Goal: Book appointment/travel/reservation

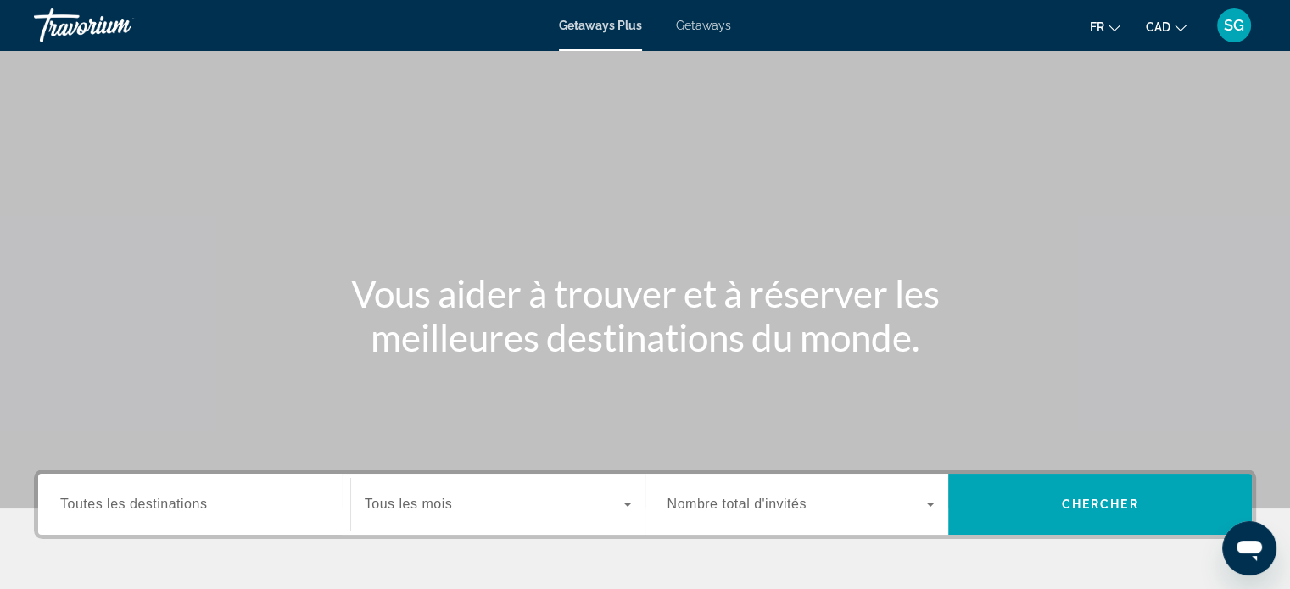
click at [203, 504] on span "Toutes les destinations" at bounding box center [133, 504] width 147 height 14
click at [203, 504] on input "Destination Toutes les destinations" at bounding box center [194, 505] width 268 height 20
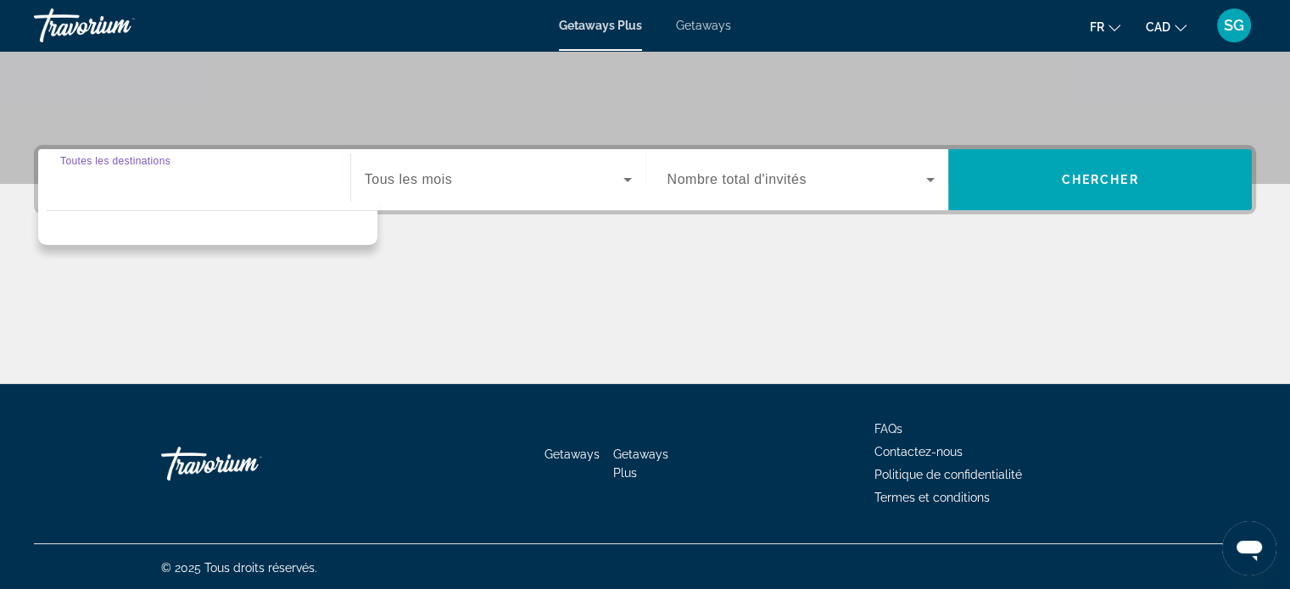
scroll to position [327, 0]
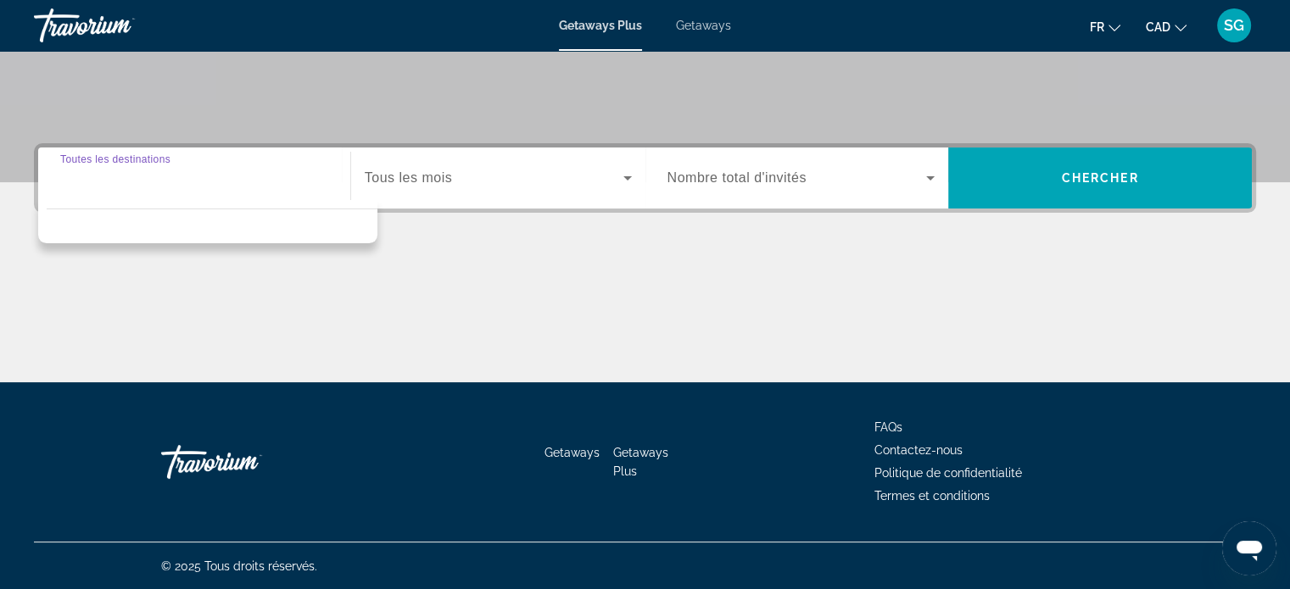
drag, startPoint x: 416, startPoint y: 243, endPoint x: 433, endPoint y: 214, distance: 33.9
click at [417, 243] on div "Destination Toutes les destinations Start Month Tous les mois Occupancy Nombre …" at bounding box center [645, 262] width 1290 height 239
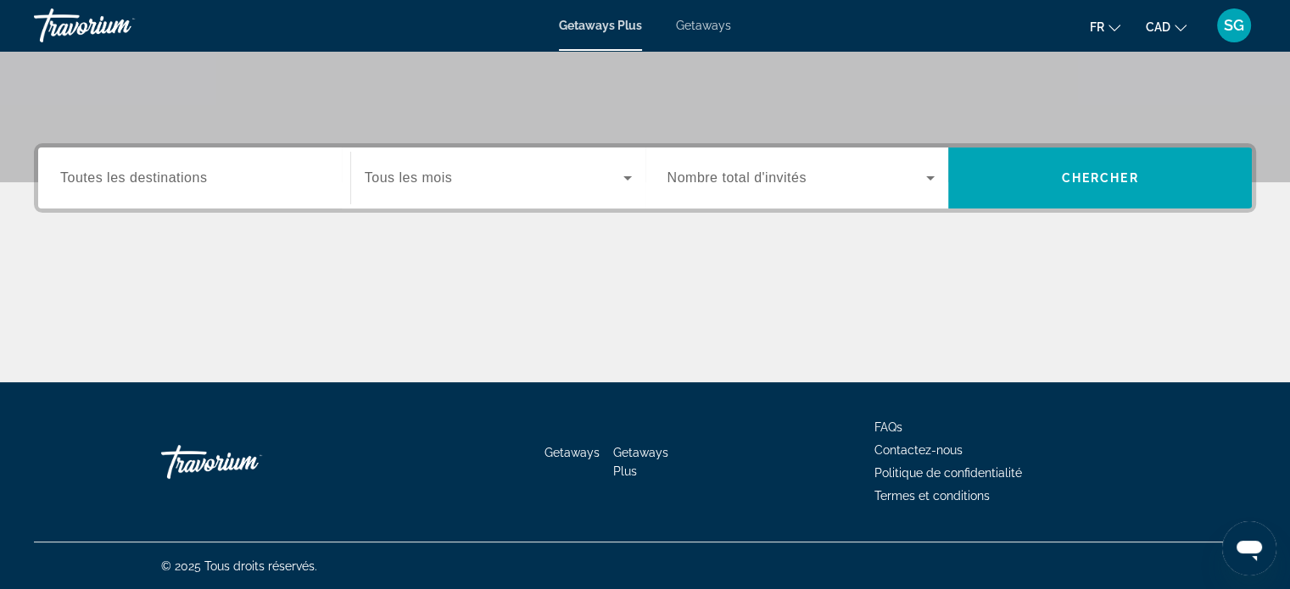
click at [472, 172] on span "Search widget" at bounding box center [494, 178] width 259 height 20
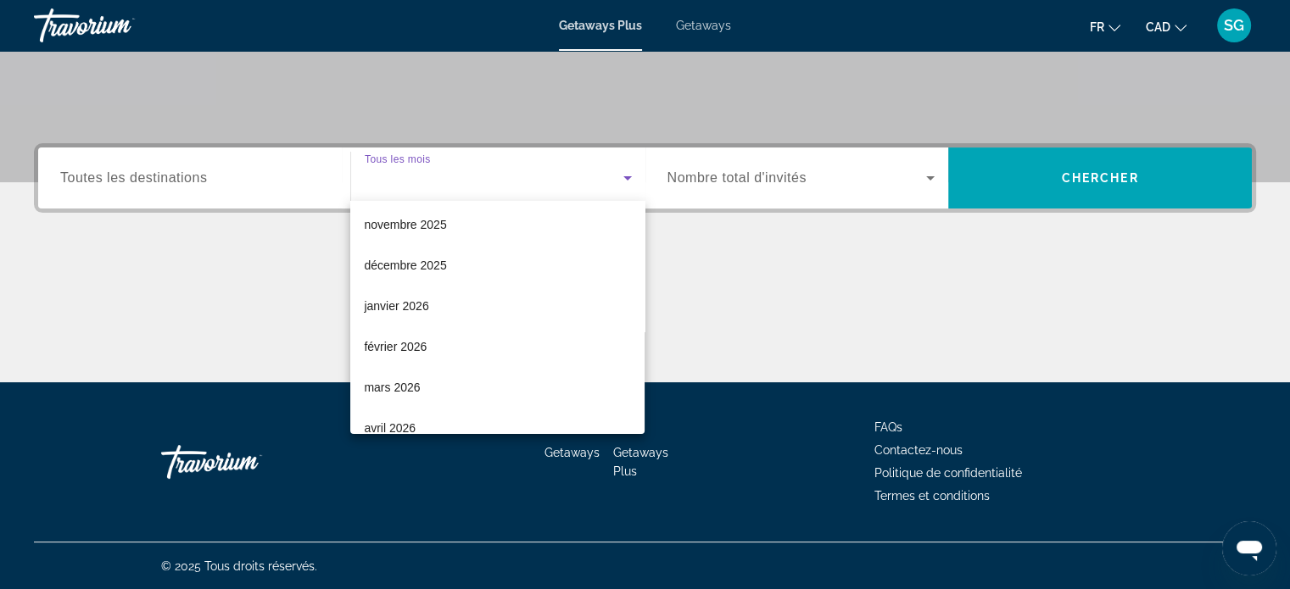
scroll to position [170, 0]
click at [421, 340] on mat-option "avril 2026" at bounding box center [497, 343] width 294 height 41
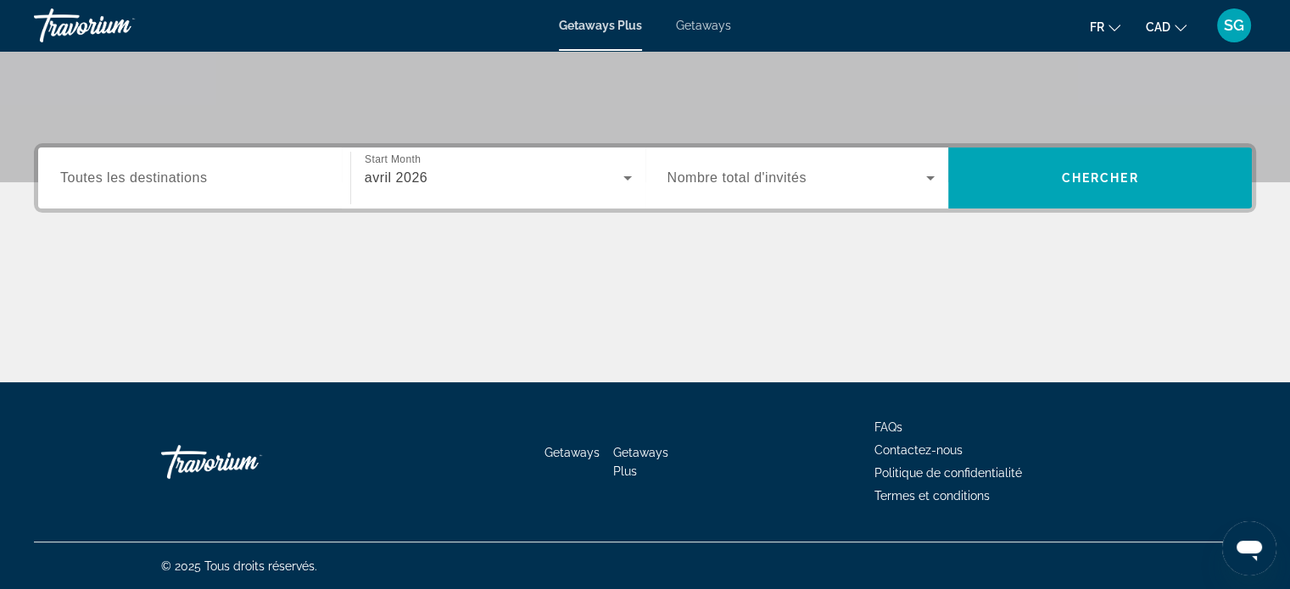
click at [779, 172] on span "Nombre total d'invités" at bounding box center [736, 177] width 139 height 14
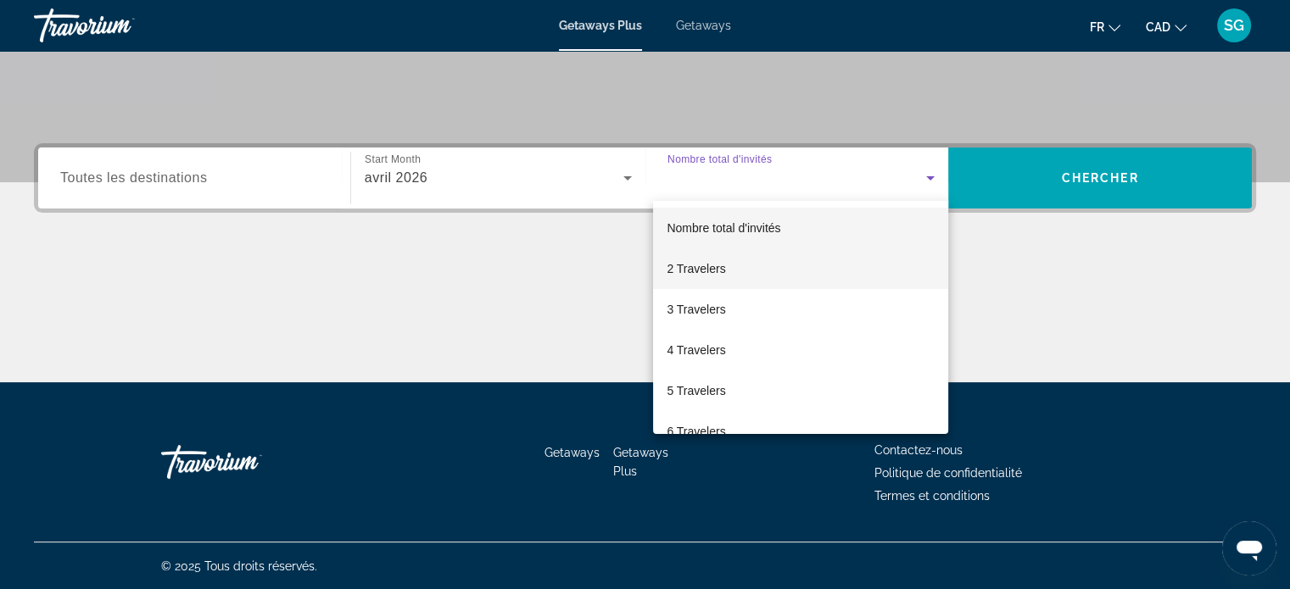
click at [706, 272] on span "2 Travelers" at bounding box center [696, 269] width 59 height 20
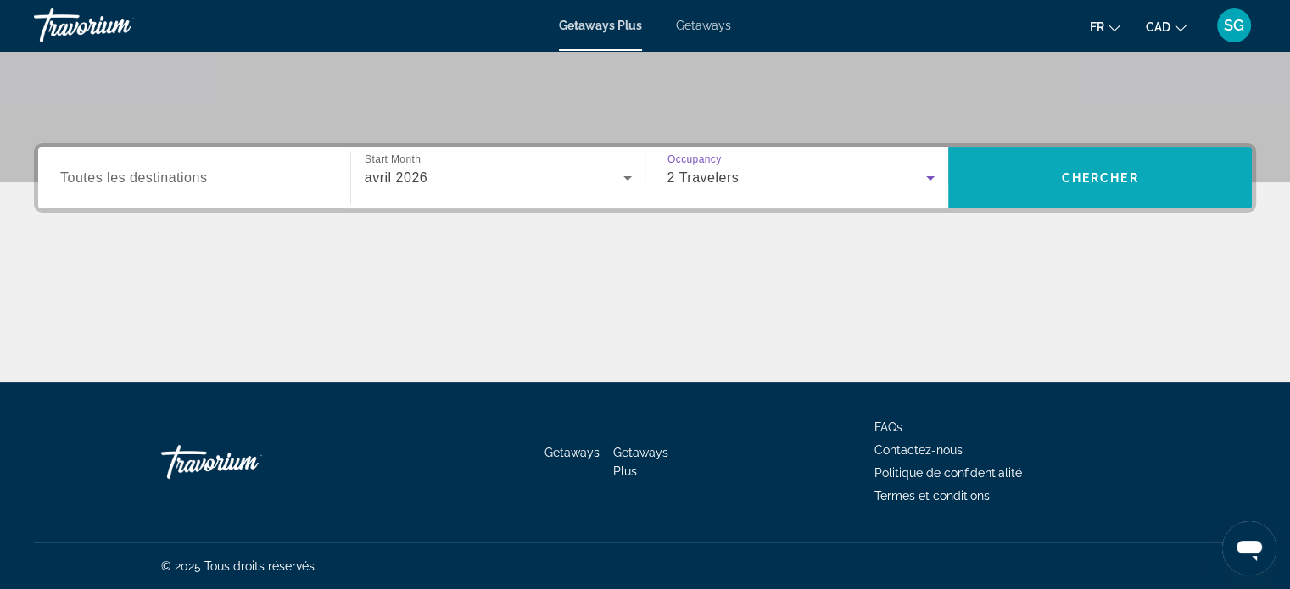
click at [1069, 172] on span "Chercher" at bounding box center [1100, 178] width 77 height 14
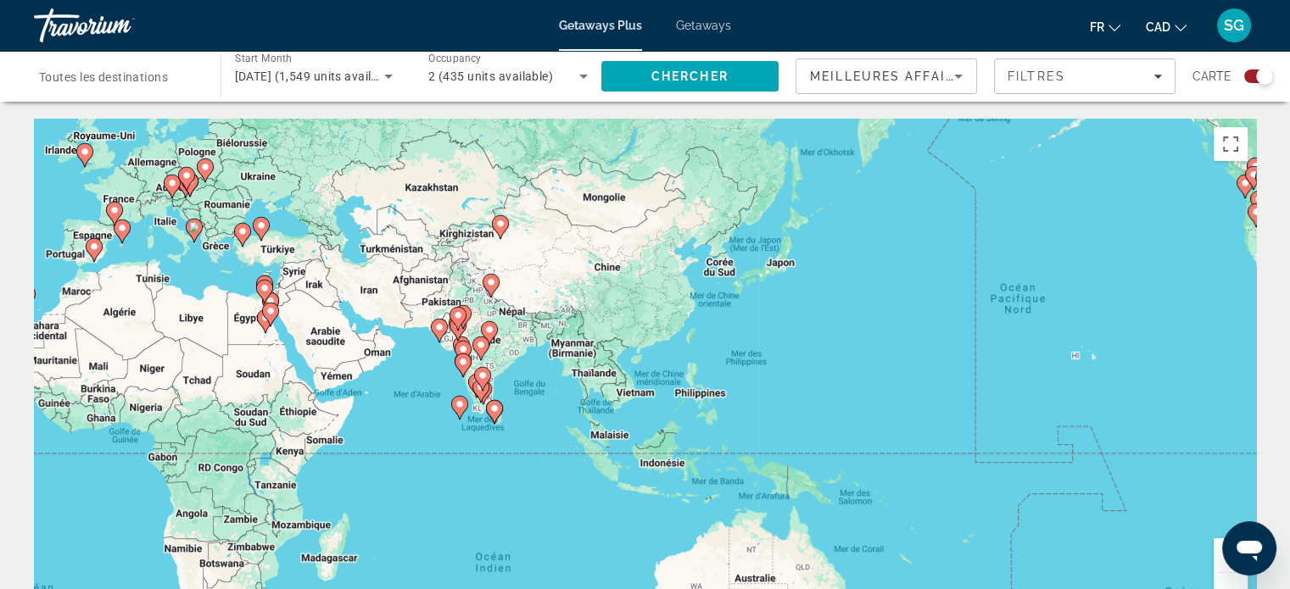
drag, startPoint x: 753, startPoint y: 346, endPoint x: 391, endPoint y: 292, distance: 366.2
click at [389, 293] on div "Pour activer le glissement avec le clavier, appuyez sur Alt+Entrée. Une fois ce…" at bounding box center [645, 373] width 1222 height 509
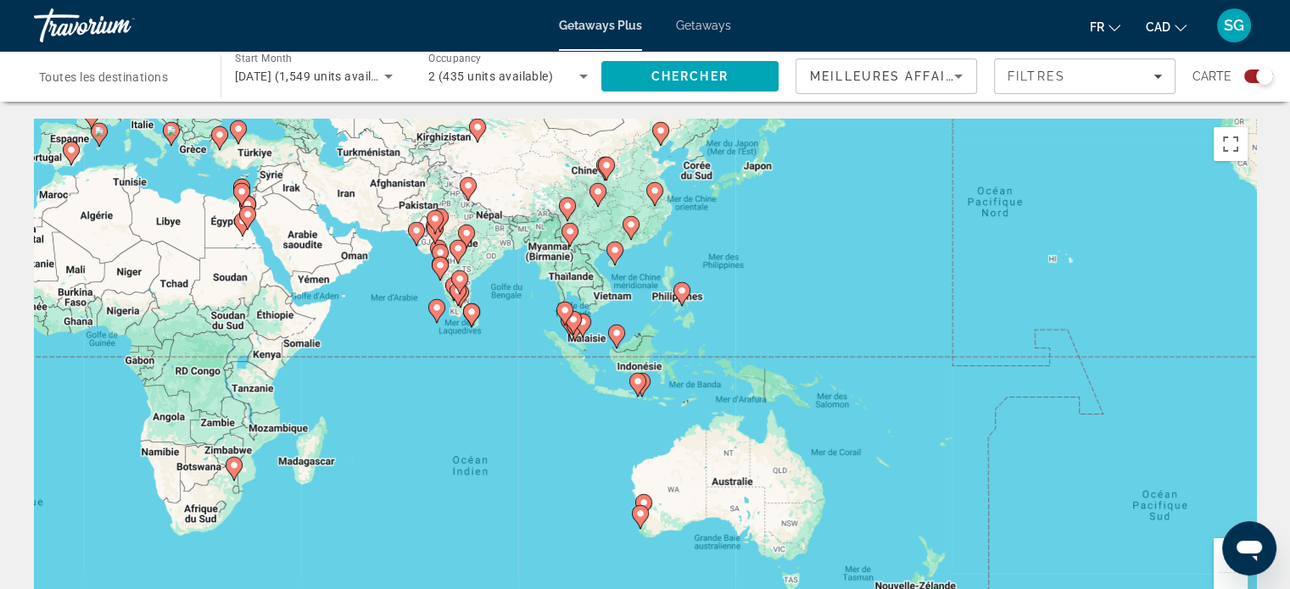
drag, startPoint x: 851, startPoint y: 381, endPoint x: 783, endPoint y: 284, distance: 118.6
click at [784, 284] on div "Pour activer le glissement avec le clavier, appuyez sur Alt+Entrée. Une fois ce…" at bounding box center [645, 373] width 1222 height 509
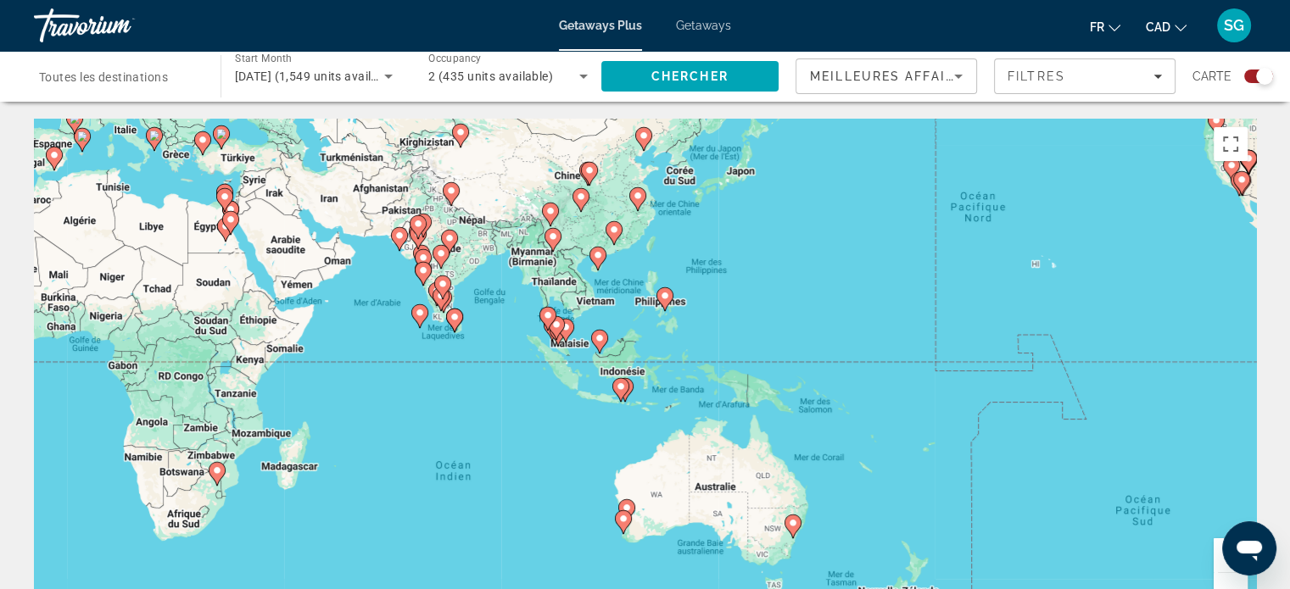
click at [1218, 559] on button "Zoom avant" at bounding box center [1231, 556] width 34 height 34
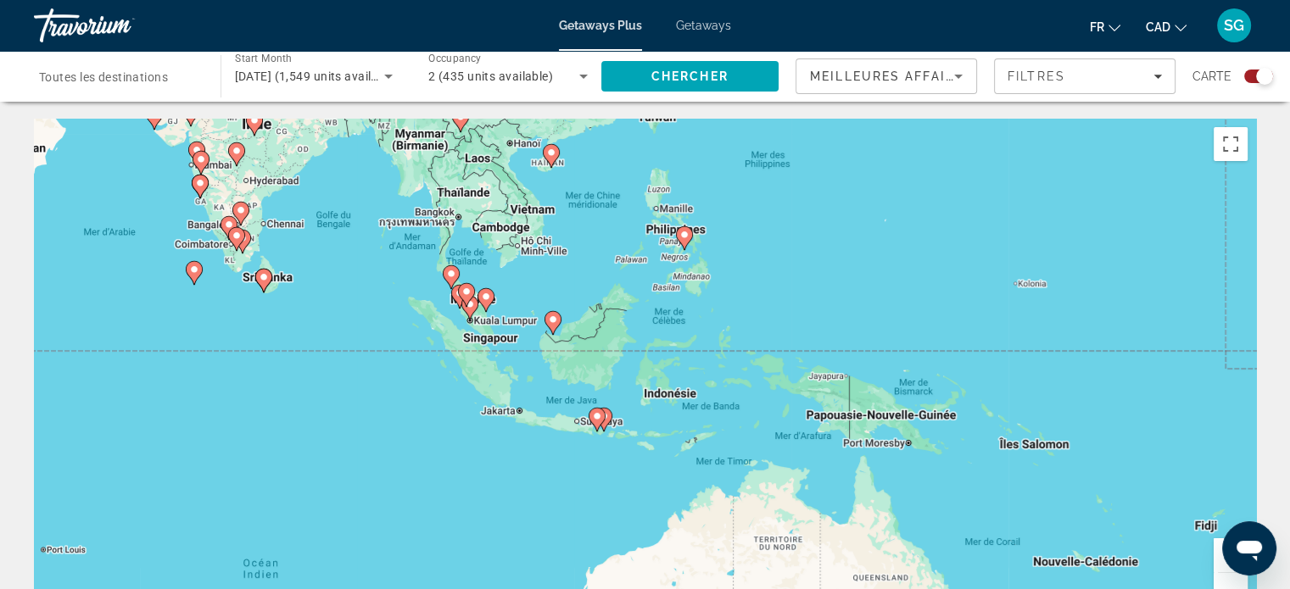
click at [1218, 559] on button "Zoom avant" at bounding box center [1231, 556] width 34 height 34
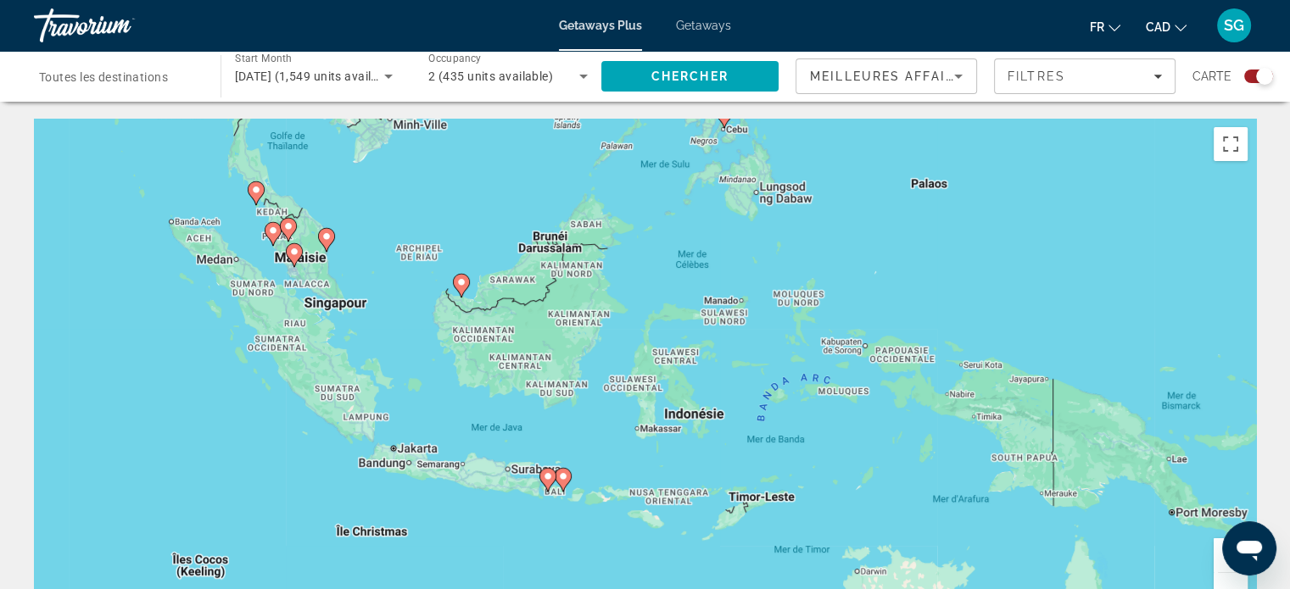
click at [1218, 559] on button "Zoom avant" at bounding box center [1231, 556] width 34 height 34
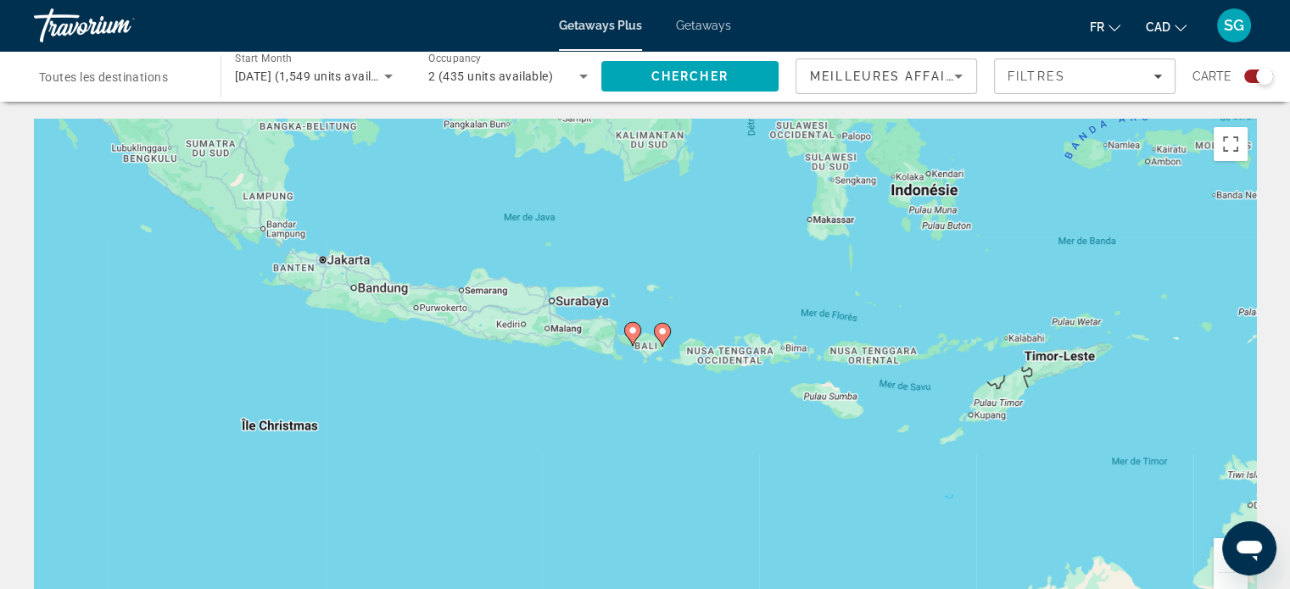
drag, startPoint x: 683, startPoint y: 364, endPoint x: 778, endPoint y: 229, distance: 164.9
click at [778, 229] on div "Pour activer le glissement avec le clavier, appuyez sur Alt+Entrée. Une fois ce…" at bounding box center [645, 373] width 1222 height 509
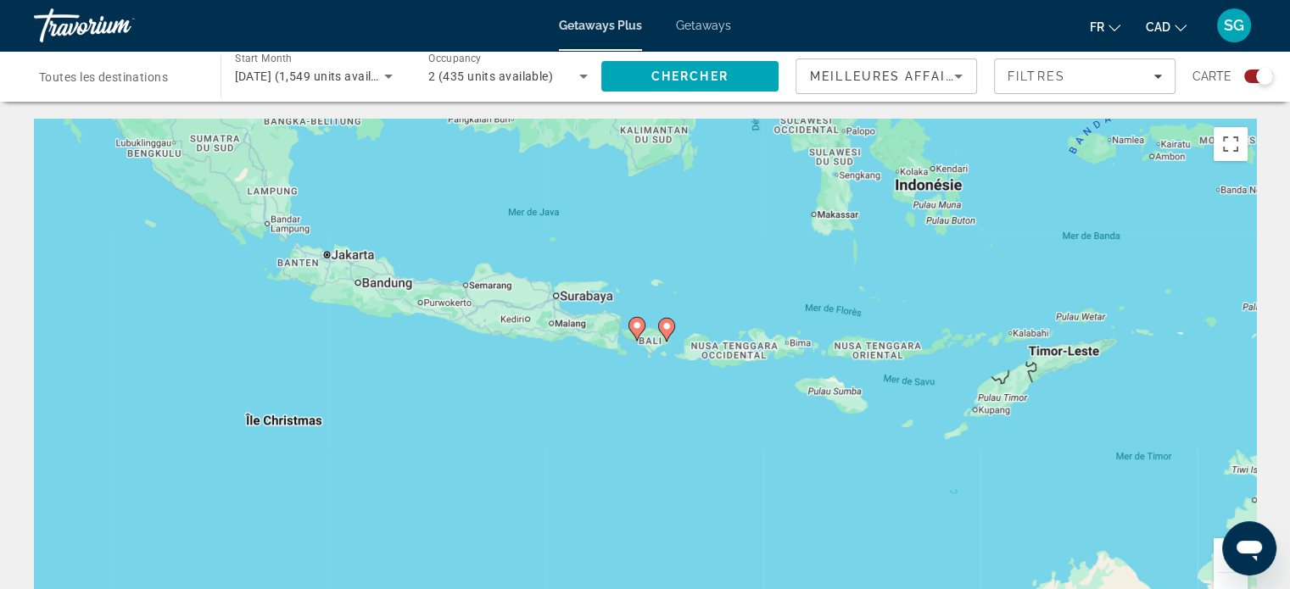
click at [1220, 558] on button "Zoom avant" at bounding box center [1231, 556] width 34 height 34
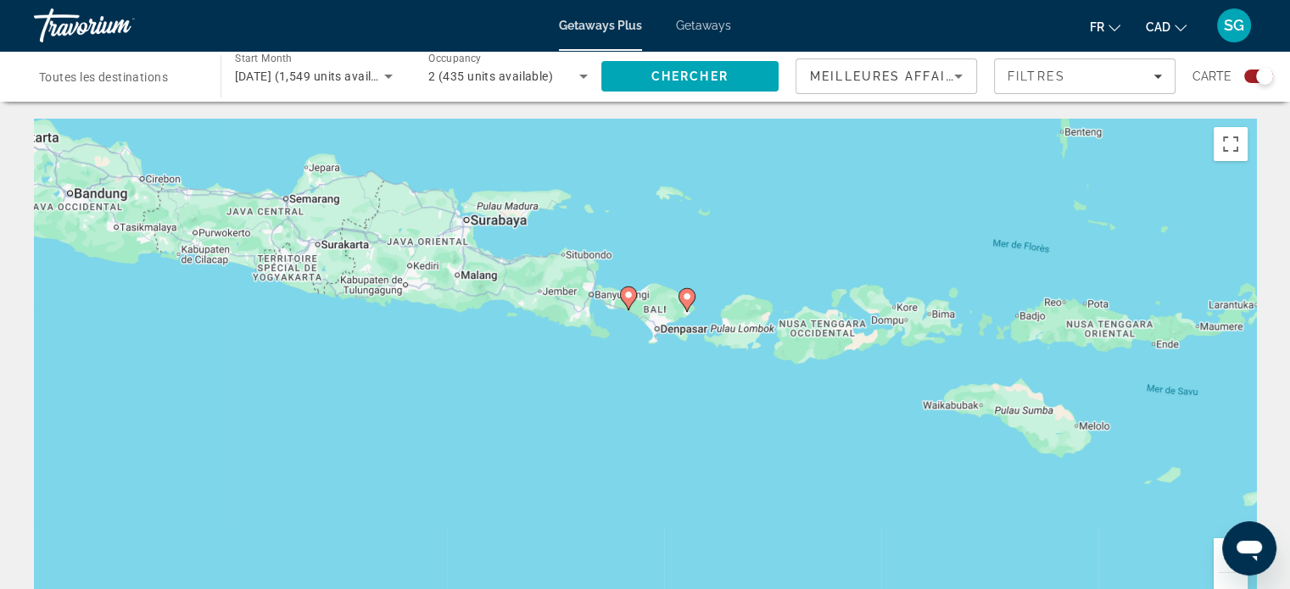
click at [1220, 558] on button "Zoom avant" at bounding box center [1231, 556] width 34 height 34
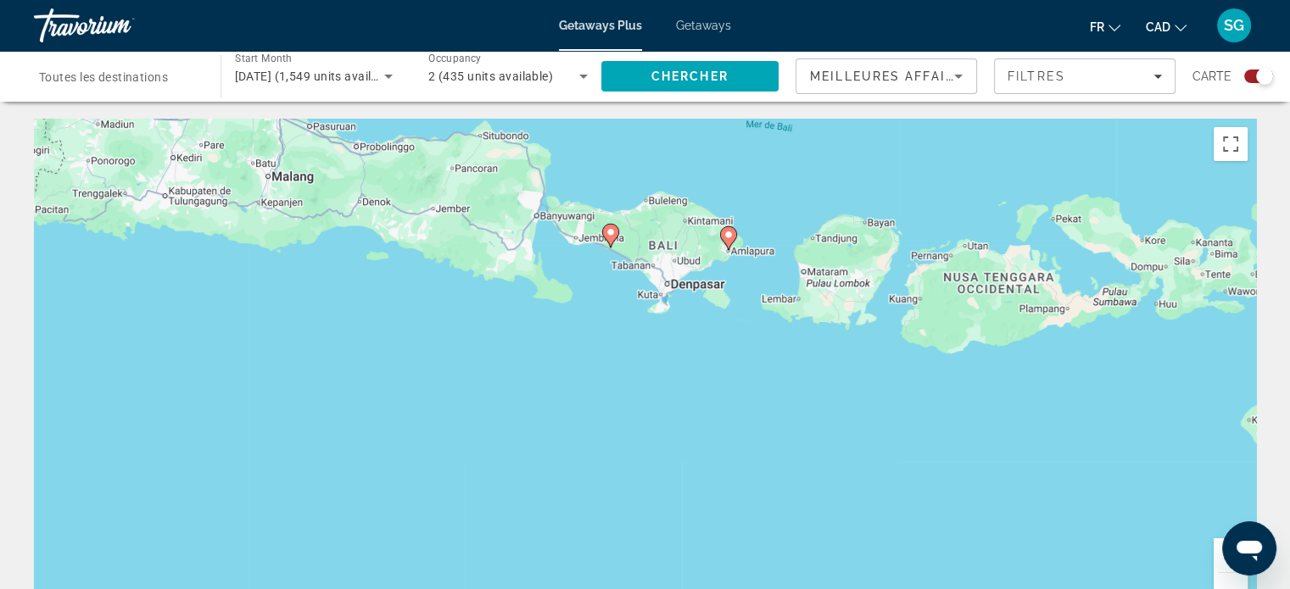
drag, startPoint x: 1, startPoint y: 36, endPoint x: 1221, endPoint y: 556, distance: 1326.5
click at [1221, 556] on button "Zoom avant" at bounding box center [1231, 556] width 34 height 34
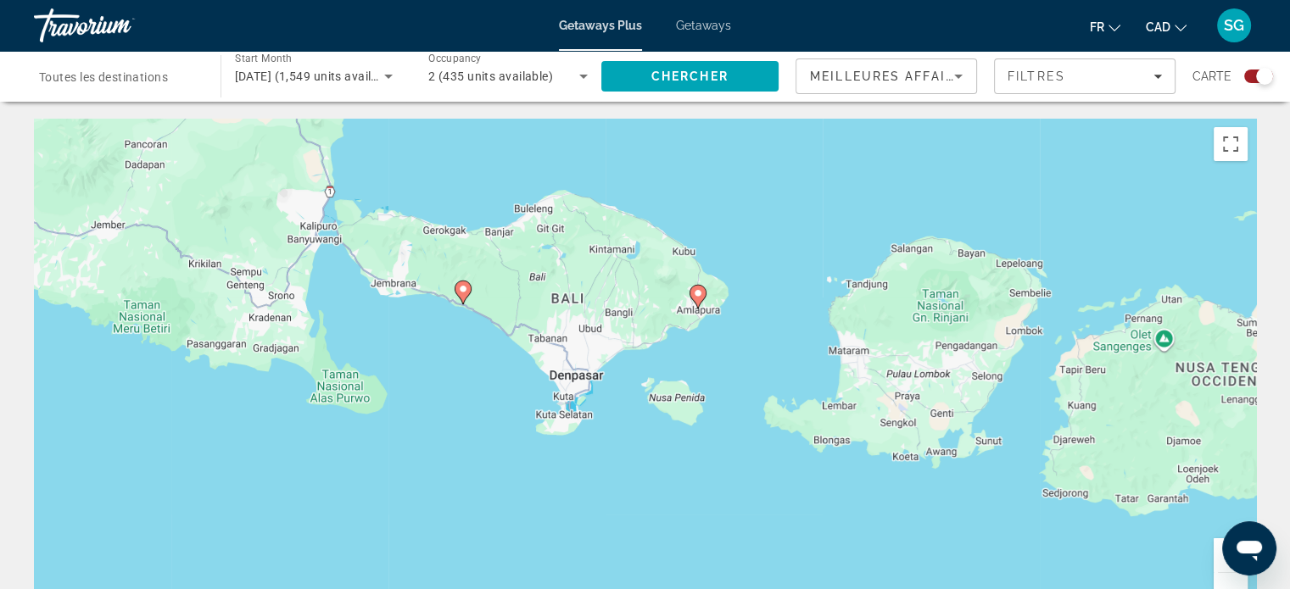
drag, startPoint x: 758, startPoint y: 424, endPoint x: 734, endPoint y: 477, distance: 58.0
click at [734, 477] on div "Pour activer le glissement avec le clavier, appuyez sur Alt+Entrée. Une fois ce…" at bounding box center [645, 373] width 1222 height 509
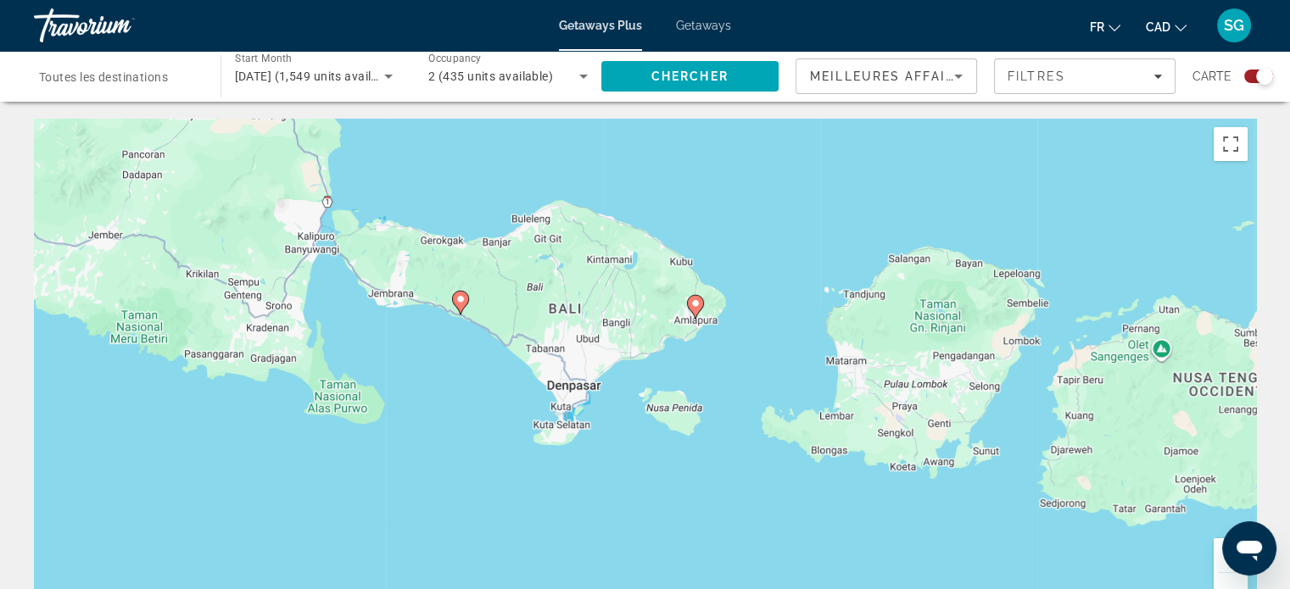
click at [692, 303] on image "Main content" at bounding box center [695, 304] width 10 height 10
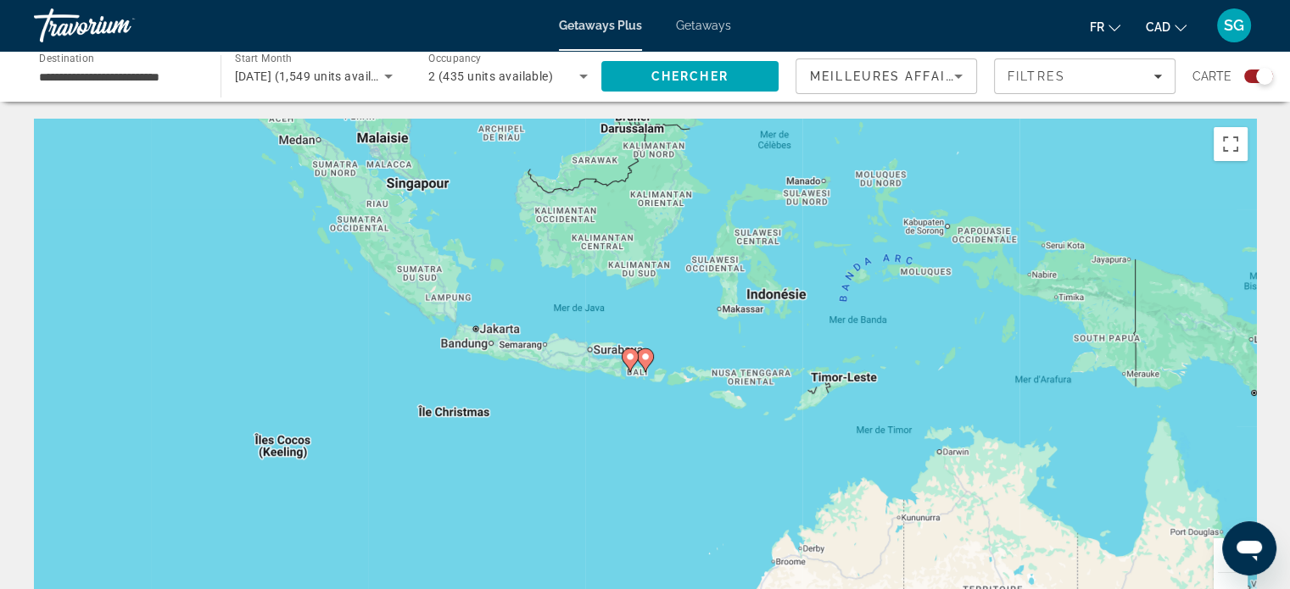
click at [649, 359] on image "Main content" at bounding box center [645, 357] width 10 height 10
type input "**********"
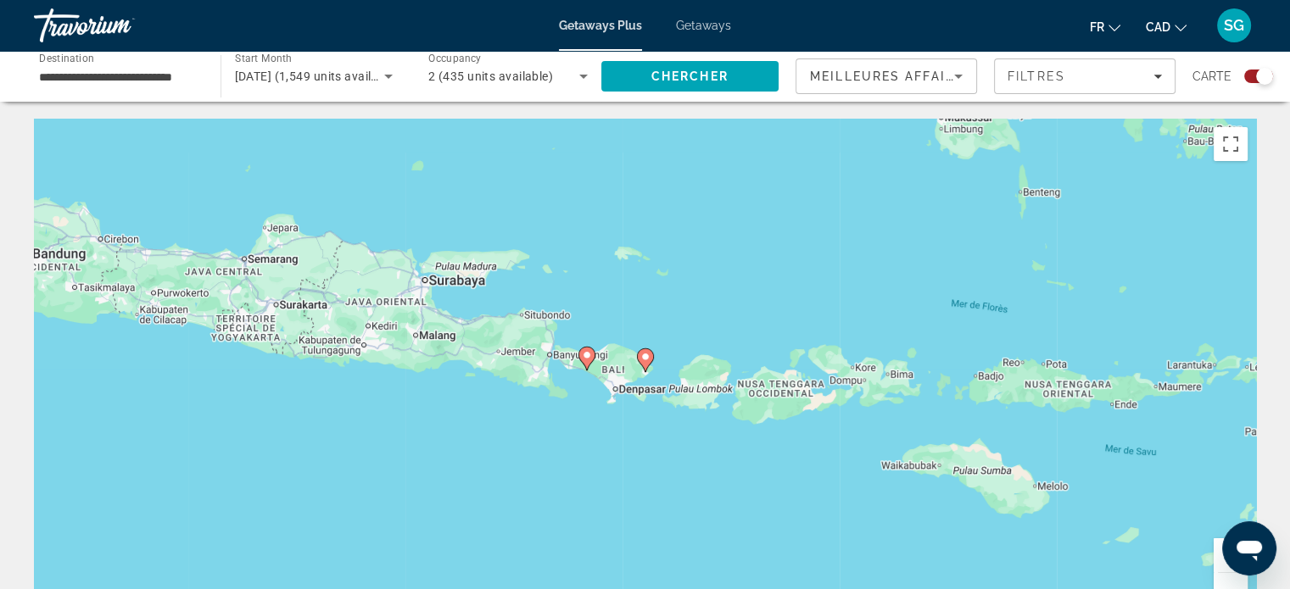
click at [648, 359] on image "Main content" at bounding box center [645, 357] width 10 height 10
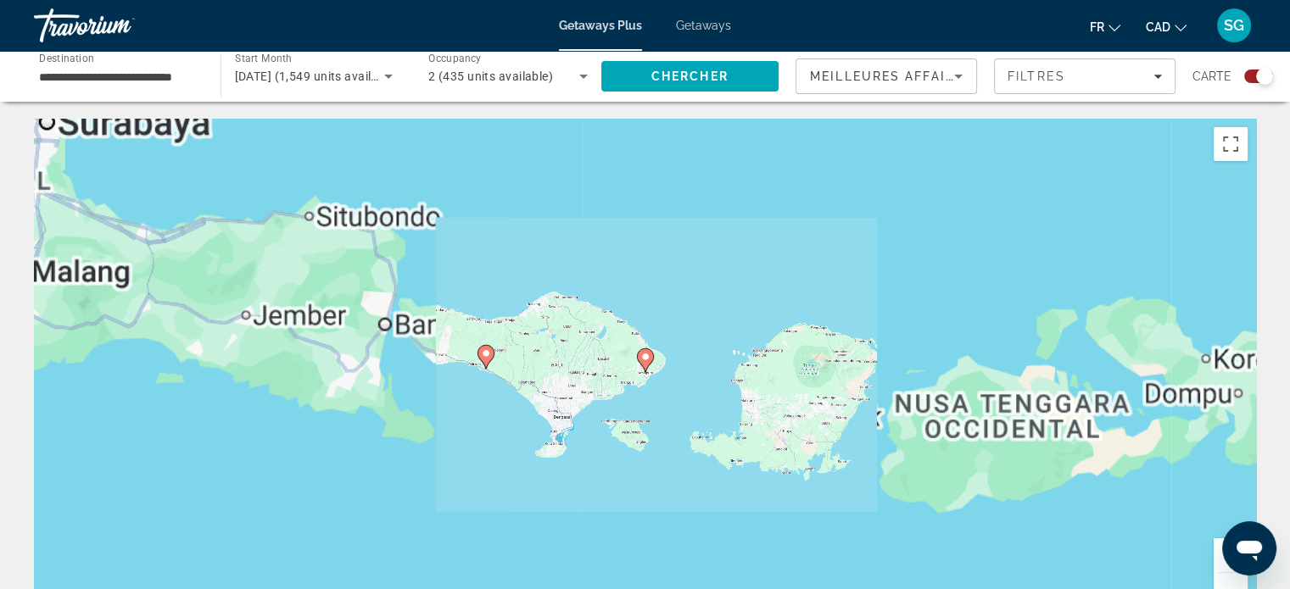
click at [646, 359] on image "Main content" at bounding box center [645, 357] width 10 height 10
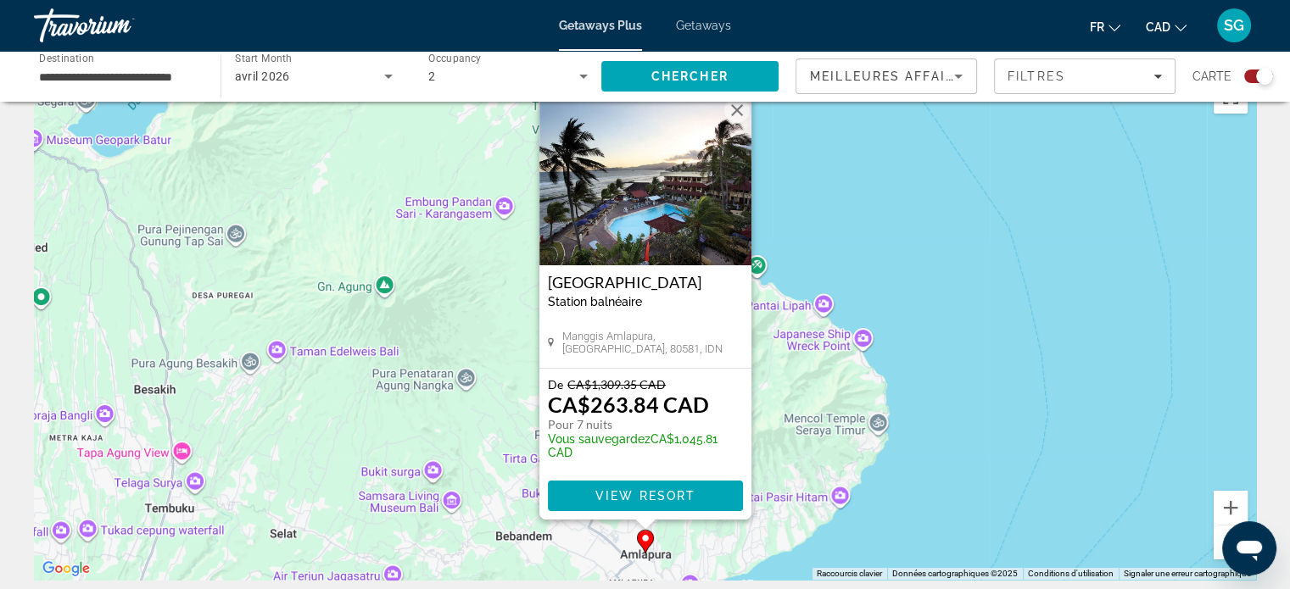
scroll to position [85, 0]
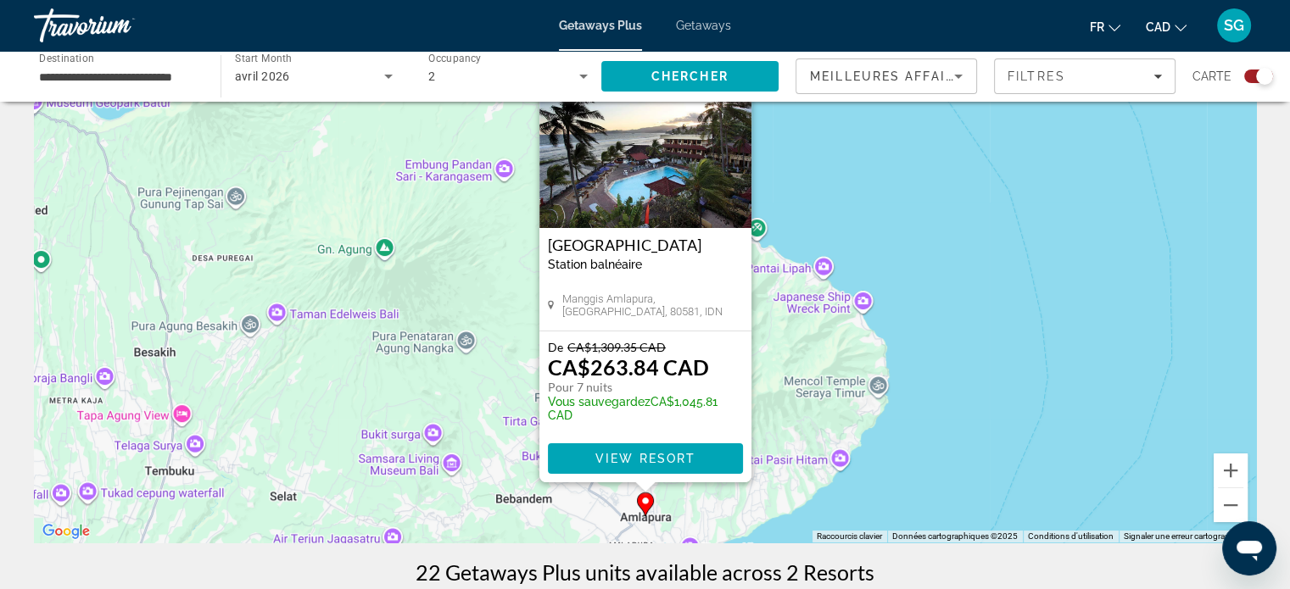
click at [649, 239] on h3 "[GEOGRAPHIC_DATA]" at bounding box center [645, 245] width 195 height 17
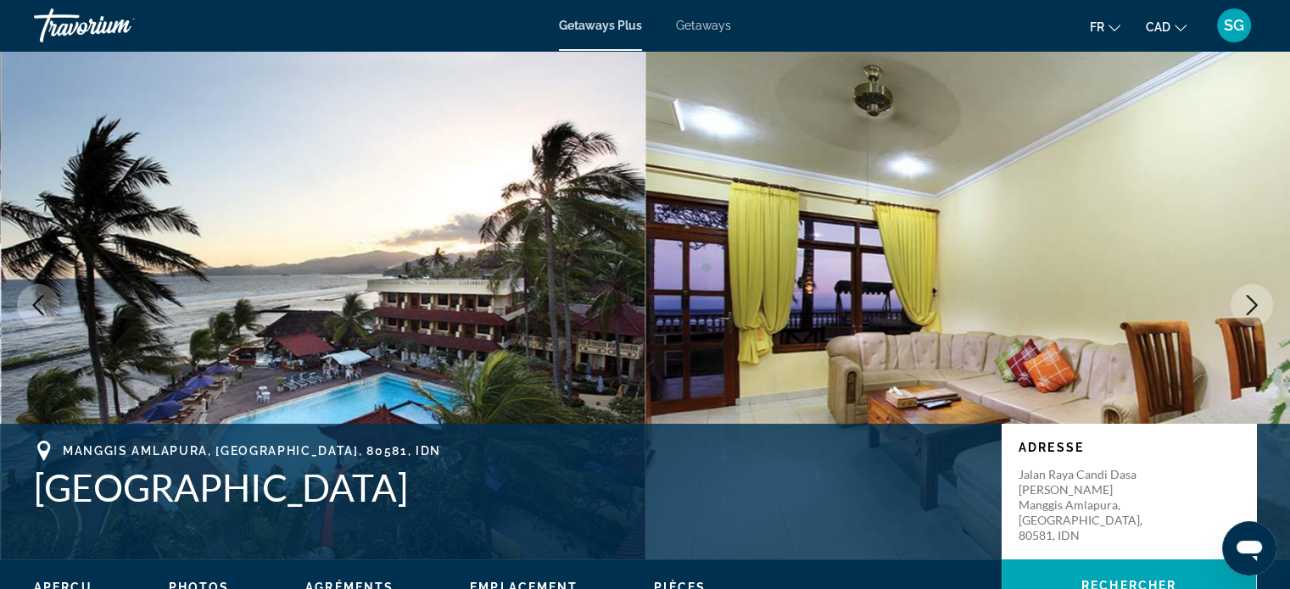
click at [1260, 310] on icon "Next image" at bounding box center [1252, 305] width 20 height 20
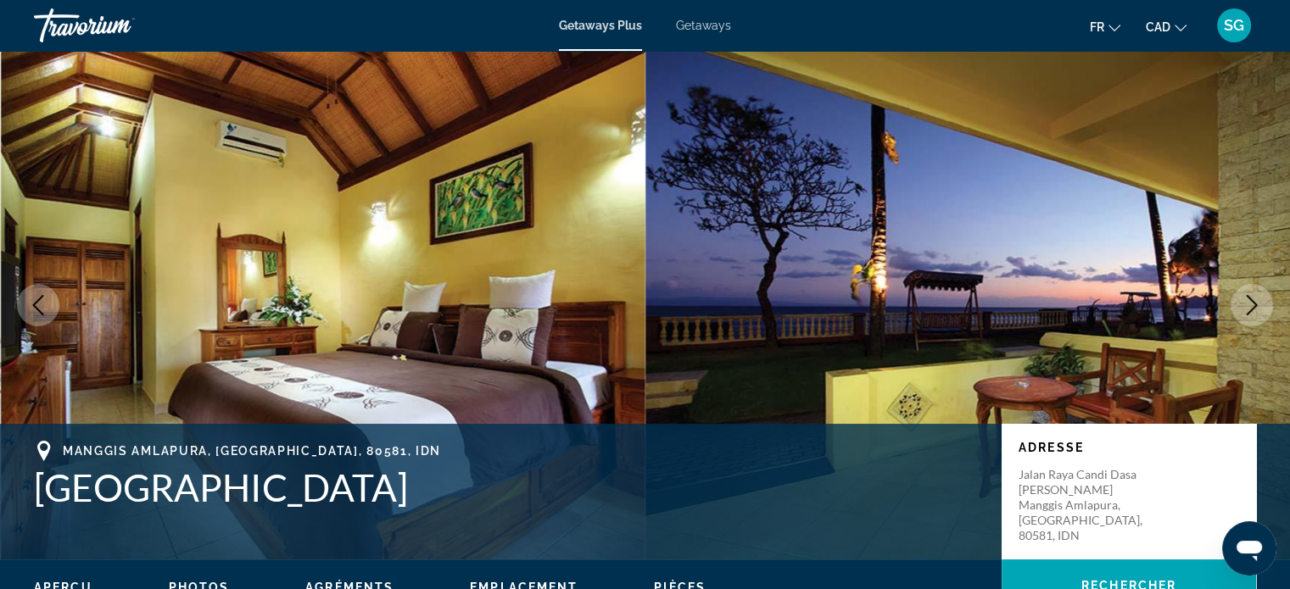
click at [1256, 304] on icon "Next image" at bounding box center [1252, 305] width 11 height 20
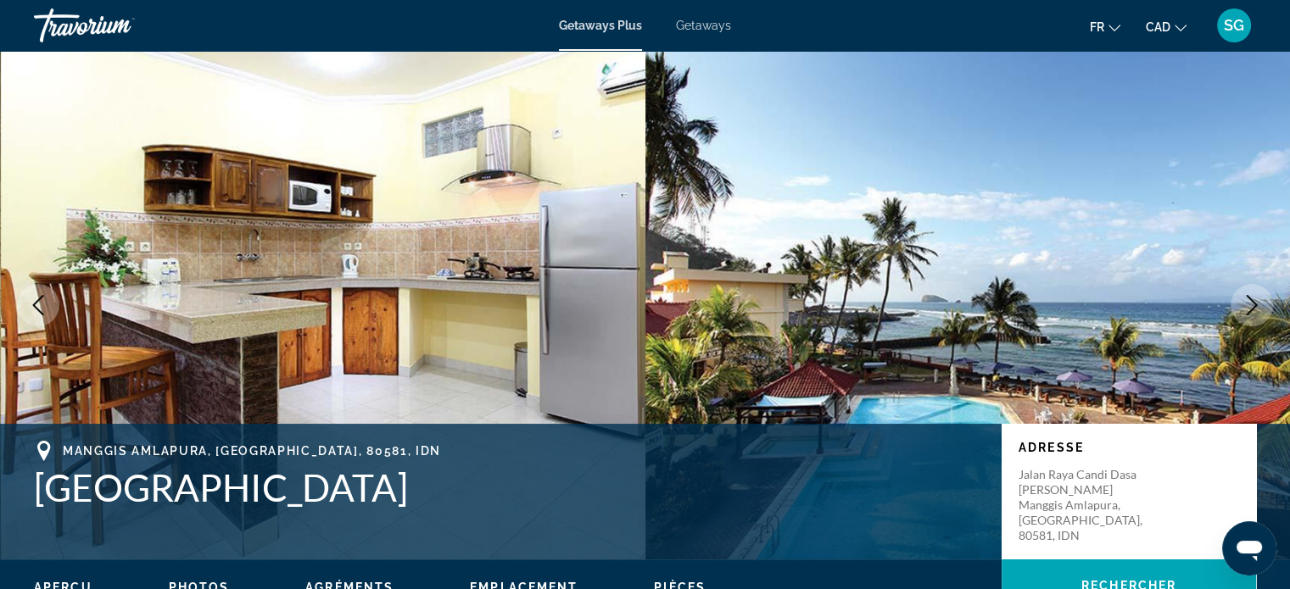
click at [1256, 304] on icon "Next image" at bounding box center [1252, 305] width 11 height 20
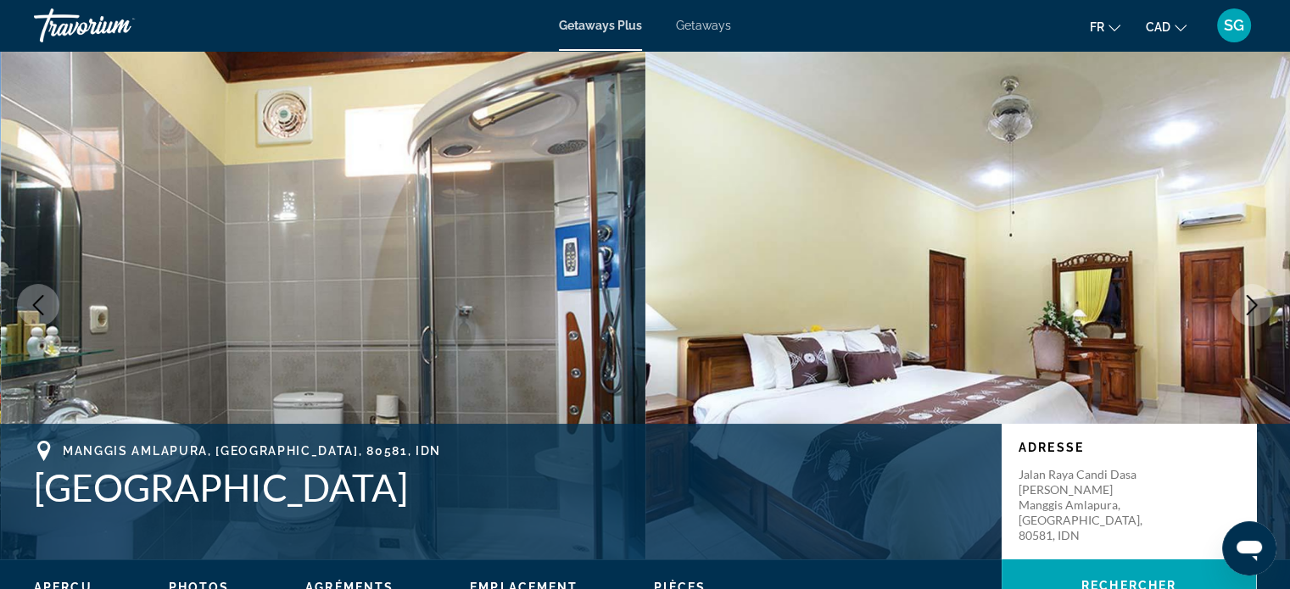
click at [31, 303] on icon "Previous image" at bounding box center [38, 305] width 20 height 20
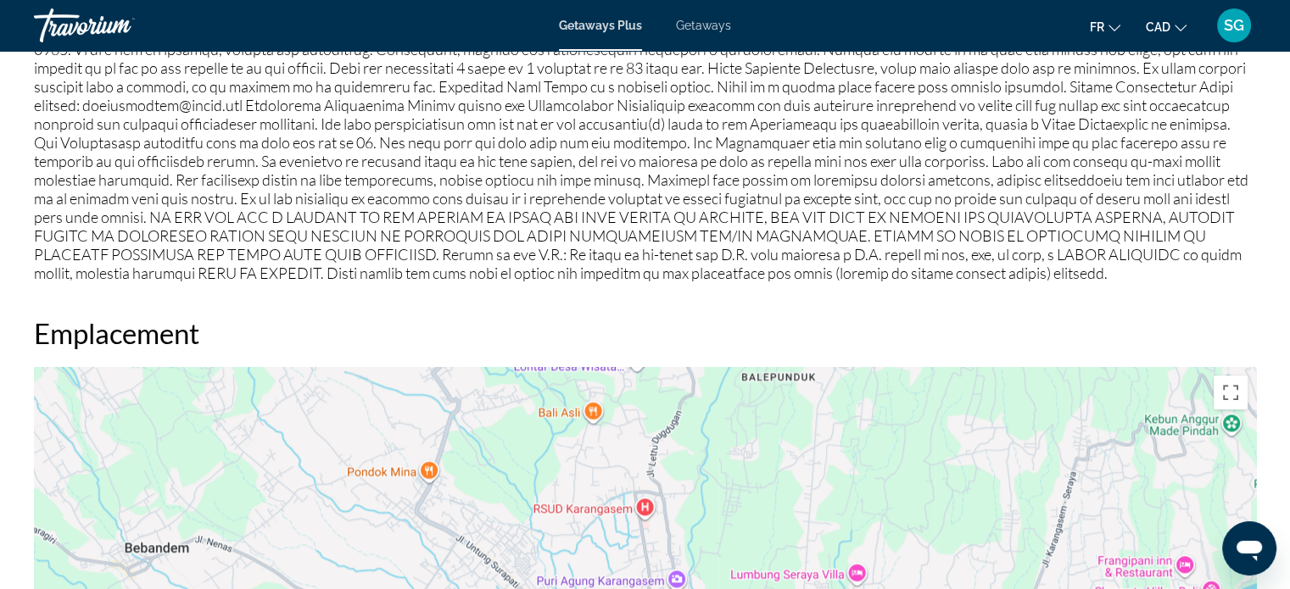
scroll to position [1387, 0]
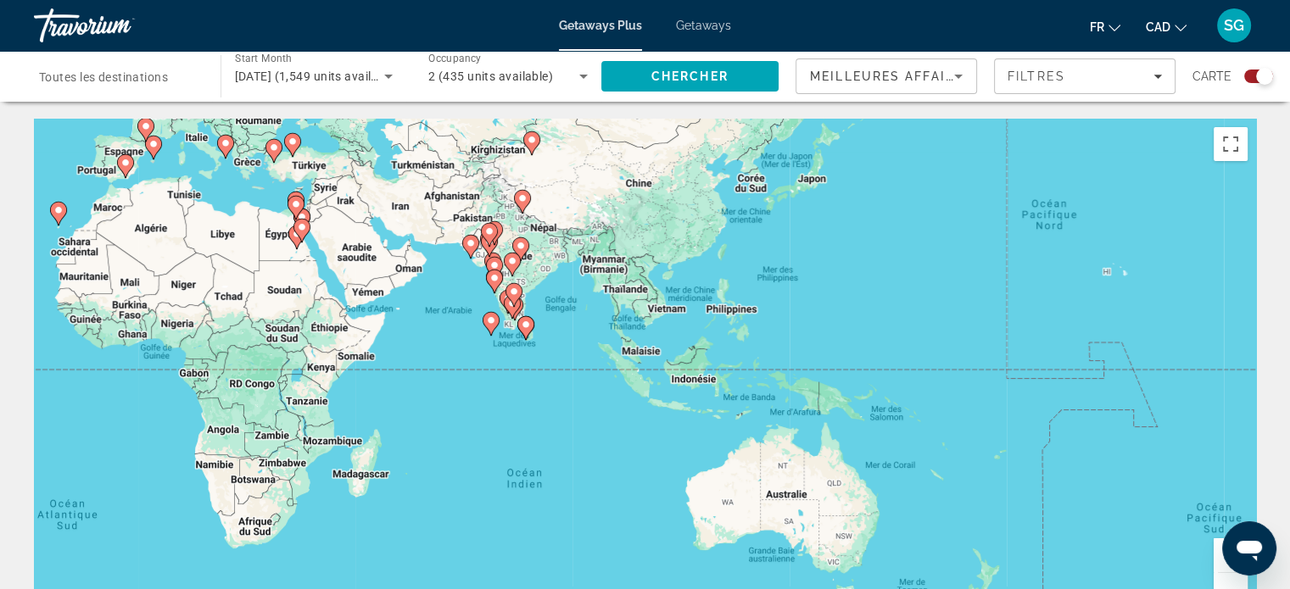
drag, startPoint x: 991, startPoint y: 460, endPoint x: 336, endPoint y: 304, distance: 672.8
click at [336, 304] on div "Pour activer le glissement avec le clavier, appuyez sur Alt+Entrée. Une fois ce…" at bounding box center [645, 373] width 1222 height 509
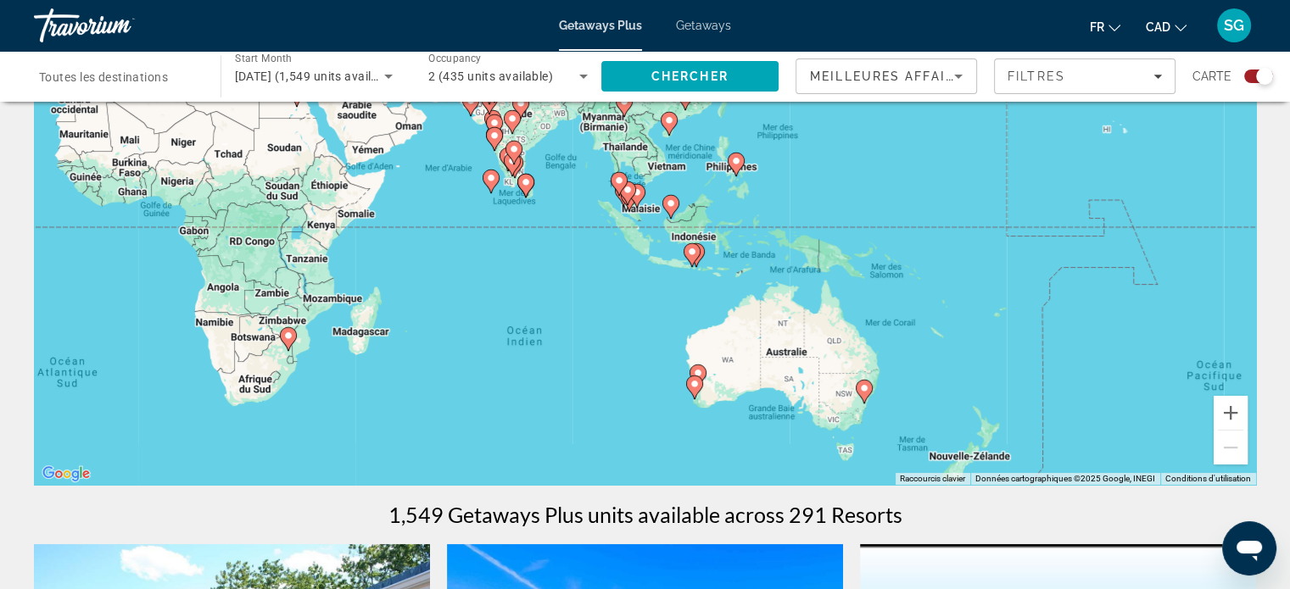
scroll to position [170, 0]
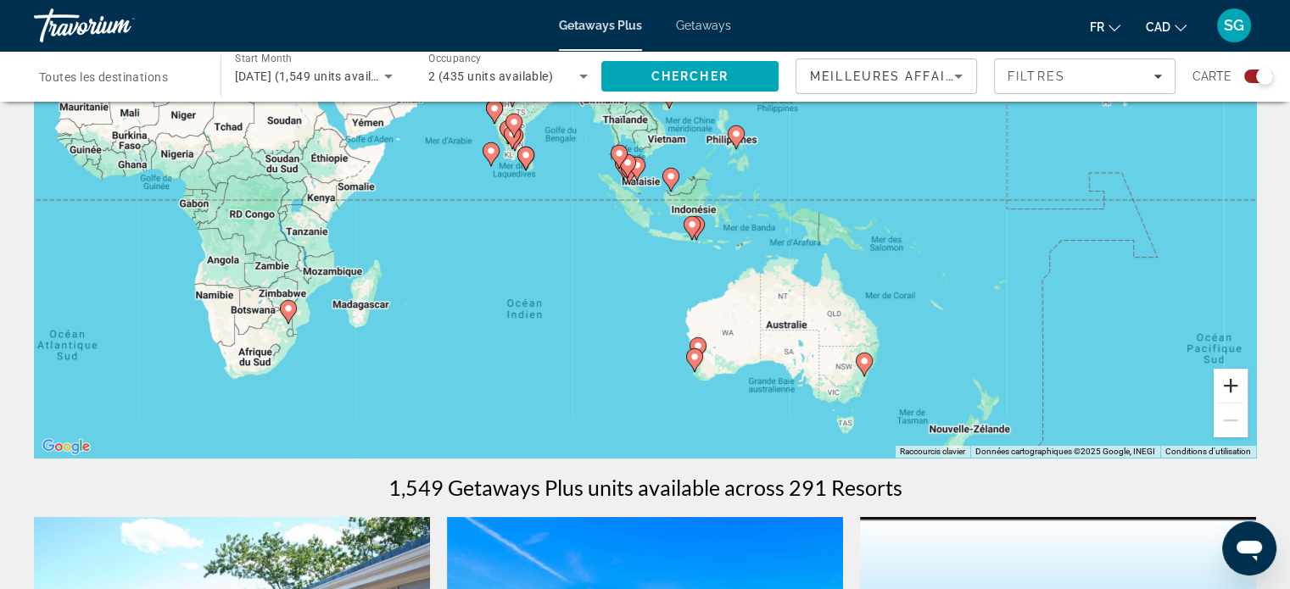
click at [1225, 387] on button "Zoom avant" at bounding box center [1231, 386] width 34 height 34
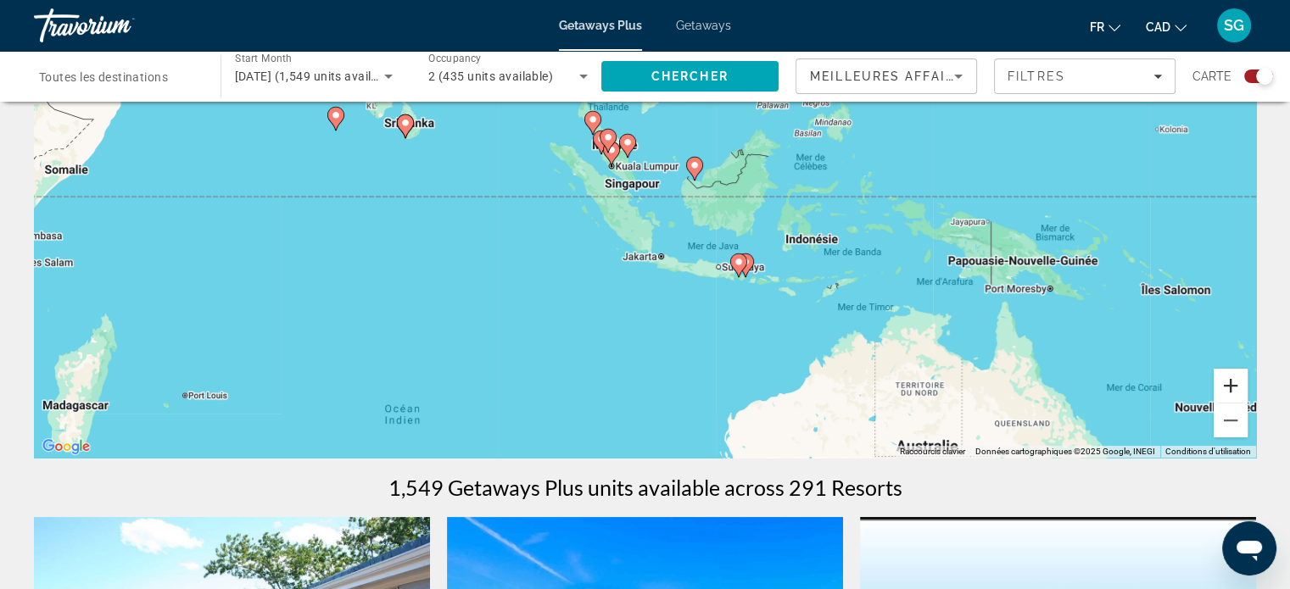
click at [1225, 387] on button "Zoom avant" at bounding box center [1231, 386] width 34 height 34
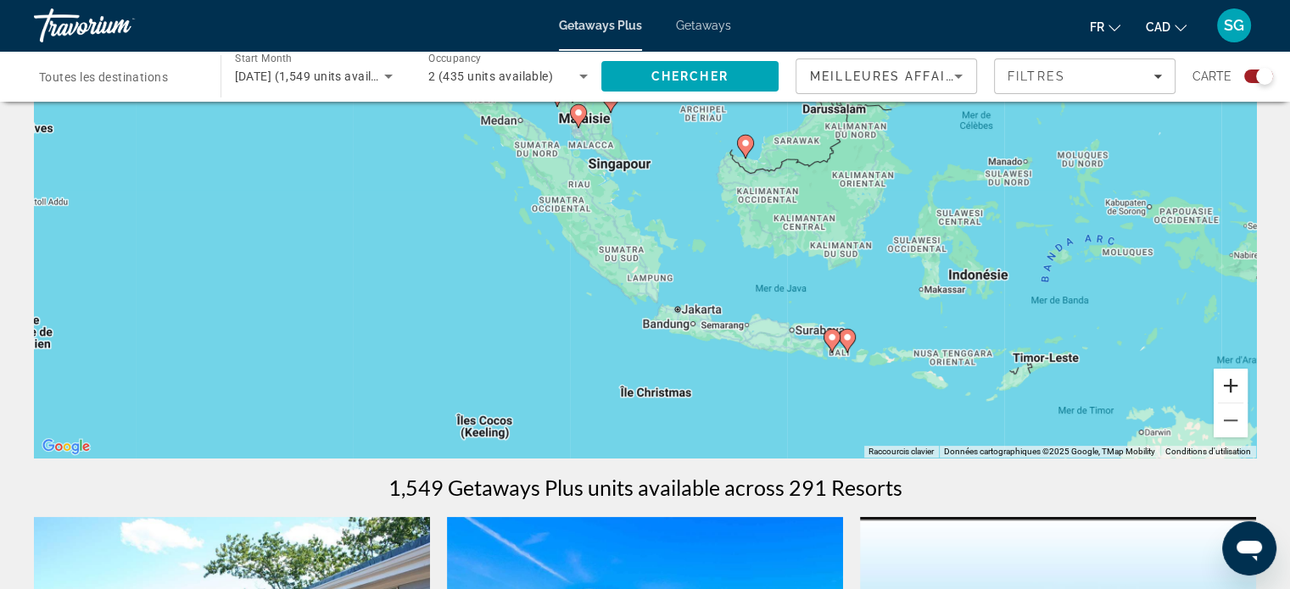
click at [1225, 387] on button "Zoom avant" at bounding box center [1231, 386] width 34 height 34
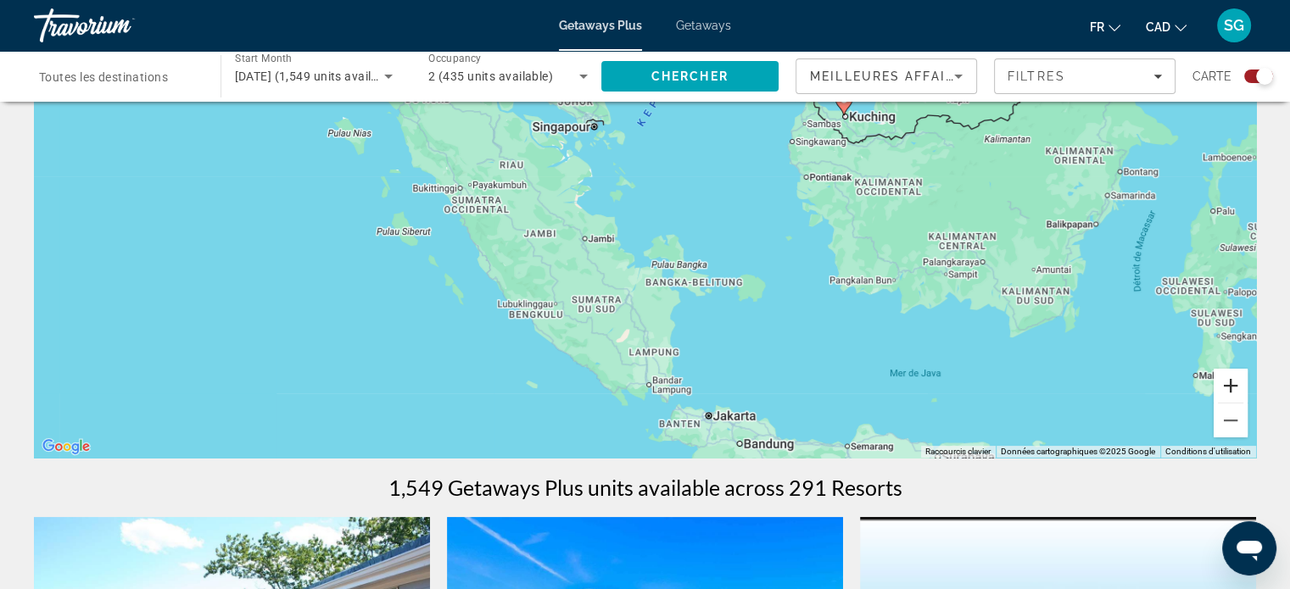
click at [1225, 387] on button "Zoom avant" at bounding box center [1231, 386] width 34 height 34
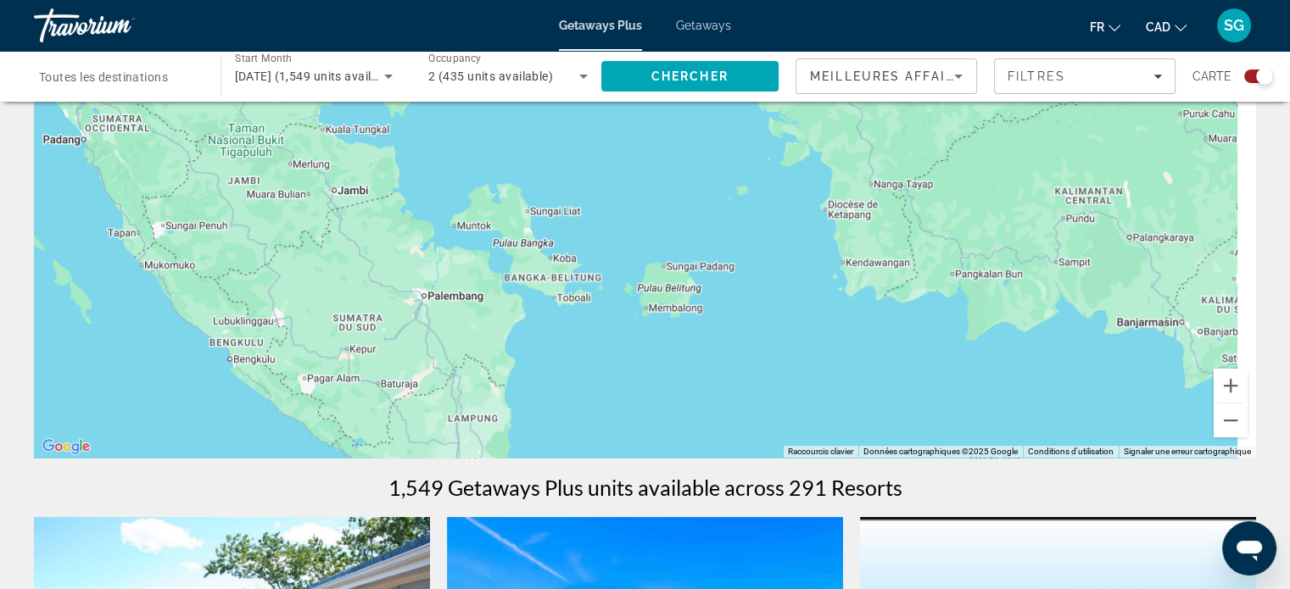
drag, startPoint x: 955, startPoint y: 368, endPoint x: 500, endPoint y: 142, distance: 507.8
click at [500, 147] on div "Pour activer le glissement avec le clavier, appuyez sur Alt+Entrée. Une fois ce…" at bounding box center [645, 203] width 1222 height 509
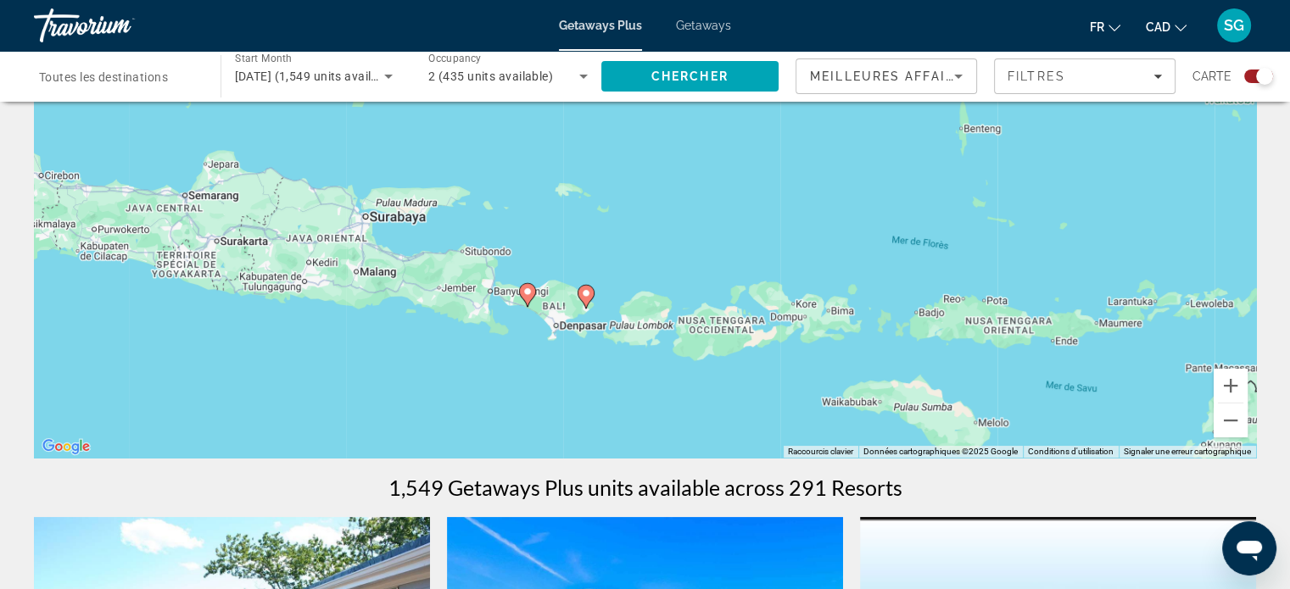
drag, startPoint x: 838, startPoint y: 394, endPoint x: 629, endPoint y: 236, distance: 261.5
click at [629, 236] on div "Pour activer le glissement avec le clavier, appuyez sur Alt+Entrée. Une fois ce…" at bounding box center [645, 203] width 1222 height 509
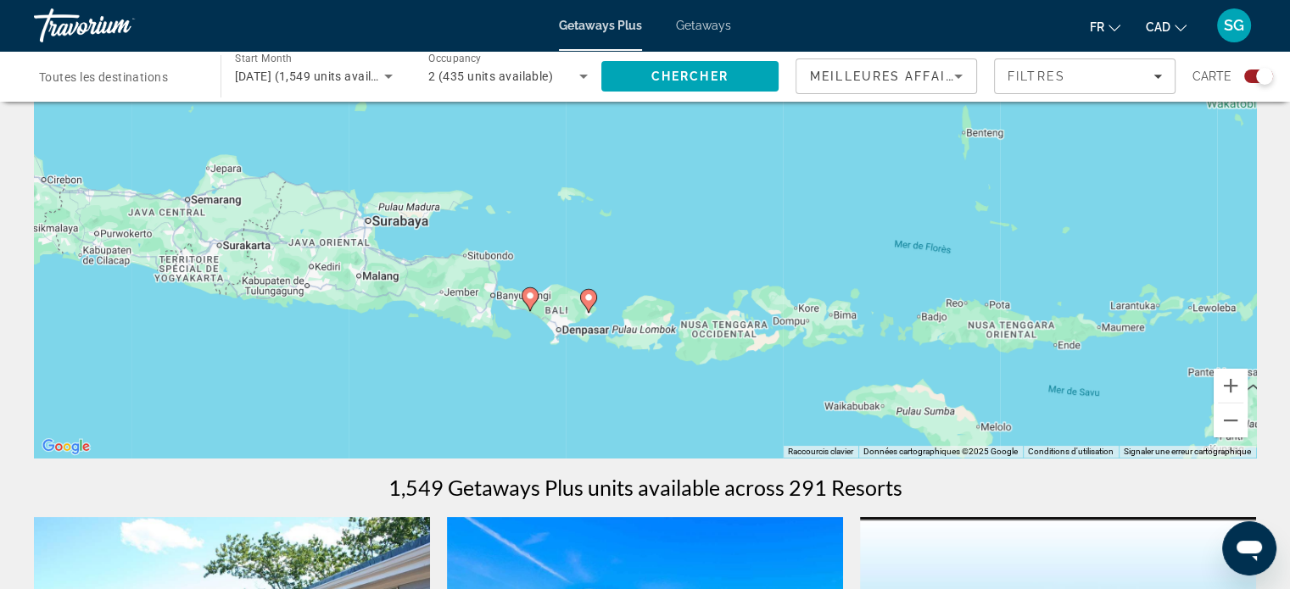
click at [529, 294] on image "Main content" at bounding box center [530, 296] width 10 height 10
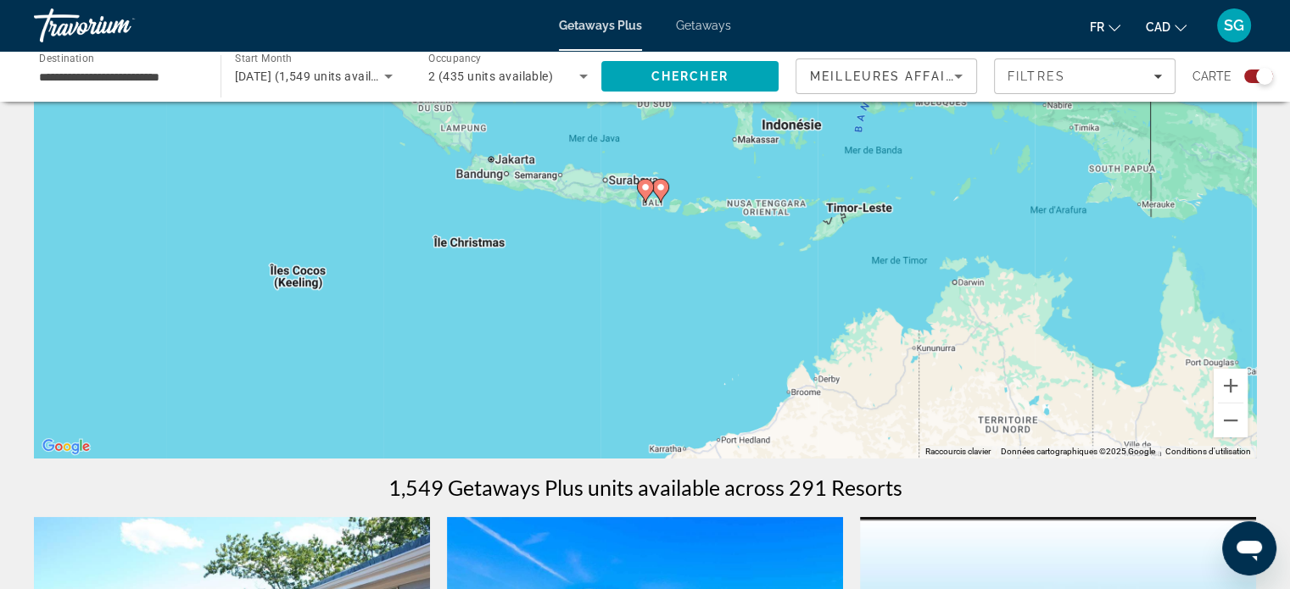
click at [644, 189] on image "Main content" at bounding box center [645, 187] width 10 height 10
type input "**********"
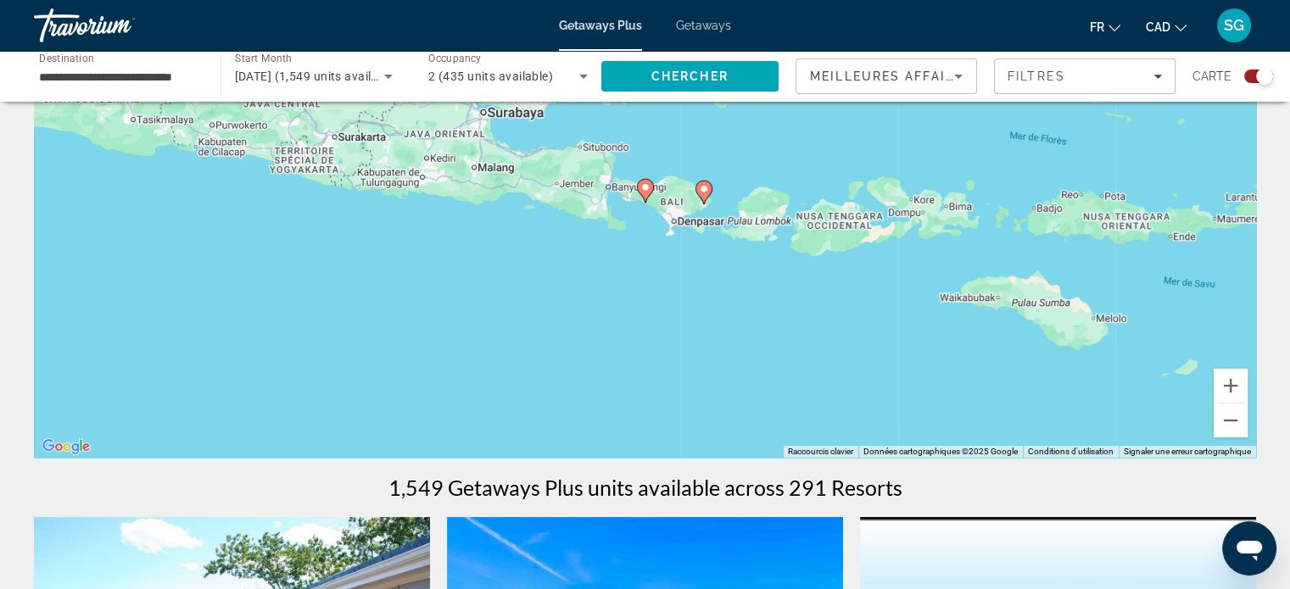
click at [644, 189] on image "Main content" at bounding box center [645, 187] width 10 height 10
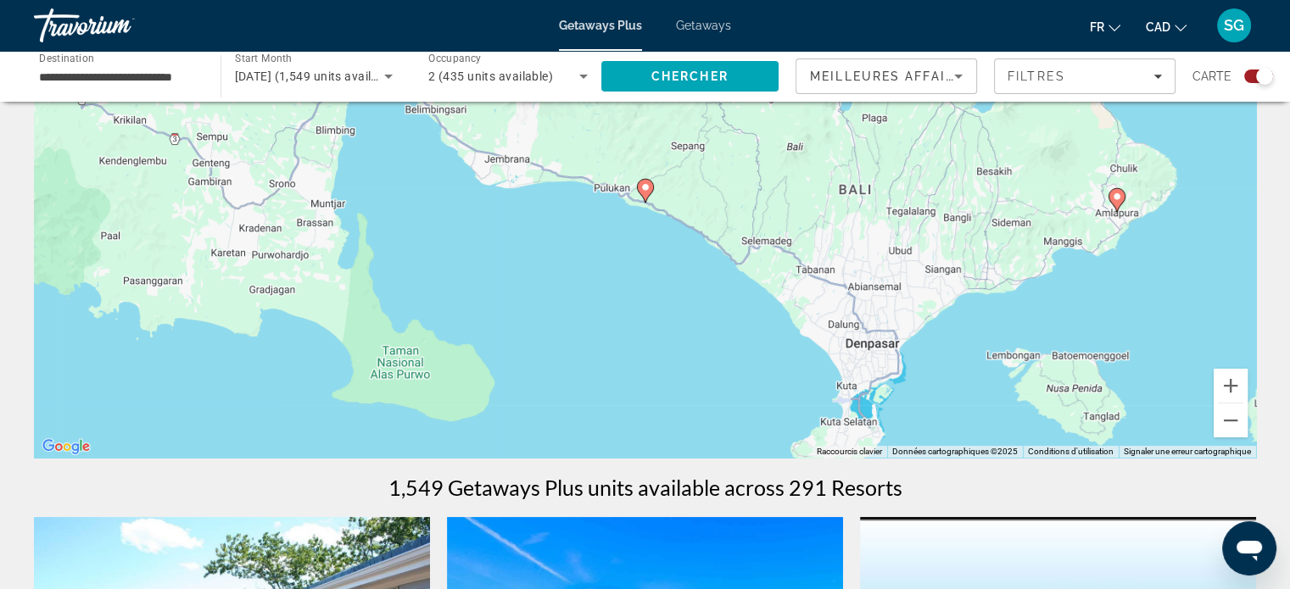
click at [644, 189] on image "Main content" at bounding box center [645, 187] width 10 height 10
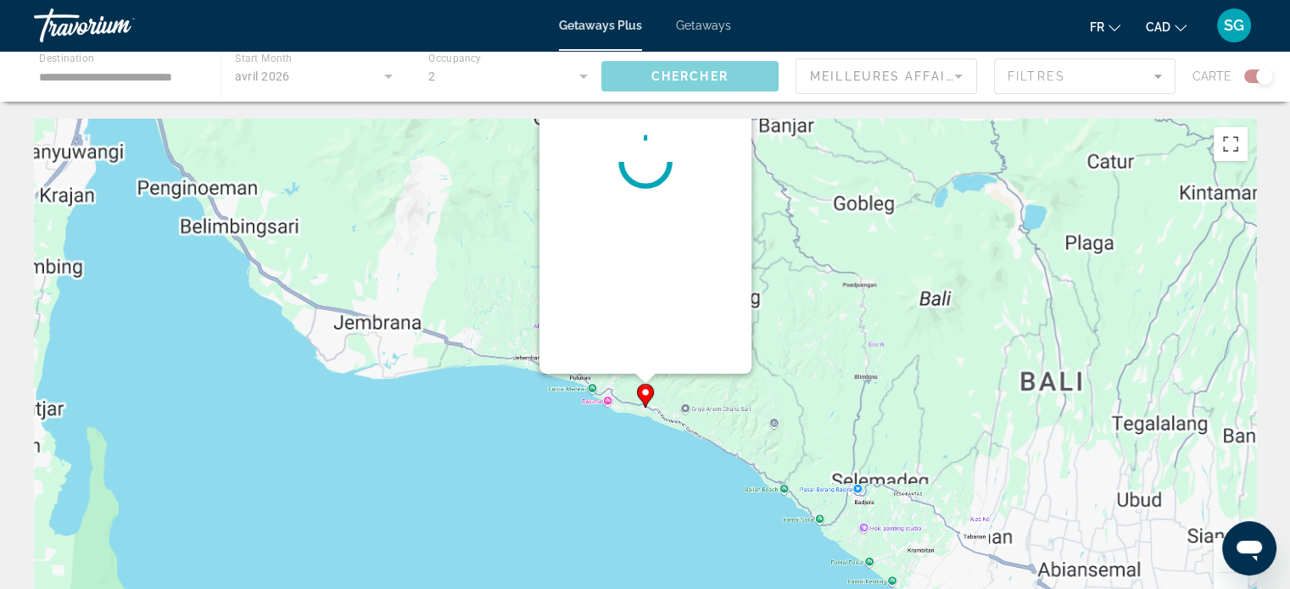
scroll to position [0, 0]
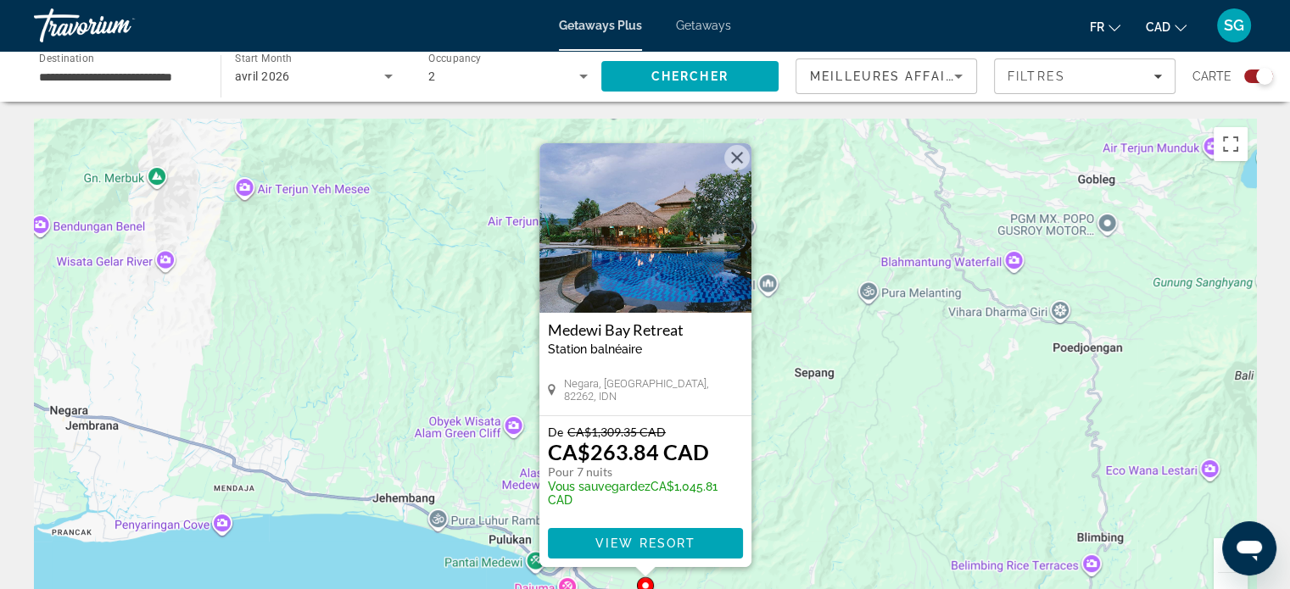
click at [645, 271] on img "Main content" at bounding box center [645, 228] width 212 height 170
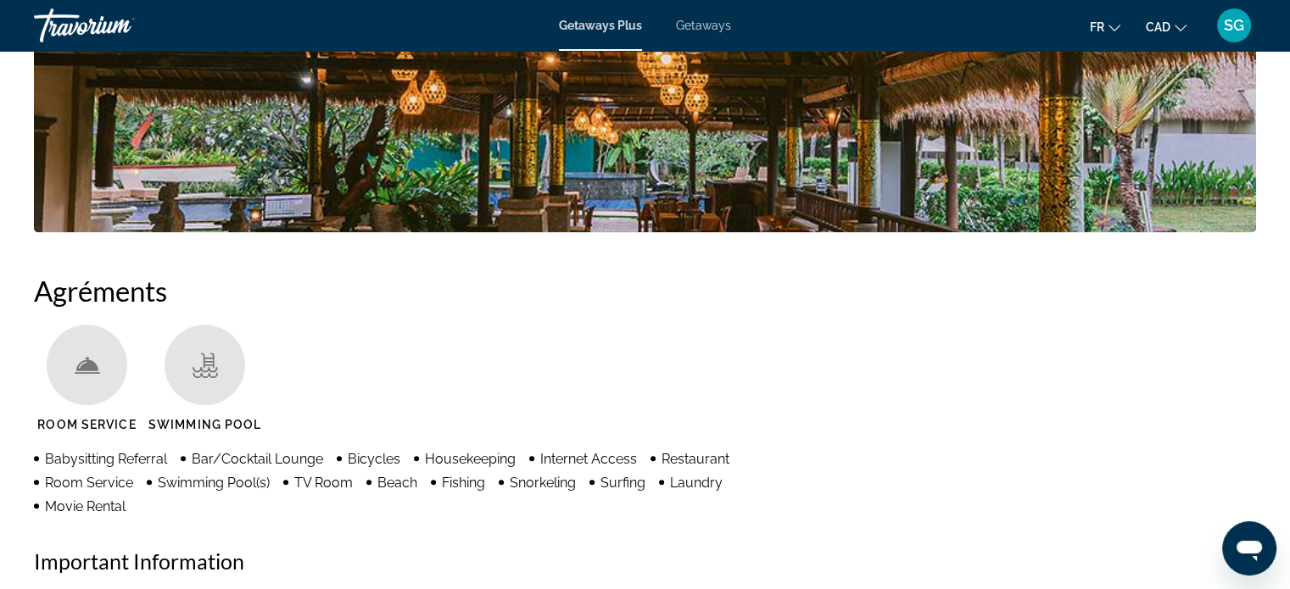
scroll to position [980, 0]
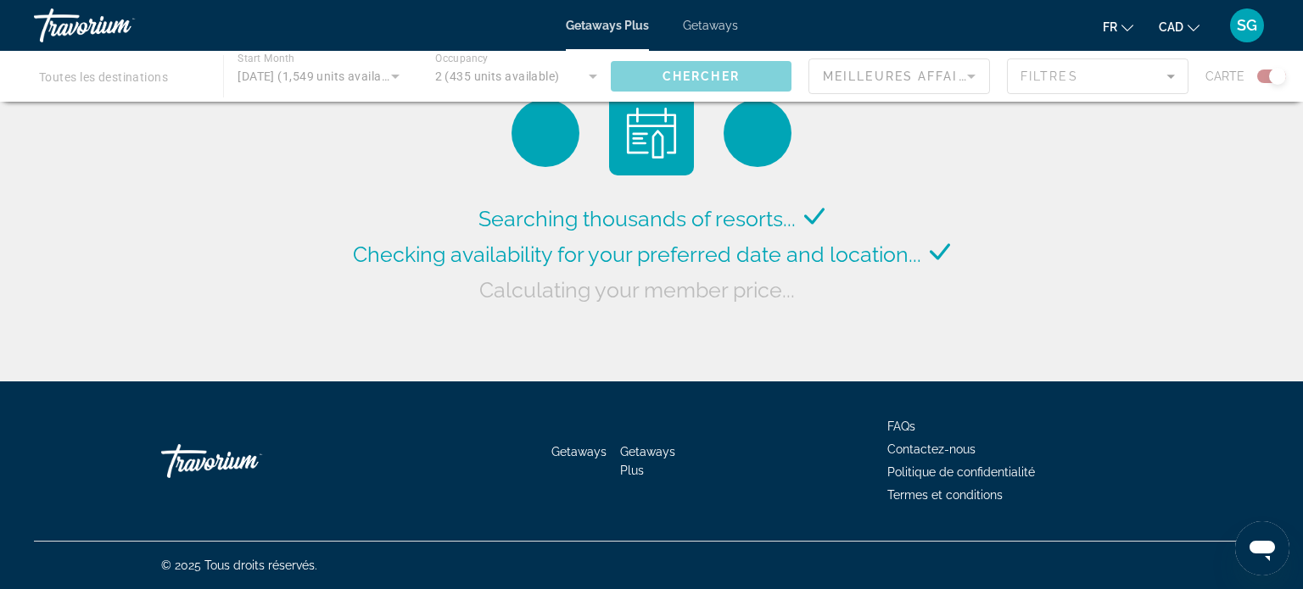
click at [302, 70] on div "Main content" at bounding box center [651, 76] width 1303 height 51
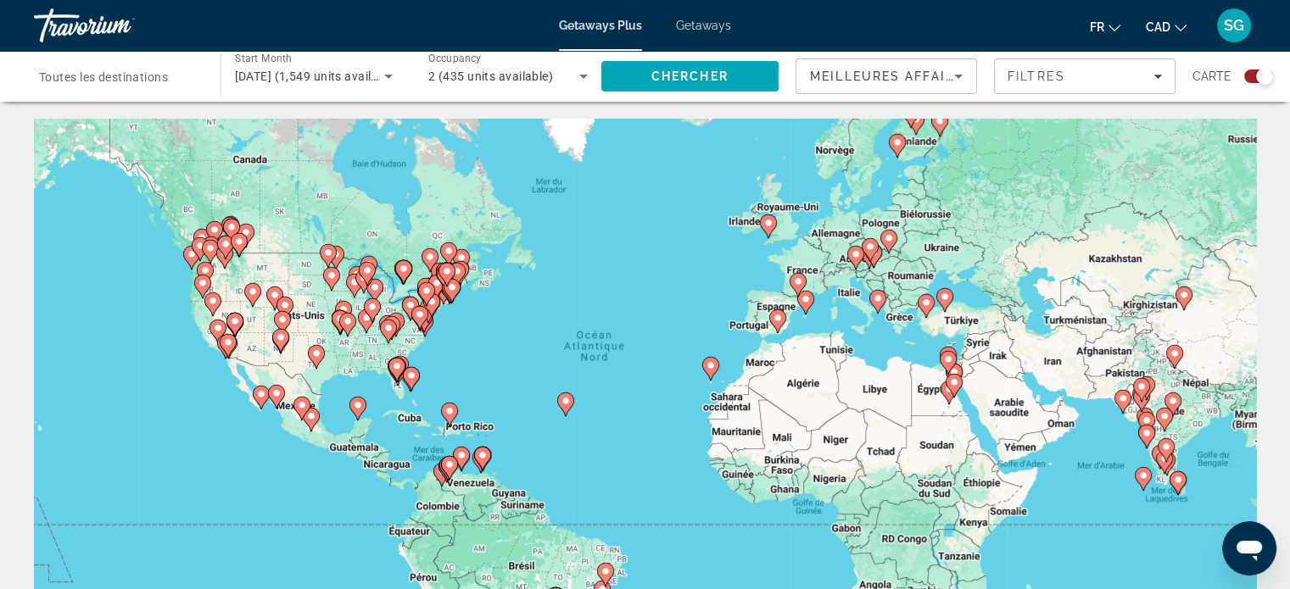
click at [315, 83] on span "avril 2026 (1,549 units available)" at bounding box center [317, 77] width 165 height 14
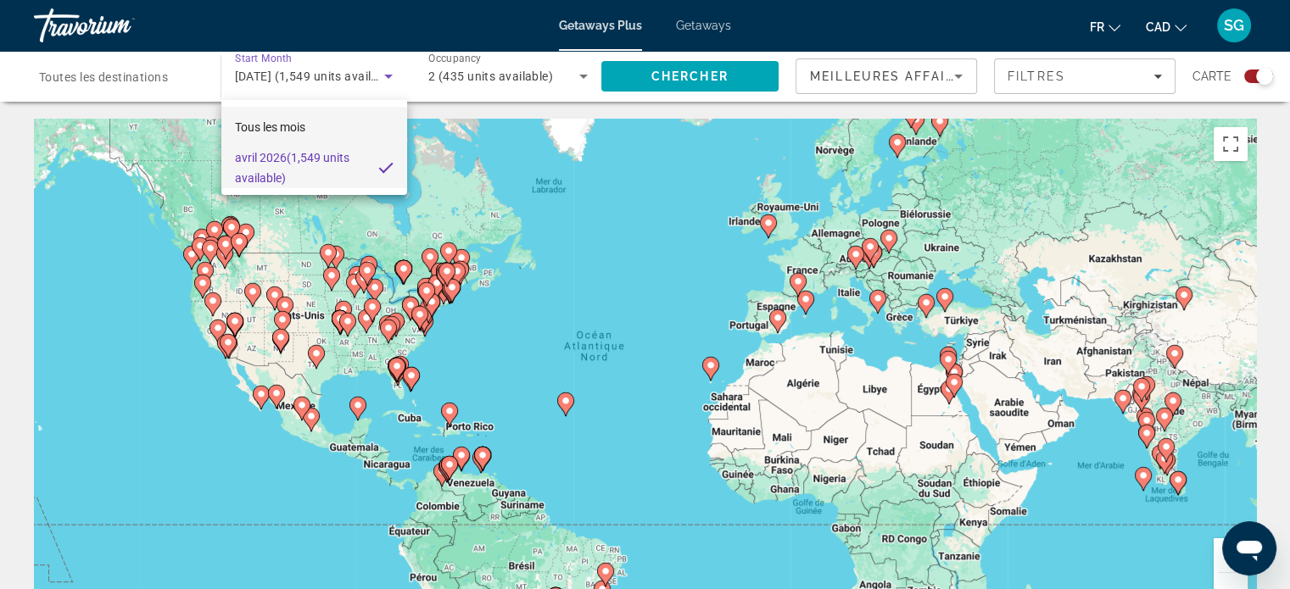
click at [312, 131] on mat-option "Tous les mois" at bounding box center [314, 127] width 186 height 41
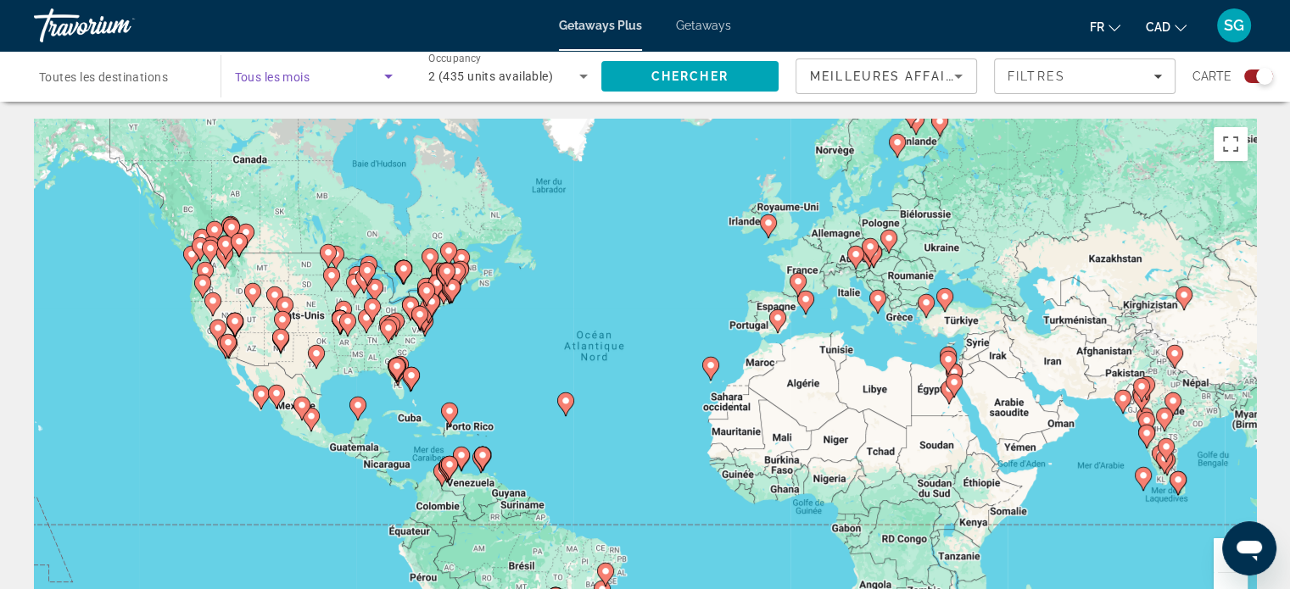
click at [315, 83] on span "Search widget" at bounding box center [310, 76] width 150 height 20
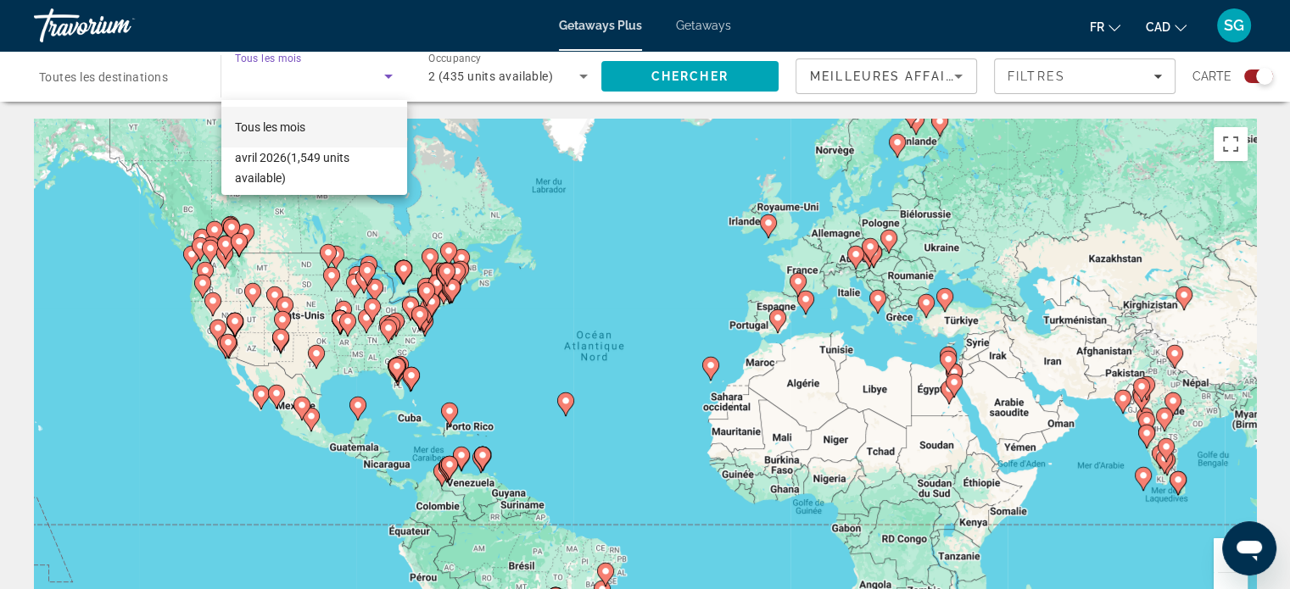
click at [624, 25] on div at bounding box center [645, 294] width 1290 height 589
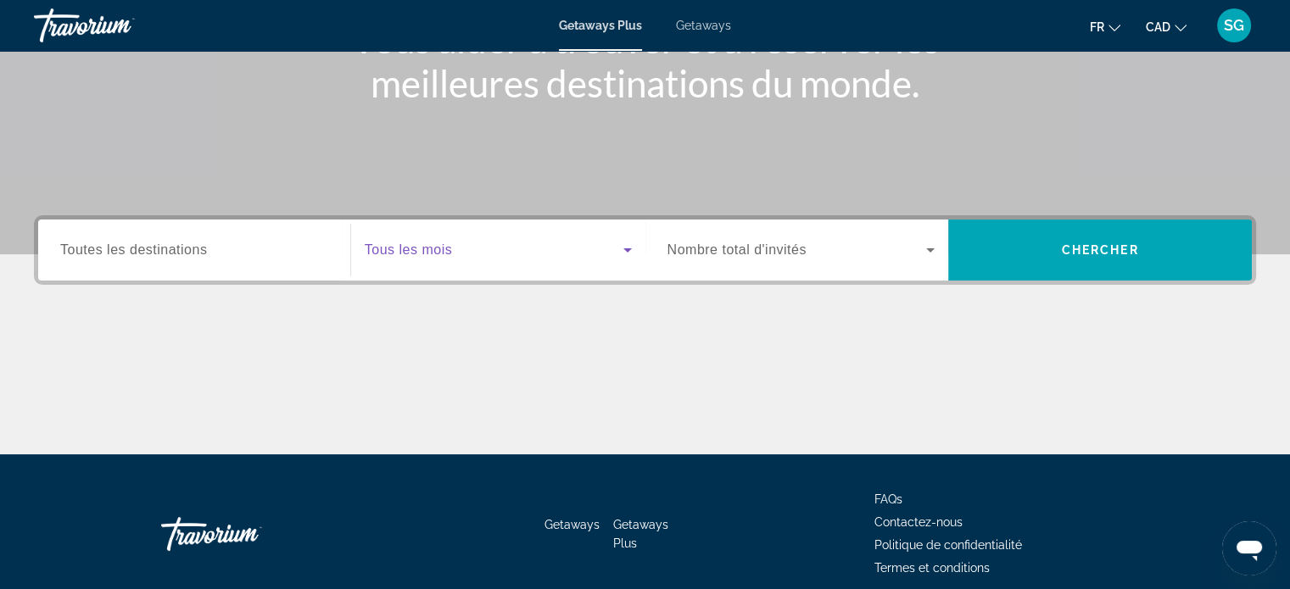
click at [438, 259] on span "Search widget" at bounding box center [494, 250] width 259 height 20
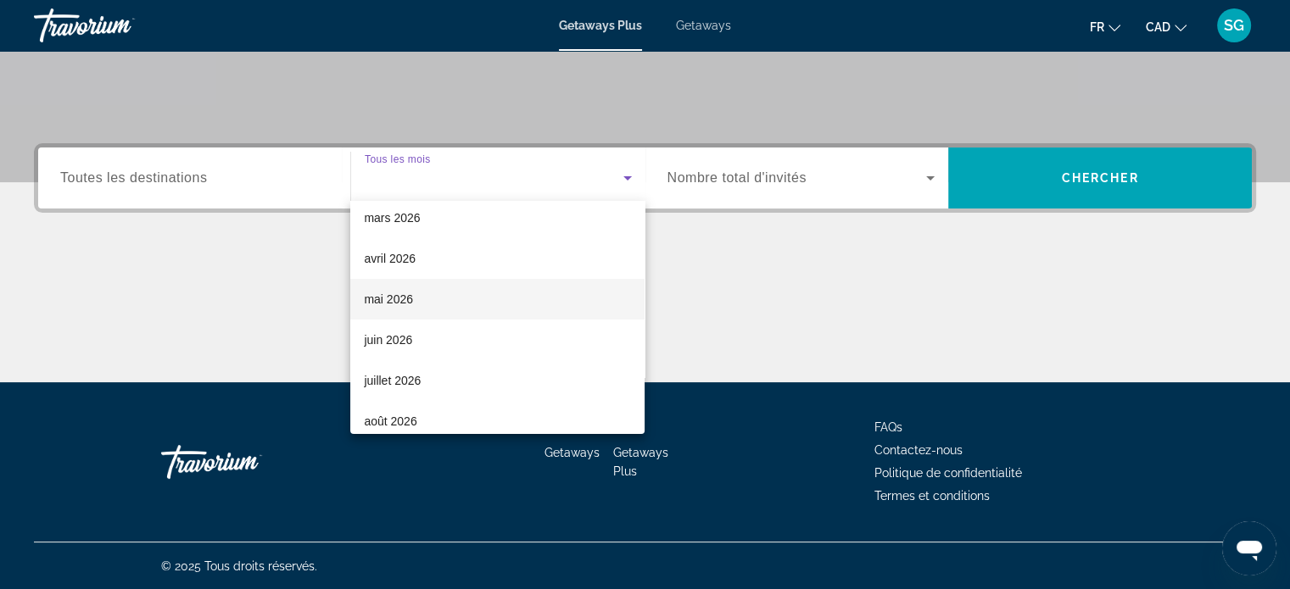
scroll to position [170, 0]
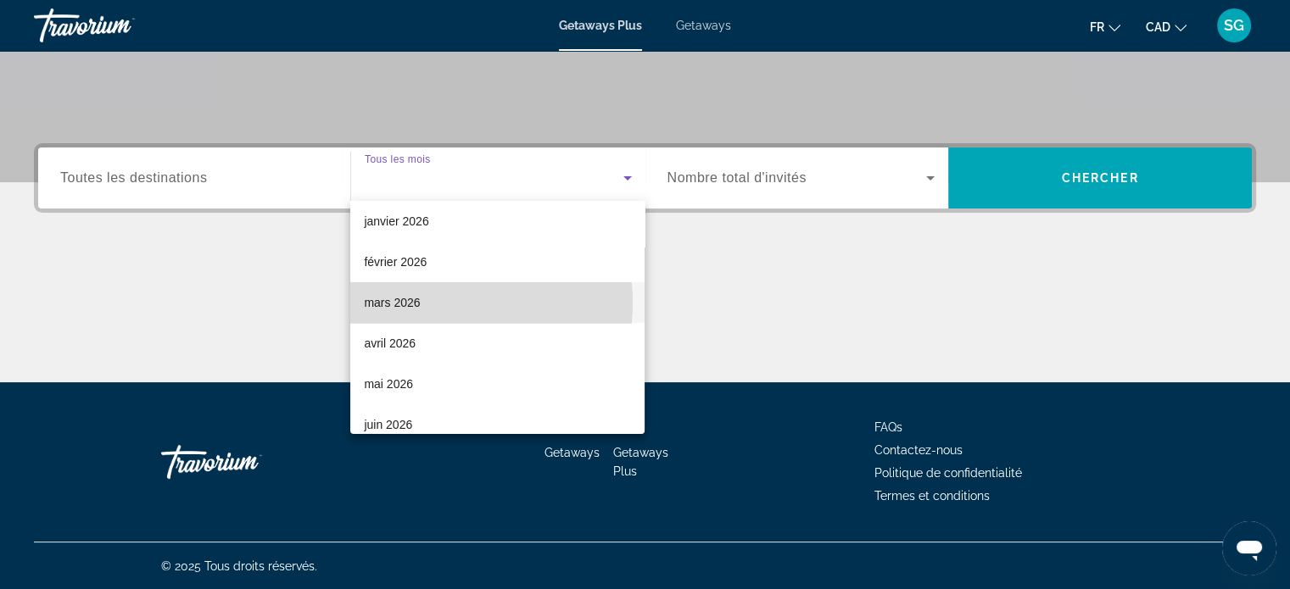
click at [409, 303] on span "mars 2026" at bounding box center [392, 303] width 56 height 20
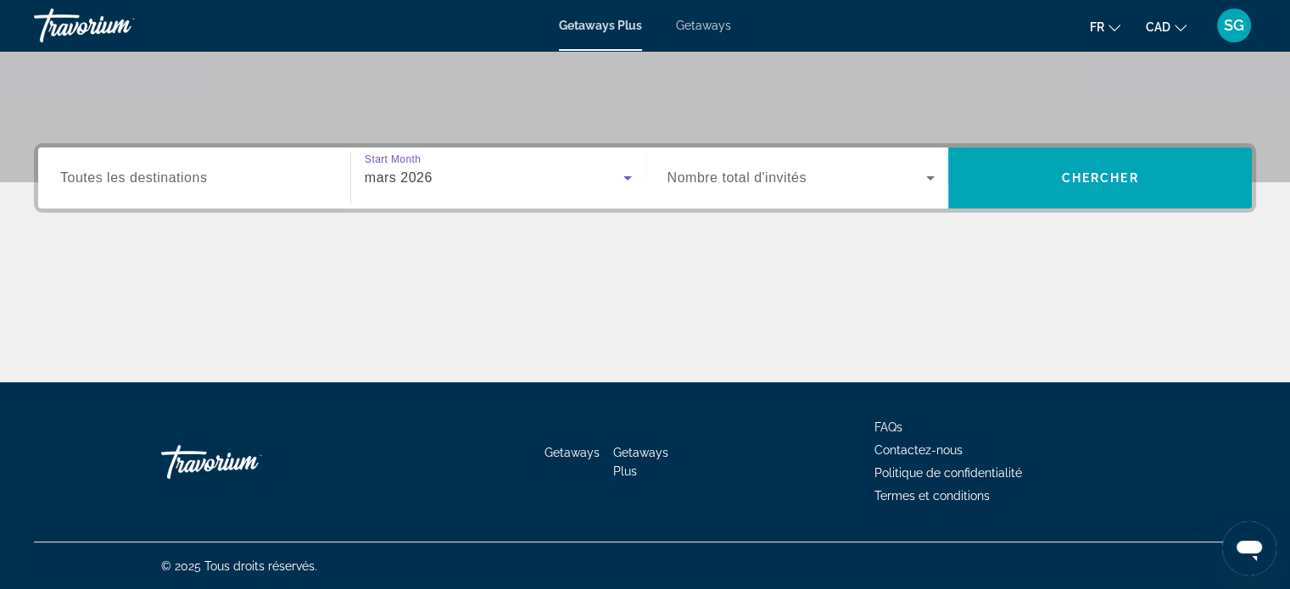
click at [834, 155] on div "Search widget" at bounding box center [801, 177] width 268 height 47
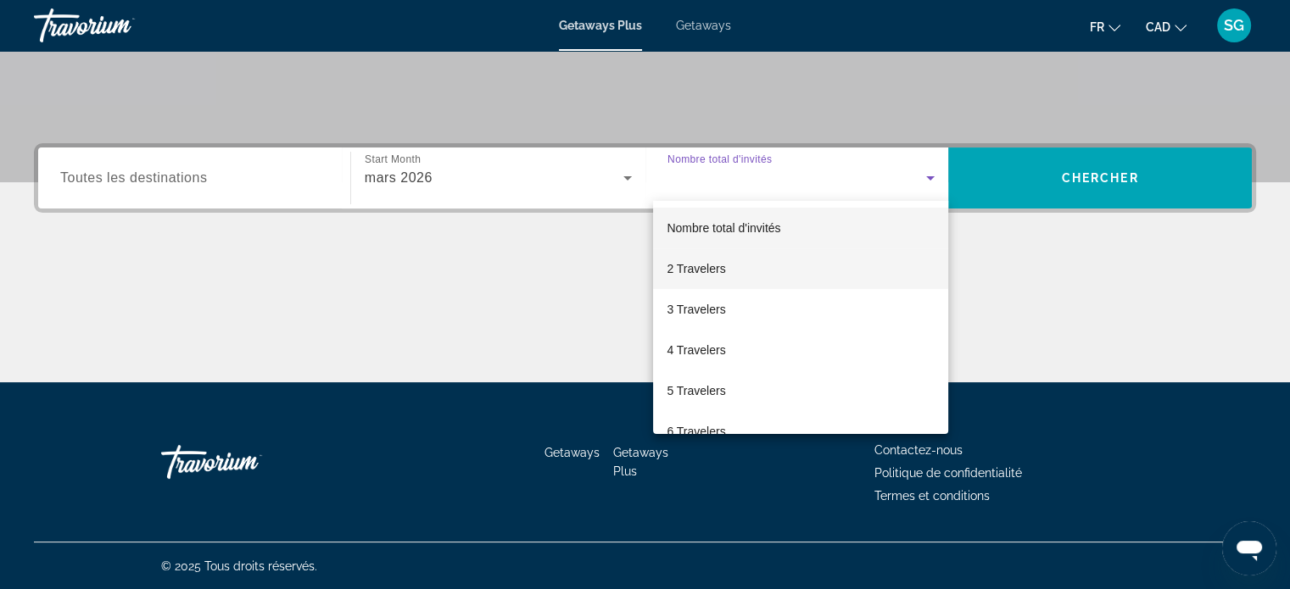
click at [729, 266] on mat-option "2 Travelers" at bounding box center [800, 268] width 295 height 41
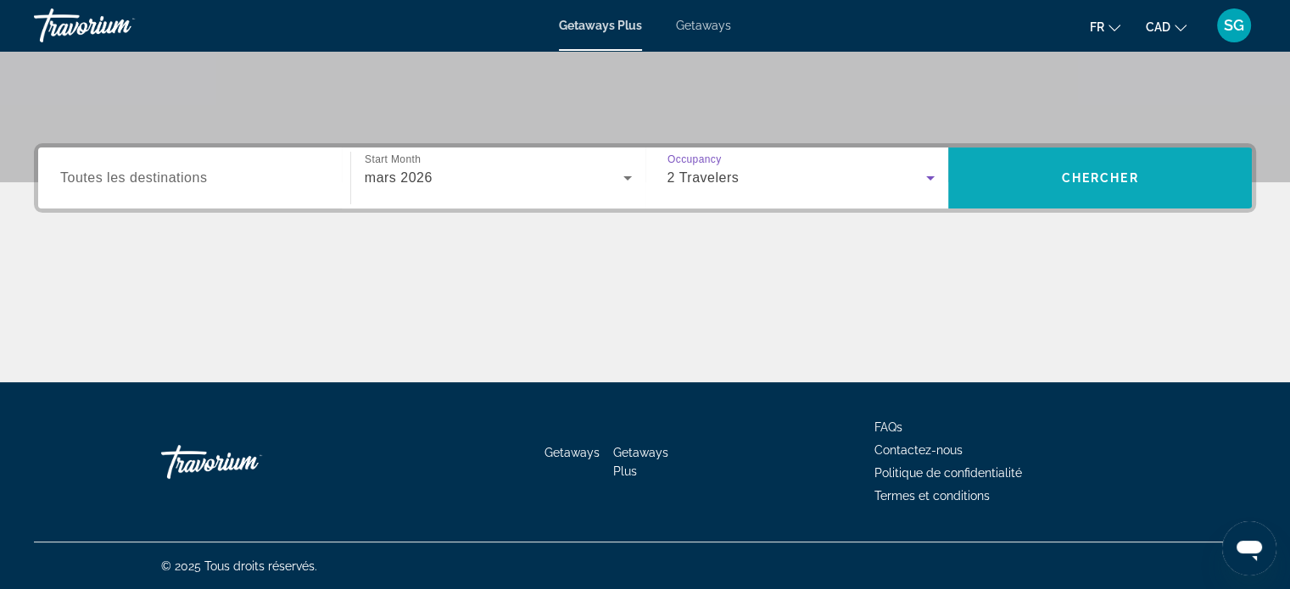
click at [1170, 186] on span "Search" at bounding box center [1100, 178] width 304 height 41
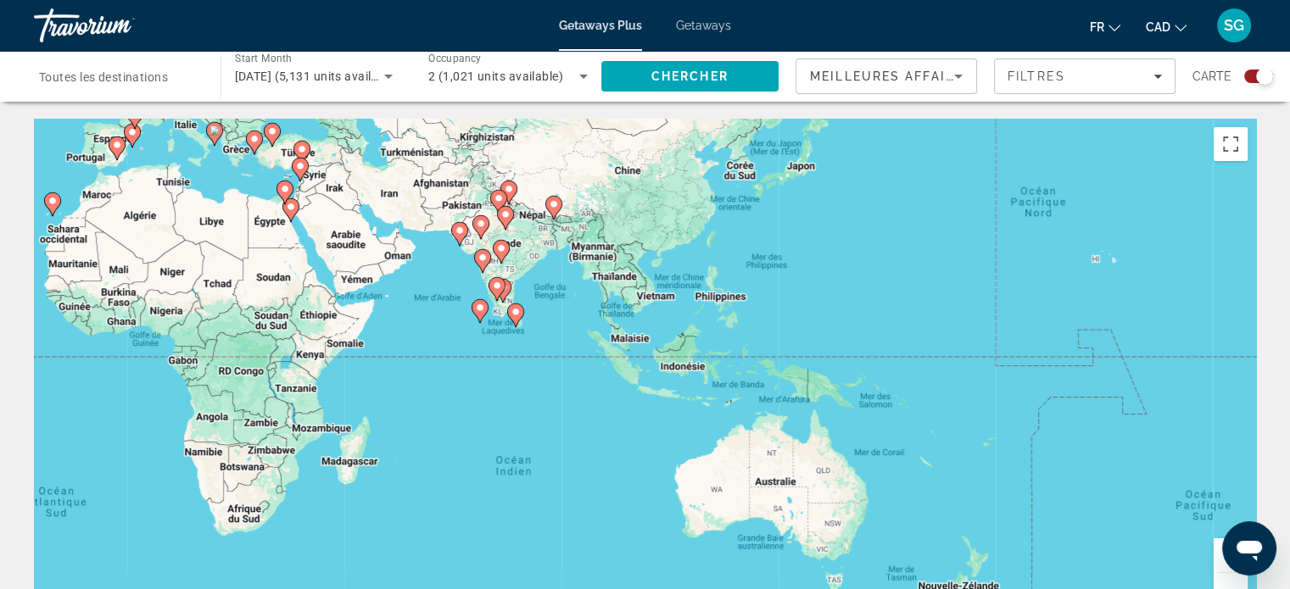
drag, startPoint x: 1010, startPoint y: 447, endPoint x: 356, endPoint y: 281, distance: 674.7
click at [356, 281] on div "Pour activer le glissement avec le clavier, appuyez sur Alt+Entrée. Une fois ce…" at bounding box center [645, 373] width 1222 height 509
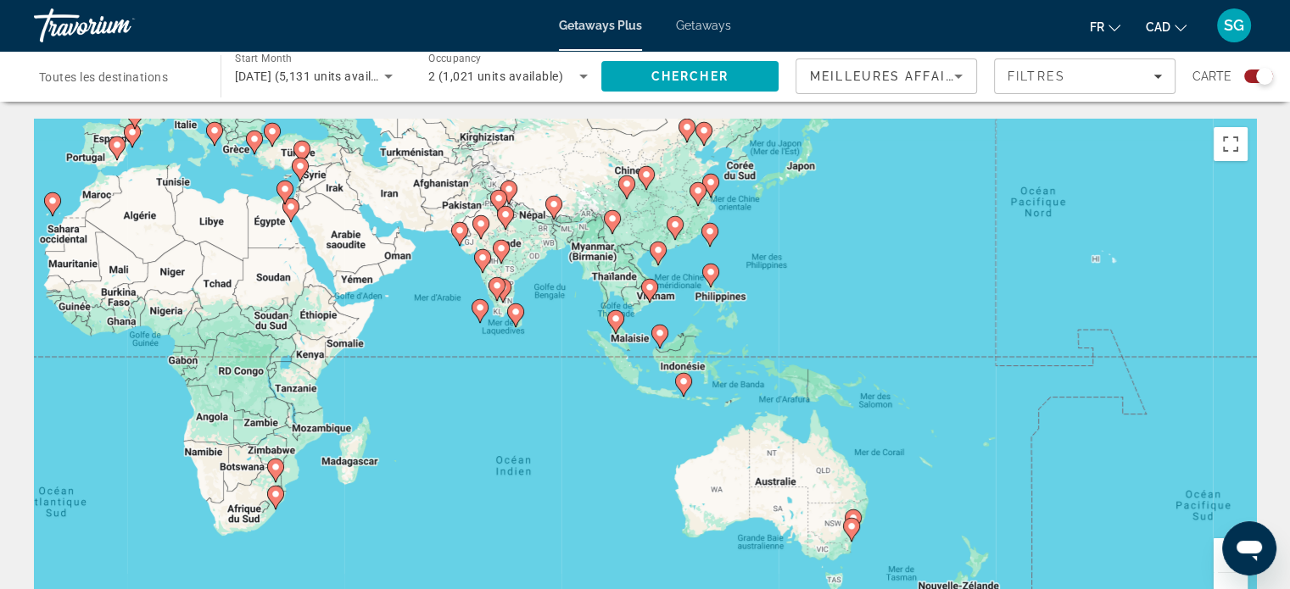
click at [1220, 557] on button "Zoom avant" at bounding box center [1231, 556] width 34 height 34
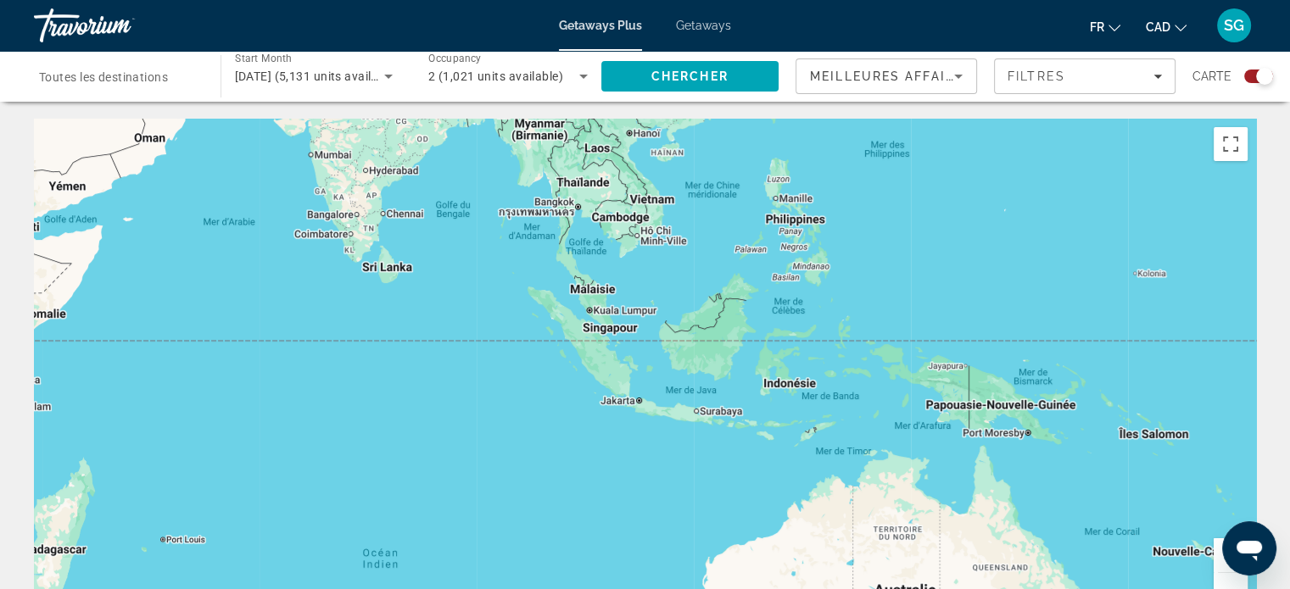
click at [1220, 557] on button "Zoom avant" at bounding box center [1231, 556] width 34 height 34
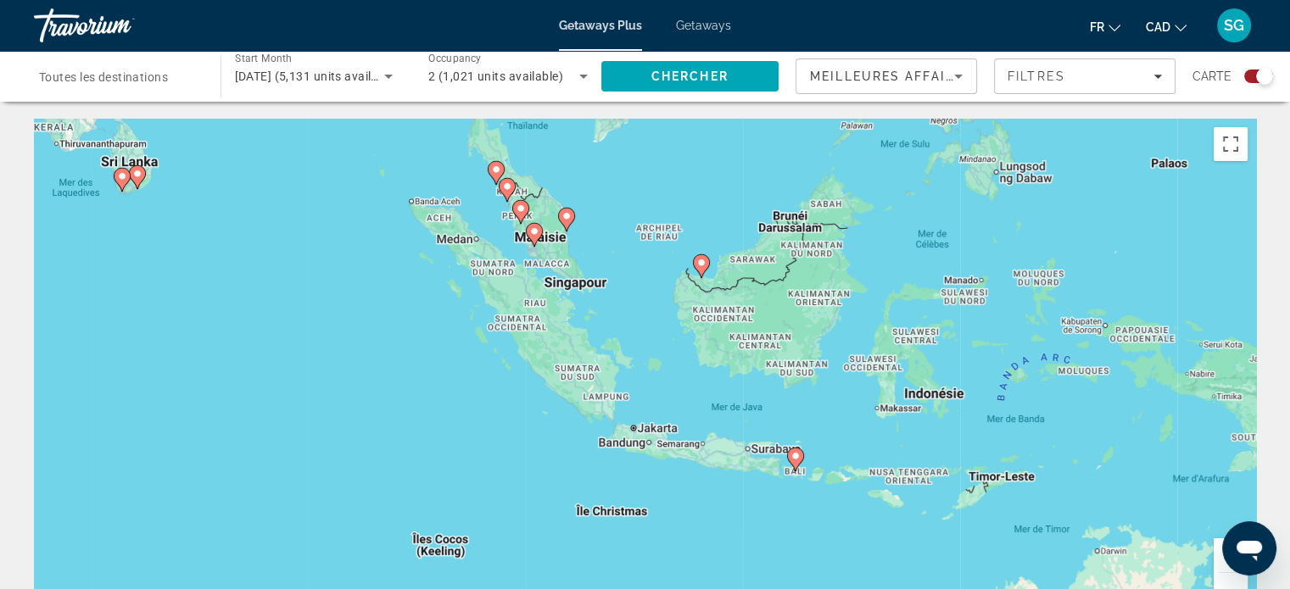
click at [1220, 557] on button "Zoom avant" at bounding box center [1231, 556] width 34 height 34
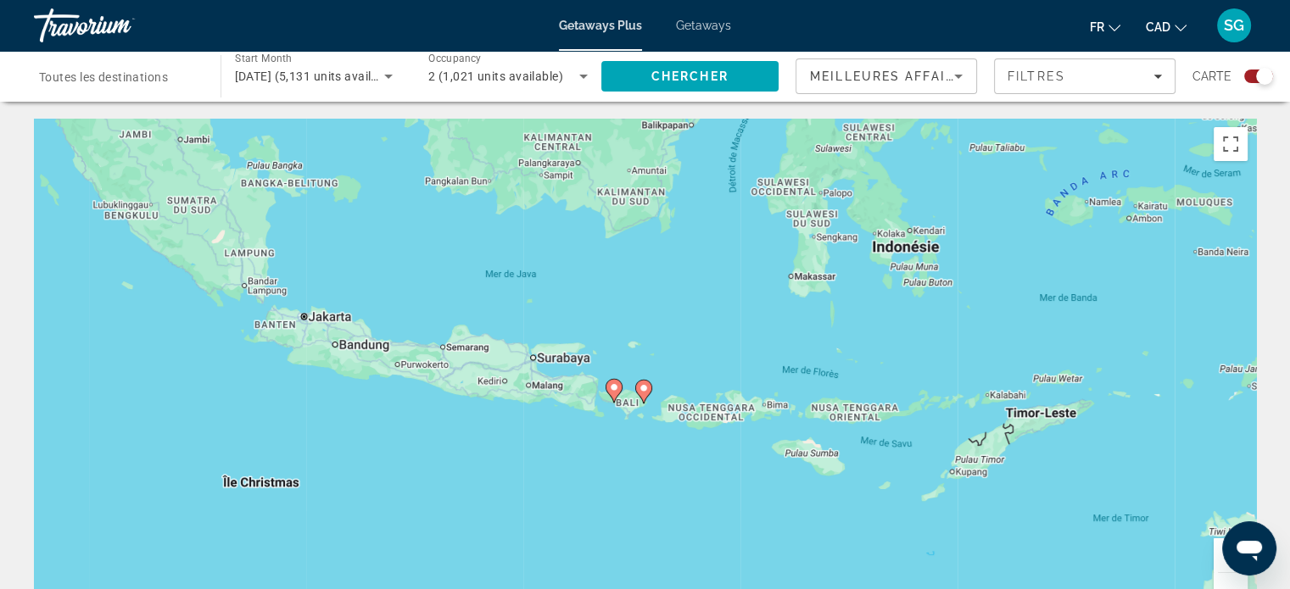
drag, startPoint x: 1056, startPoint y: 472, endPoint x: 740, endPoint y: 303, distance: 358.5
click at [740, 303] on div "Pour activer le glissement avec le clavier, appuyez sur Alt+Entrée. Une fois ce…" at bounding box center [645, 373] width 1222 height 509
click at [611, 390] on image "Main content" at bounding box center [614, 386] width 10 height 10
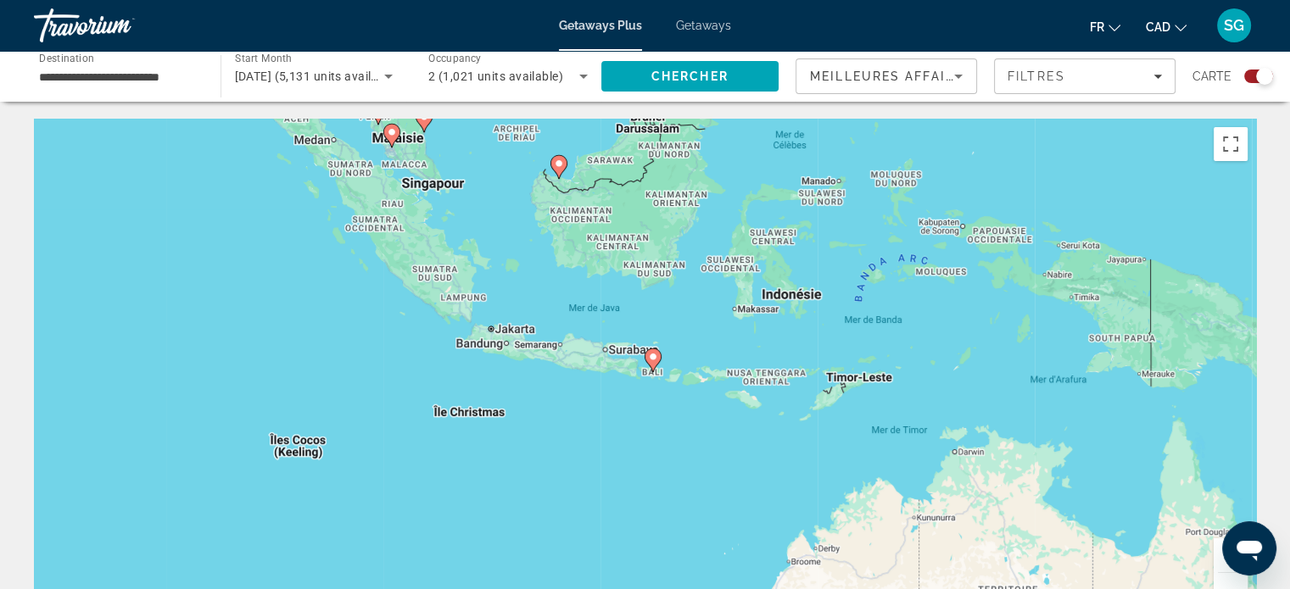
click at [655, 366] on icon "Main content" at bounding box center [652, 360] width 15 height 22
type input "**********"
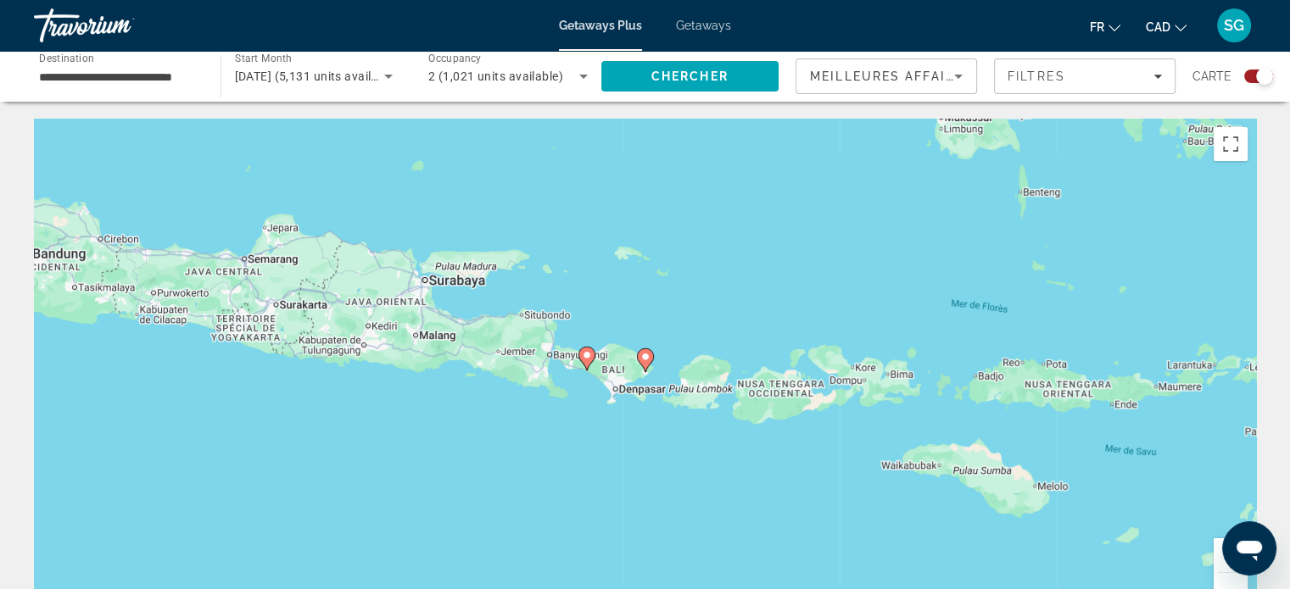
click at [640, 359] on image "Main content" at bounding box center [645, 357] width 10 height 10
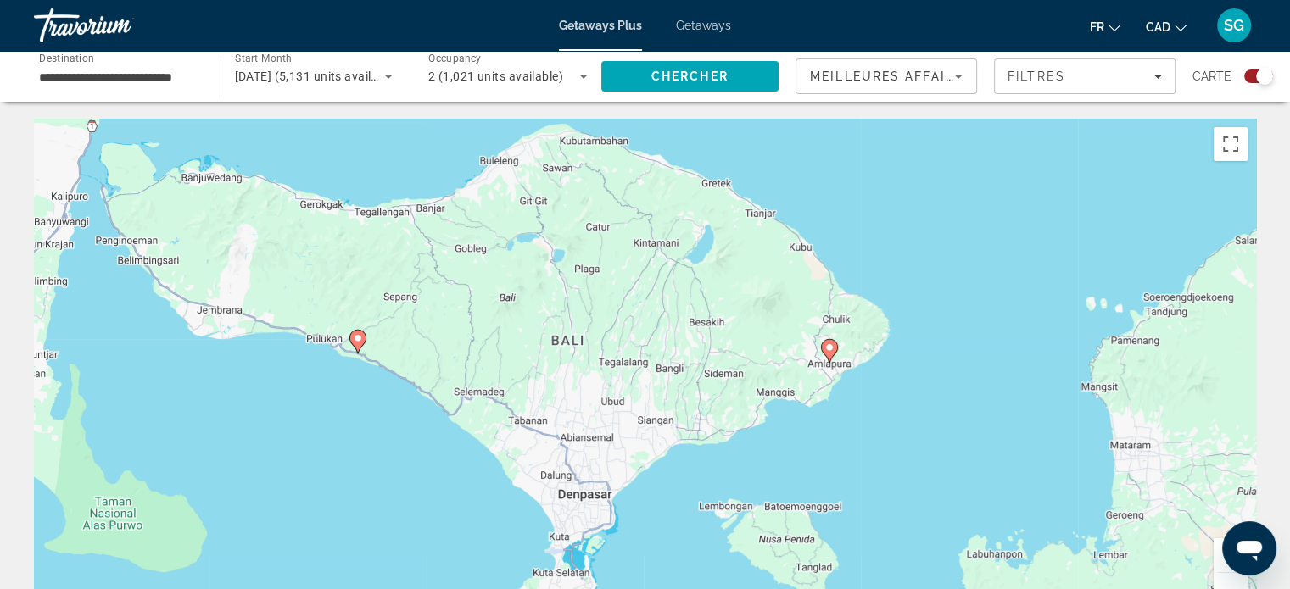
drag, startPoint x: 780, startPoint y: 332, endPoint x: 967, endPoint y: 321, distance: 186.9
click at [967, 321] on div "Pour activer le glissement avec le clavier, appuyez sur Alt+Entrée. Une fois ce…" at bounding box center [645, 373] width 1222 height 509
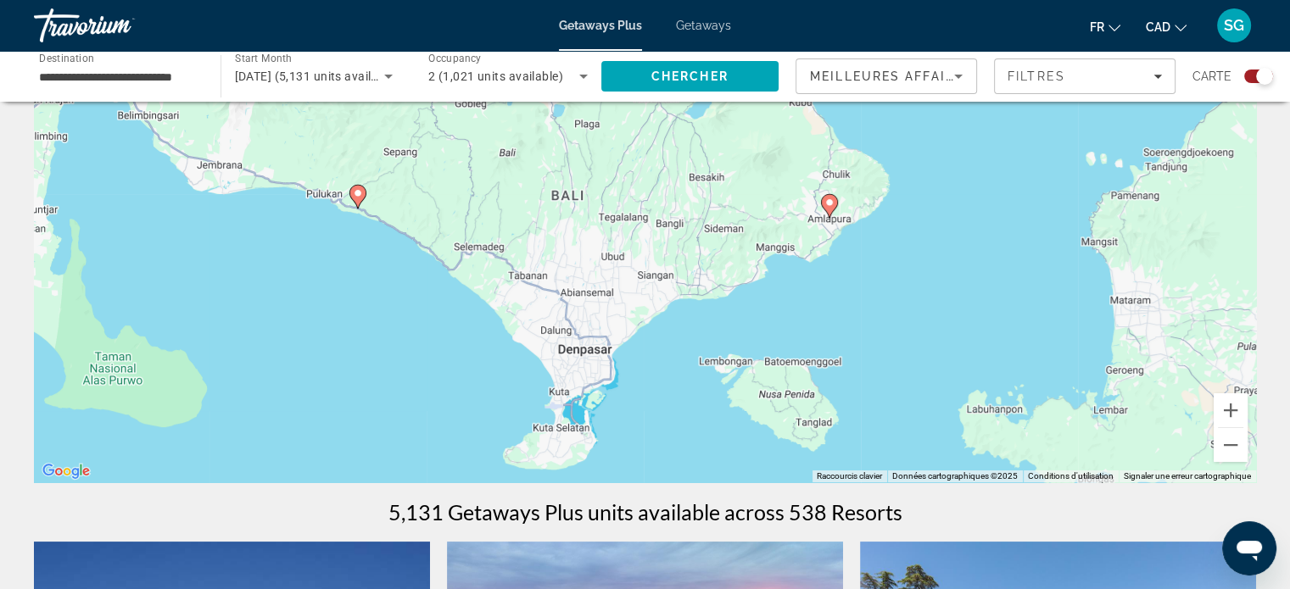
scroll to position [170, 0]
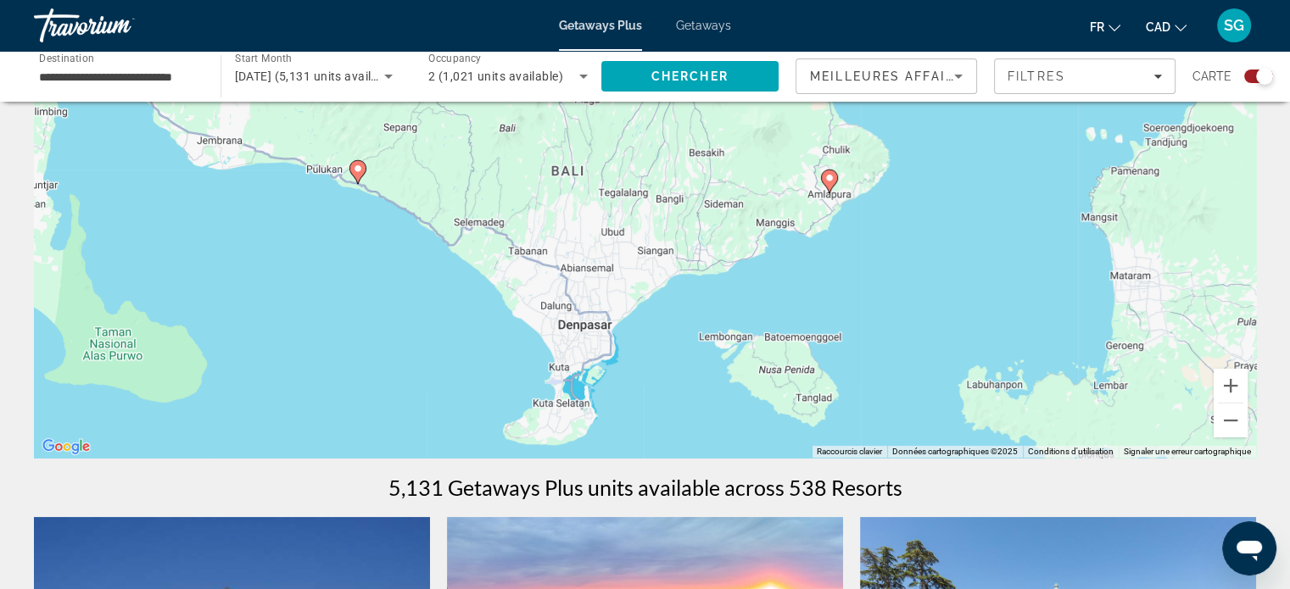
click at [335, 72] on span "[DATE] (5,131 units available)" at bounding box center [317, 77] width 165 height 14
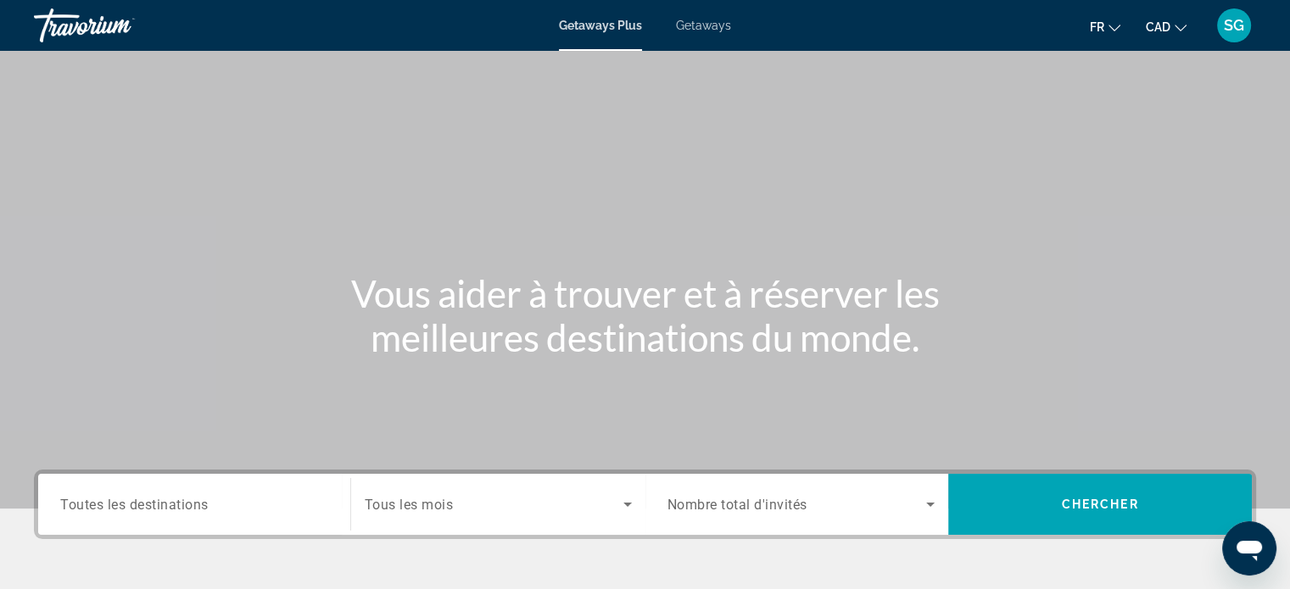
click at [460, 491] on div "Search widget" at bounding box center [498, 504] width 267 height 47
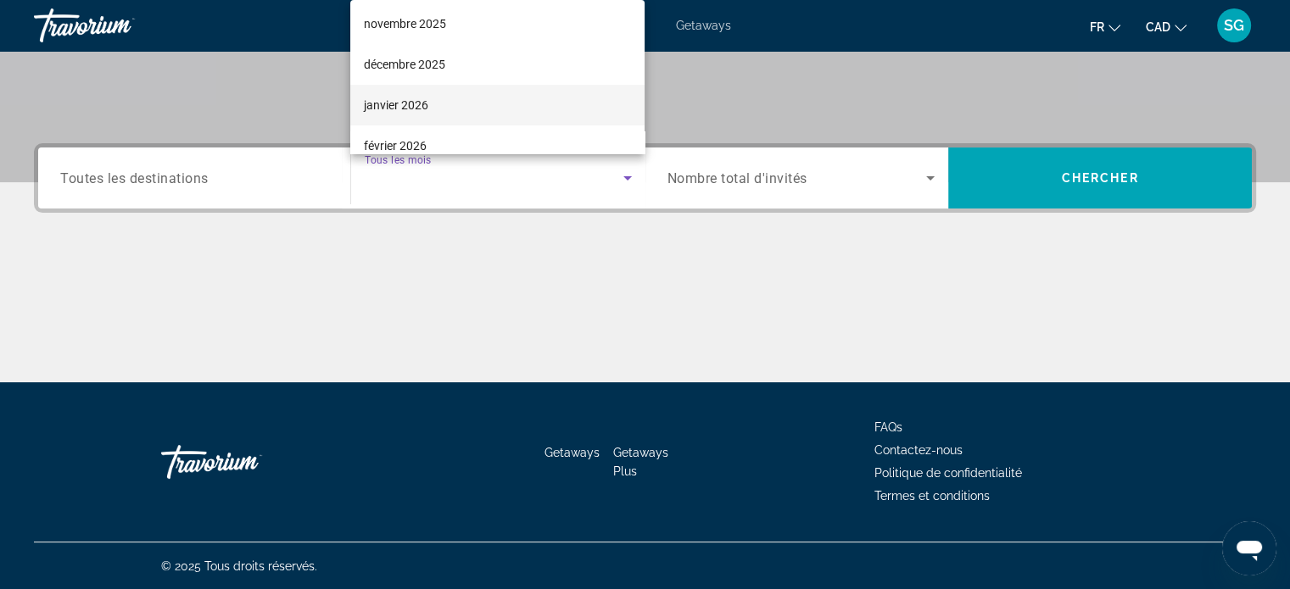
scroll to position [170, 0]
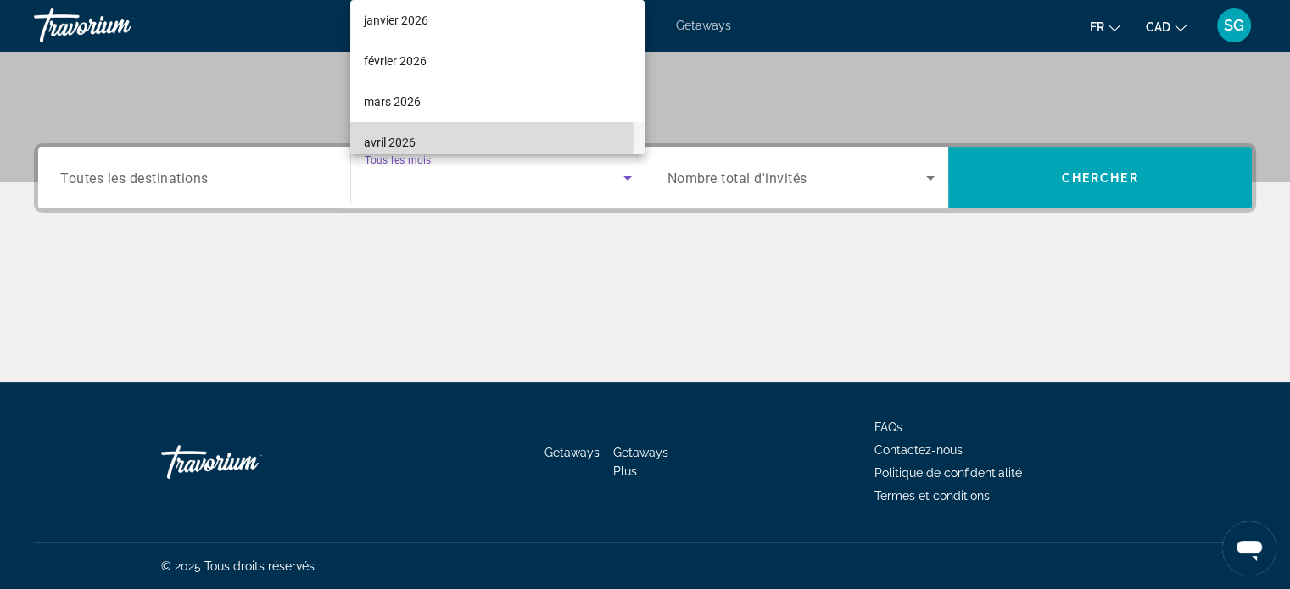
click at [421, 137] on mat-option "avril 2026" at bounding box center [497, 142] width 294 height 41
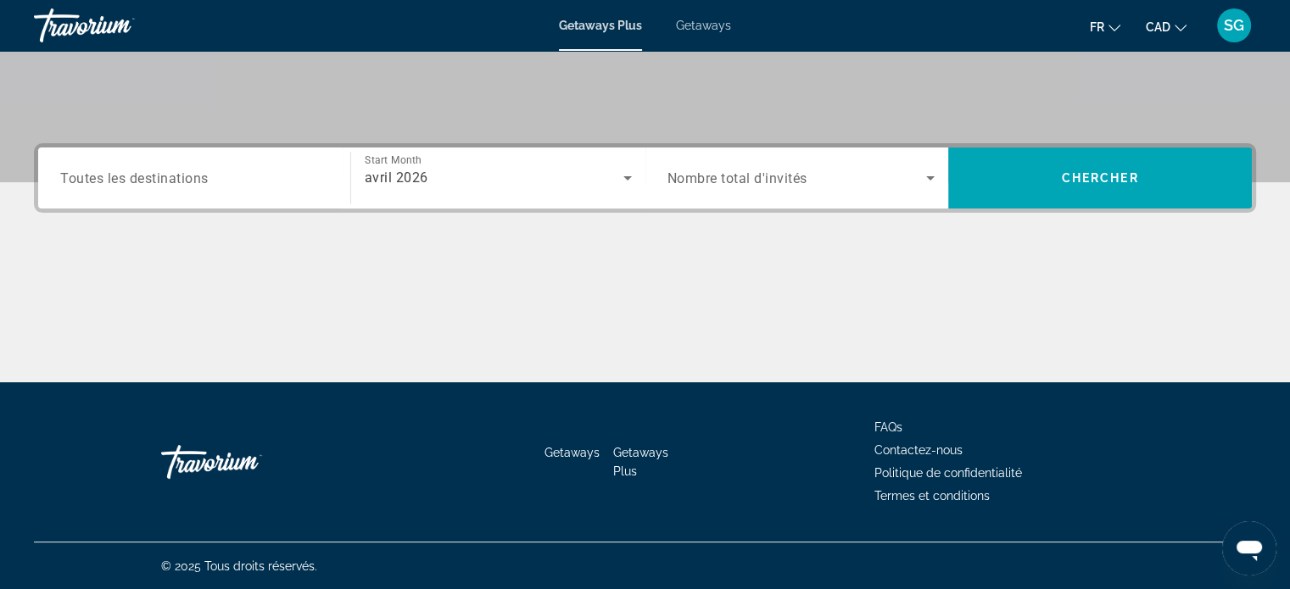
click at [743, 176] on span "Nombre total d'invités" at bounding box center [737, 178] width 140 height 16
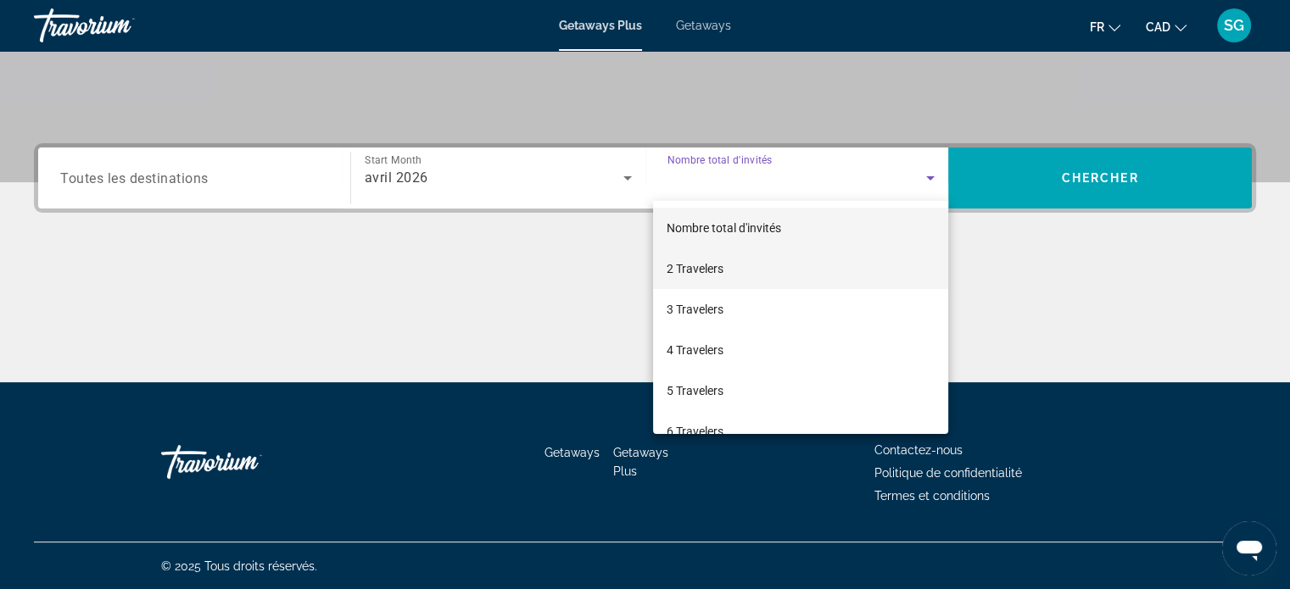
click at [739, 267] on mat-option "2 Travelers" at bounding box center [800, 268] width 295 height 41
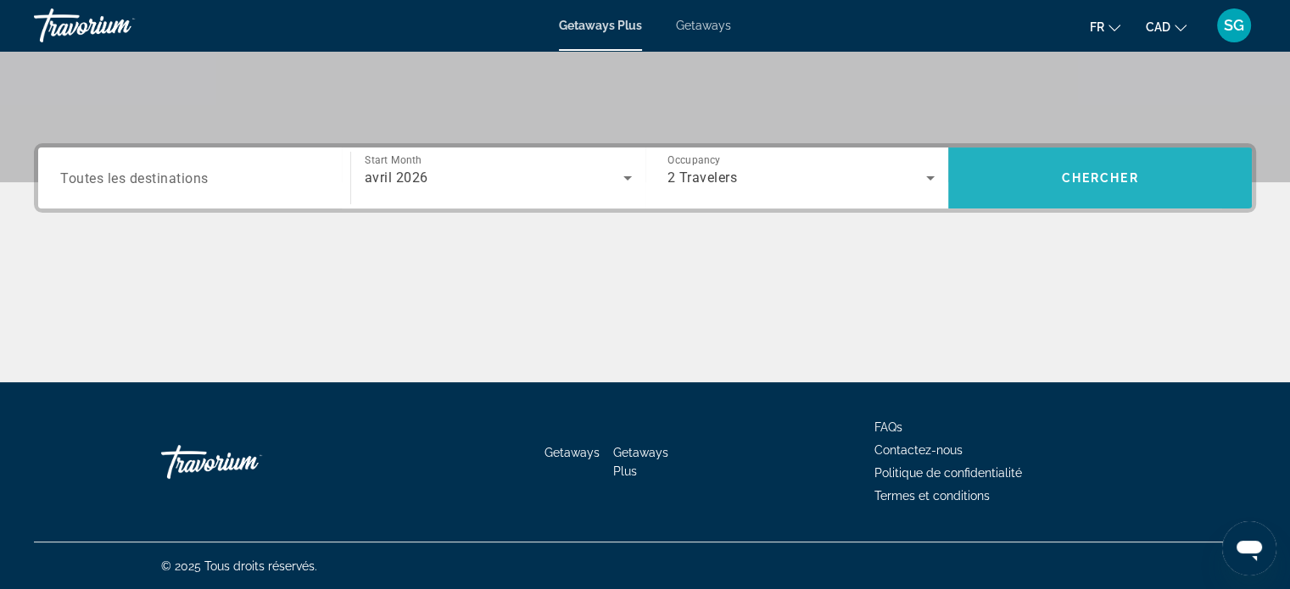
click at [1024, 194] on span "Search" at bounding box center [1100, 178] width 304 height 41
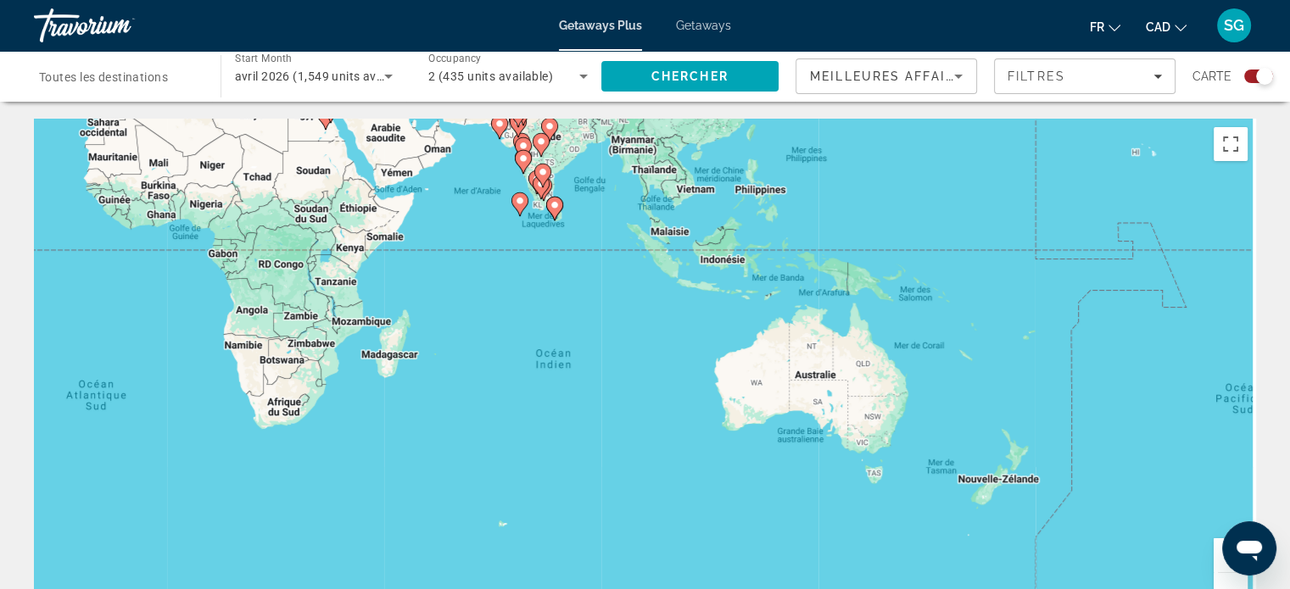
drag, startPoint x: 583, startPoint y: 270, endPoint x: 380, endPoint y: 189, distance: 218.1
click at [380, 189] on div "Pour activer le glissement avec le clavier, appuyez sur Alt+Entrée. Une fois ce…" at bounding box center [645, 373] width 1222 height 509
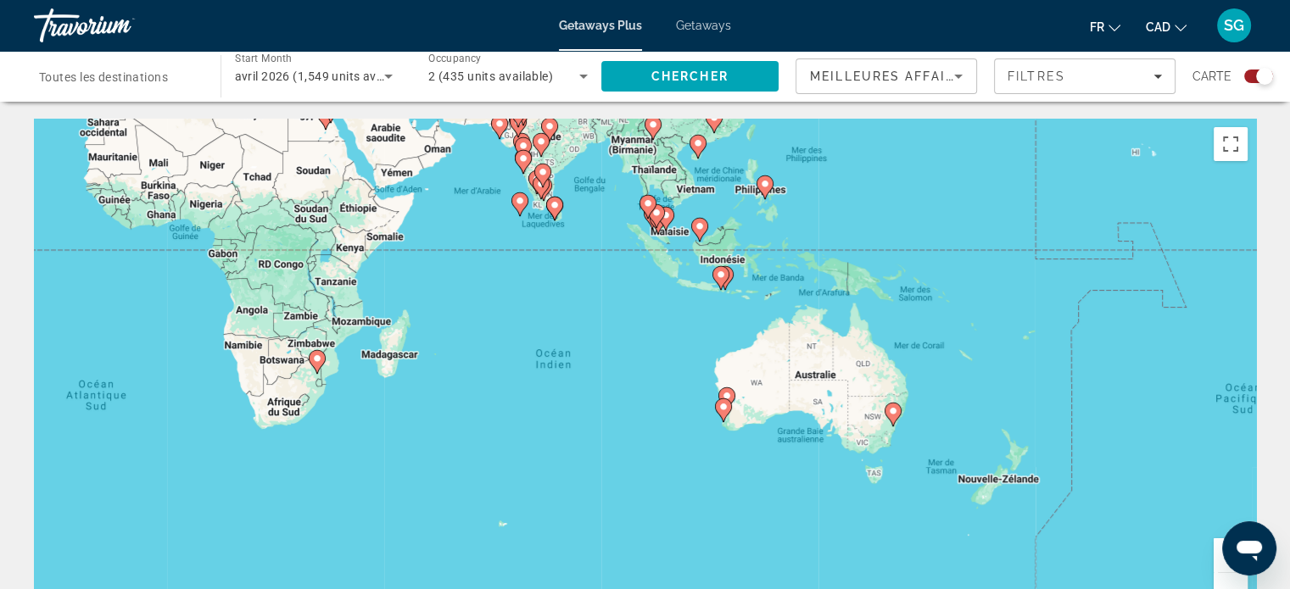
click at [1223, 559] on button "Zoom avant" at bounding box center [1231, 556] width 34 height 34
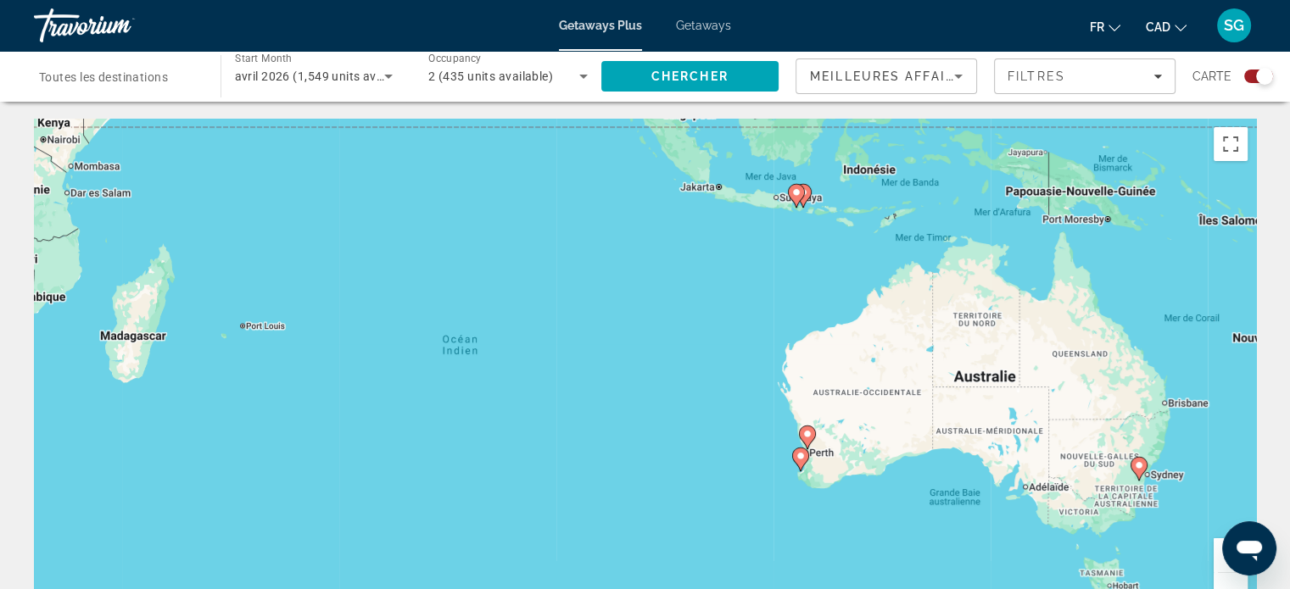
click at [1223, 559] on button "Zoom avant" at bounding box center [1231, 556] width 34 height 34
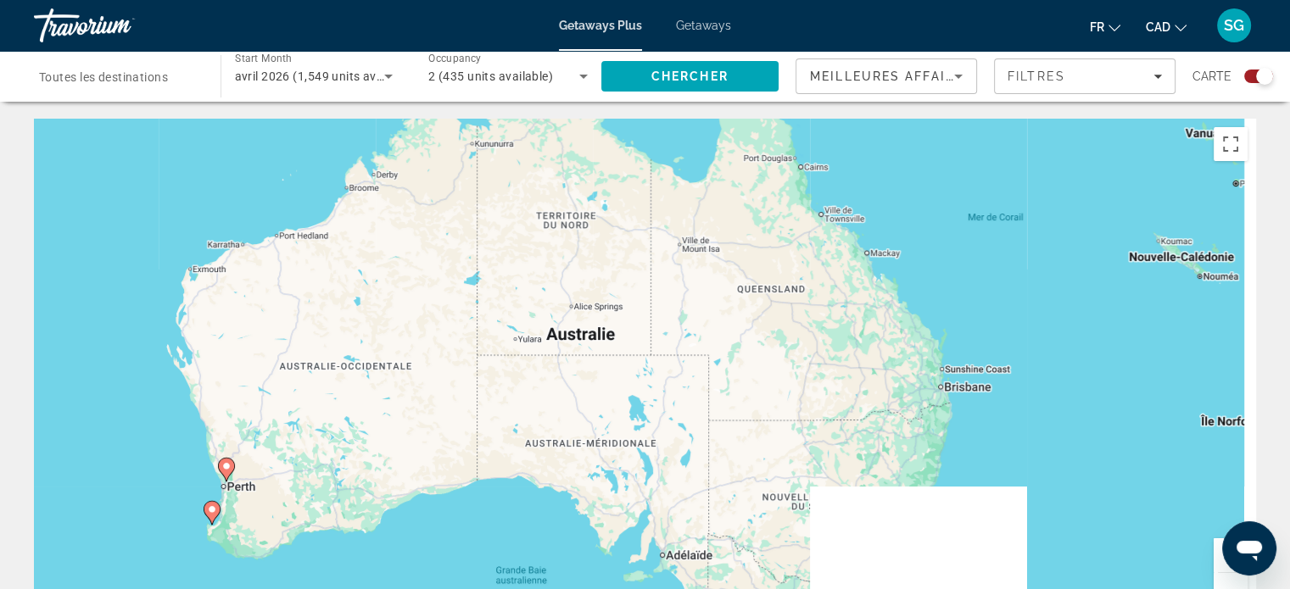
drag, startPoint x: 1038, startPoint y: 327, endPoint x: 305, endPoint y: 209, distance: 742.1
click at [285, 228] on div "Pour activer le glissement avec le clavier, appuyez sur Alt+Entrée. Une fois ce…" at bounding box center [645, 373] width 1222 height 509
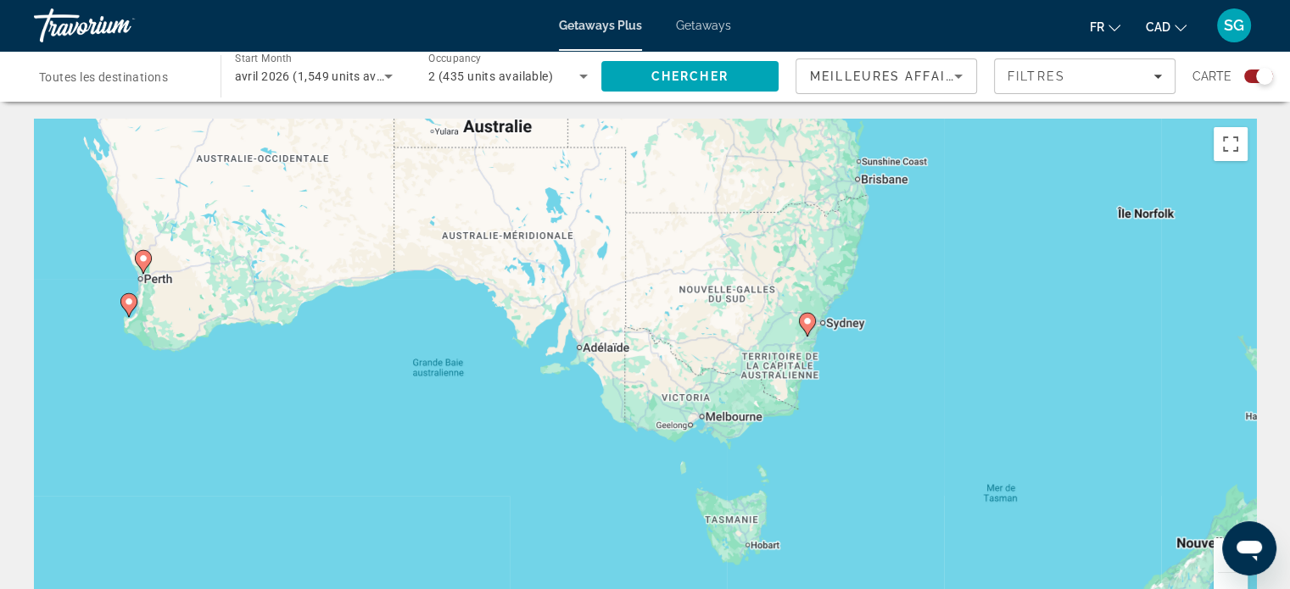
drag, startPoint x: 1028, startPoint y: 410, endPoint x: 960, endPoint y: 299, distance: 130.2
click at [960, 299] on div "Pour activer le glissement avec le clavier, appuyez sur Alt+Entrée. Une fois ce…" at bounding box center [645, 373] width 1222 height 509
click at [1220, 569] on button "Zoom avant" at bounding box center [1231, 556] width 34 height 34
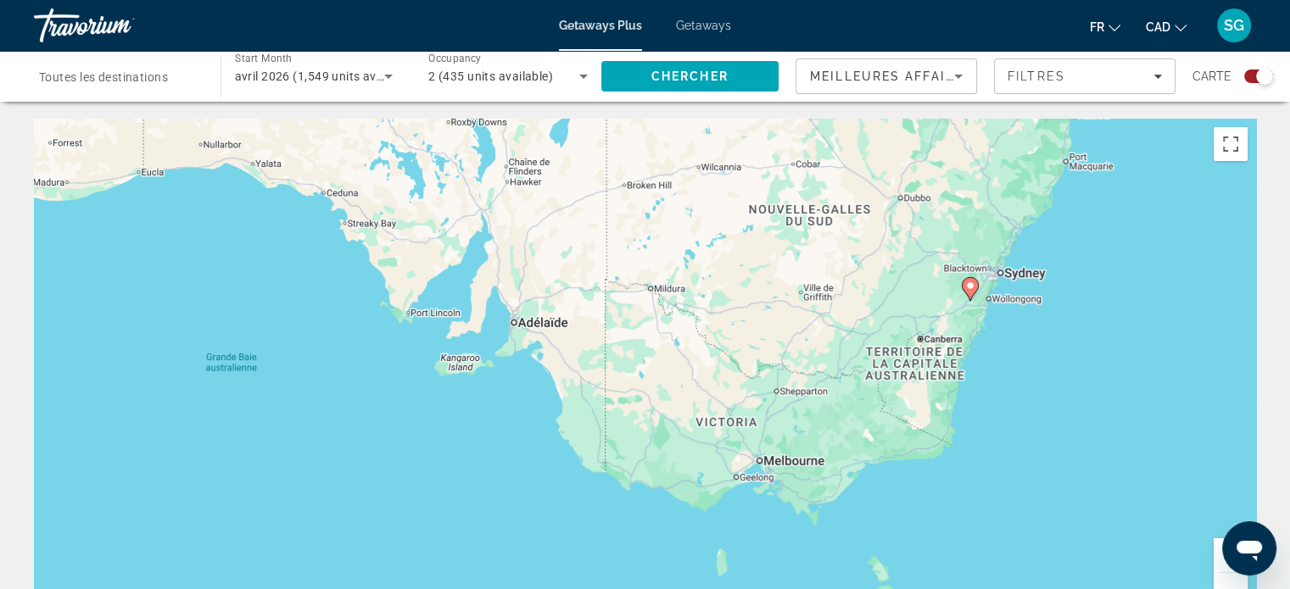
click at [1220, 562] on button "Zoom avant" at bounding box center [1231, 556] width 34 height 34
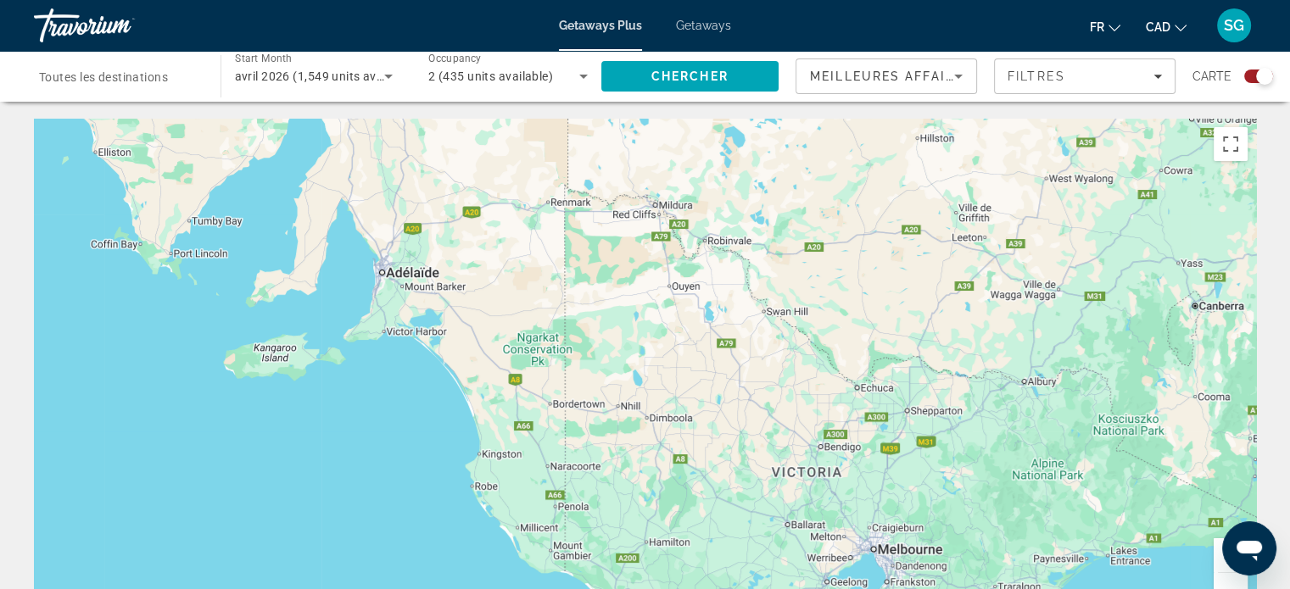
click at [1220, 562] on button "Zoom avant" at bounding box center [1231, 556] width 34 height 34
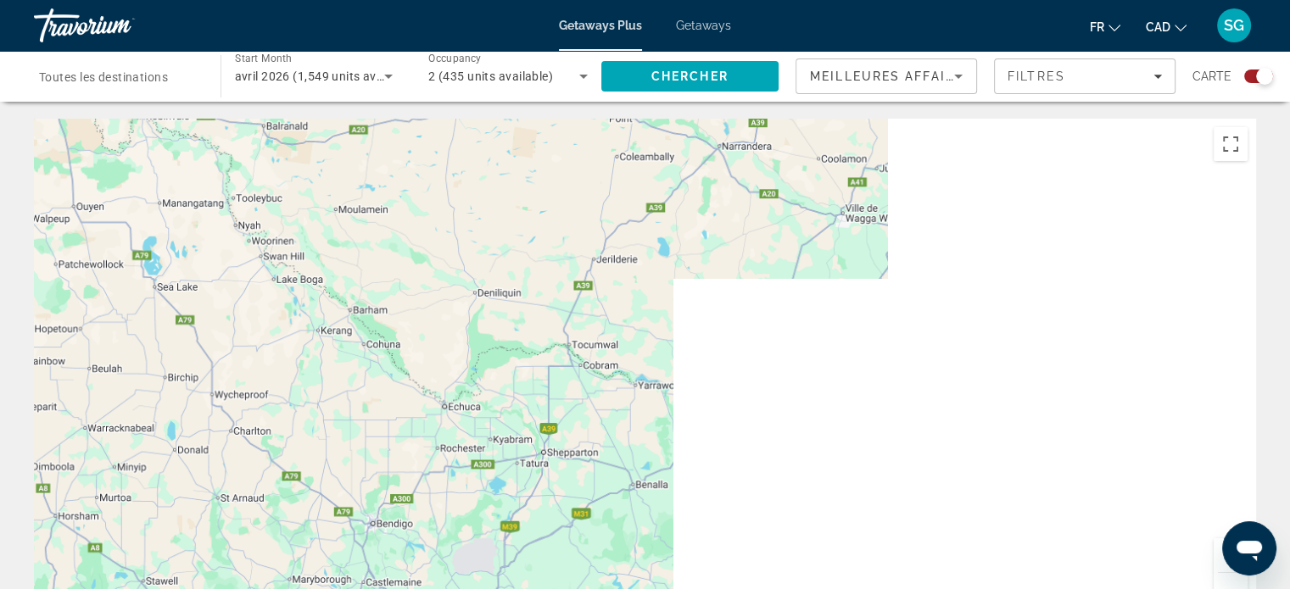
drag, startPoint x: 1055, startPoint y: 372, endPoint x: 401, endPoint y: 405, distance: 654.7
click at [393, 410] on div "Main content" at bounding box center [645, 373] width 1222 height 509
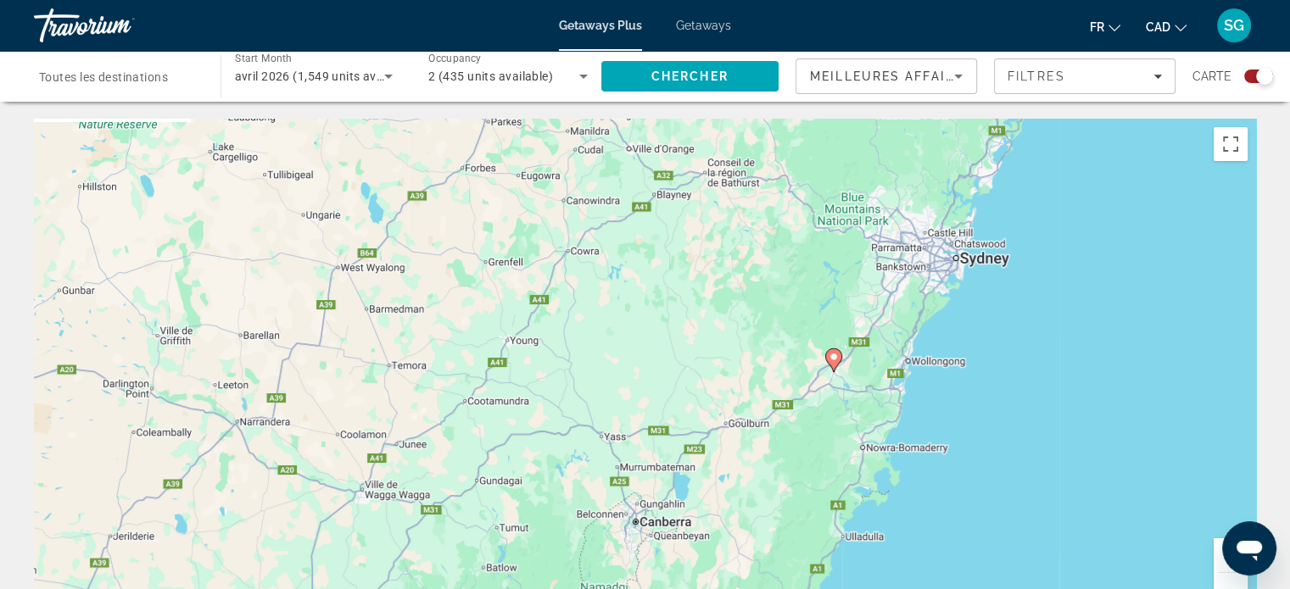
drag, startPoint x: 939, startPoint y: 294, endPoint x: 957, endPoint y: 484, distance: 190.8
click at [846, 479] on div "Pour activer le glissement avec le clavier, appuyez sur Alt+Entrée. Une fois ce…" at bounding box center [645, 373] width 1222 height 509
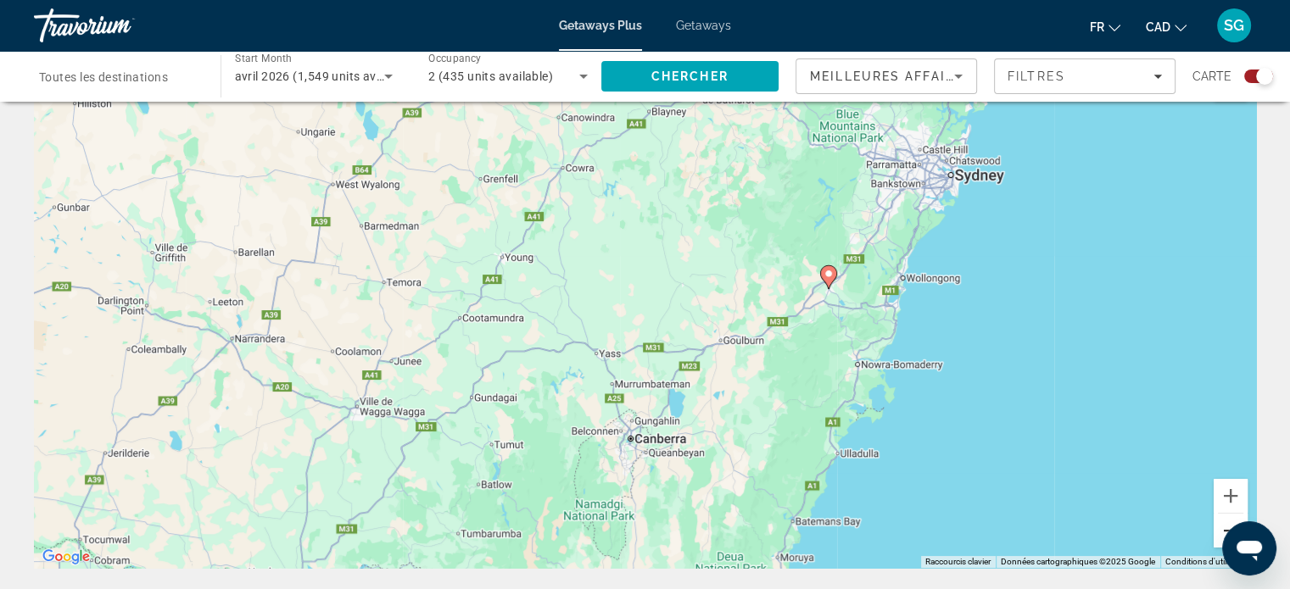
scroll to position [85, 0]
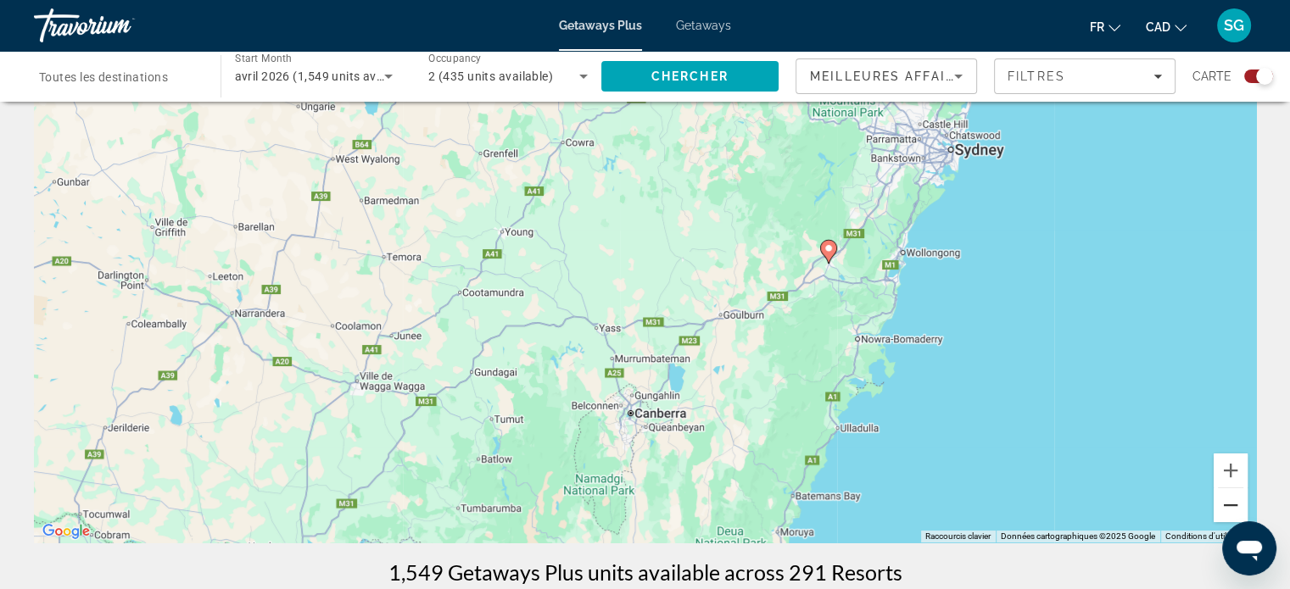
click at [1229, 502] on button "Zoom arrière" at bounding box center [1231, 505] width 34 height 34
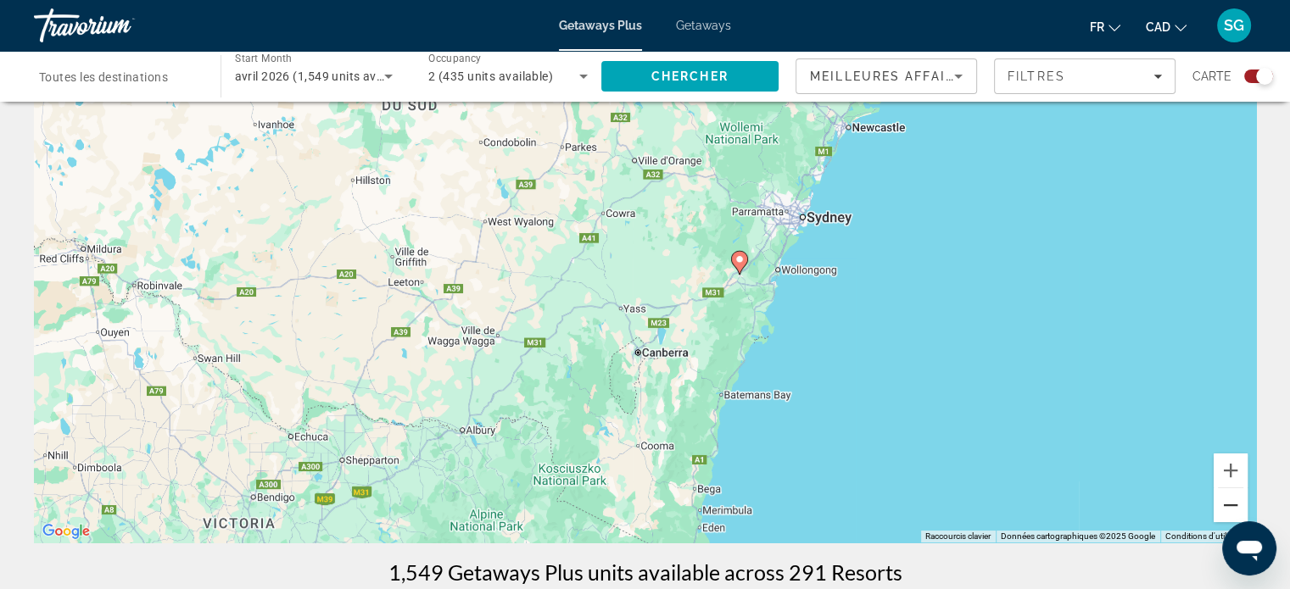
click at [1229, 502] on button "Zoom arrière" at bounding box center [1231, 505] width 34 height 34
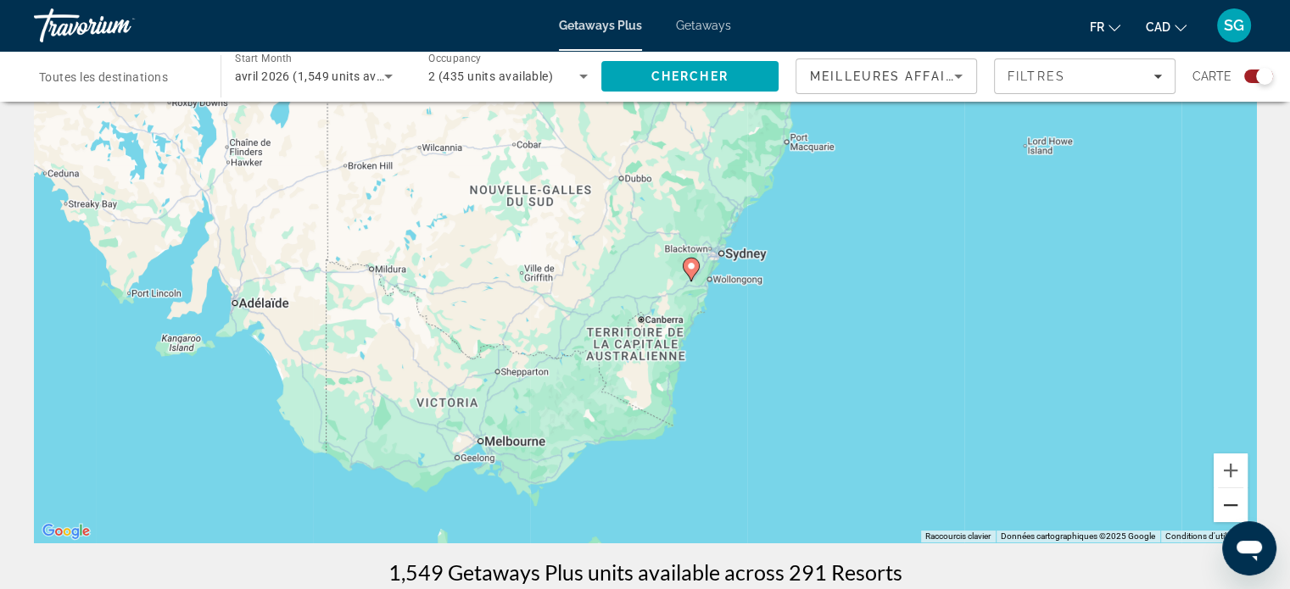
click at [1229, 502] on button "Zoom arrière" at bounding box center [1231, 505] width 34 height 34
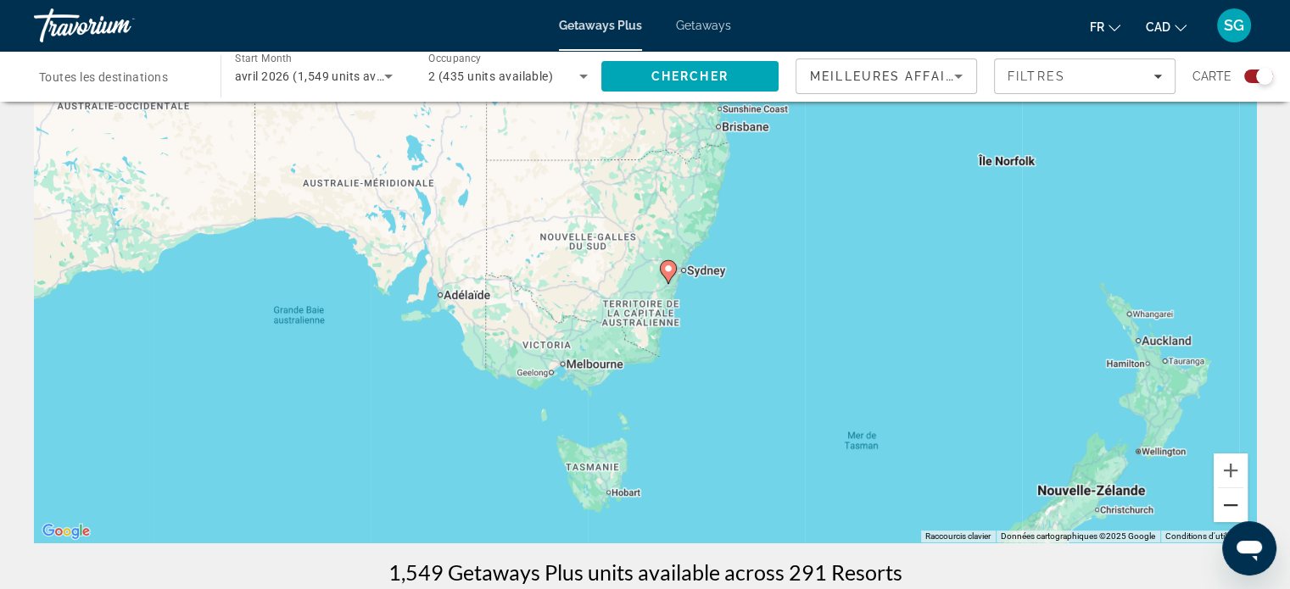
click at [1229, 502] on button "Zoom arrière" at bounding box center [1231, 505] width 34 height 34
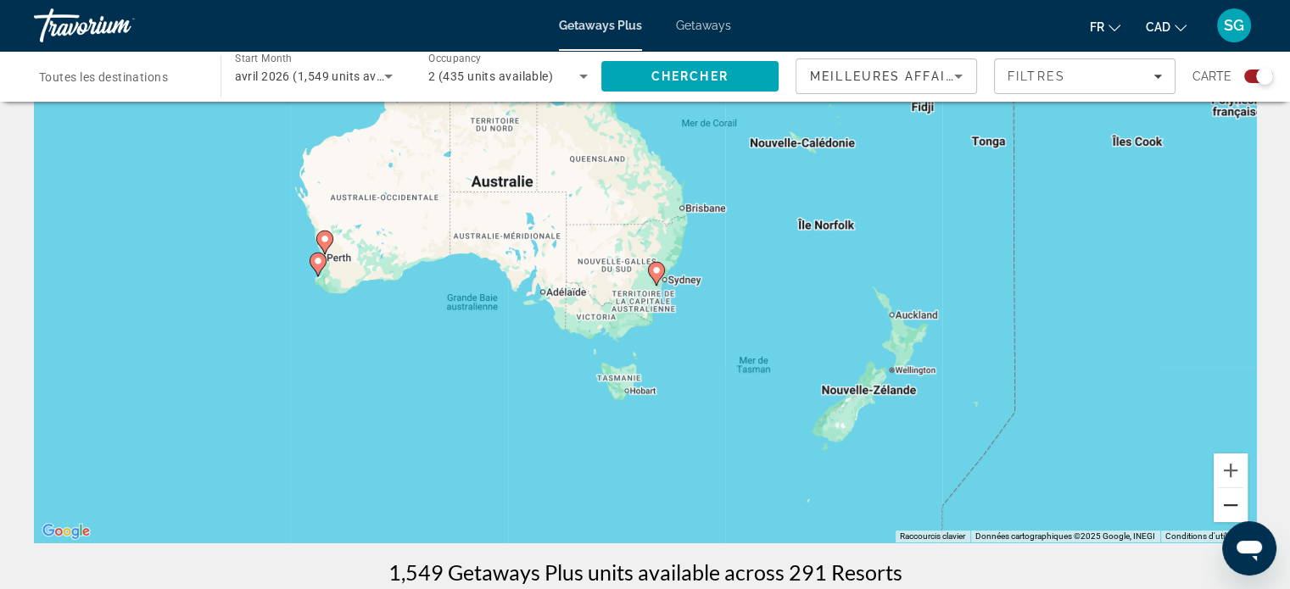
click at [1229, 502] on button "Zoom arrière" at bounding box center [1231, 505] width 34 height 34
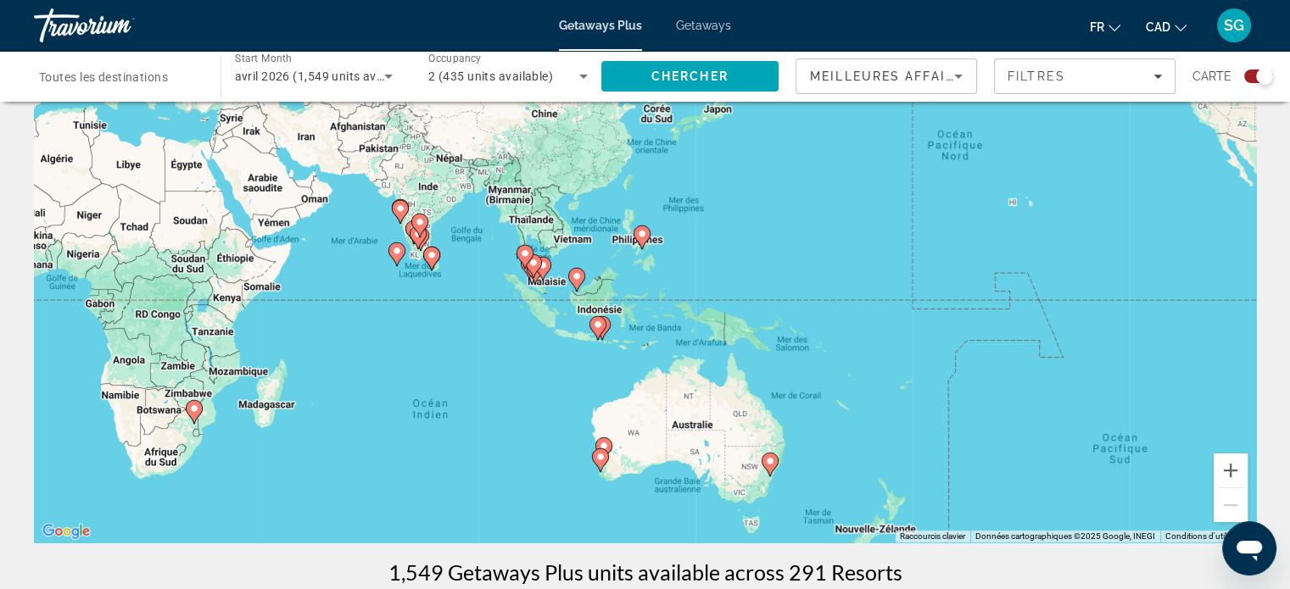
drag, startPoint x: 485, startPoint y: 382, endPoint x: 563, endPoint y: 484, distance: 128.9
click at [563, 484] on div "Pour activer le glissement avec le clavier, appuyez sur Alt+Entrée. Une fois ce…" at bounding box center [645, 288] width 1222 height 509
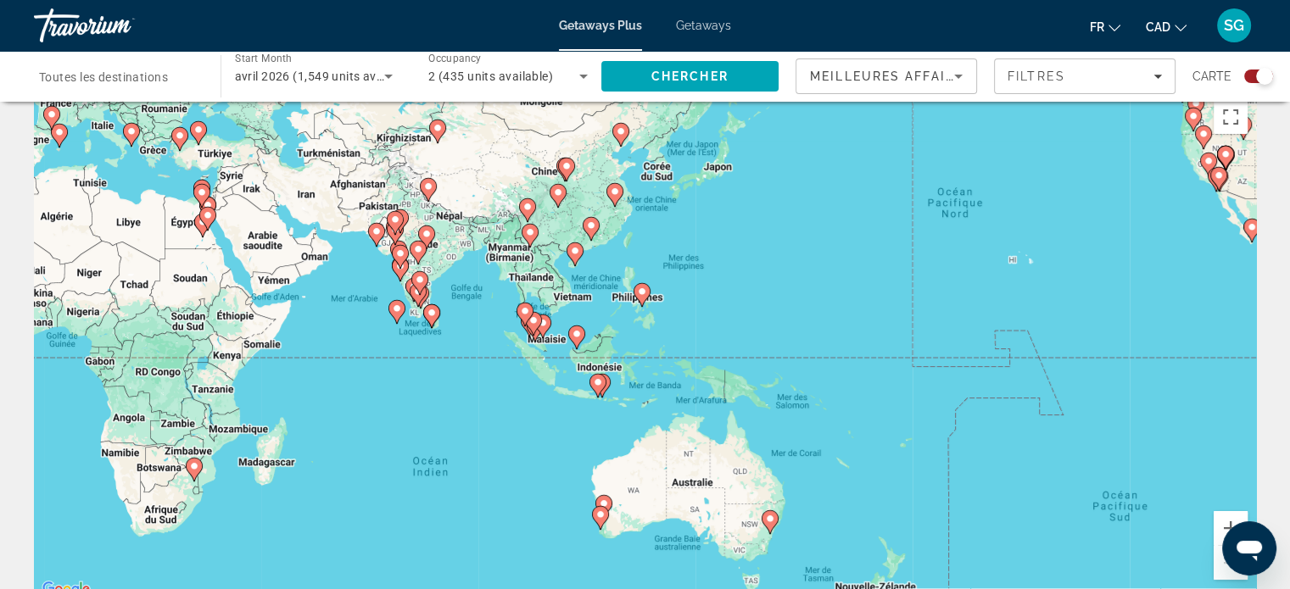
scroll to position [0, 0]
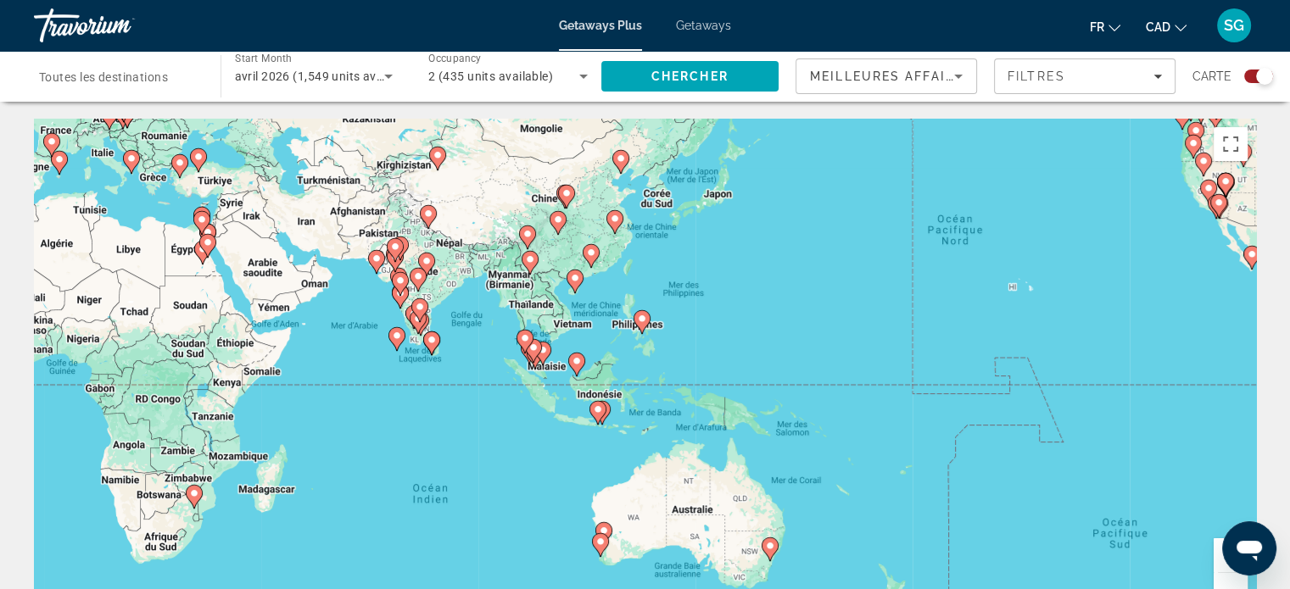
click at [600, 410] on image "Main content" at bounding box center [598, 410] width 10 height 10
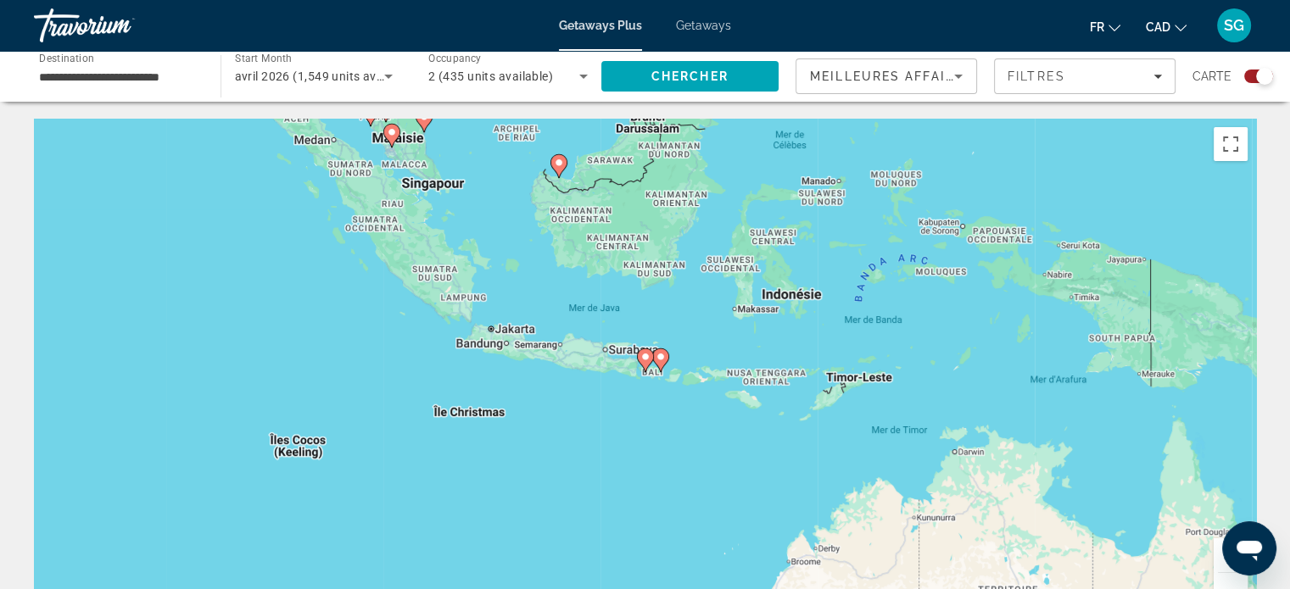
click at [656, 358] on image "Main content" at bounding box center [661, 357] width 10 height 10
type input "**********"
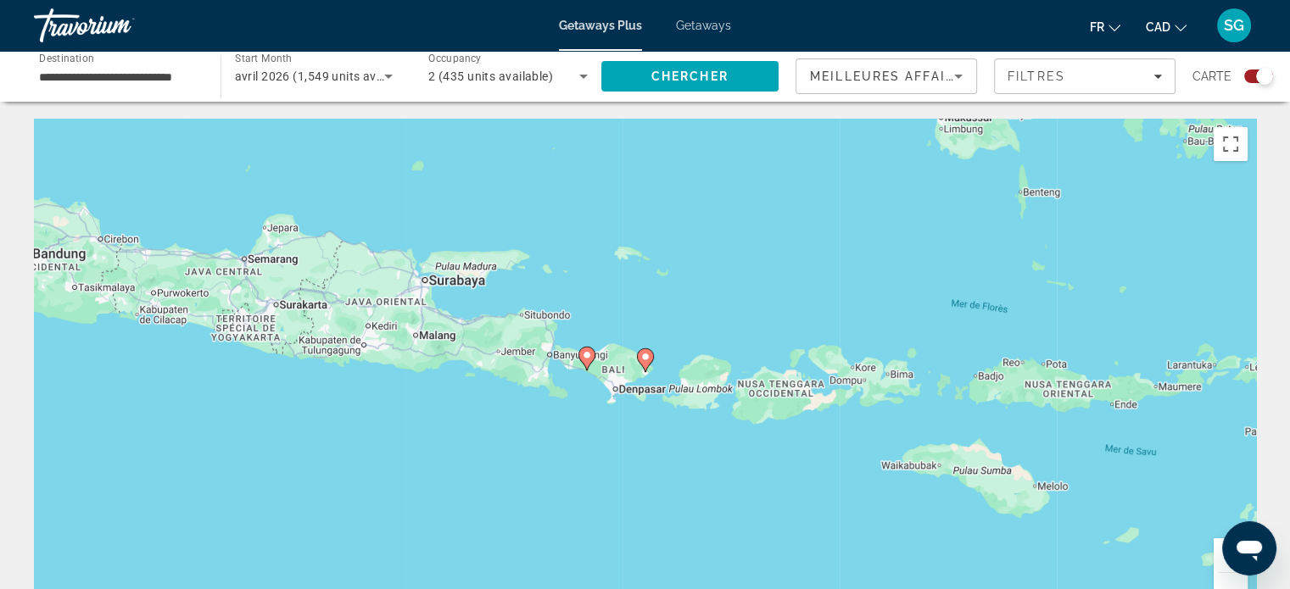
click at [649, 360] on image "Main content" at bounding box center [645, 357] width 10 height 10
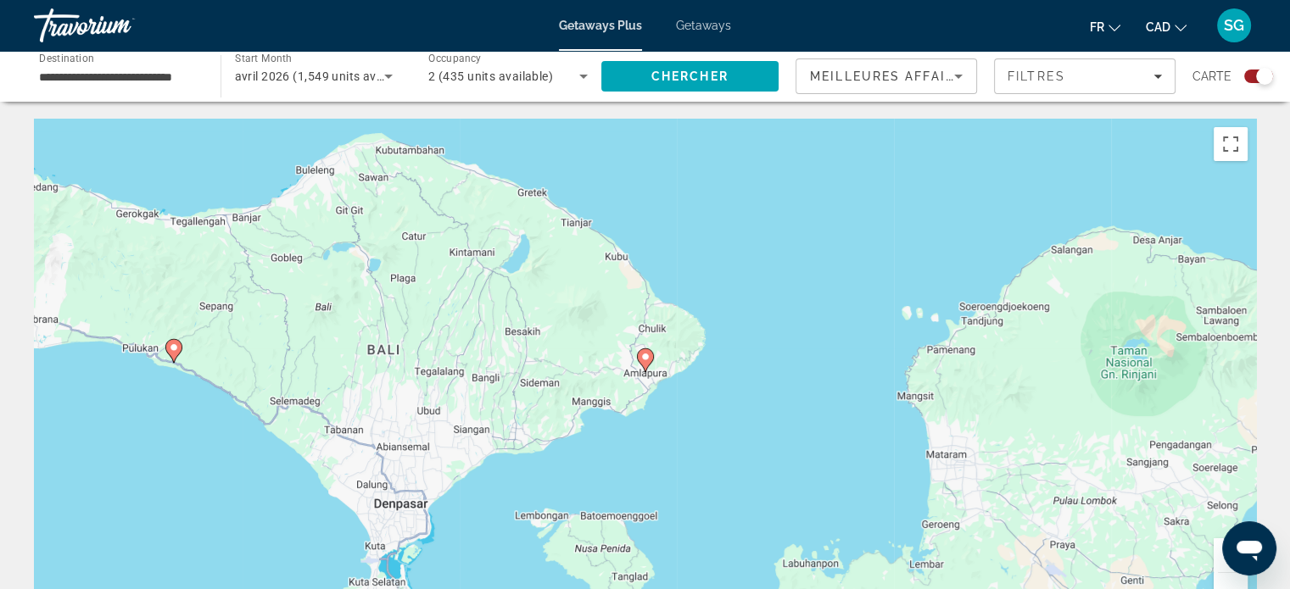
click at [645, 359] on image "Main content" at bounding box center [645, 357] width 10 height 10
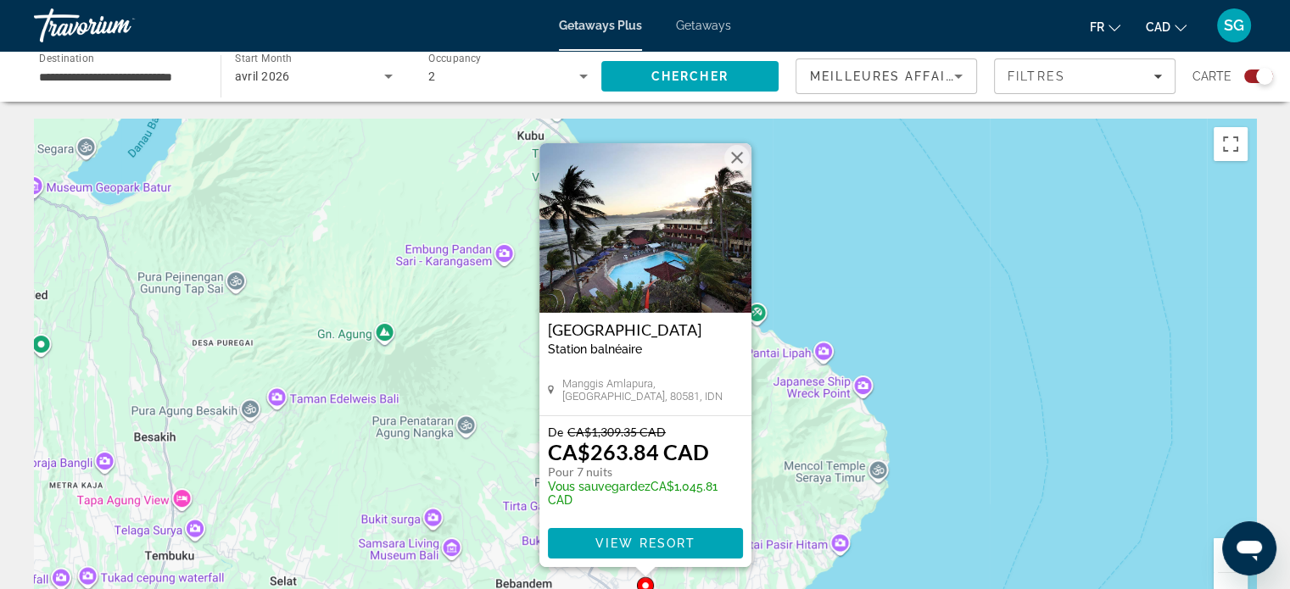
click at [626, 333] on h3 "[GEOGRAPHIC_DATA]" at bounding box center [645, 329] width 195 height 17
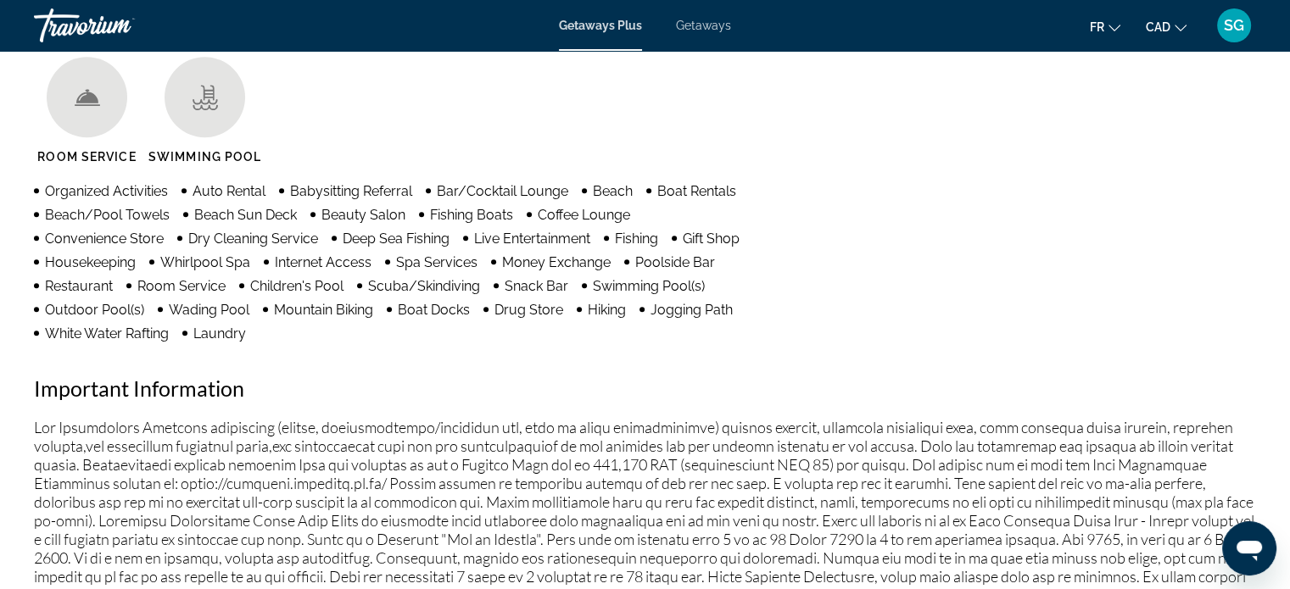
scroll to position [1187, 0]
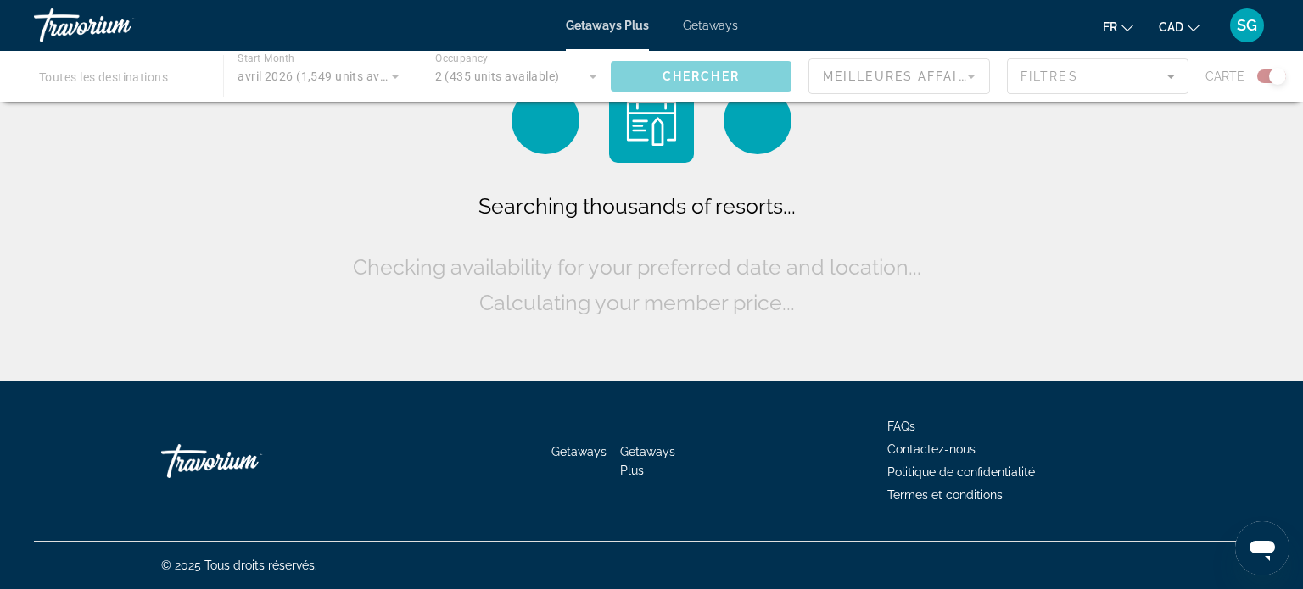
click at [366, 68] on div "Main content" at bounding box center [651, 76] width 1303 height 51
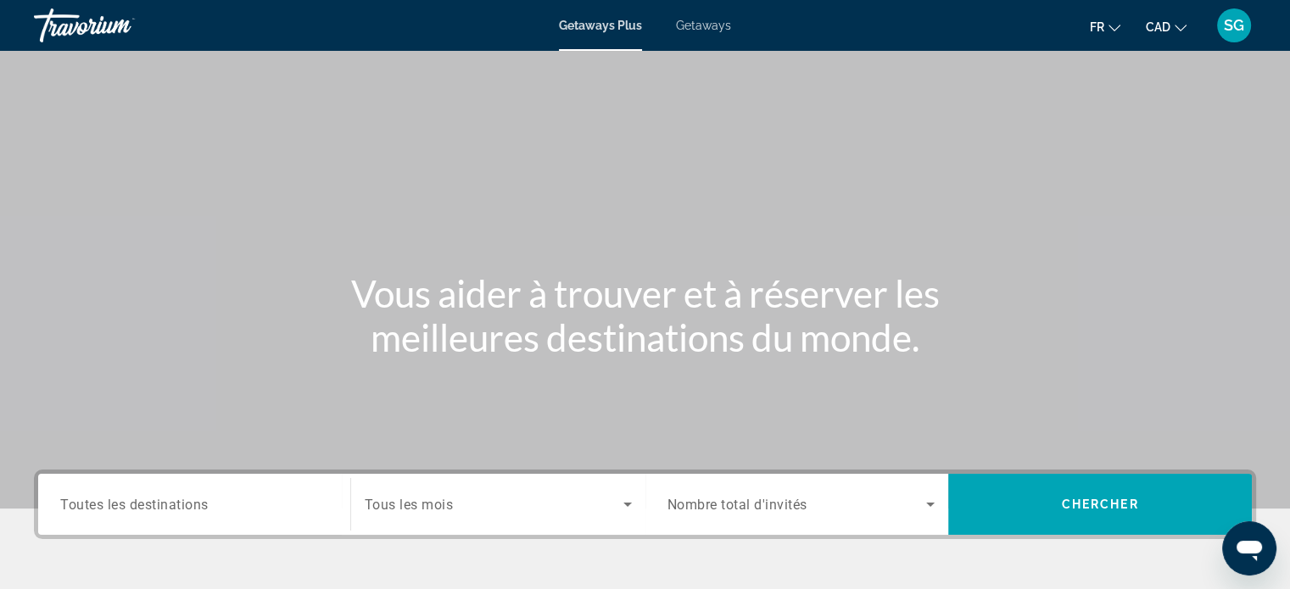
click at [466, 491] on div "Search widget" at bounding box center [498, 504] width 267 height 47
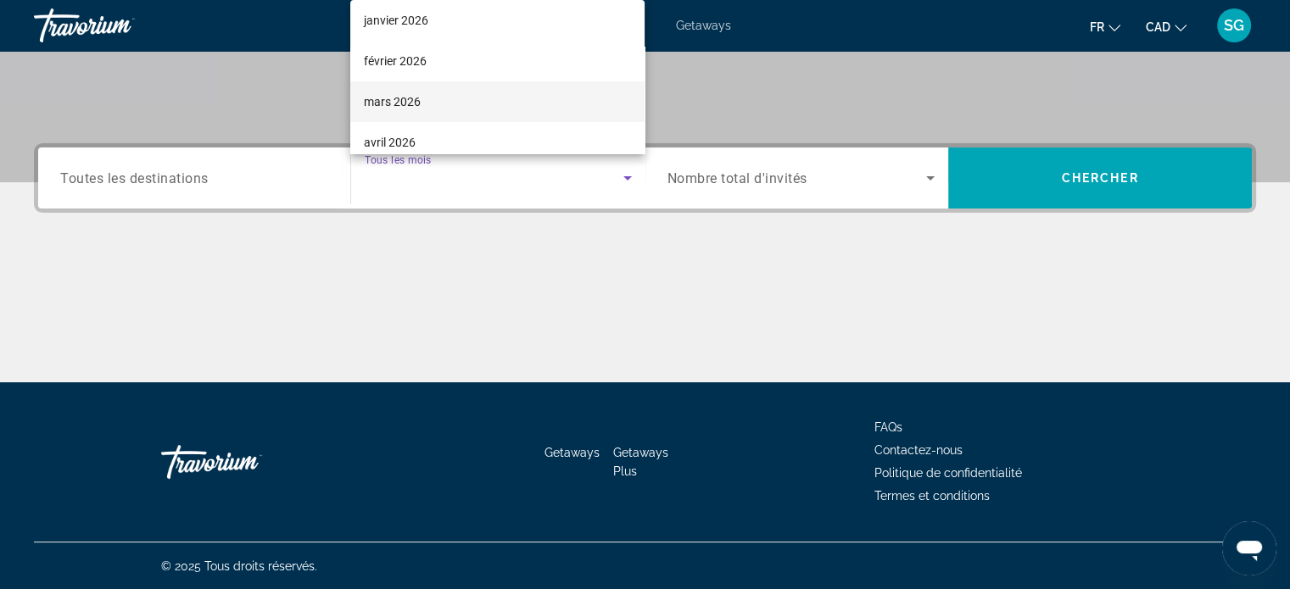
scroll to position [254, 0]
click at [436, 99] on mat-option "mai 2026" at bounding box center [497, 98] width 294 height 41
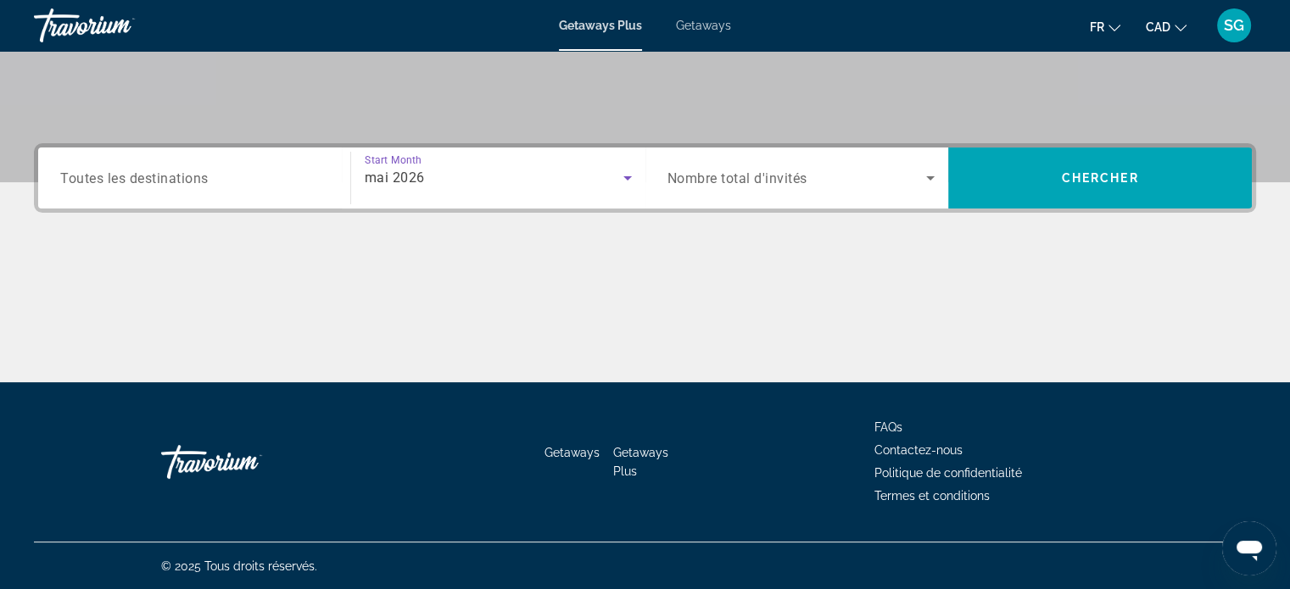
click at [775, 190] on div "Search widget" at bounding box center [801, 177] width 268 height 47
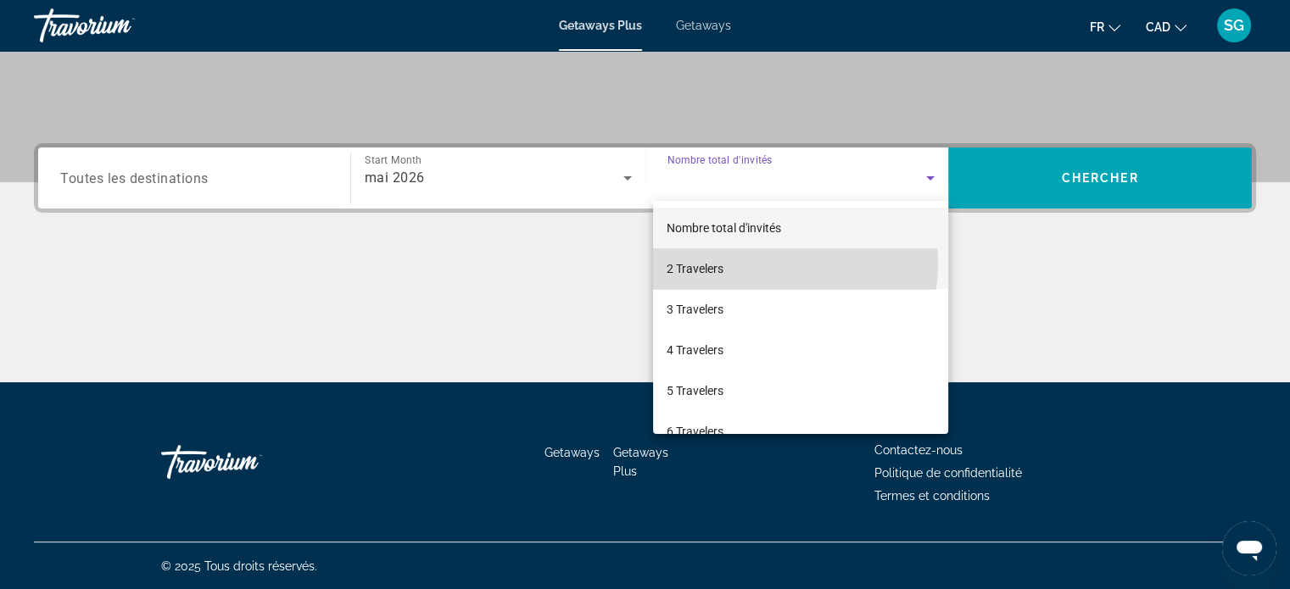
click at [767, 264] on mat-option "2 Travelers" at bounding box center [800, 268] width 295 height 41
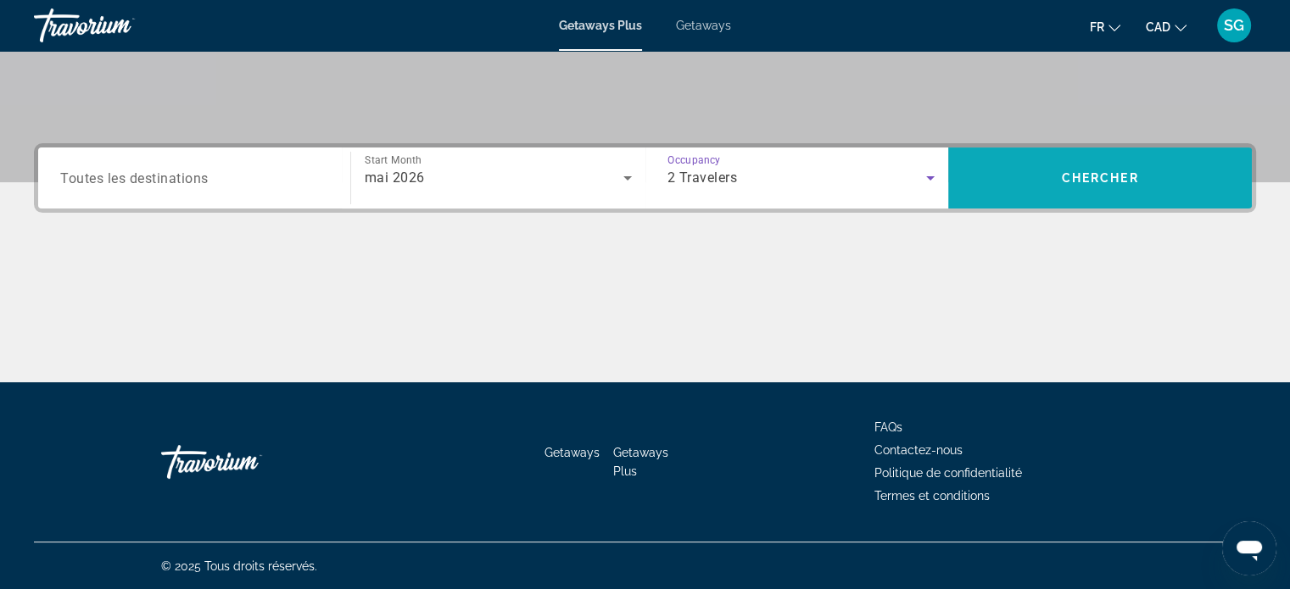
click at [1010, 206] on span "Search" at bounding box center [1100, 178] width 304 height 61
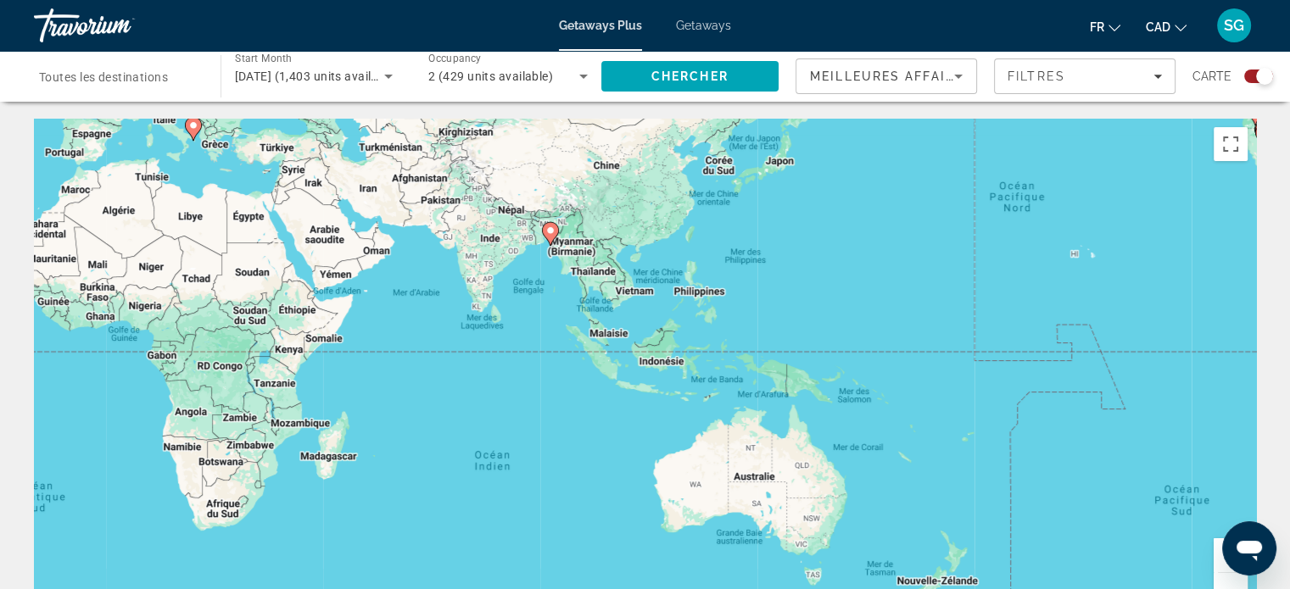
drag, startPoint x: 968, startPoint y: 387, endPoint x: 338, endPoint y: 247, distance: 645.5
click at [338, 247] on div "Pour activer le glissement avec le clavier, appuyez sur Alt+Entrée. Une fois ce…" at bounding box center [645, 373] width 1222 height 509
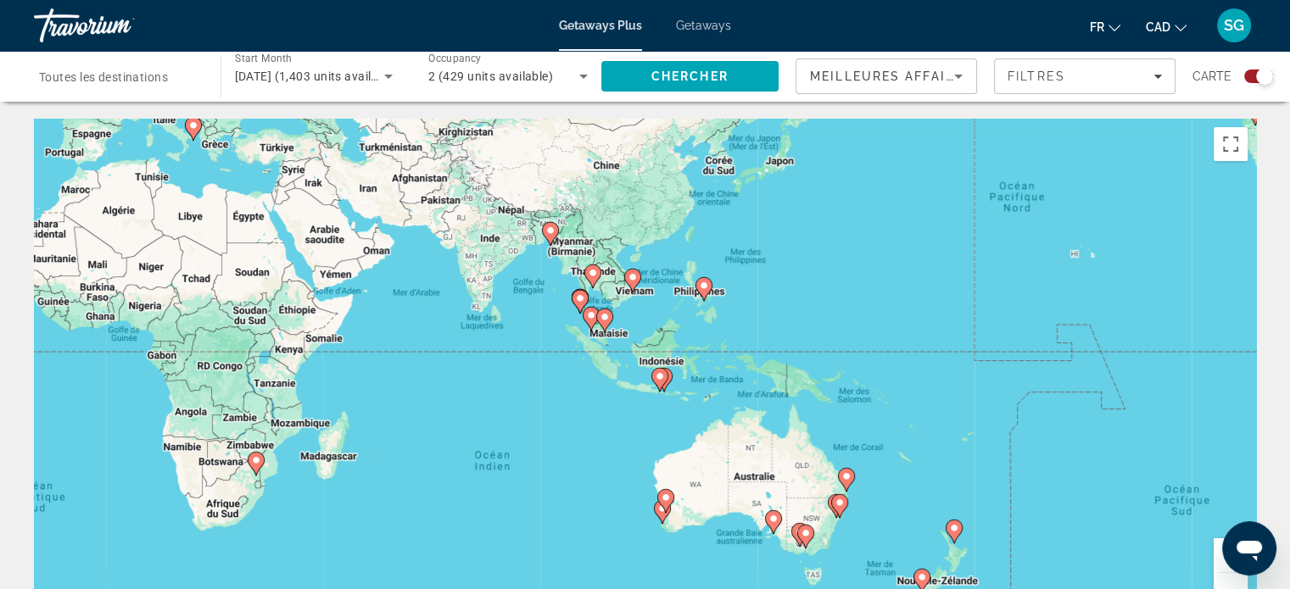
click at [666, 373] on icon "Main content" at bounding box center [658, 380] width 15 height 22
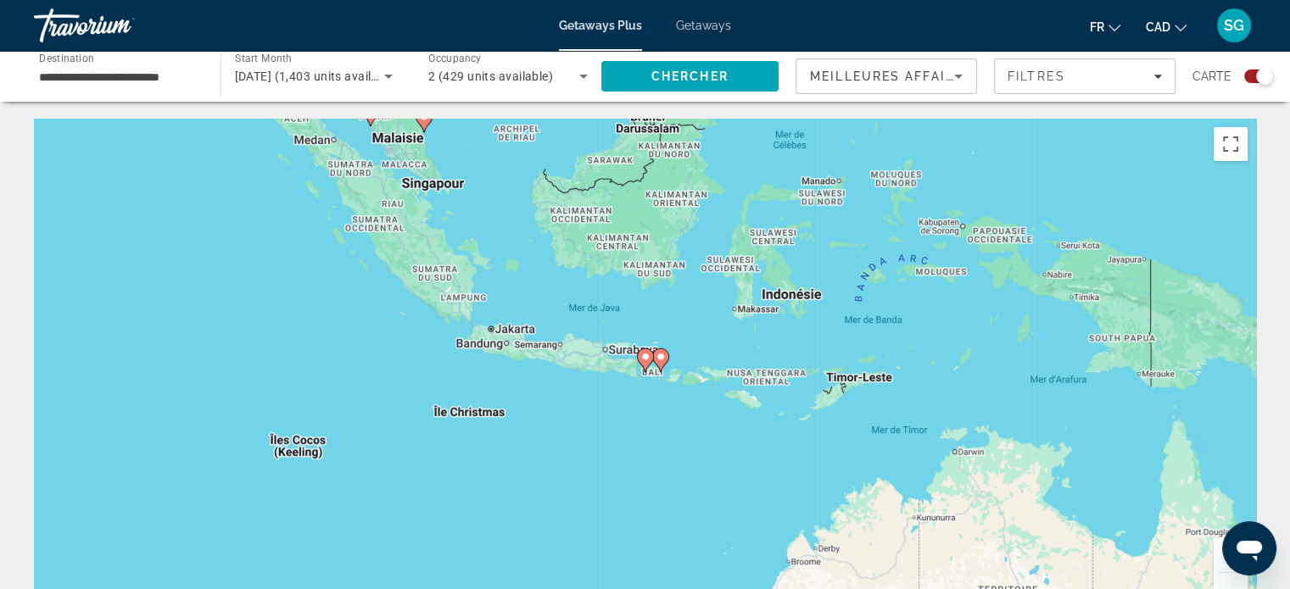
click at [662, 354] on image "Main content" at bounding box center [661, 357] width 10 height 10
type input "**********"
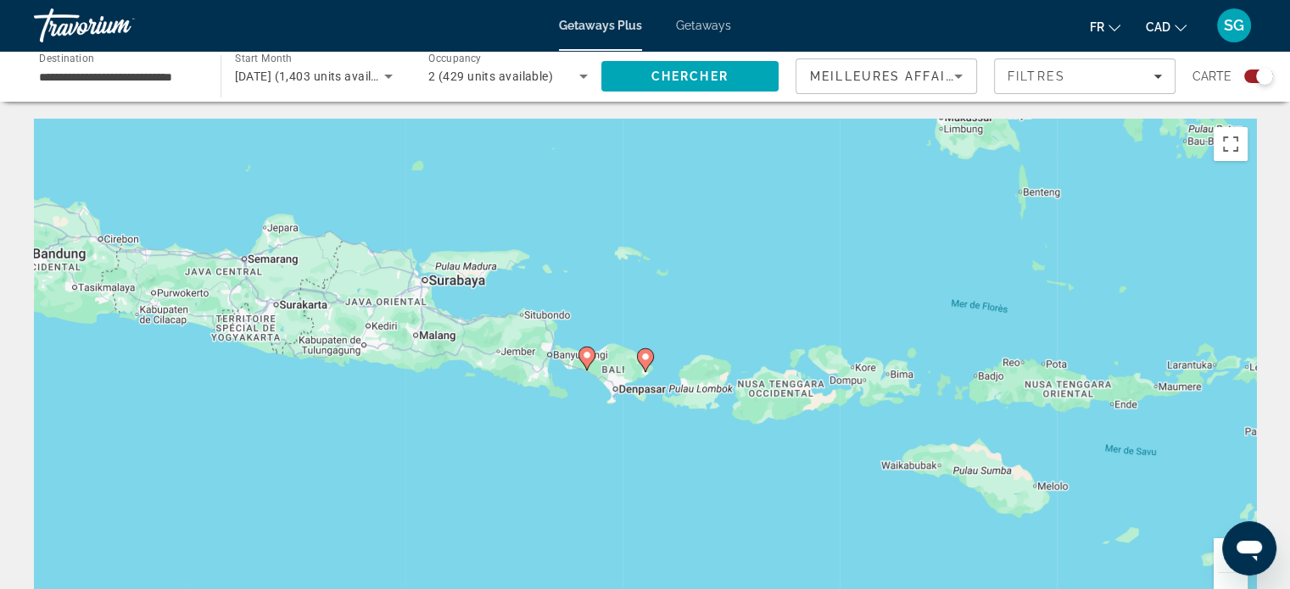
click at [648, 360] on image "Main content" at bounding box center [645, 357] width 10 height 10
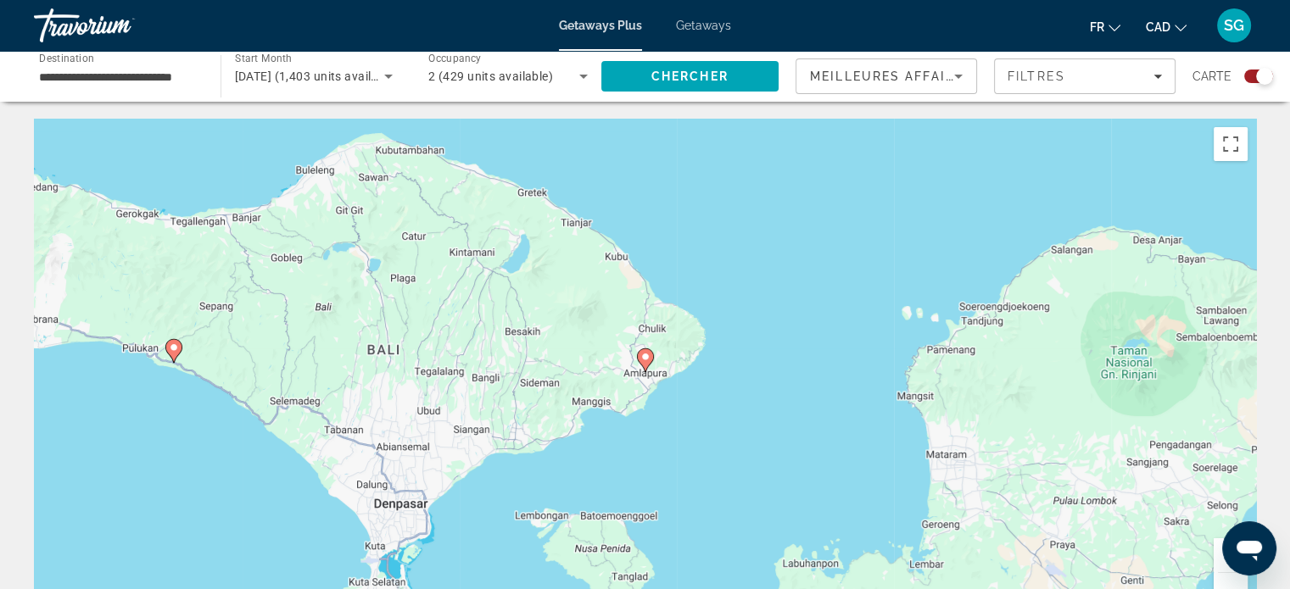
click at [648, 360] on image "Main content" at bounding box center [645, 357] width 10 height 10
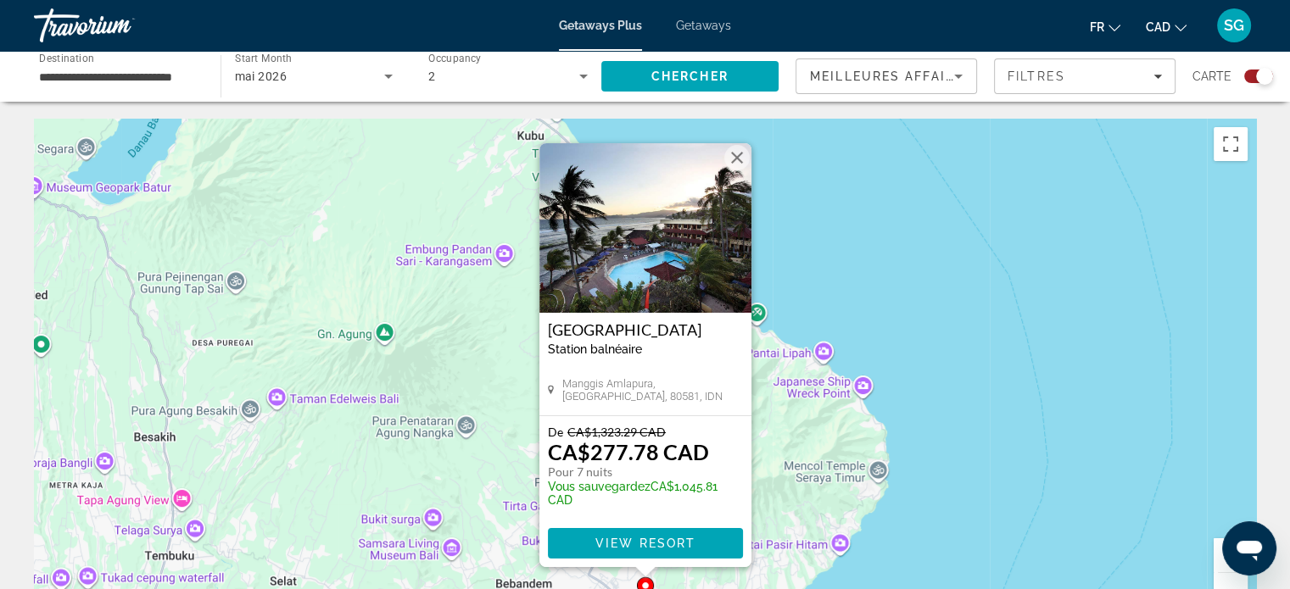
click at [639, 323] on h3 "[GEOGRAPHIC_DATA]" at bounding box center [645, 329] width 195 height 17
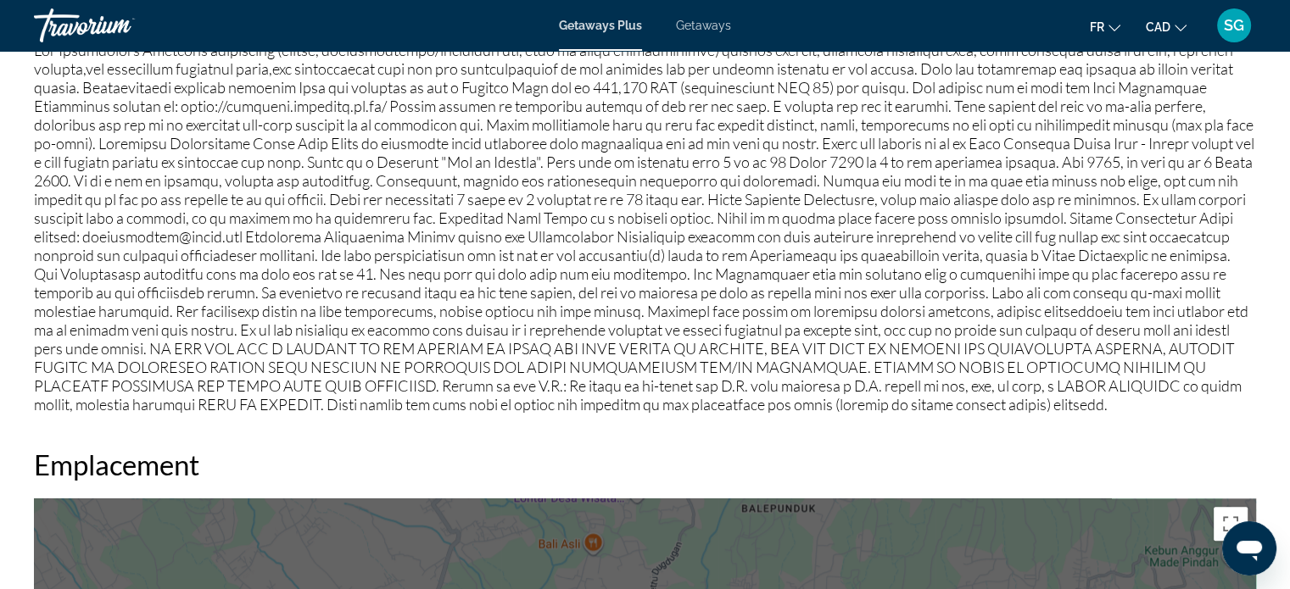
scroll to position [1187, 0]
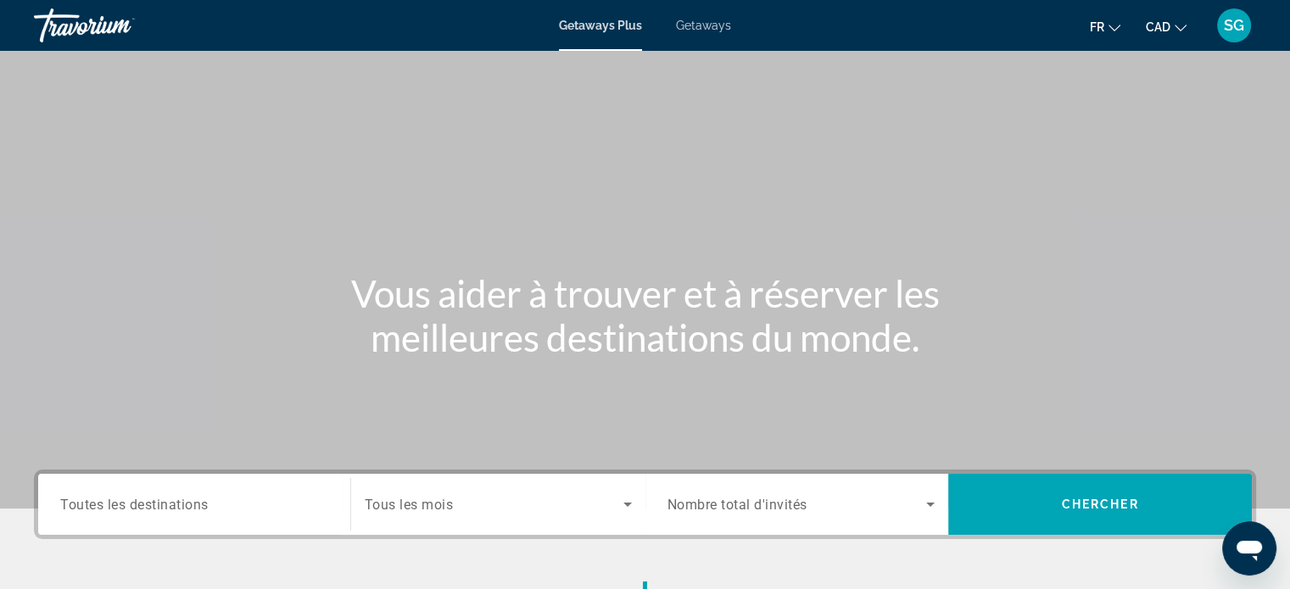
click at [722, 10] on div "Getaways Plus Getaways fr English Español Français Italiano Português русский C…" at bounding box center [645, 25] width 1290 height 44
click at [705, 20] on span "Getaways" at bounding box center [703, 26] width 55 height 14
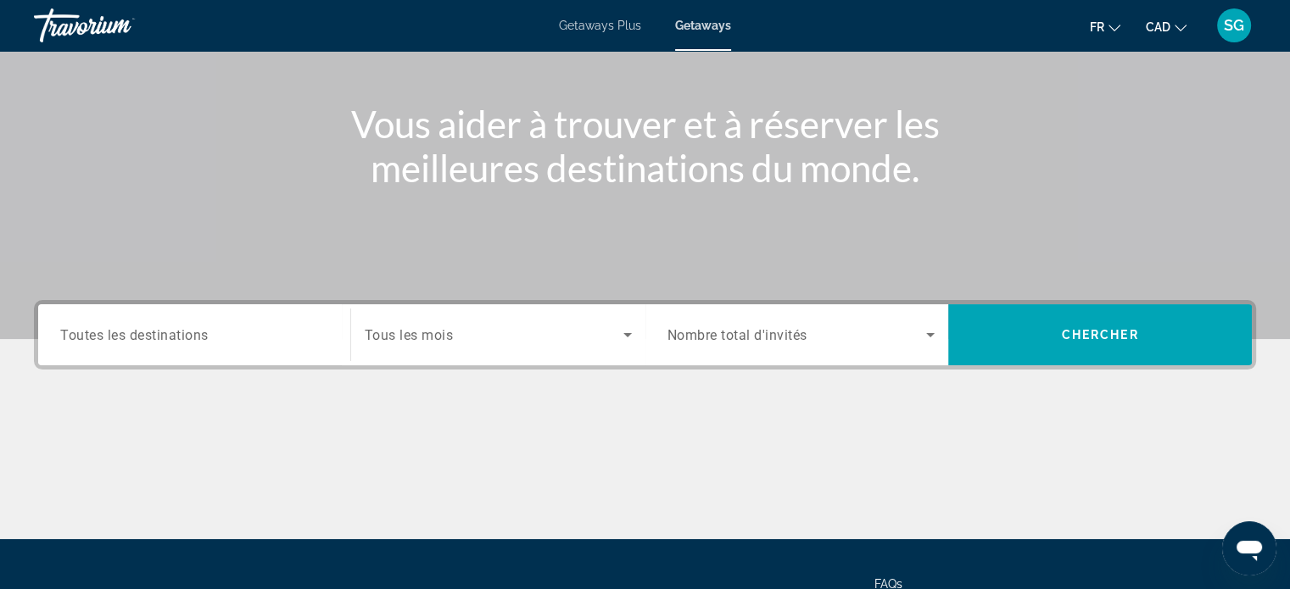
click at [405, 351] on div "Search widget" at bounding box center [498, 334] width 267 height 47
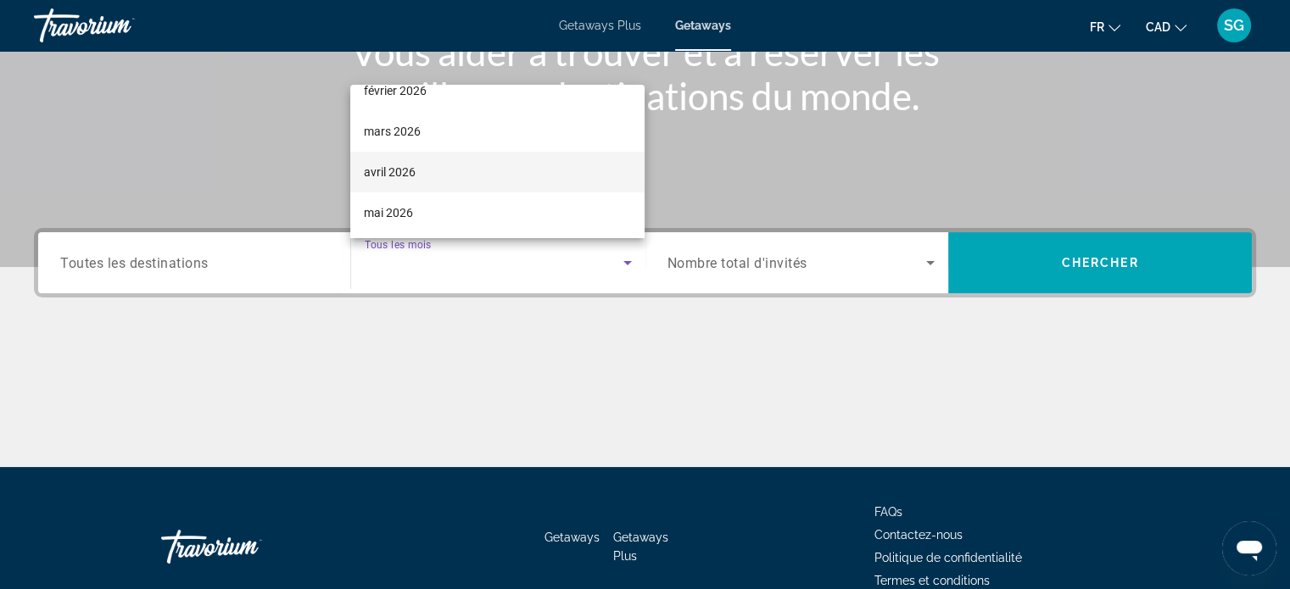
scroll to position [254, 0]
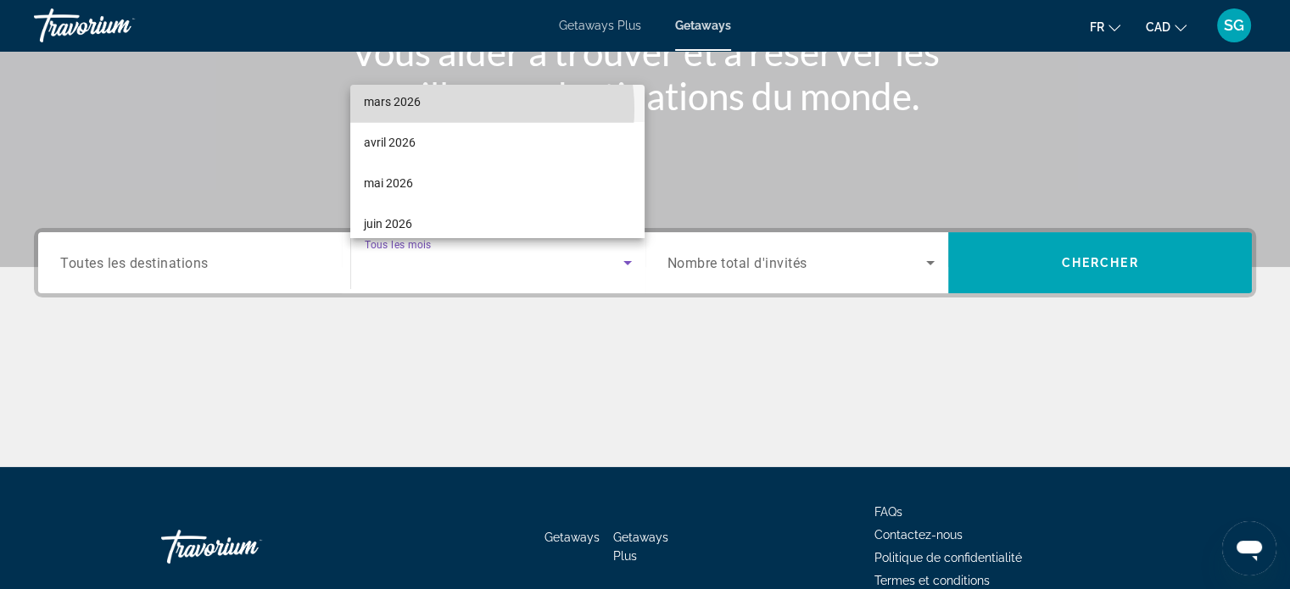
click at [444, 109] on mat-option "mars 2026" at bounding box center [497, 101] width 294 height 41
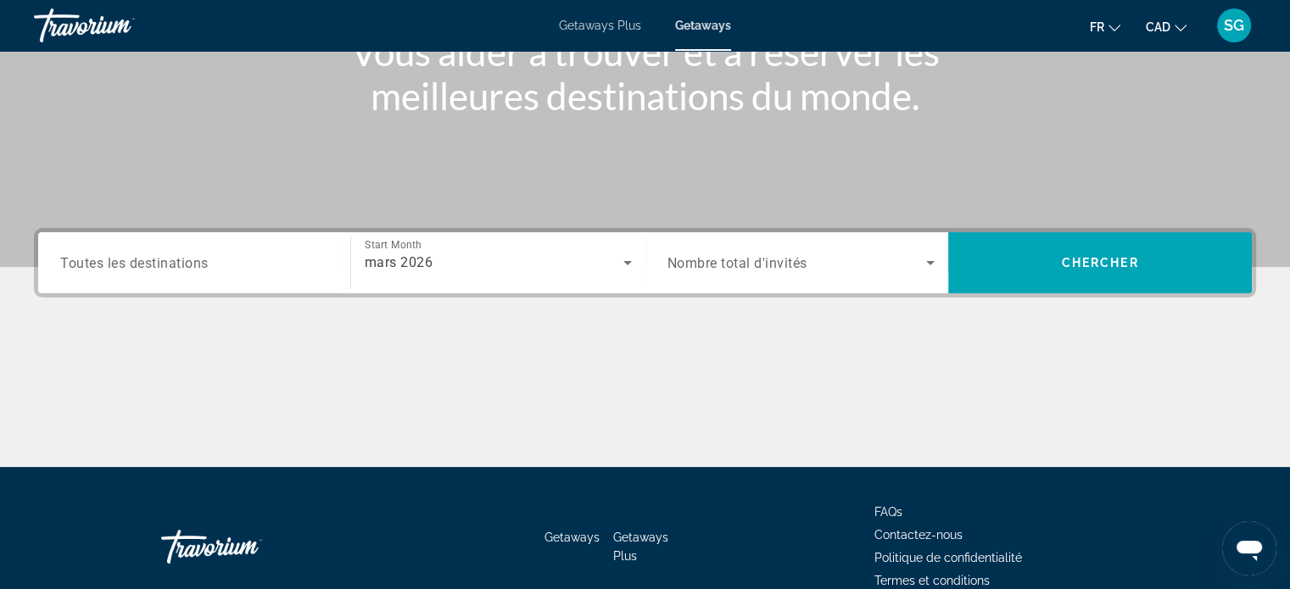
click at [743, 268] on span "Nombre total d'invités" at bounding box center [737, 263] width 140 height 16
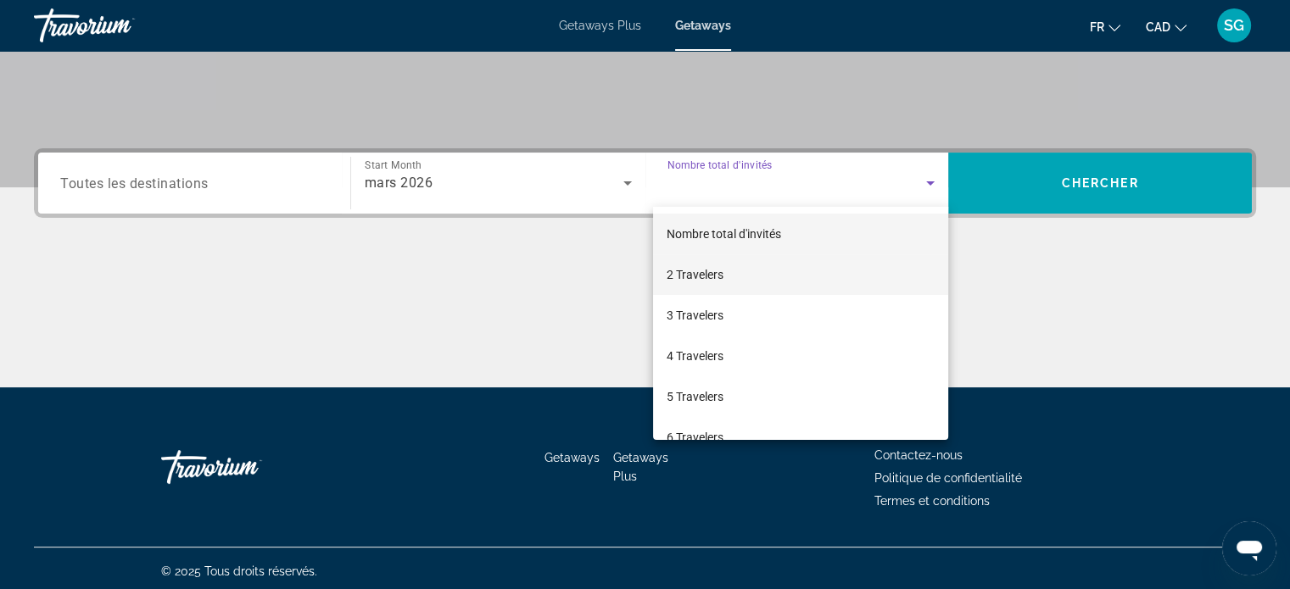
scroll to position [327, 0]
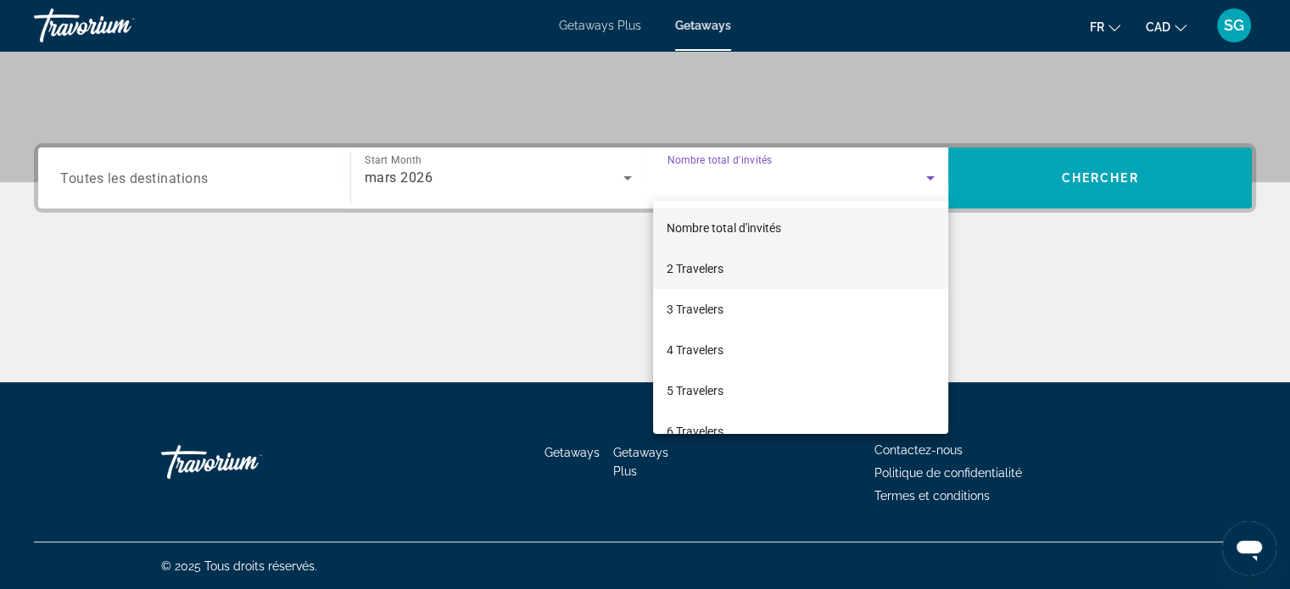
click at [716, 267] on span "2 Travelers" at bounding box center [695, 269] width 57 height 20
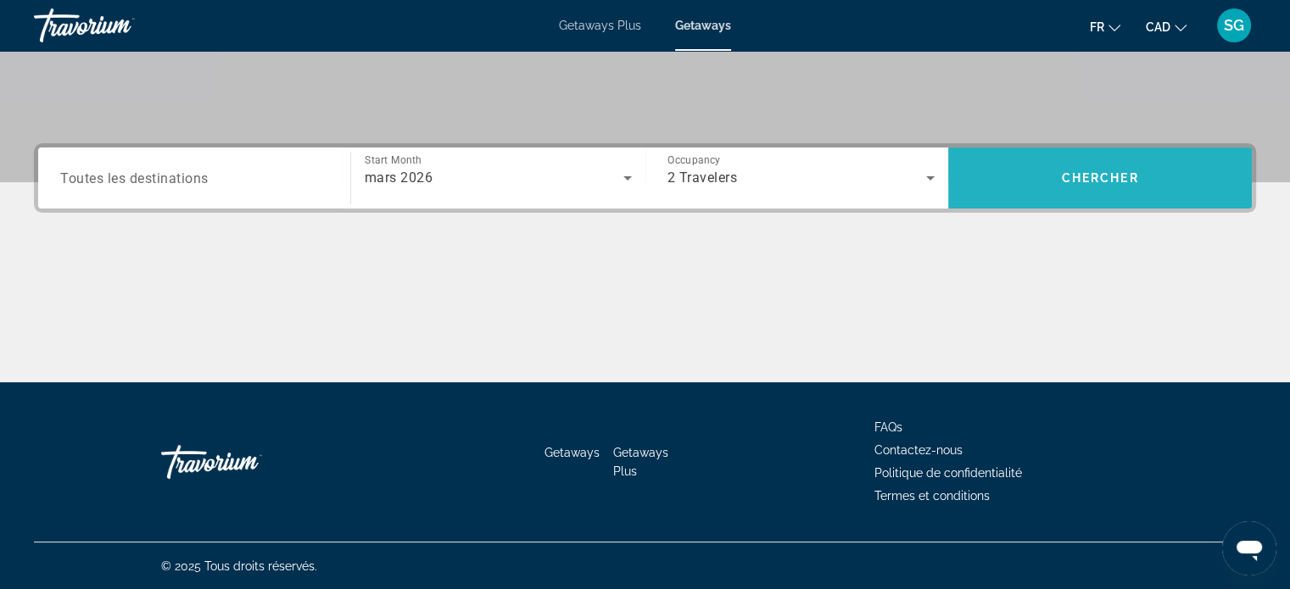
click at [1042, 177] on span "Search" at bounding box center [1100, 178] width 304 height 41
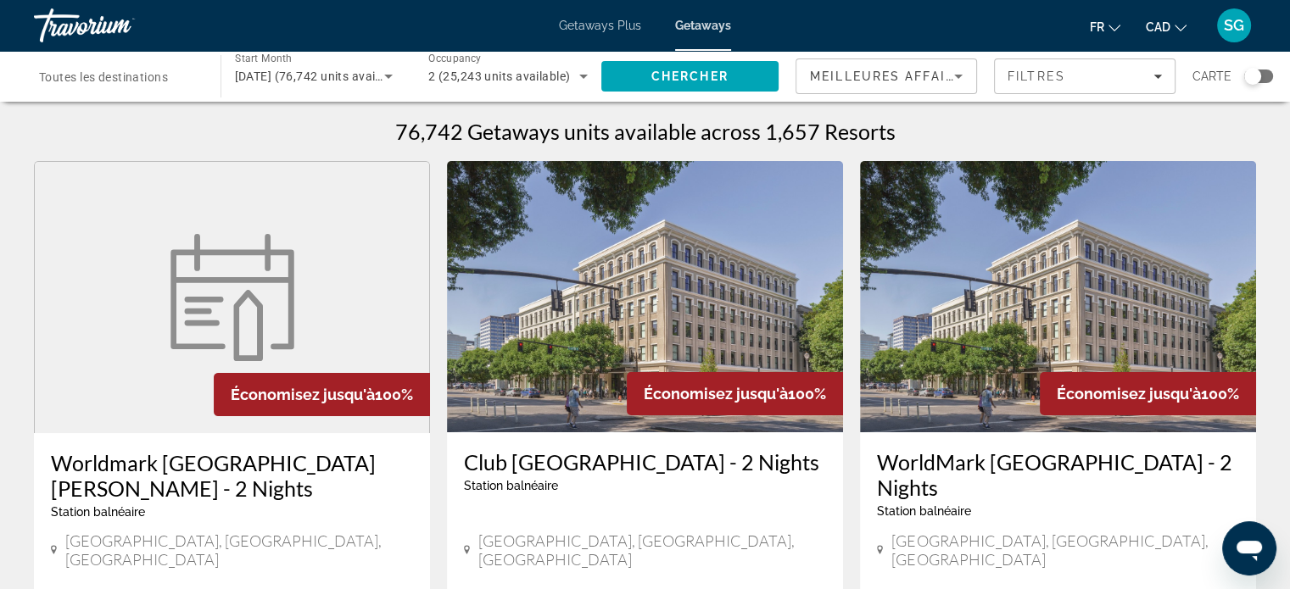
click at [1259, 77] on div "Search widget" at bounding box center [1252, 76] width 17 height 17
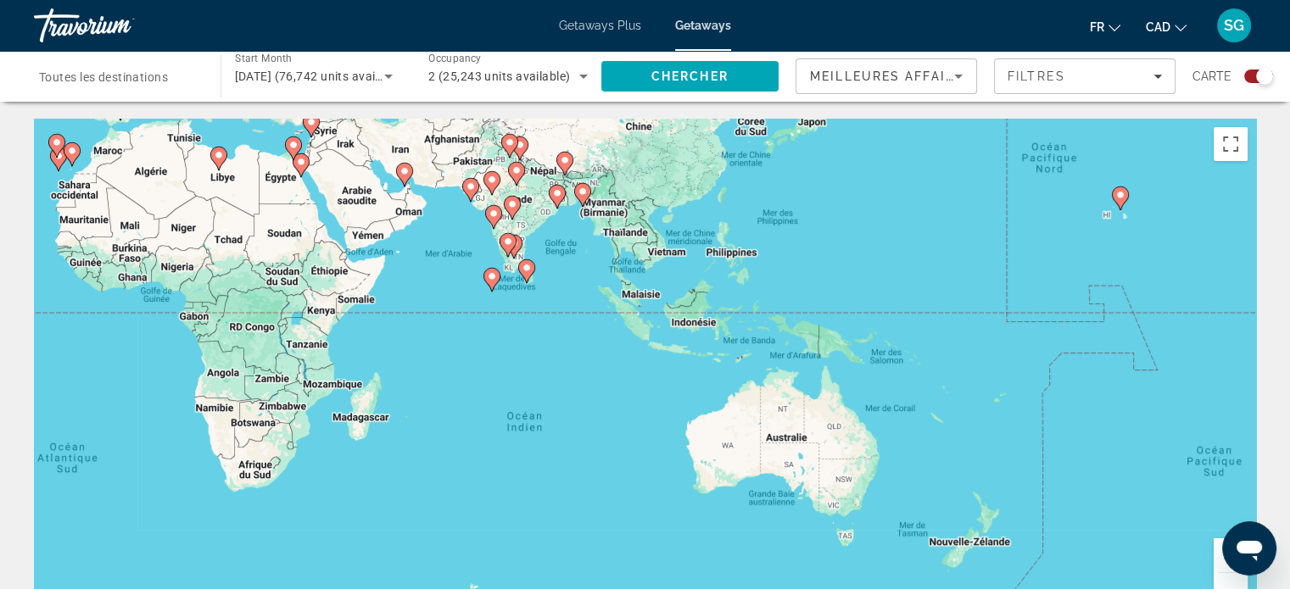
drag, startPoint x: 1048, startPoint y: 377, endPoint x: 419, endPoint y: 172, distance: 661.6
click at [419, 172] on div "Pour activer le glissement avec le clavier, appuyez sur Alt+Entrée. Une fois ce…" at bounding box center [645, 373] width 1222 height 509
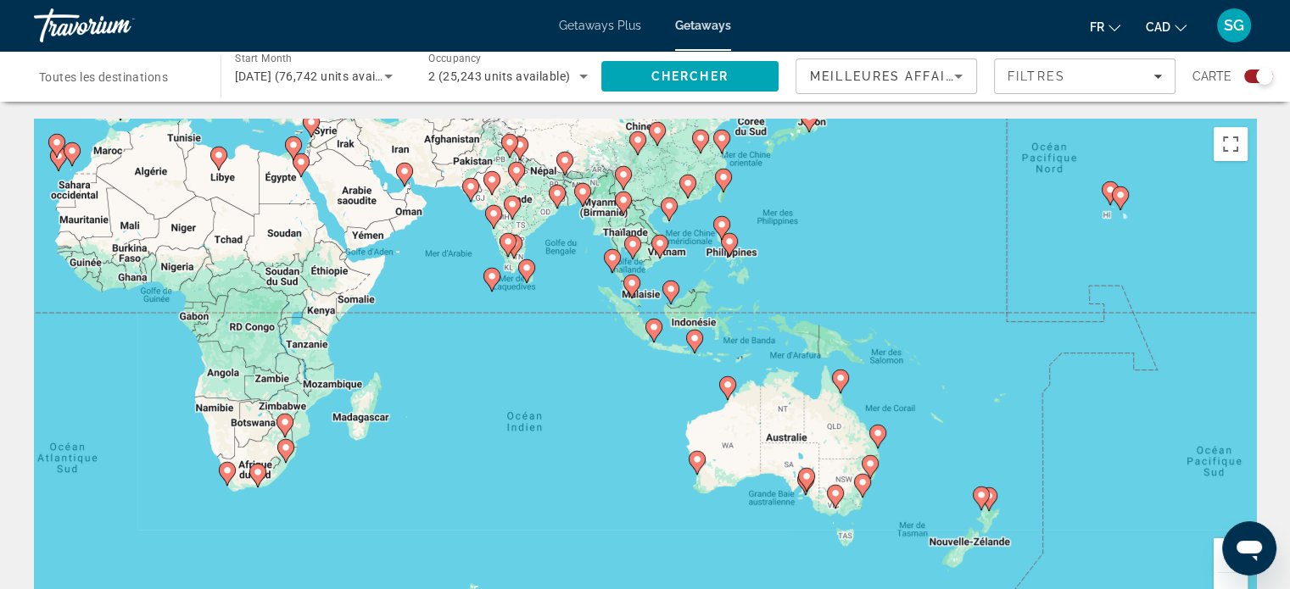
click at [1220, 554] on button "Zoom avant" at bounding box center [1231, 556] width 34 height 34
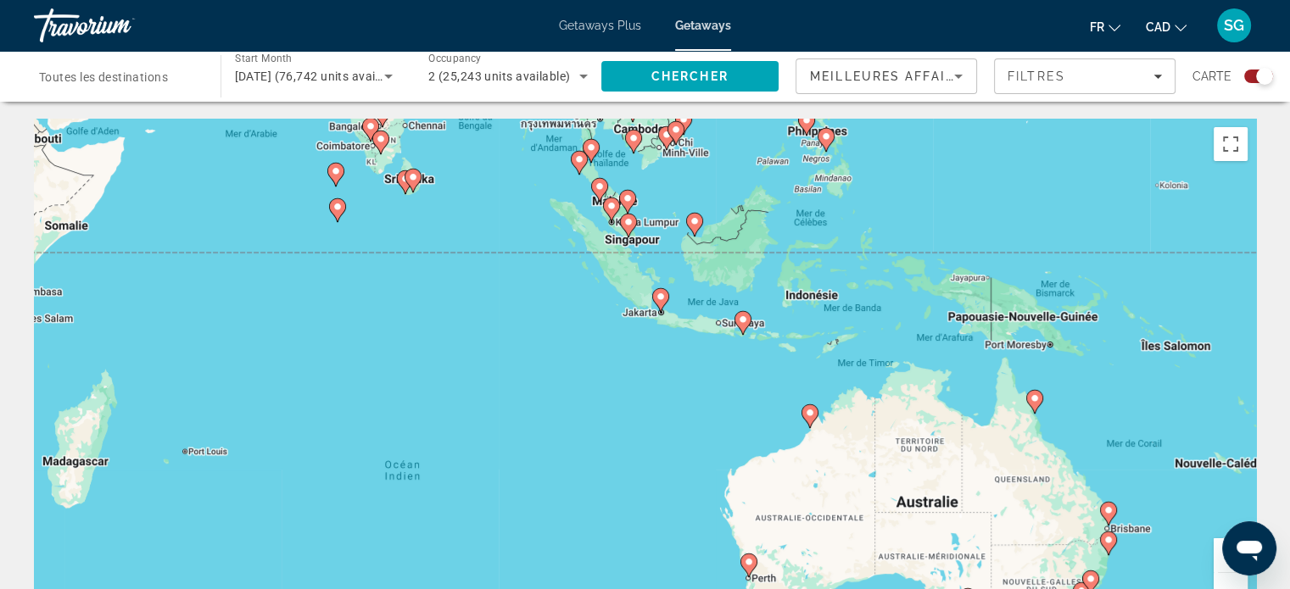
click at [1220, 554] on button "Zoom avant" at bounding box center [1231, 556] width 34 height 34
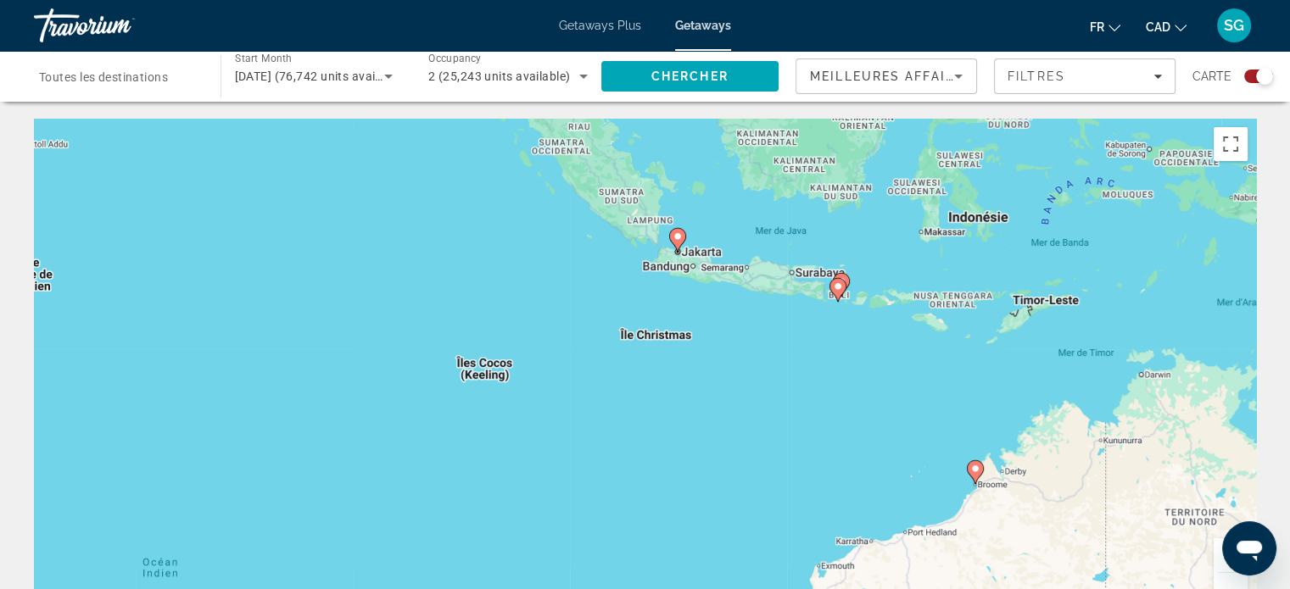
click at [1220, 554] on button "Zoom avant" at bounding box center [1231, 556] width 34 height 34
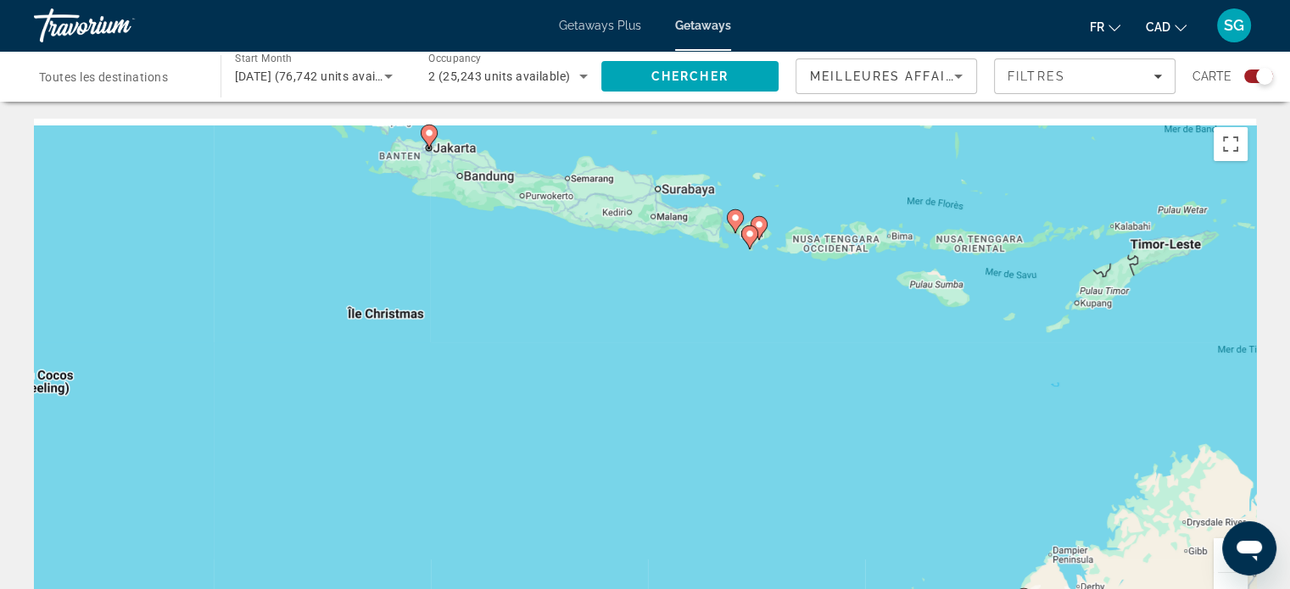
drag, startPoint x: 990, startPoint y: 301, endPoint x: 702, endPoint y: 336, distance: 289.6
click at [702, 336] on div "Pour activer le glissement avec le clavier, appuyez sur Alt+Entrée. Une fois ce…" at bounding box center [645, 373] width 1222 height 509
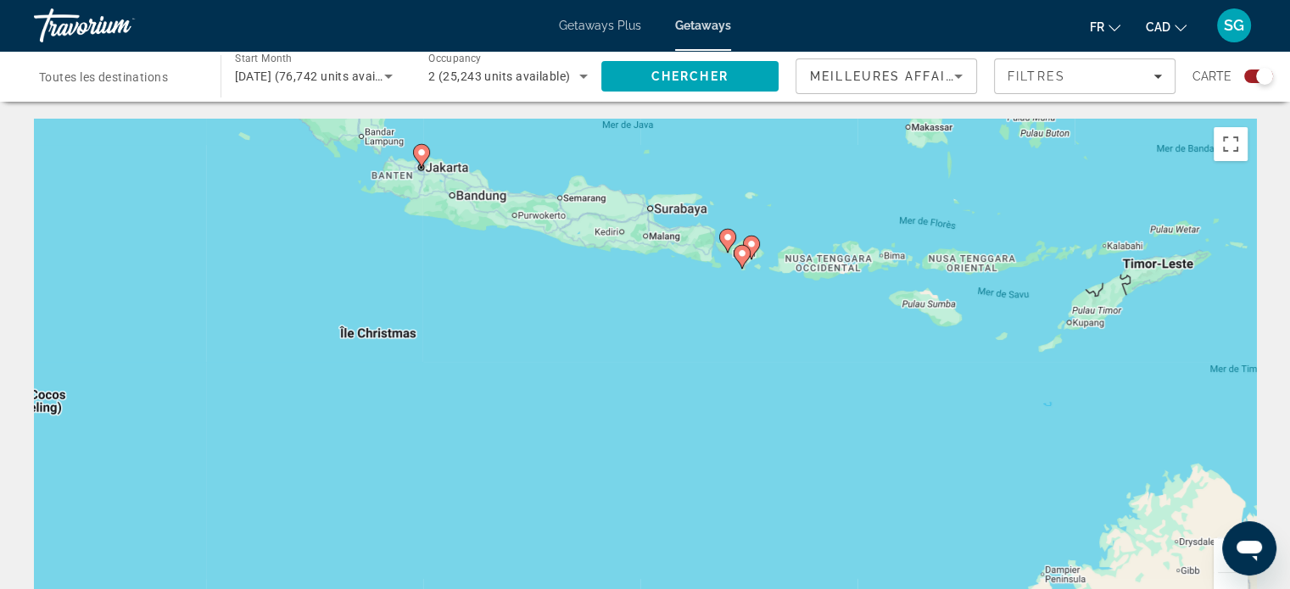
click at [1217, 554] on button "Zoom avant" at bounding box center [1231, 556] width 34 height 34
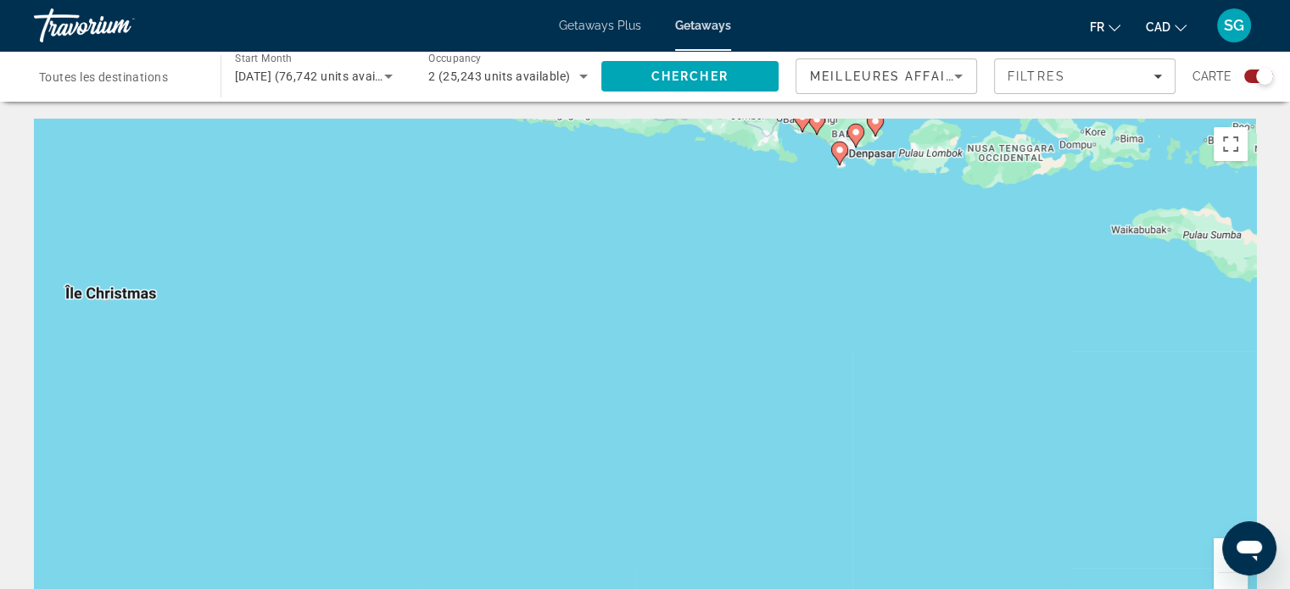
click at [1217, 554] on button "Zoom avant" at bounding box center [1231, 556] width 34 height 34
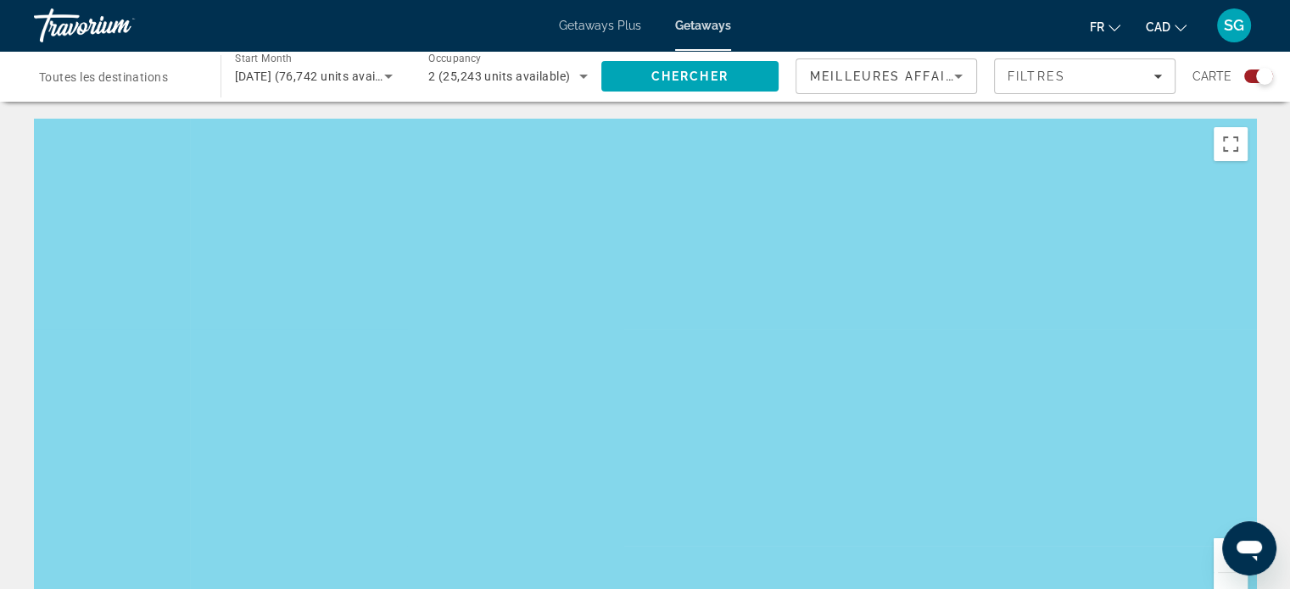
drag, startPoint x: 952, startPoint y: 105, endPoint x: 606, endPoint y: 470, distance: 502.7
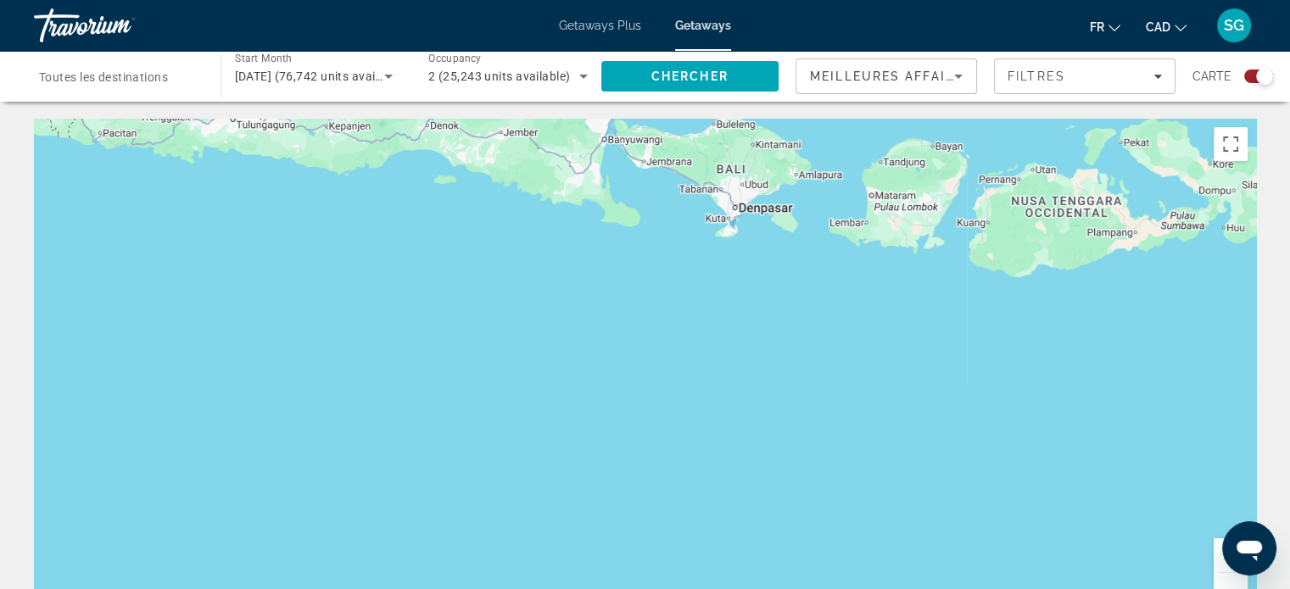
drag, startPoint x: 879, startPoint y: 313, endPoint x: 577, endPoint y: 565, distance: 393.2
click at [577, 565] on div "Main content" at bounding box center [645, 373] width 1222 height 509
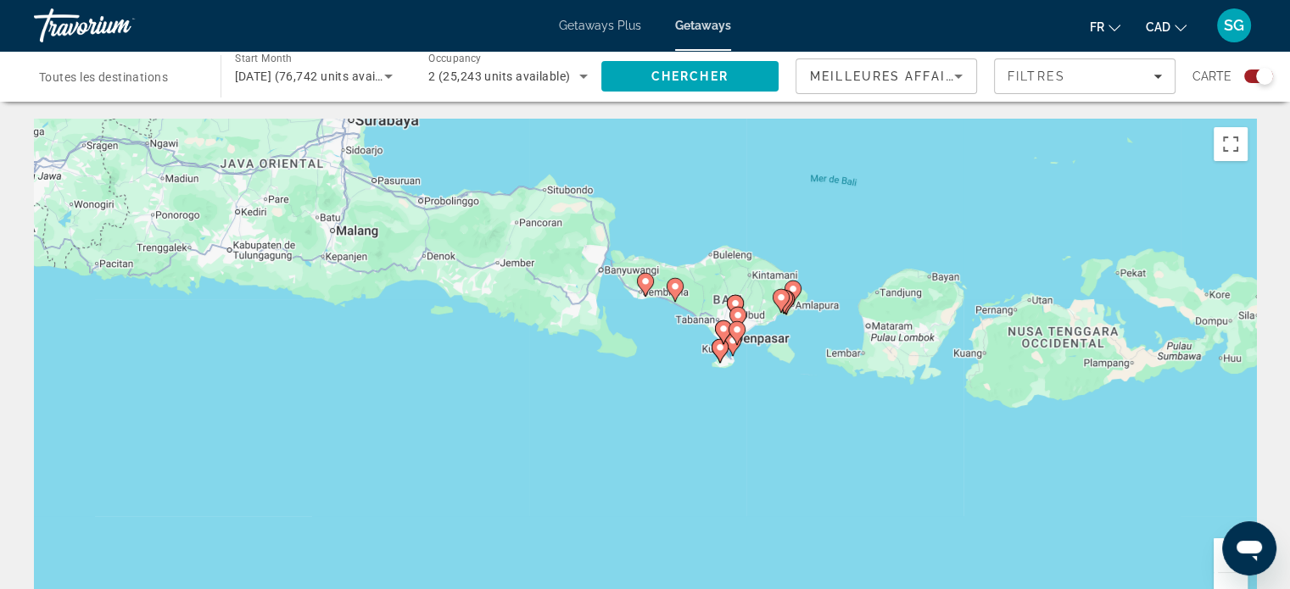
drag, startPoint x: 814, startPoint y: 221, endPoint x: 811, endPoint y: 352, distance: 130.6
click at [811, 352] on div "Pour activer le glissement avec le clavier, appuyez sur Alt+Entrée. Une fois ce…" at bounding box center [645, 373] width 1222 height 509
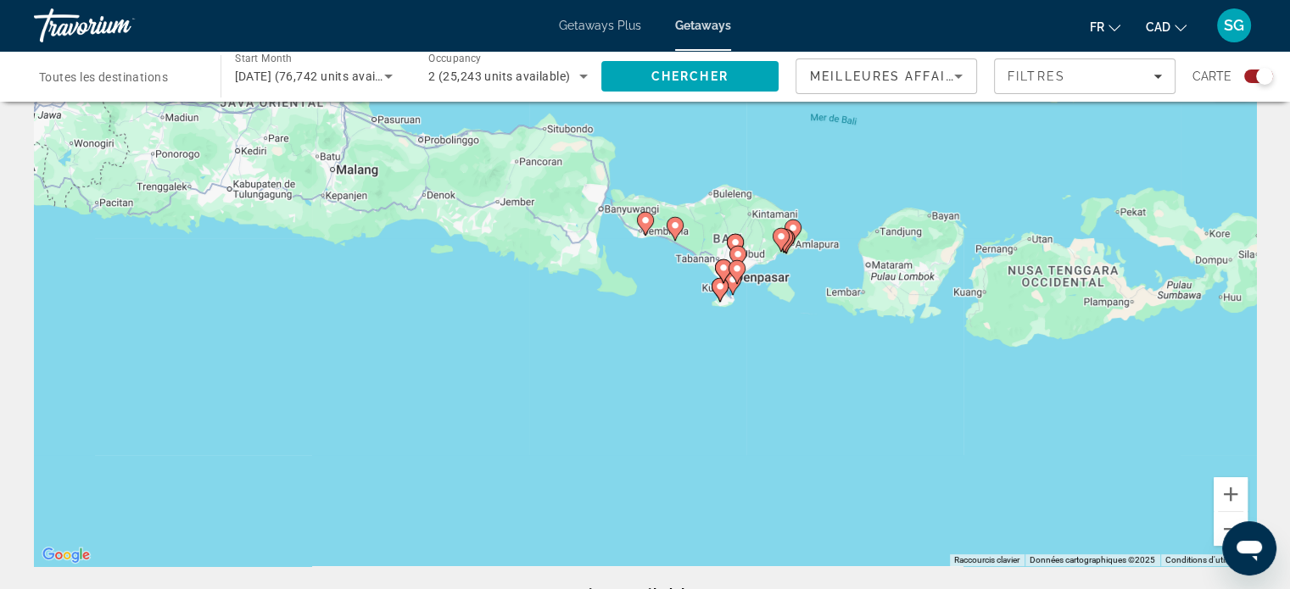
scroll to position [85, 0]
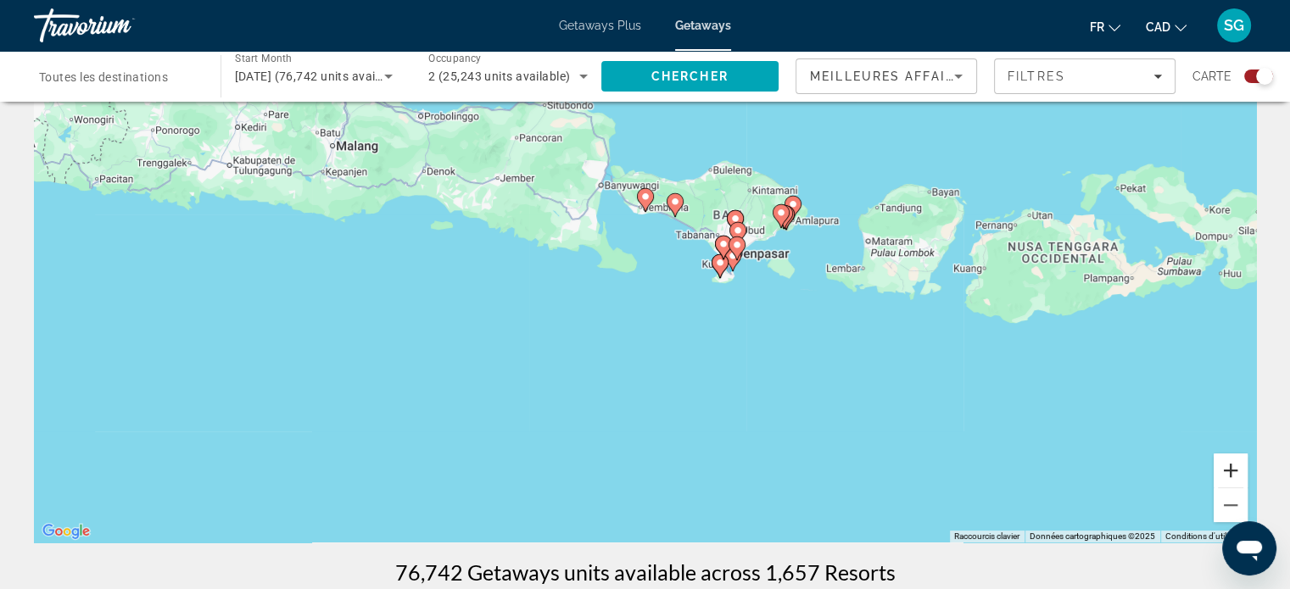
click at [1235, 464] on button "Zoom avant" at bounding box center [1231, 471] width 34 height 34
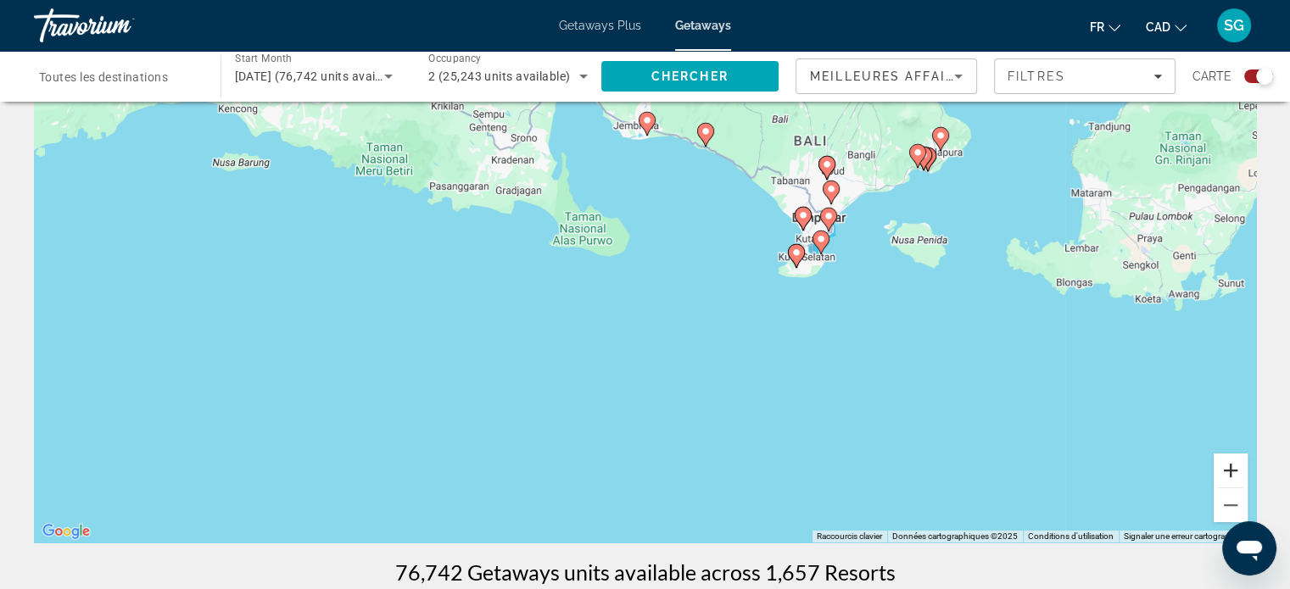
click at [1235, 464] on button "Zoom avant" at bounding box center [1231, 471] width 34 height 34
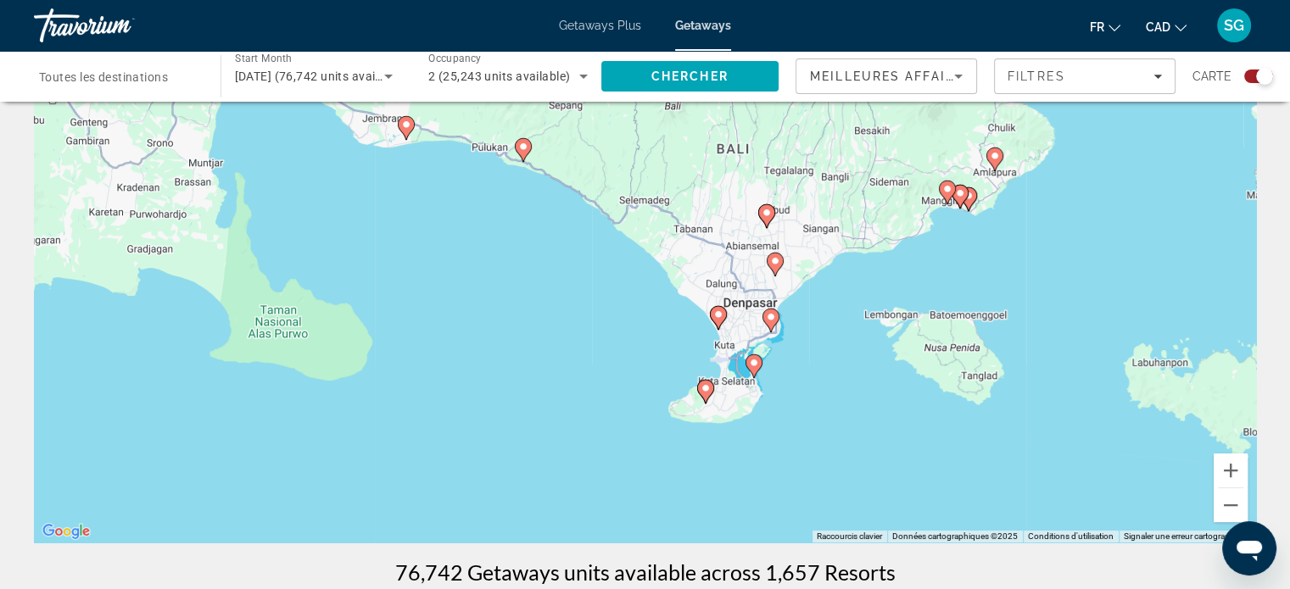
drag, startPoint x: 1001, startPoint y: 395, endPoint x: 875, endPoint y: 489, distance: 156.9
click at [875, 489] on div "Pour activer le glissement avec le clavier, appuyez sur Alt+Entrée. Une fois ce…" at bounding box center [645, 288] width 1222 height 509
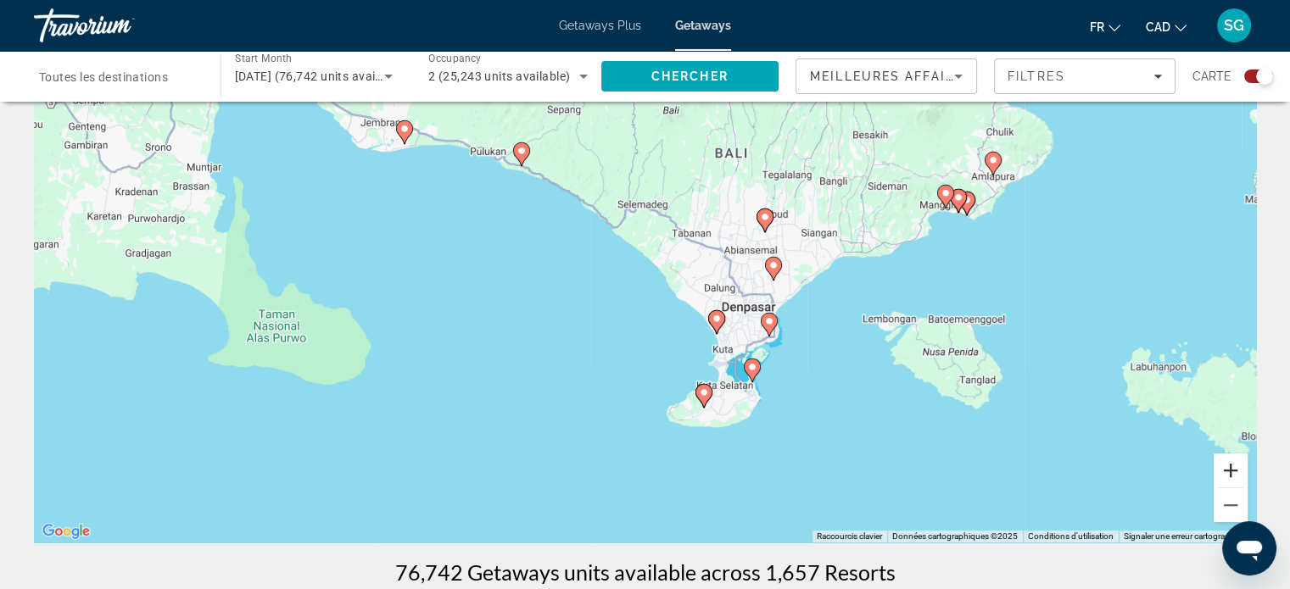
click at [1229, 461] on button "Zoom avant" at bounding box center [1231, 471] width 34 height 34
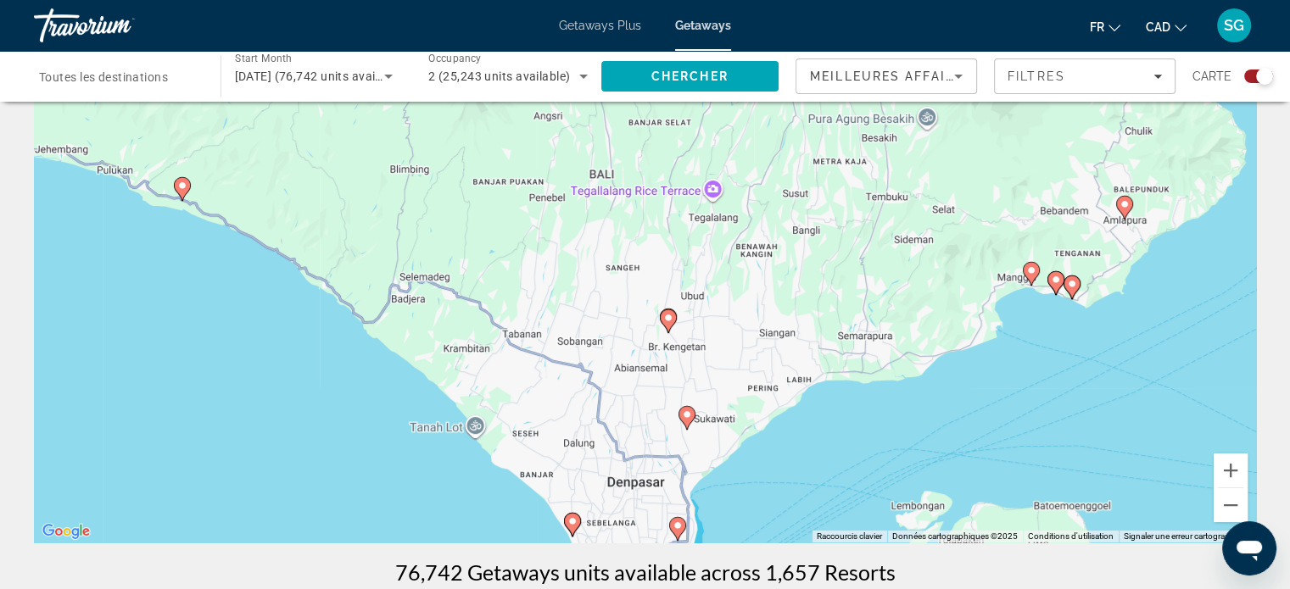
drag, startPoint x: 1030, startPoint y: 354, endPoint x: 812, endPoint y: 512, distance: 268.4
click at [812, 512] on div "Pour activer le glissement avec le clavier, appuyez sur Alt+Entrée. Une fois ce…" at bounding box center [645, 288] width 1222 height 509
click at [668, 315] on image "Main content" at bounding box center [668, 318] width 10 height 10
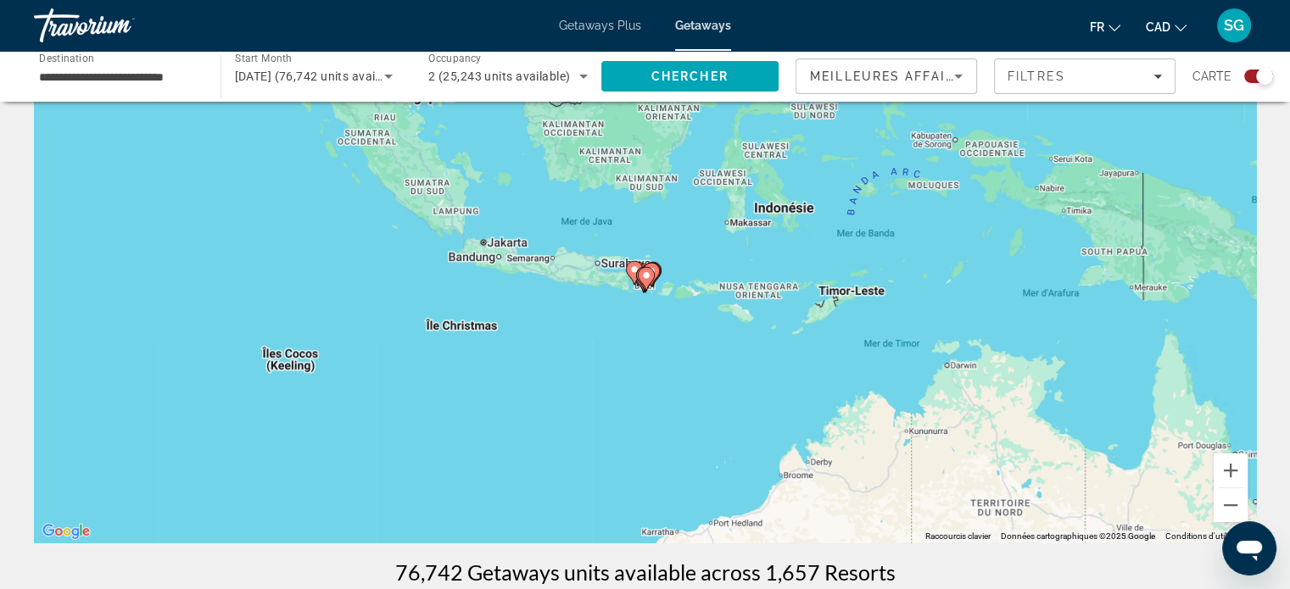
click at [640, 277] on icon "Main content" at bounding box center [645, 279] width 15 height 22
type input "**********"
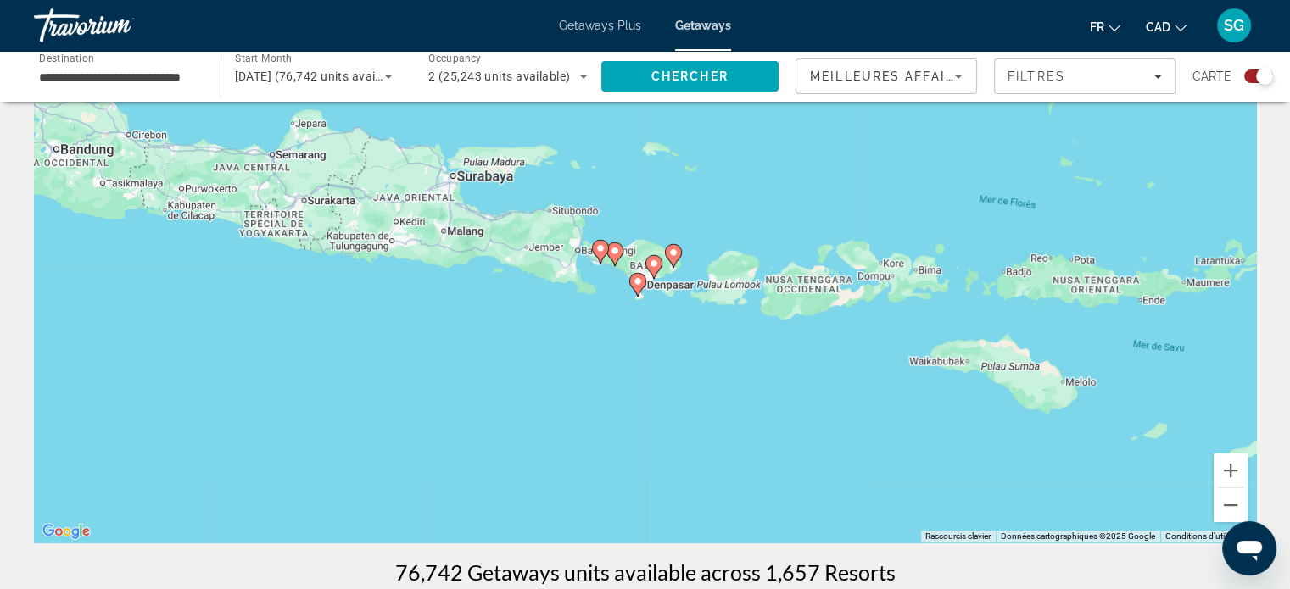
click at [653, 264] on image "Main content" at bounding box center [654, 264] width 10 height 10
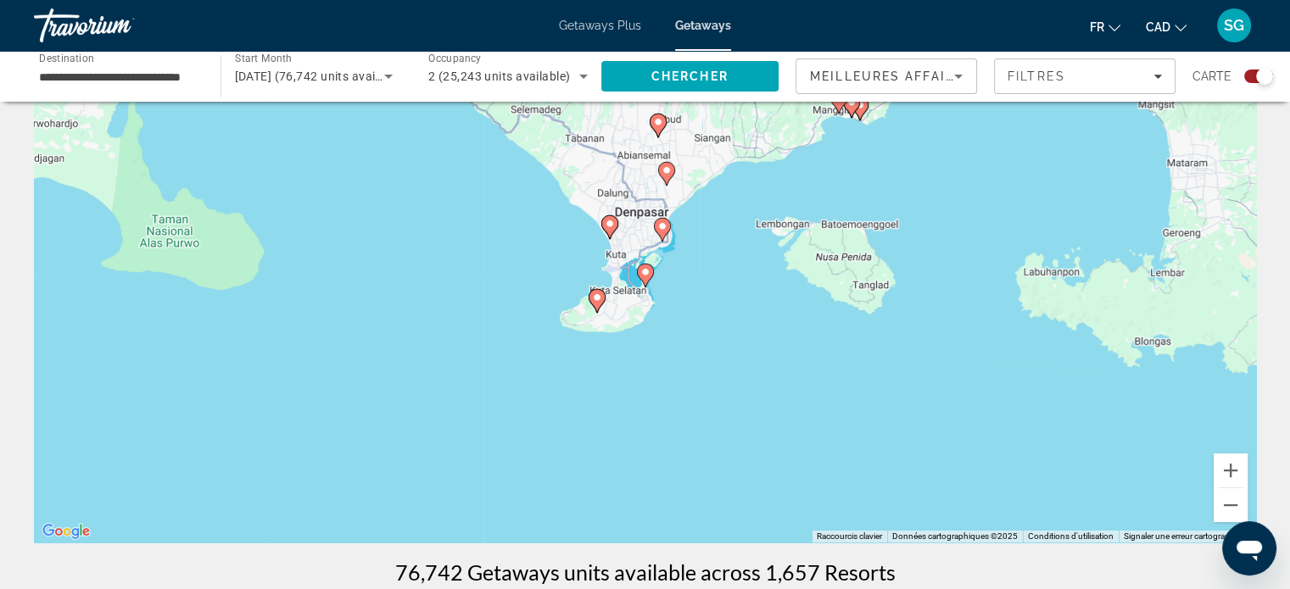
click at [655, 120] on image "Main content" at bounding box center [658, 122] width 10 height 10
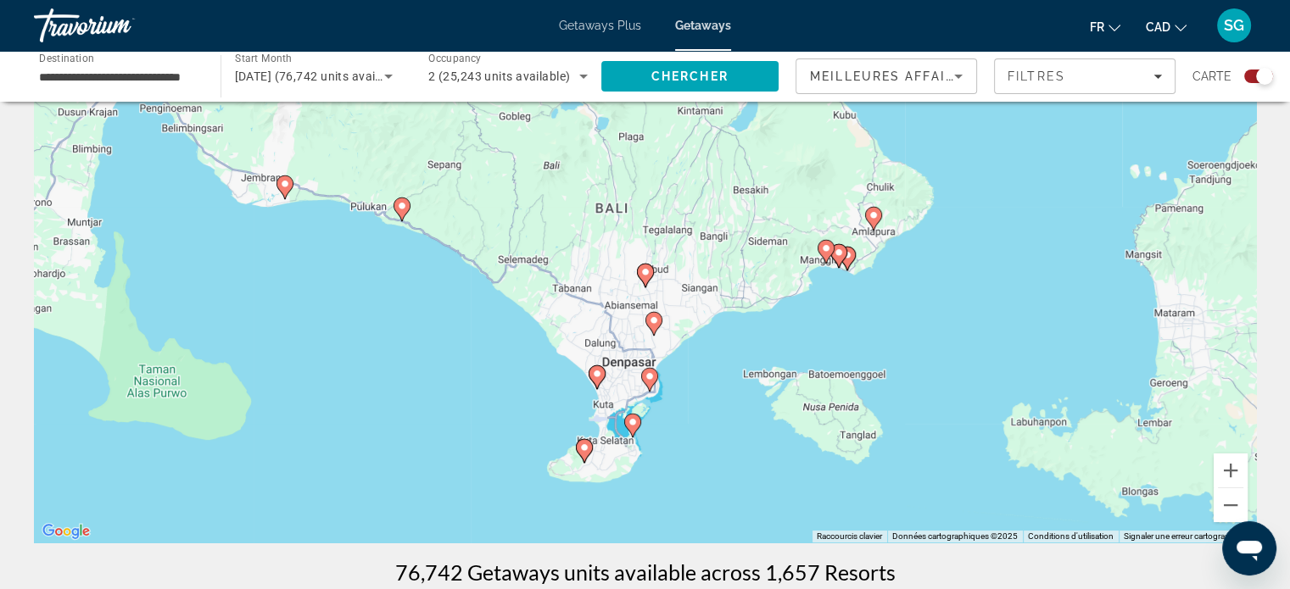
click at [645, 276] on image "Main content" at bounding box center [645, 272] width 10 height 10
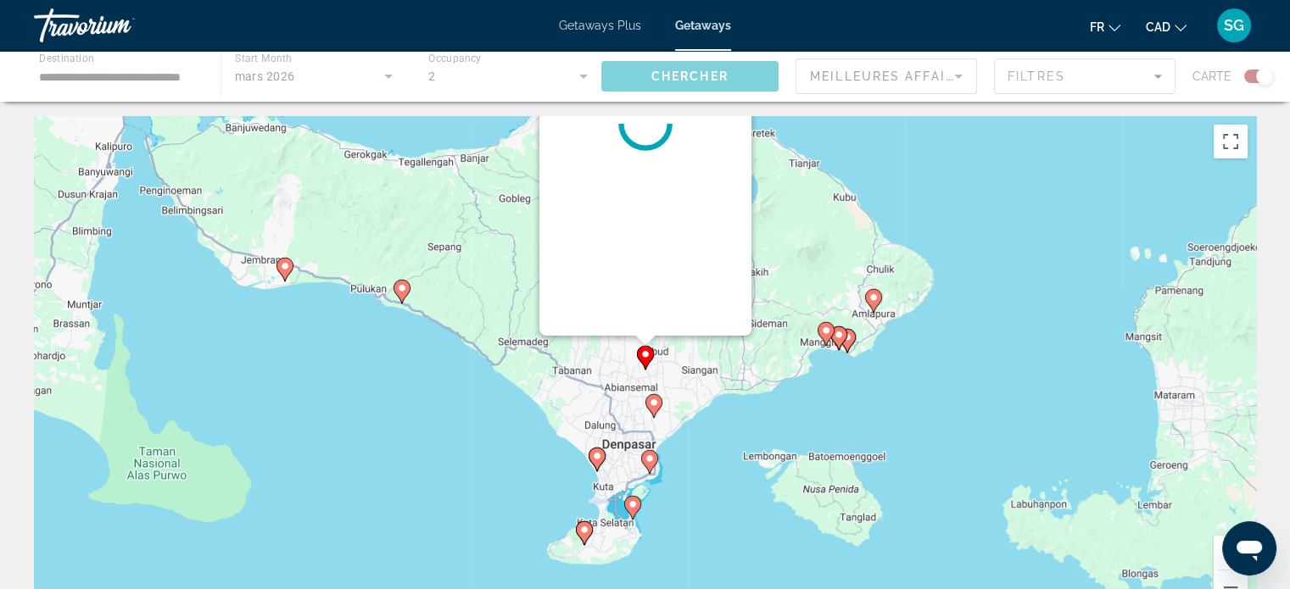
scroll to position [0, 0]
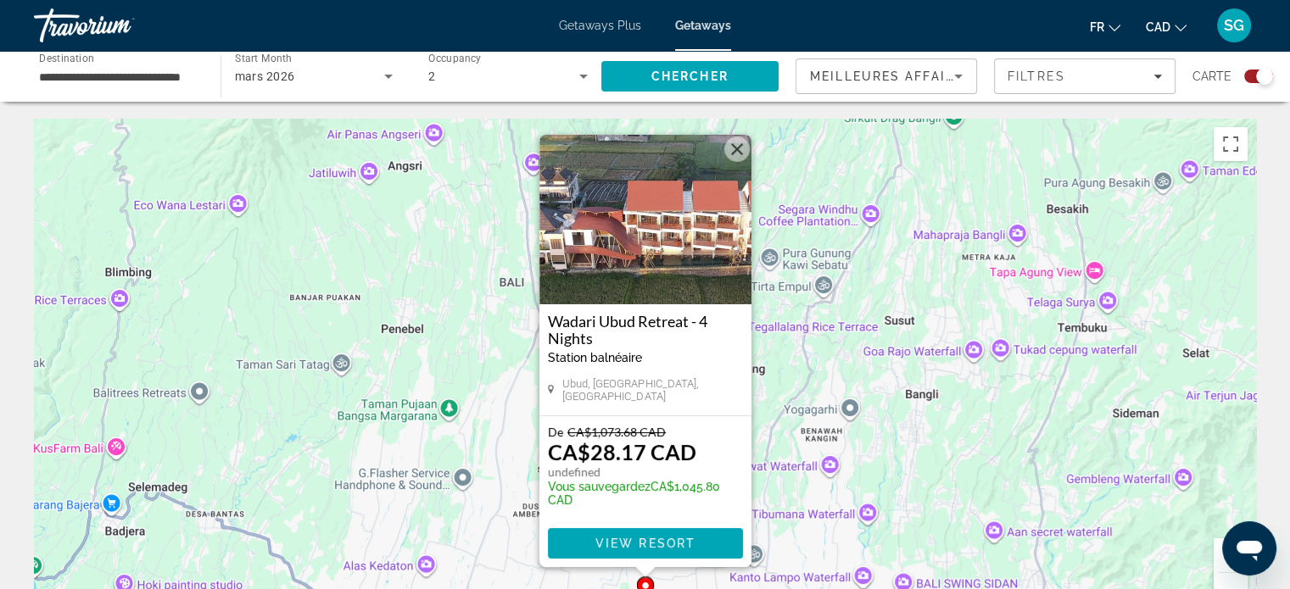
click at [614, 324] on h3 "Wadari Ubud Retreat - 4 Nights" at bounding box center [645, 330] width 195 height 34
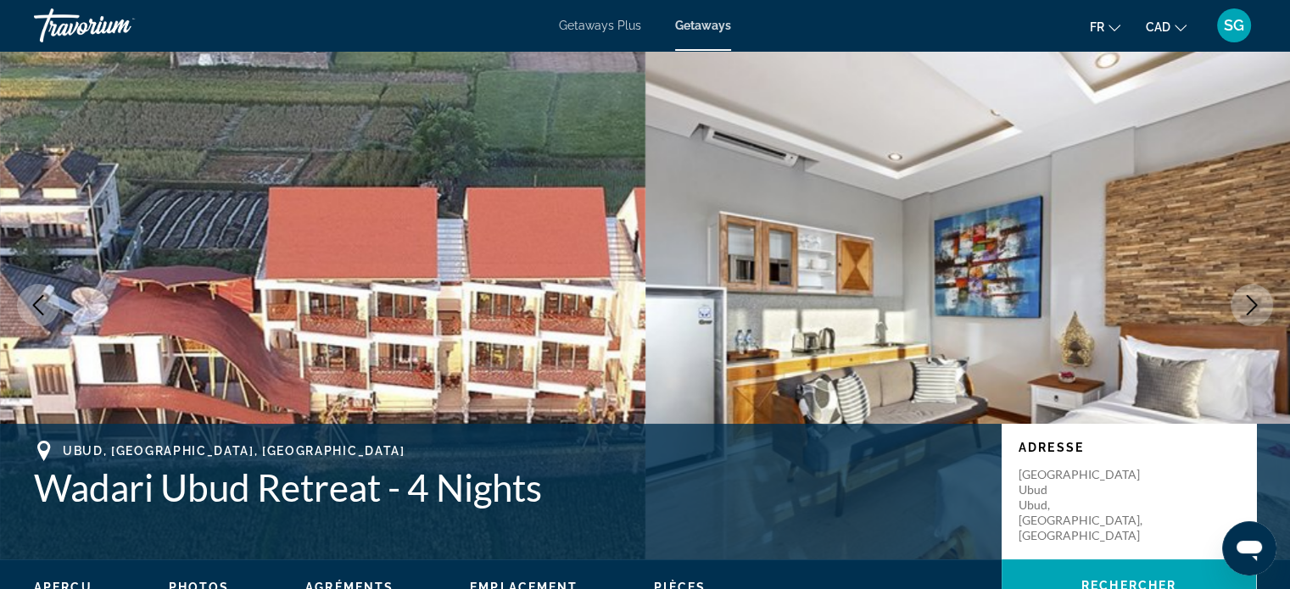
click at [1255, 298] on icon "Next image" at bounding box center [1252, 305] width 20 height 20
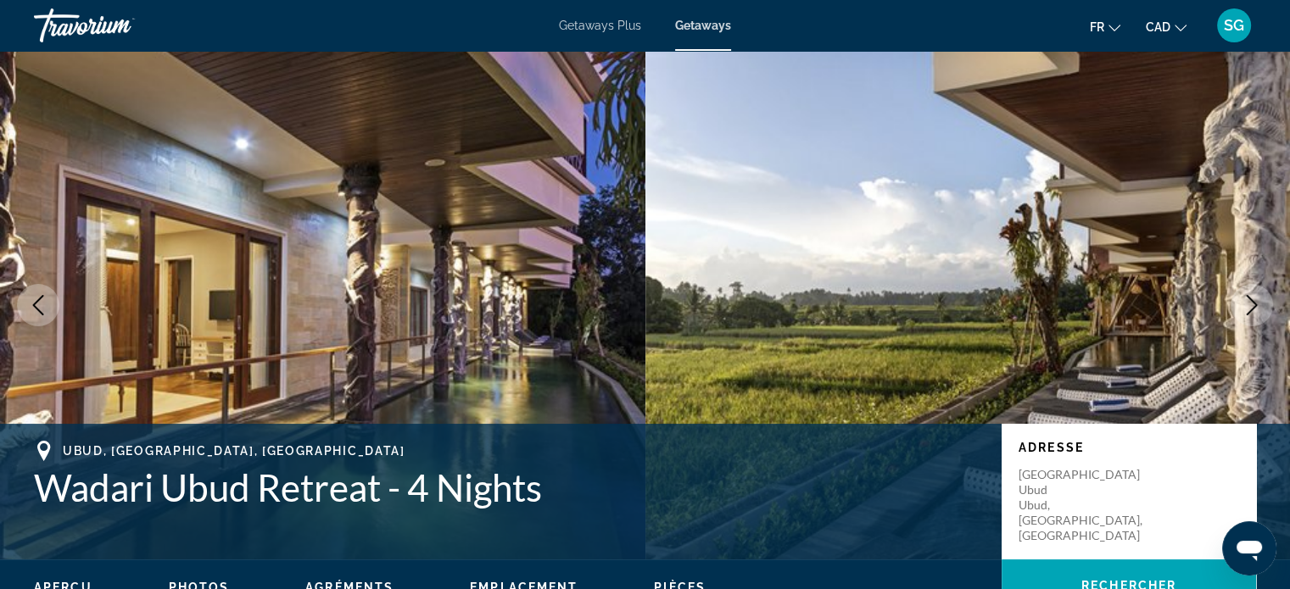
click at [1255, 298] on icon "Next image" at bounding box center [1252, 305] width 20 height 20
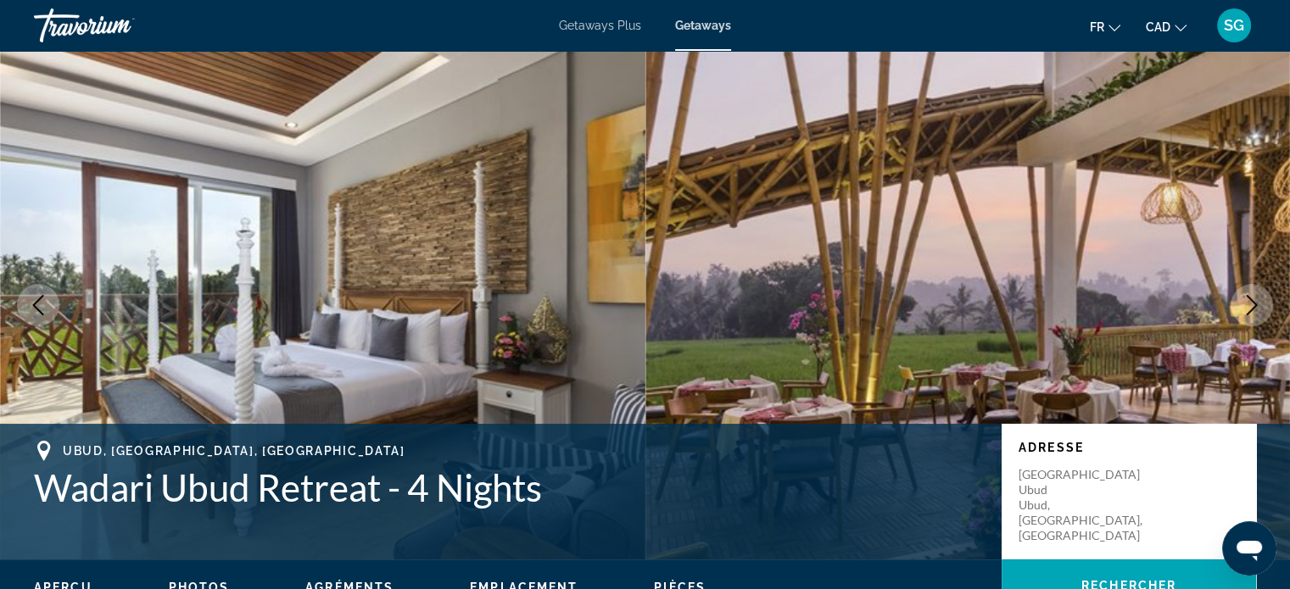
click at [1252, 299] on icon "Next image" at bounding box center [1252, 305] width 20 height 20
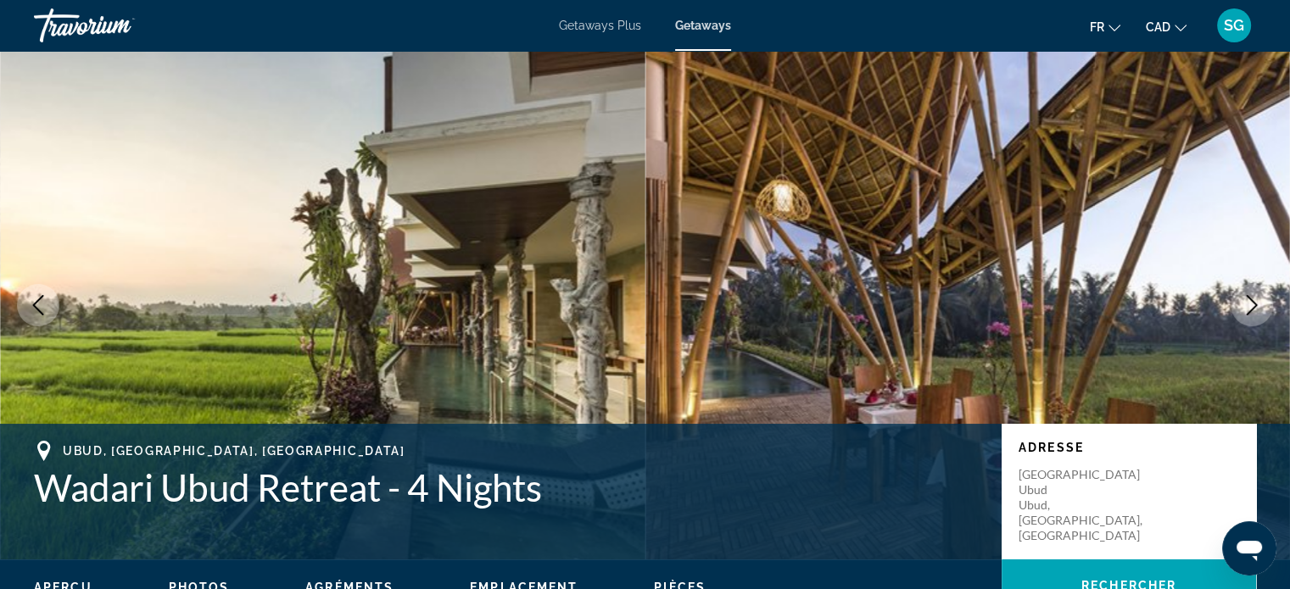
click at [1253, 301] on icon "Next image" at bounding box center [1252, 305] width 11 height 20
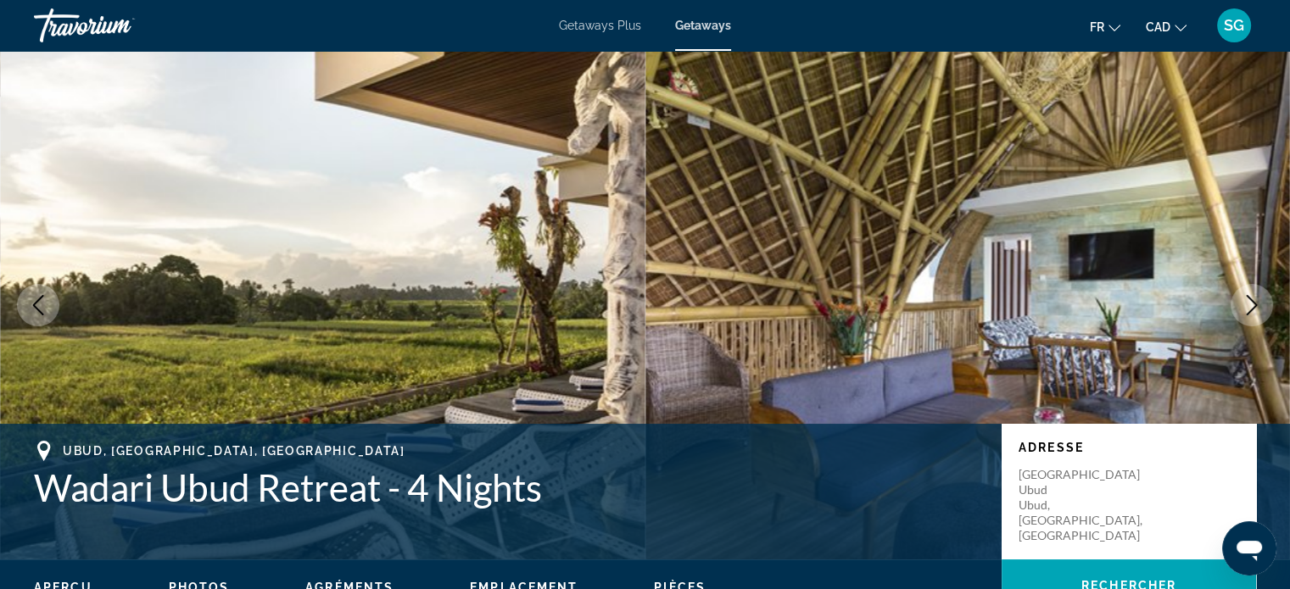
click at [1253, 301] on icon "Next image" at bounding box center [1252, 305] width 11 height 20
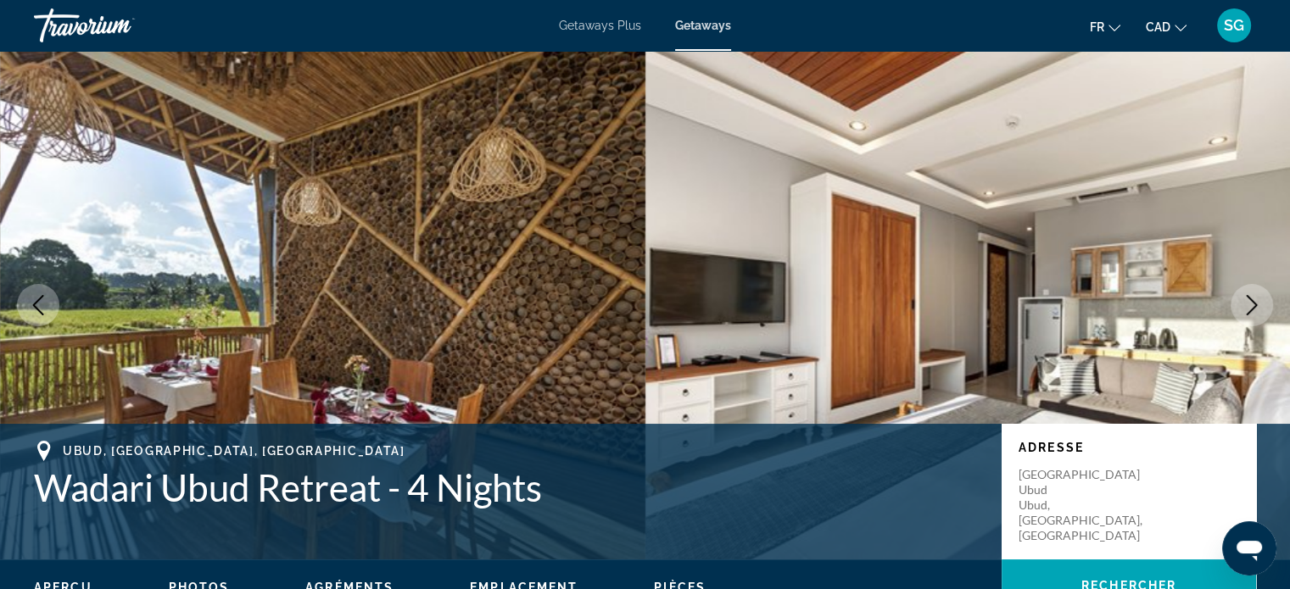
click at [1253, 301] on icon "Next image" at bounding box center [1252, 305] width 11 height 20
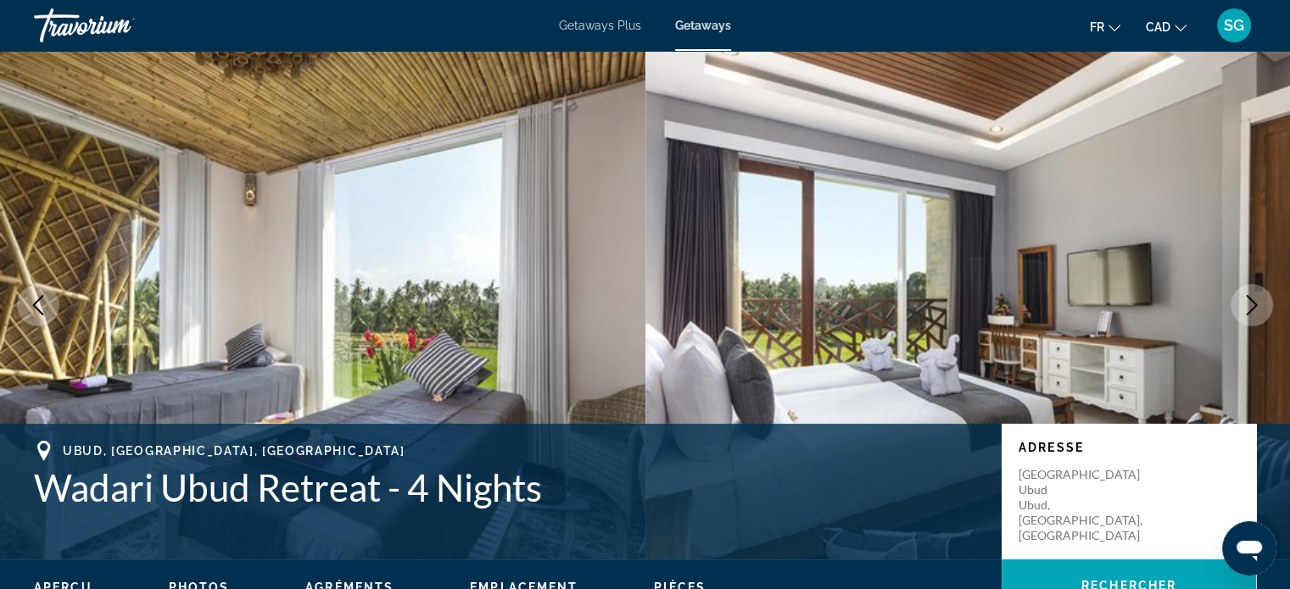
click at [1253, 301] on icon "Next image" at bounding box center [1252, 305] width 11 height 20
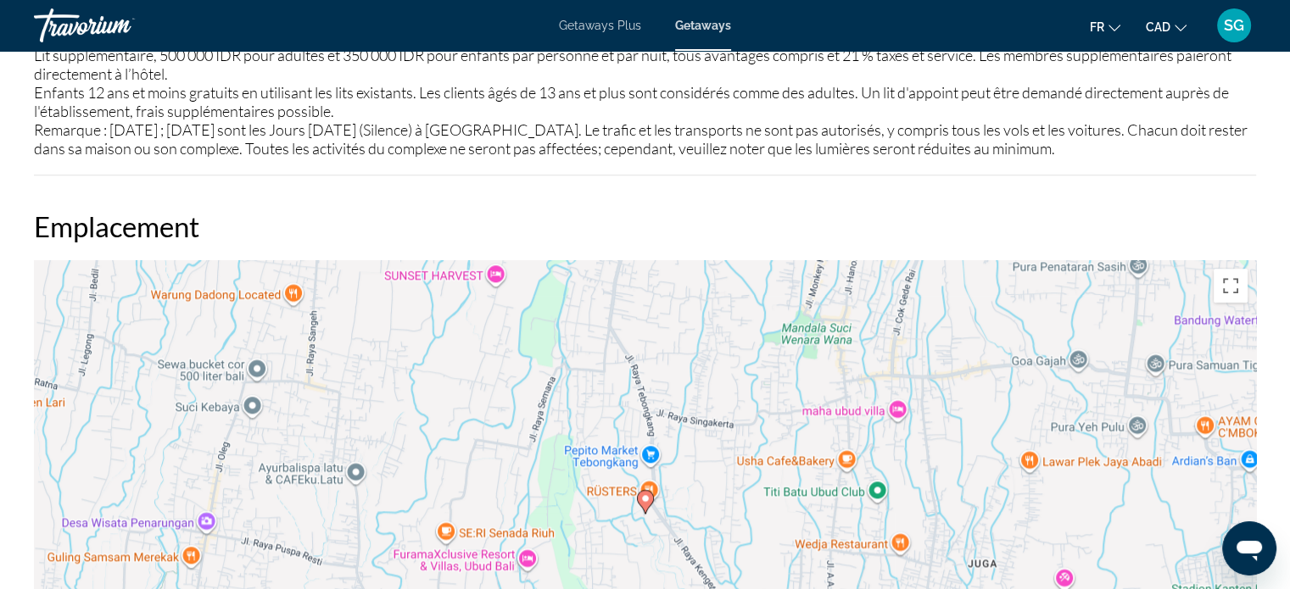
scroll to position [1889, 0]
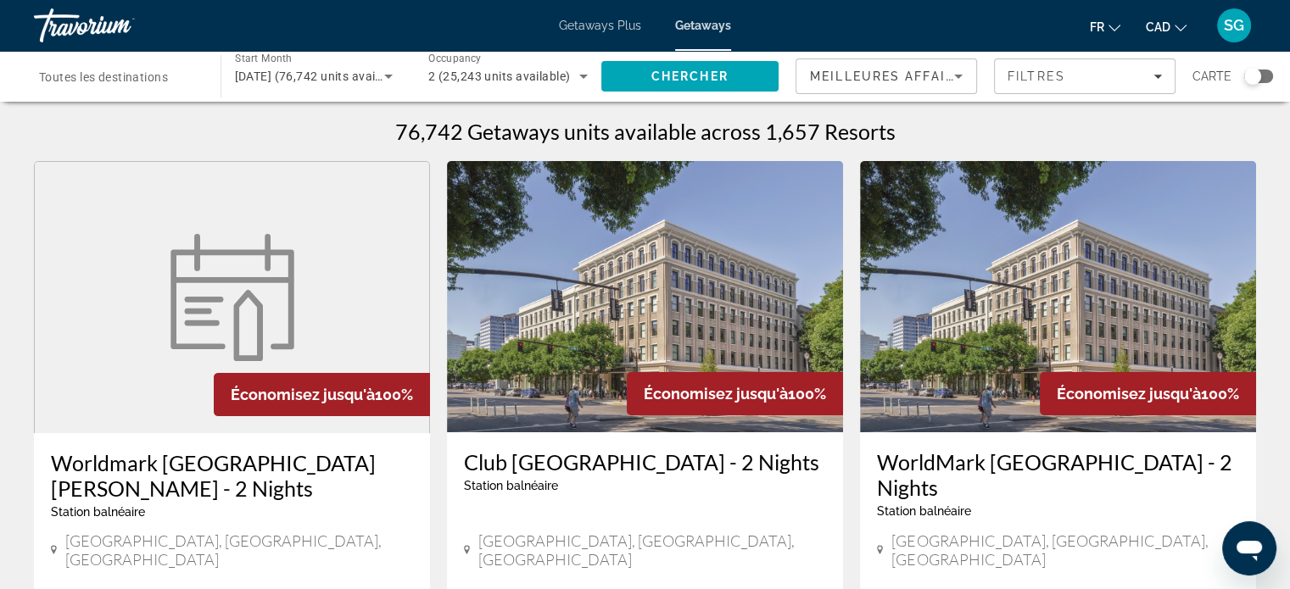
click at [1253, 73] on div "Search widget" at bounding box center [1252, 76] width 17 height 17
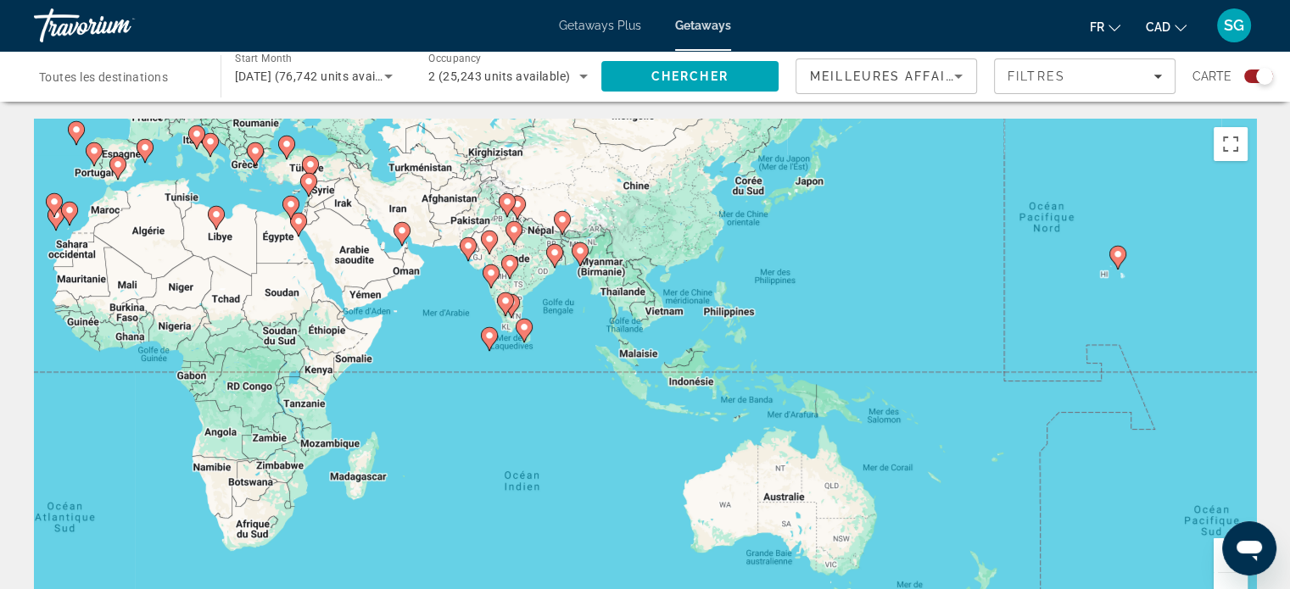
drag, startPoint x: 1102, startPoint y: 413, endPoint x: 458, endPoint y: 260, distance: 662.4
click at [458, 260] on div "Pour activer le glissement avec le clavier, appuyez sur Alt+Entrée. Une fois ce…" at bounding box center [645, 373] width 1222 height 509
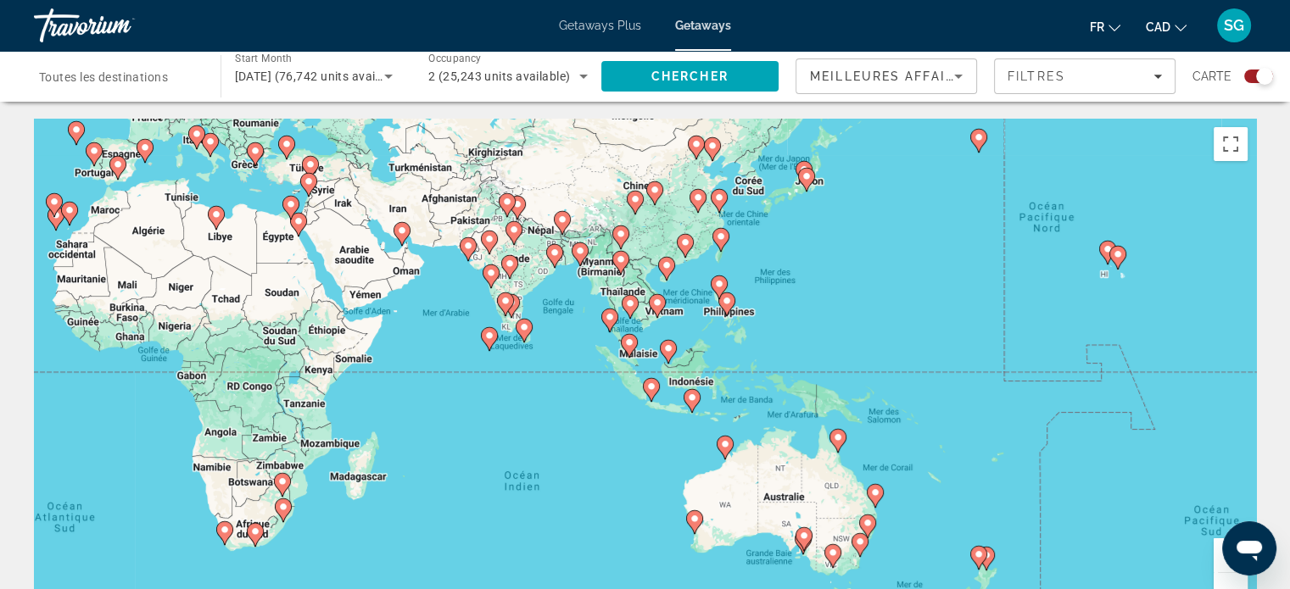
click at [694, 401] on image "Main content" at bounding box center [692, 398] width 10 height 10
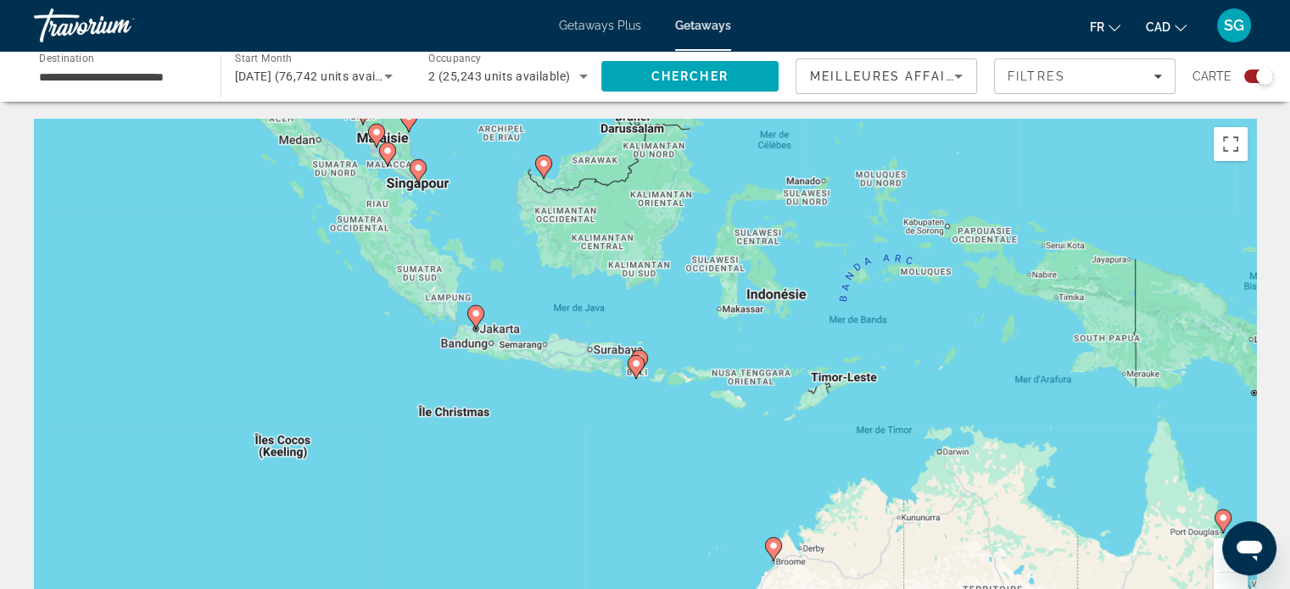
click at [640, 369] on icon "Main content" at bounding box center [635, 367] width 15 height 22
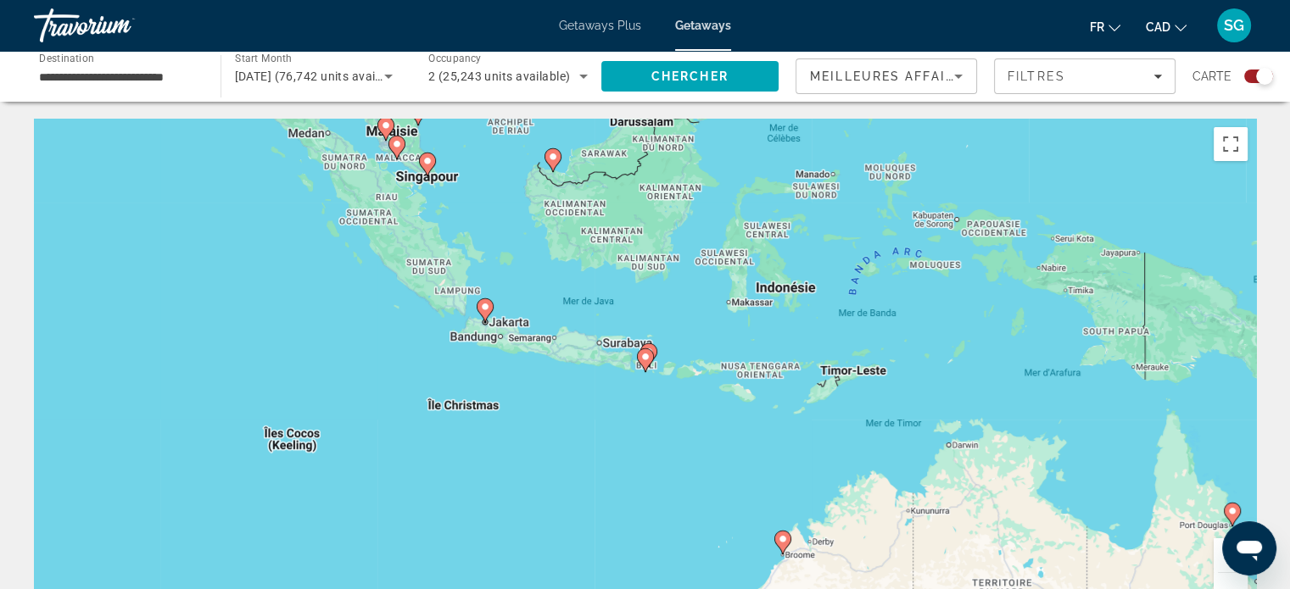
click at [641, 354] on image "Main content" at bounding box center [645, 357] width 10 height 10
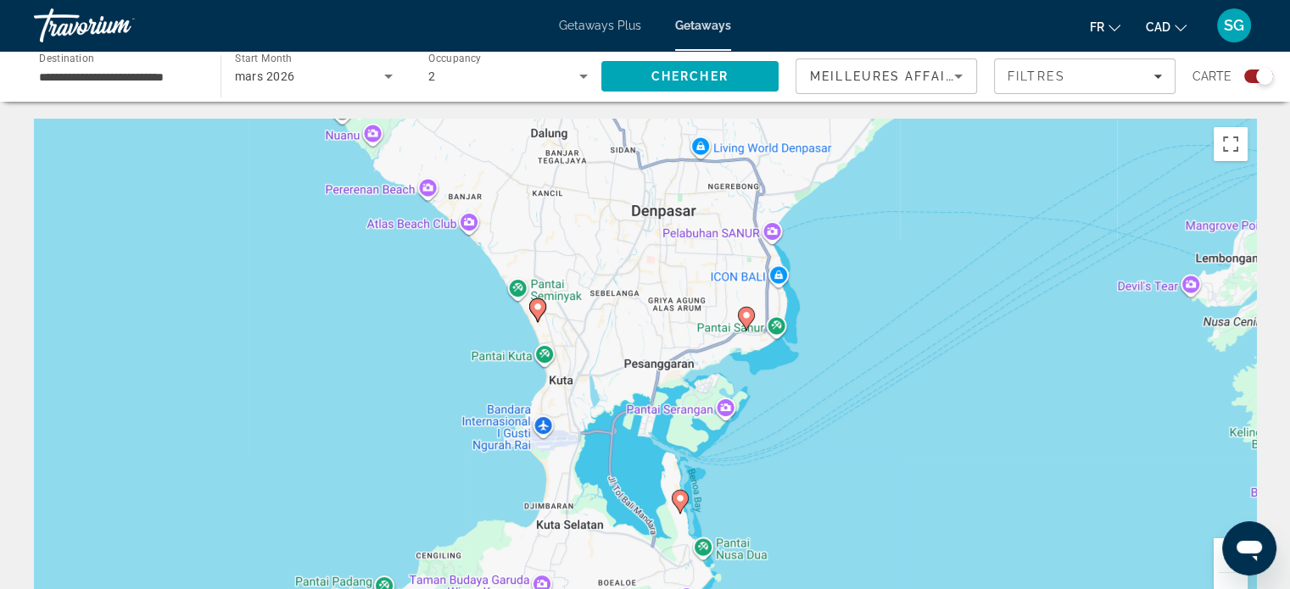
drag, startPoint x: 795, startPoint y: 300, endPoint x: 636, endPoint y: 545, distance: 292.4
click at [636, 545] on div "Pour naviguer, appuyez sur les touches fléchées. Pour activer le glissement ave…" at bounding box center [645, 373] width 1222 height 509
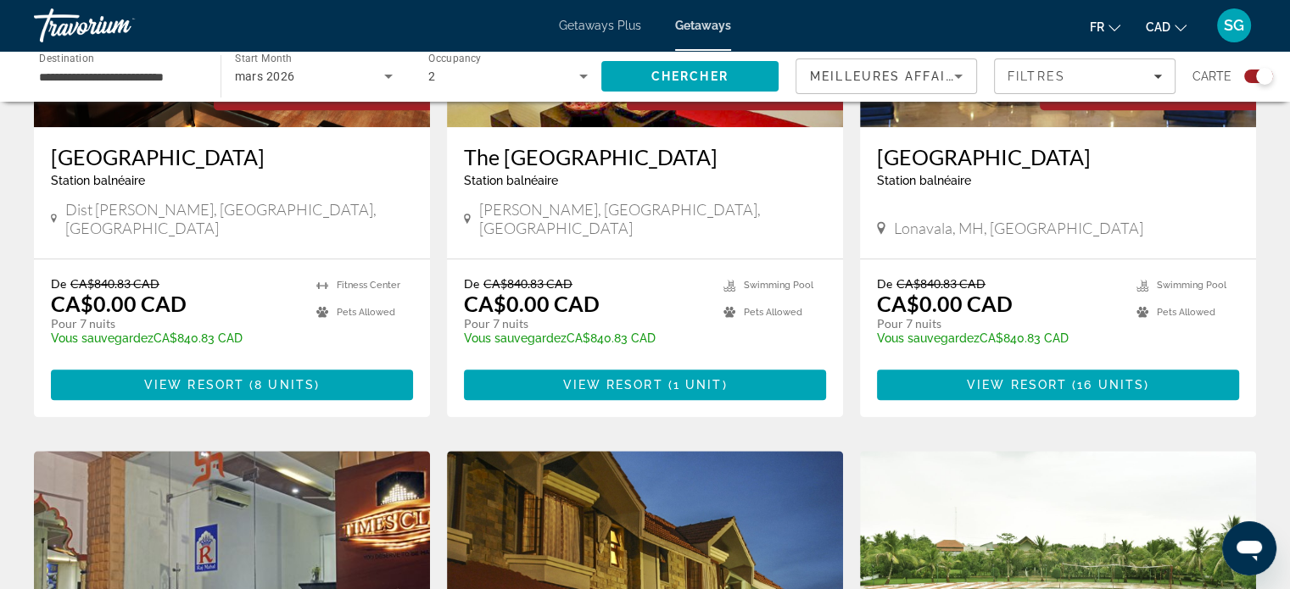
drag, startPoint x: 682, startPoint y: 352, endPoint x: 561, endPoint y: 569, distance: 248.3
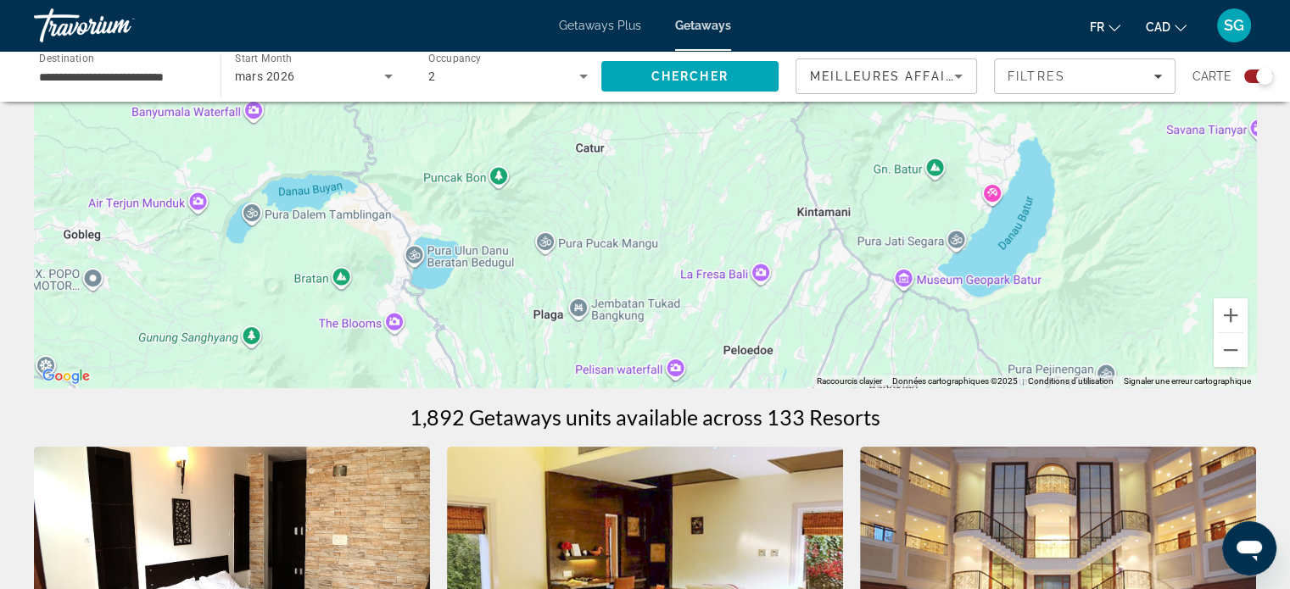
scroll to position [239, 0]
click at [177, 74] on input "**********" at bounding box center [118, 77] width 159 height 20
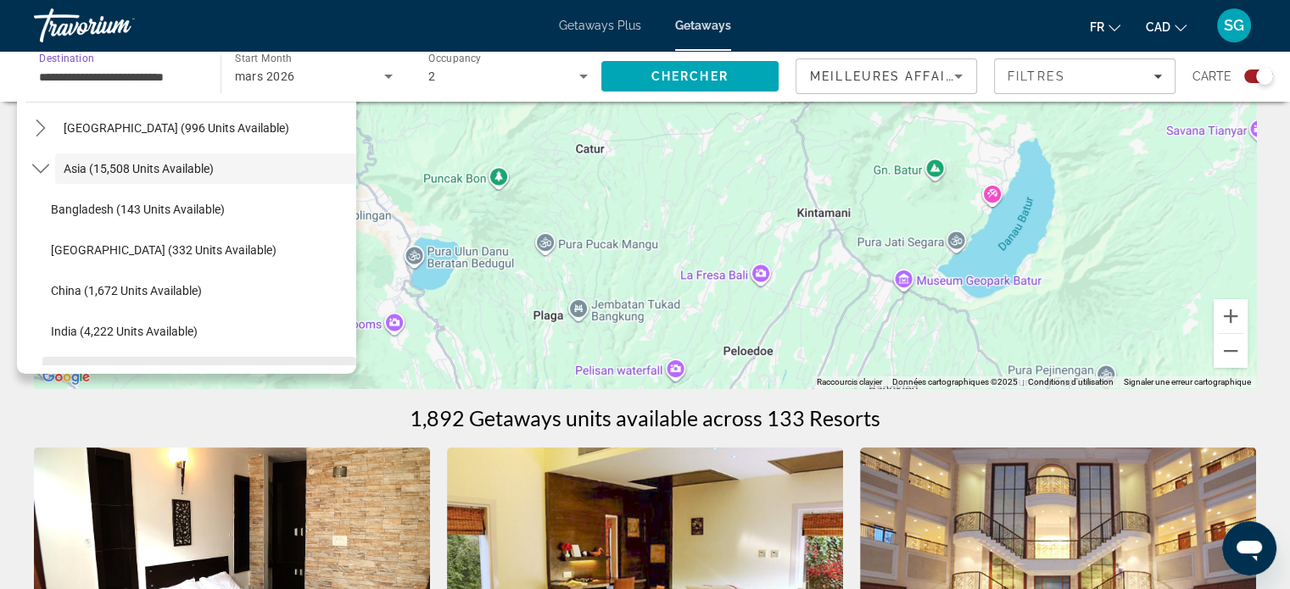
scroll to position [474, 0]
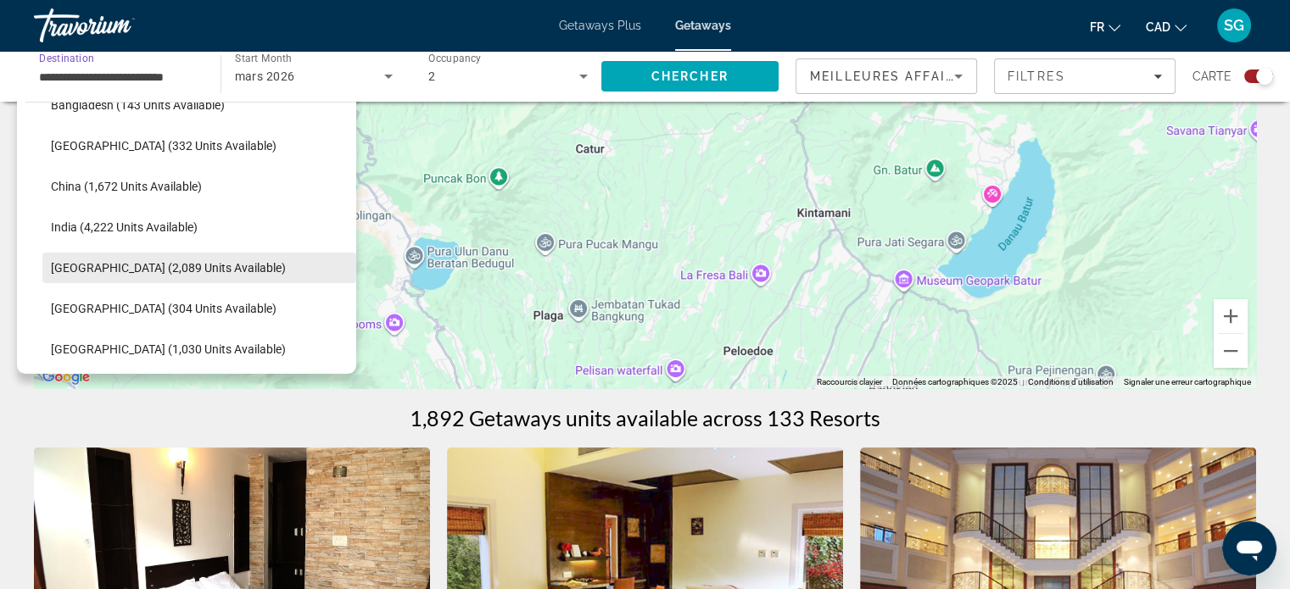
click at [101, 265] on span "[GEOGRAPHIC_DATA] (2,089 units available)" at bounding box center [168, 268] width 235 height 14
type input "**********"
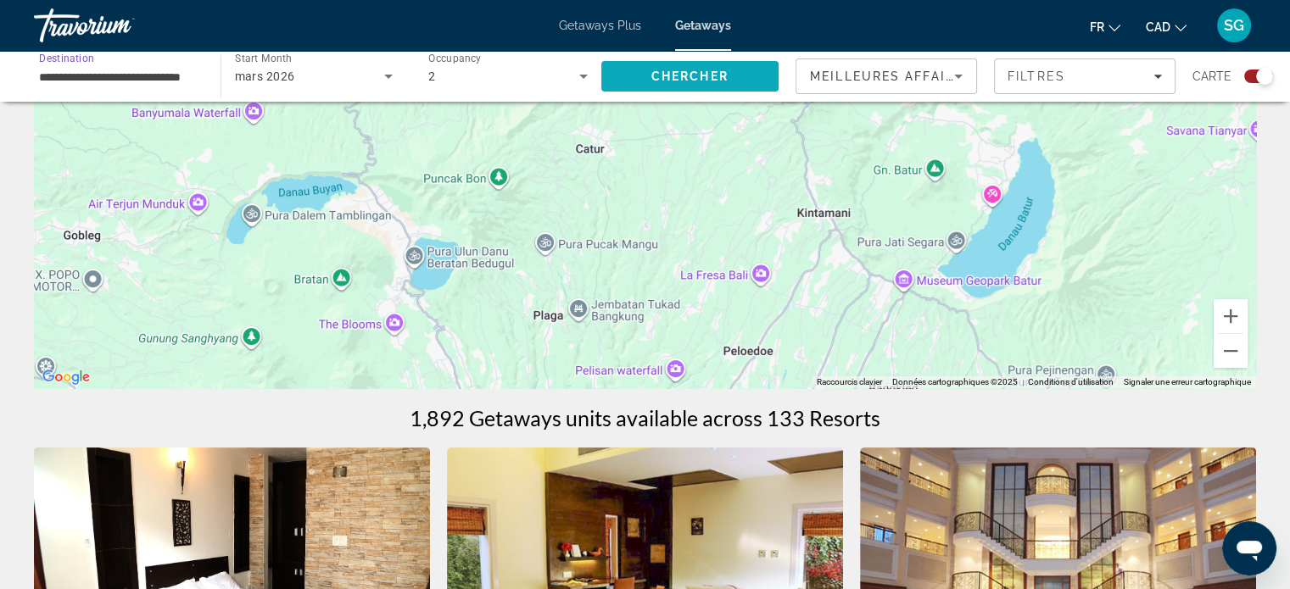
click at [726, 75] on span "Chercher" at bounding box center [689, 77] width 77 height 14
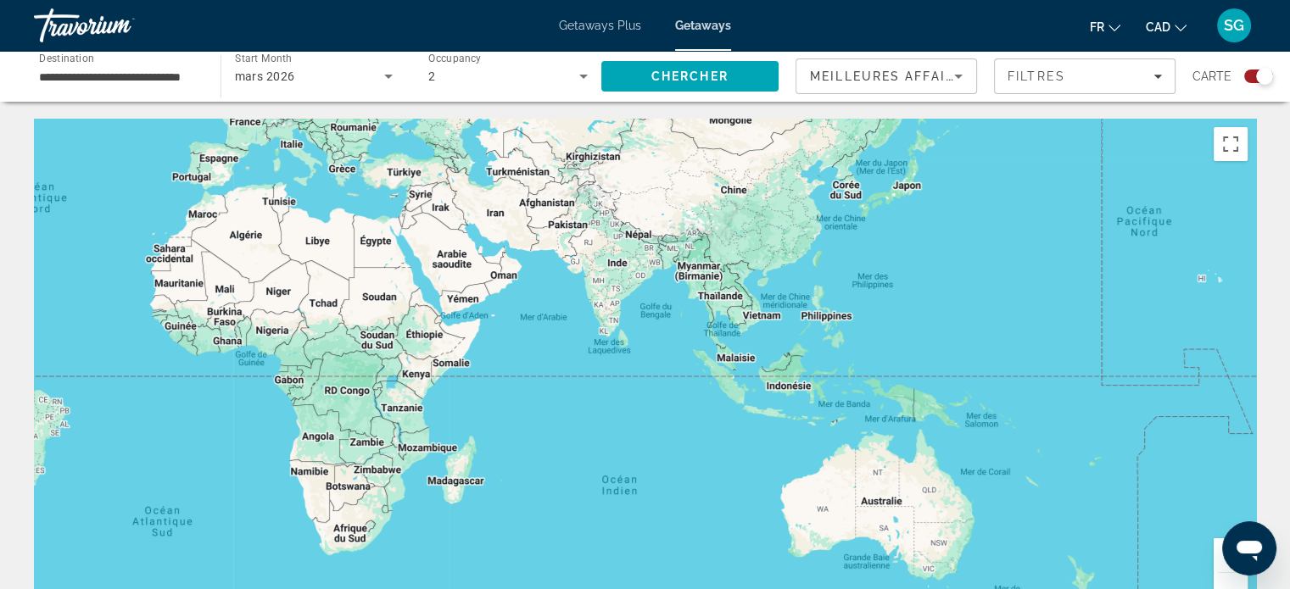
drag, startPoint x: 918, startPoint y: 366, endPoint x: 385, endPoint y: 182, distance: 563.5
click at [346, 209] on div "Pour naviguer, appuyez sur les touches fléchées." at bounding box center [645, 373] width 1222 height 509
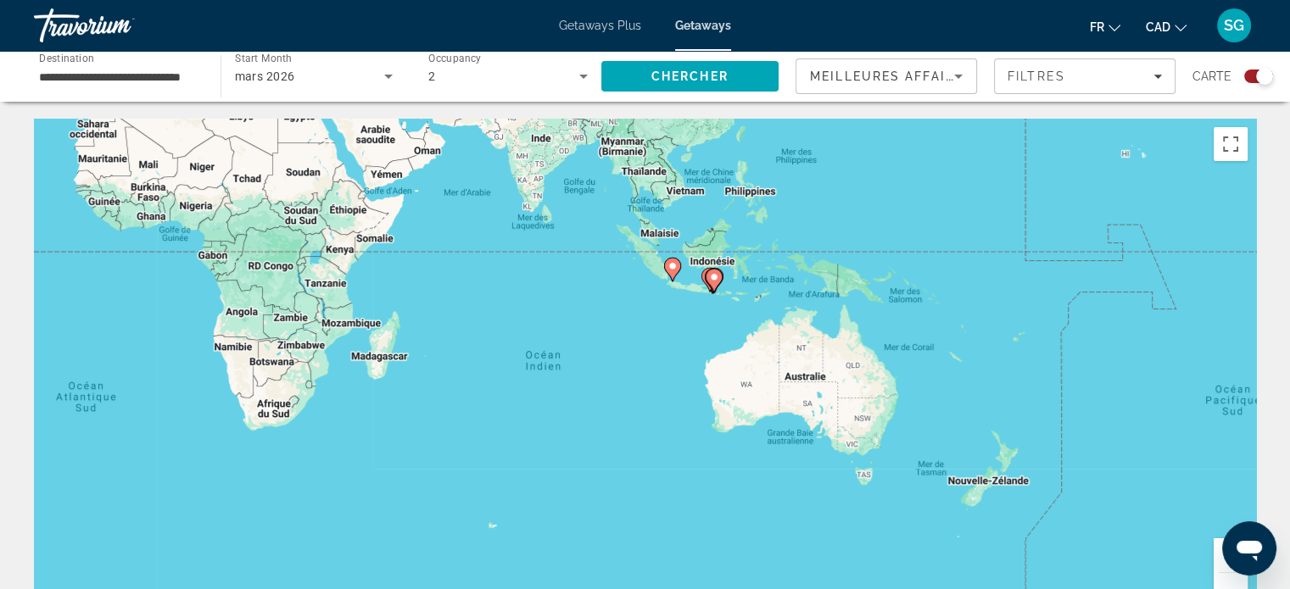
drag, startPoint x: 891, startPoint y: 370, endPoint x: 982, endPoint y: 327, distance: 100.5
click at [982, 327] on div "Pour naviguer, appuyez sur les touches fléchées. Pour activer le glissement ave…" at bounding box center [645, 373] width 1222 height 509
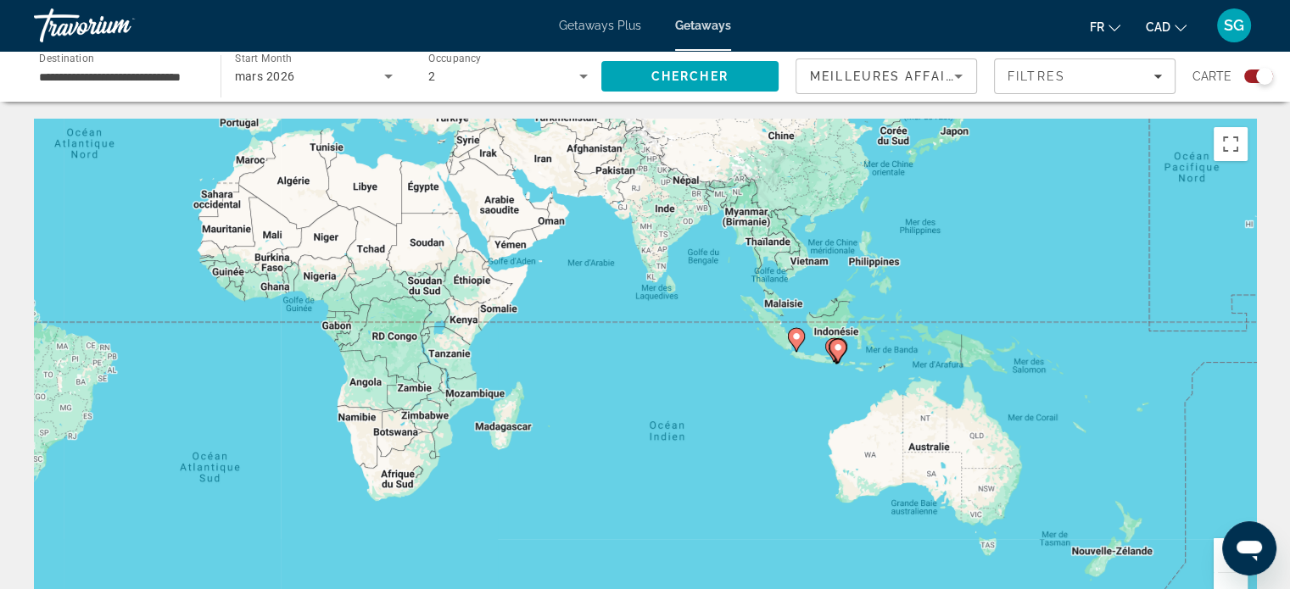
click at [1264, 70] on div "Search widget" at bounding box center [1264, 76] width 17 height 17
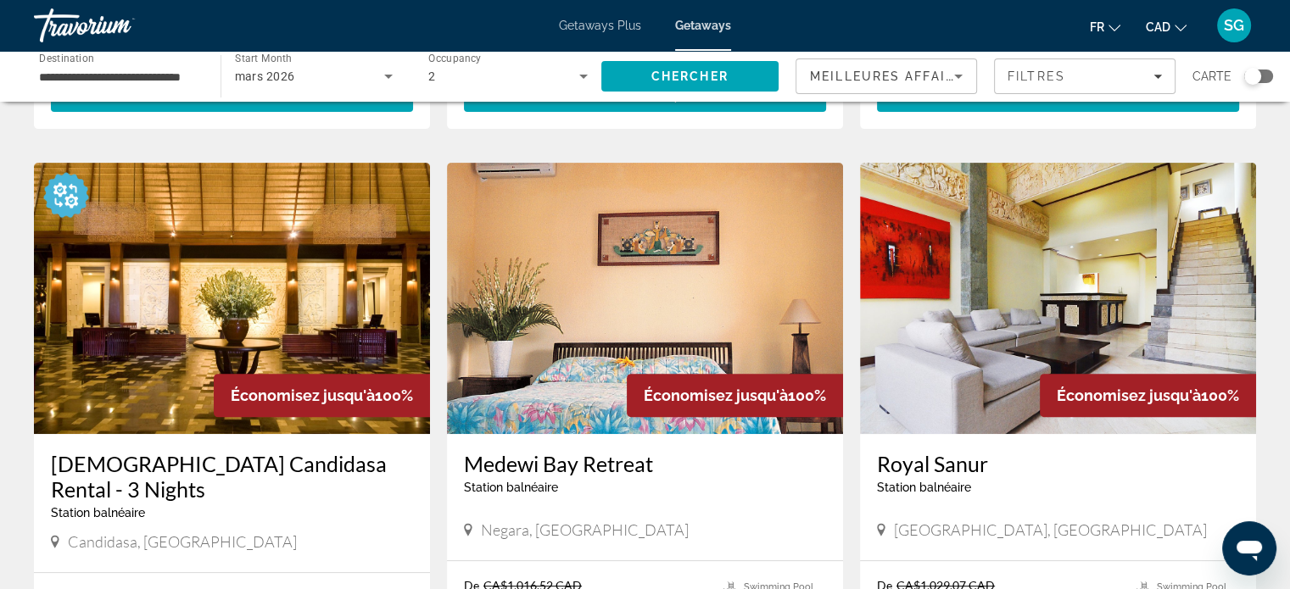
scroll to position [678, 0]
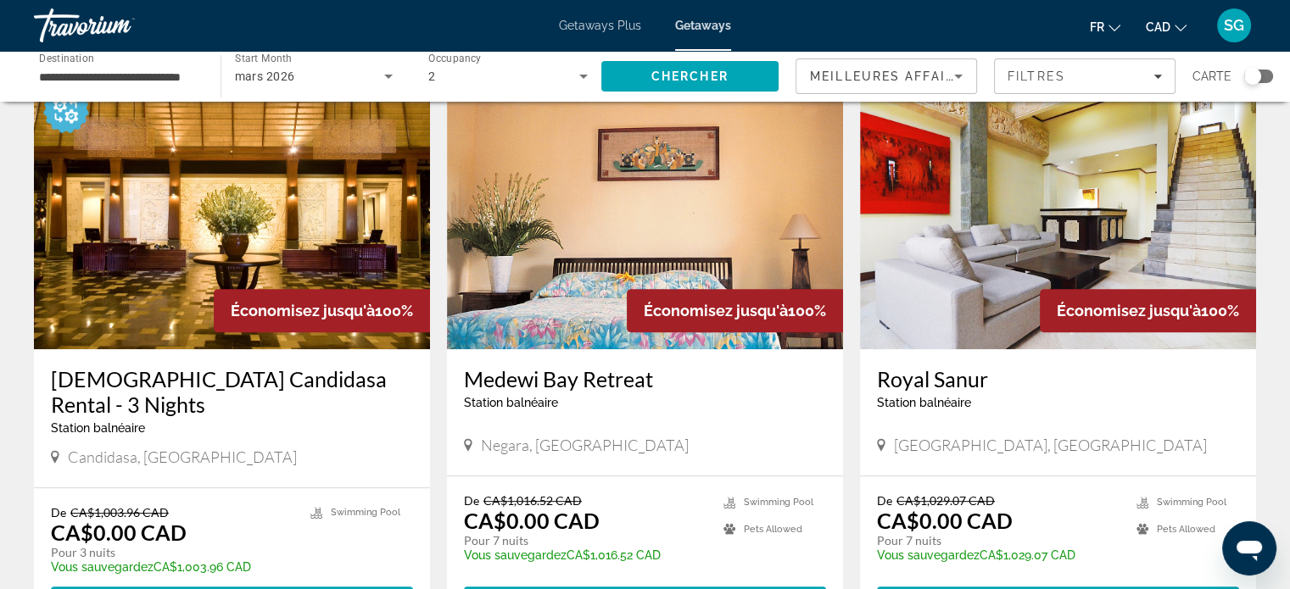
click at [315, 289] on div "Économisez jusqu'à 100%" at bounding box center [322, 310] width 216 height 43
click at [183, 366] on h3 "[DEMOGRAPHIC_DATA] Candidasa Rental - 3 Nights" at bounding box center [232, 391] width 362 height 51
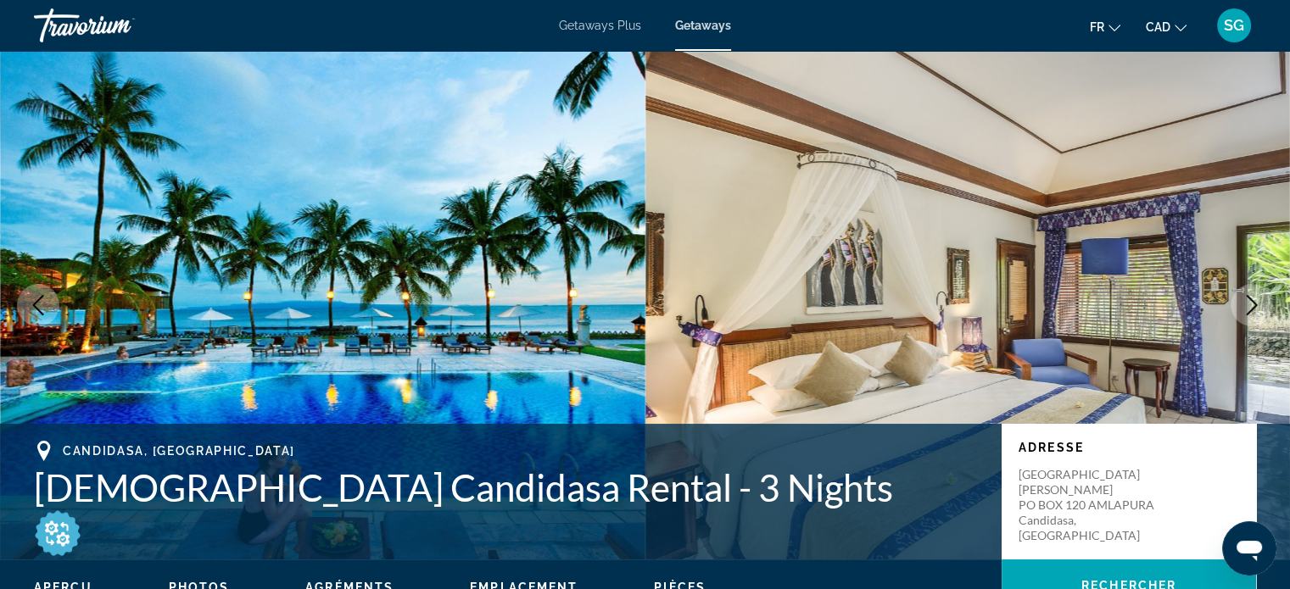
click at [1258, 303] on icon "Next image" at bounding box center [1252, 305] width 20 height 20
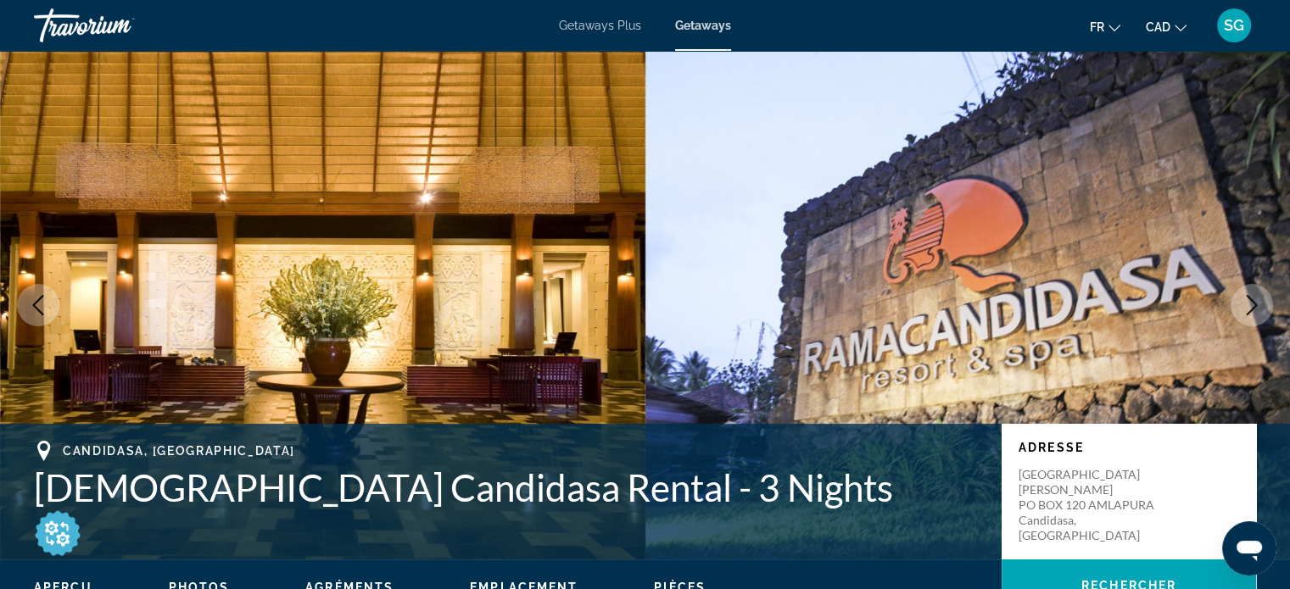
click at [1248, 303] on icon "Next image" at bounding box center [1252, 305] width 20 height 20
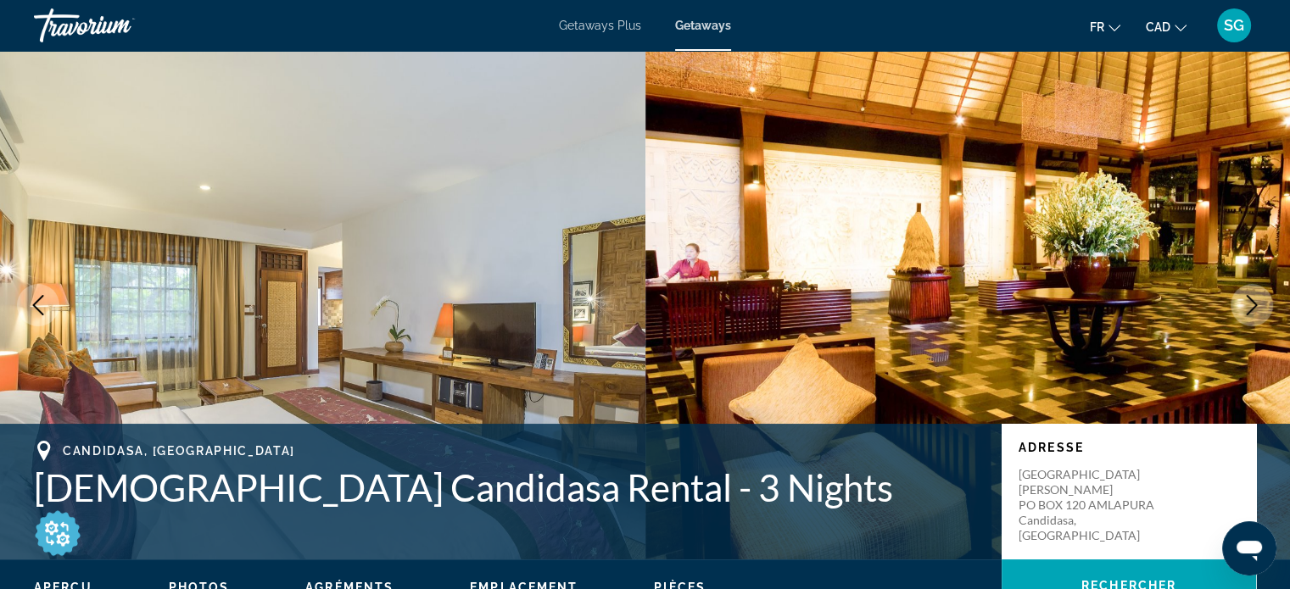
click at [1248, 303] on icon "Next image" at bounding box center [1252, 305] width 20 height 20
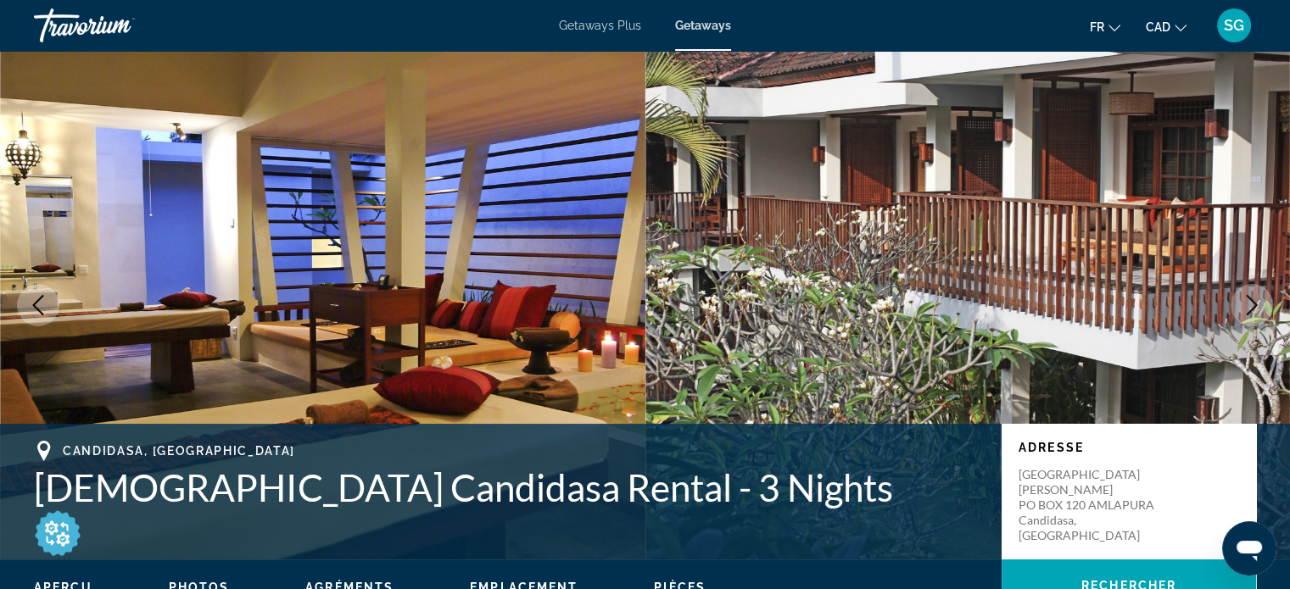
click at [1248, 304] on icon "Next image" at bounding box center [1252, 305] width 20 height 20
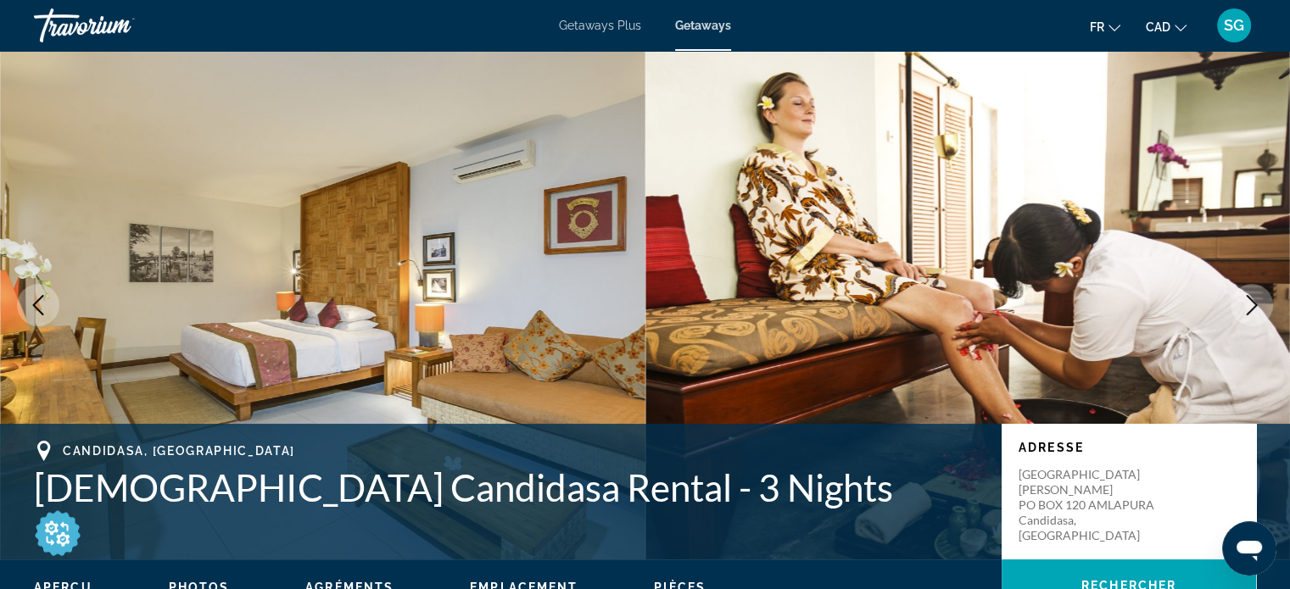
click at [1248, 304] on icon "Next image" at bounding box center [1252, 305] width 20 height 20
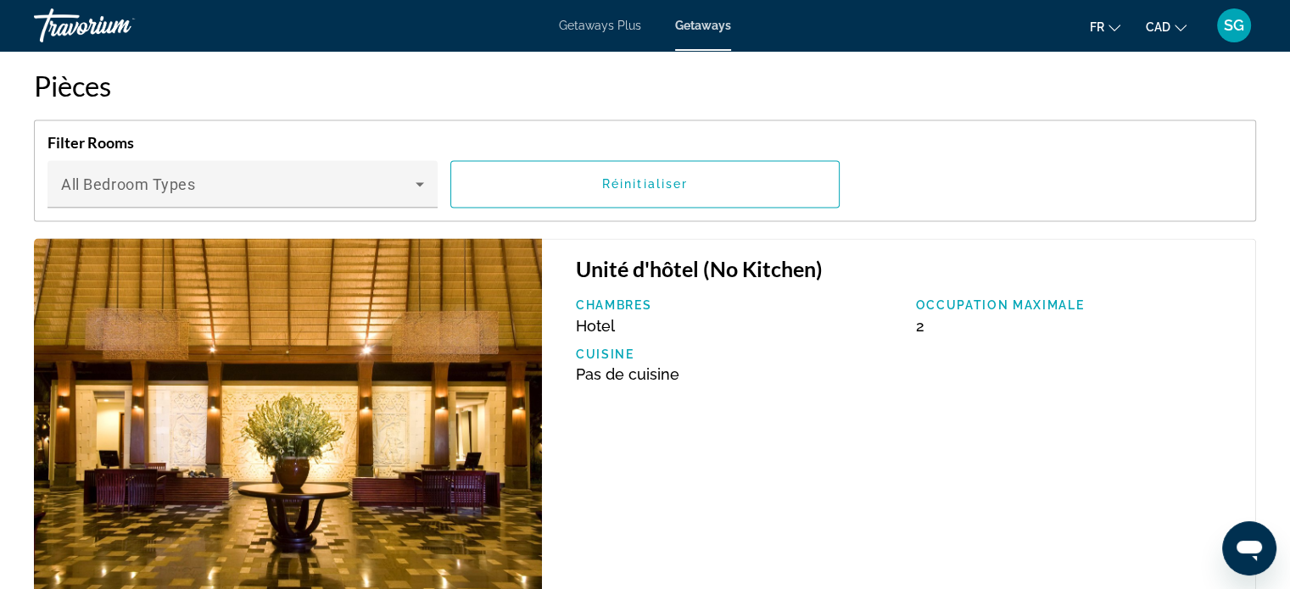
scroll to position [2459, 0]
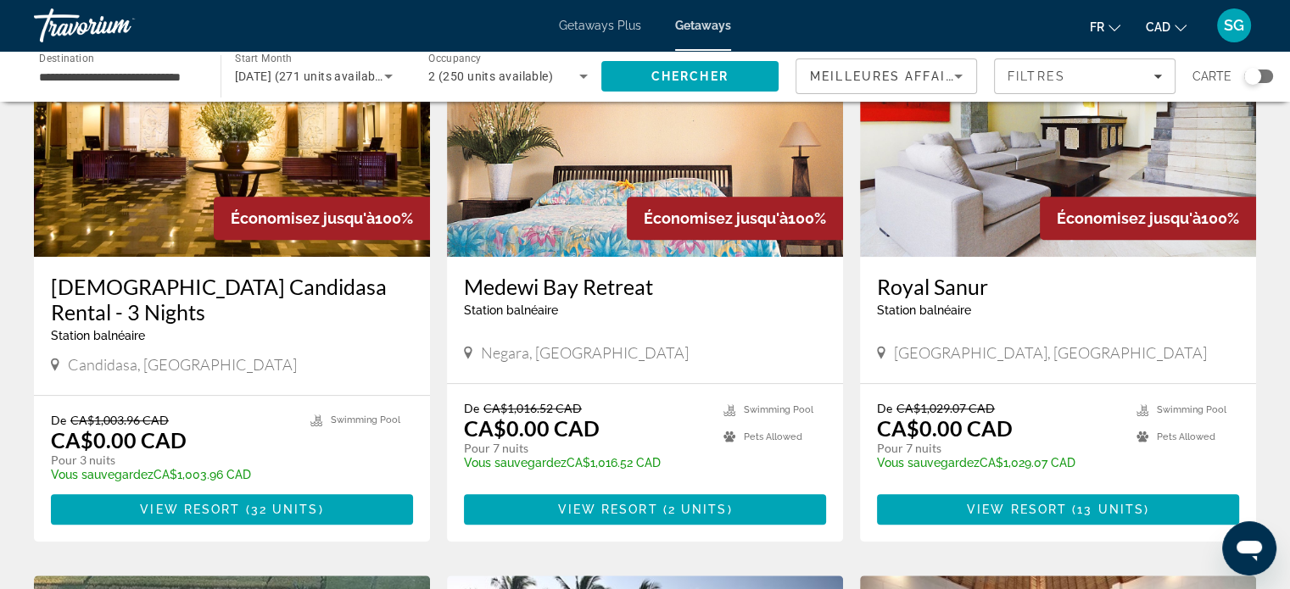
scroll to position [712, 0]
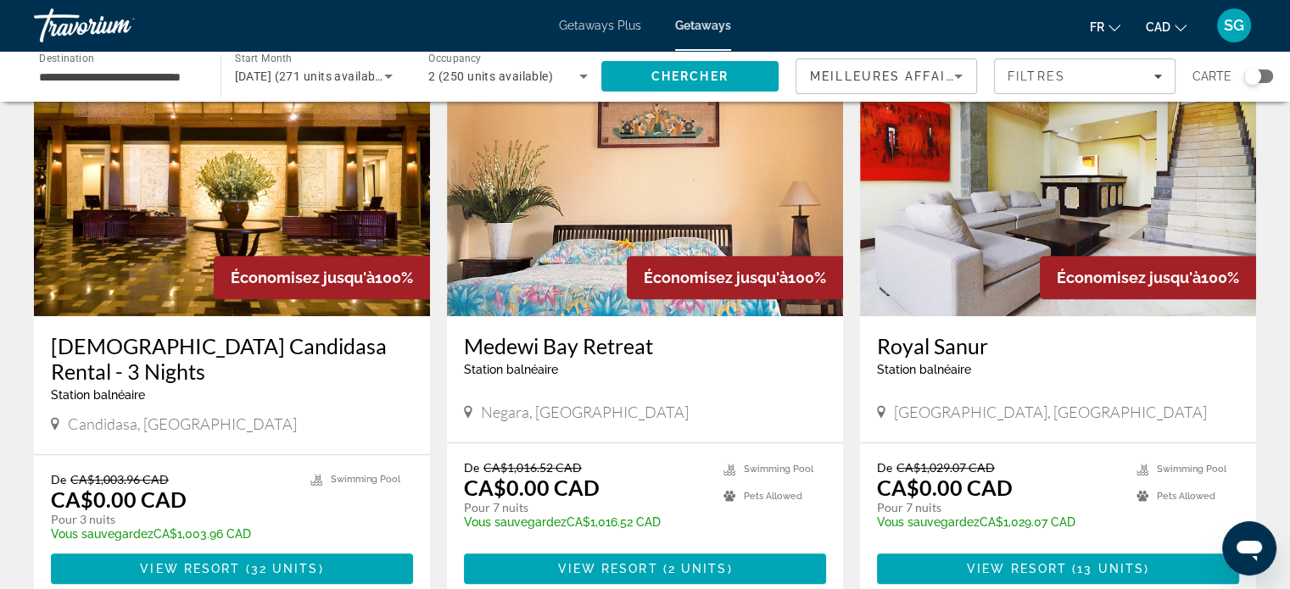
click at [199, 333] on h3 "[DEMOGRAPHIC_DATA] Candidasa Rental - 3 Nights" at bounding box center [232, 358] width 362 height 51
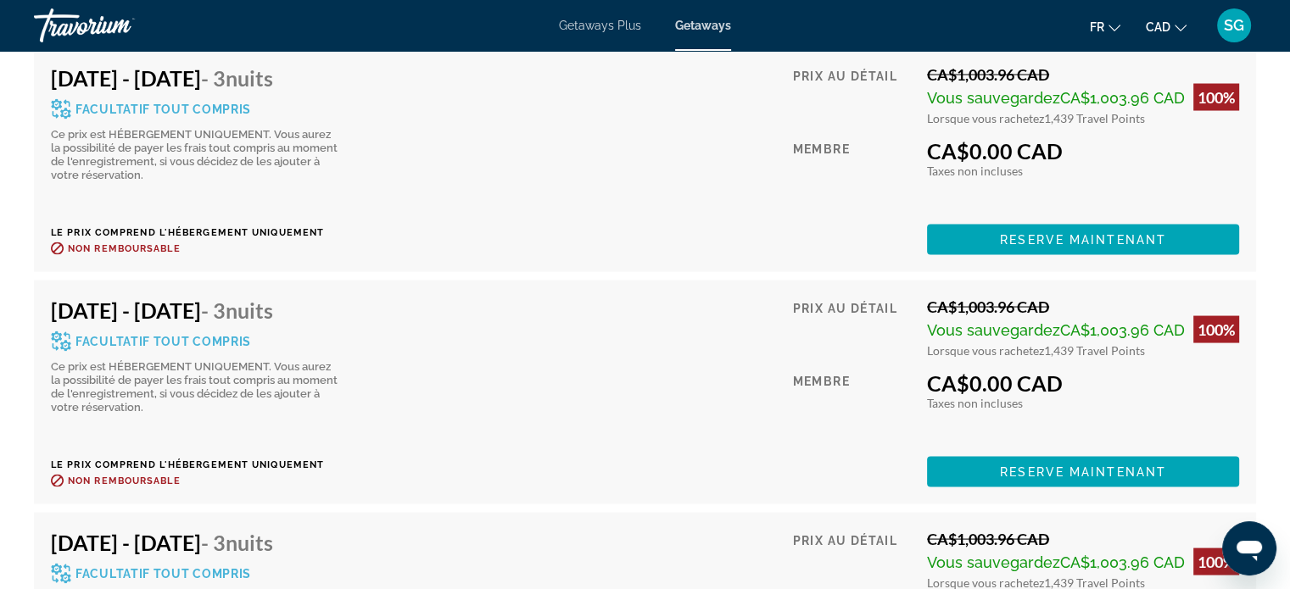
scroll to position [3307, 0]
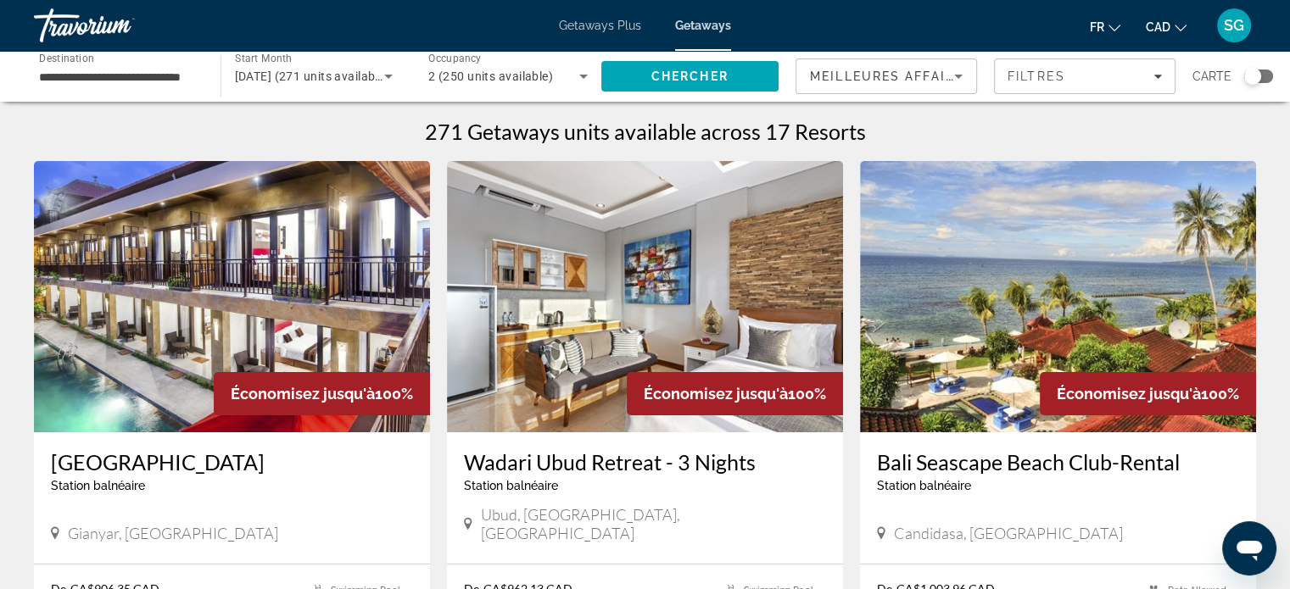
click at [1249, 71] on div "Search widget" at bounding box center [1252, 76] width 17 height 17
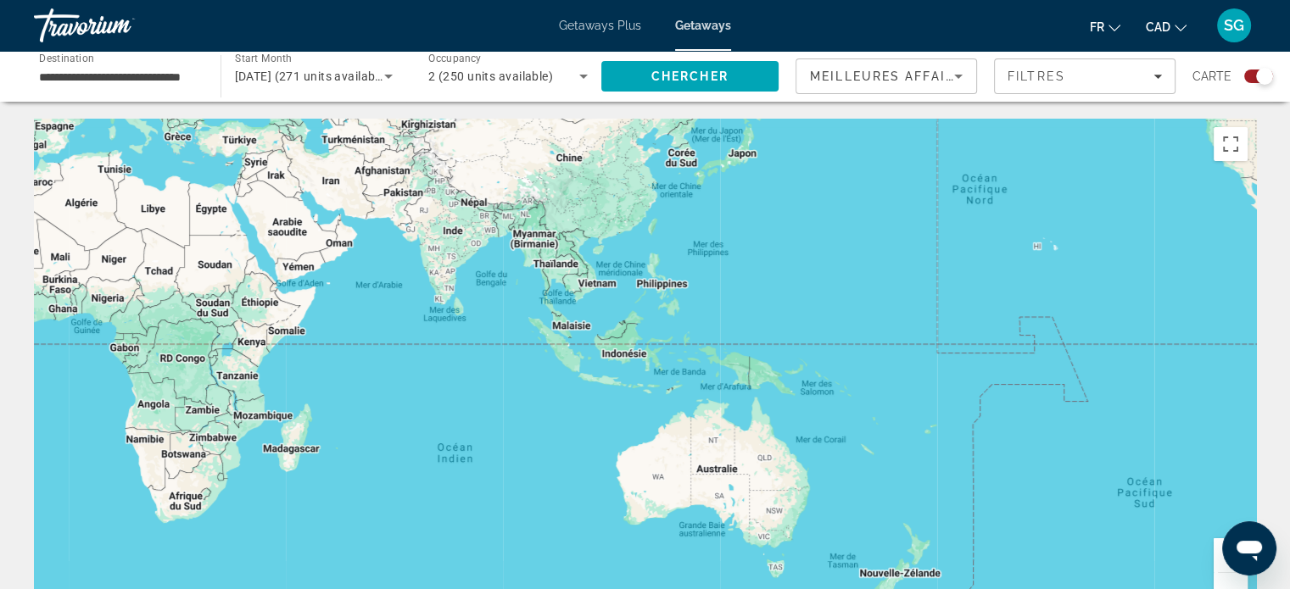
drag, startPoint x: 1011, startPoint y: 360, endPoint x: 303, endPoint y: 142, distance: 741.2
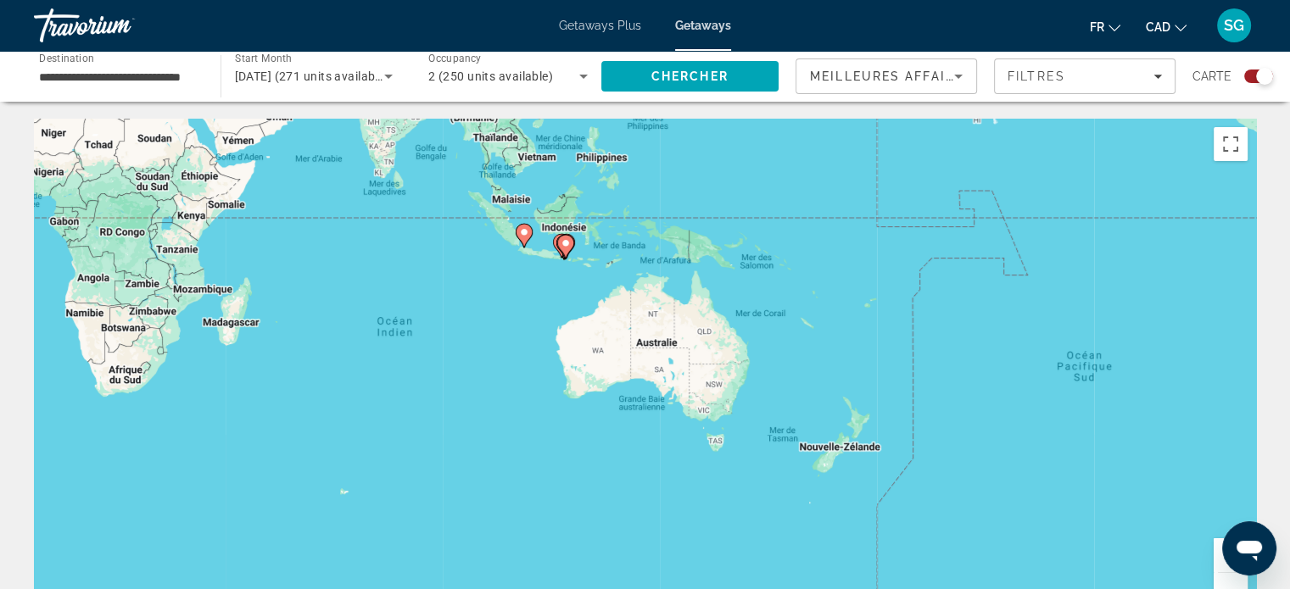
drag, startPoint x: 512, startPoint y: 262, endPoint x: 546, endPoint y: 297, distance: 48.6
click at [546, 297] on div "Pour activer le glissement avec le clavier, appuyez sur Alt+Entrée. Une fois ce…" at bounding box center [645, 373] width 1222 height 509
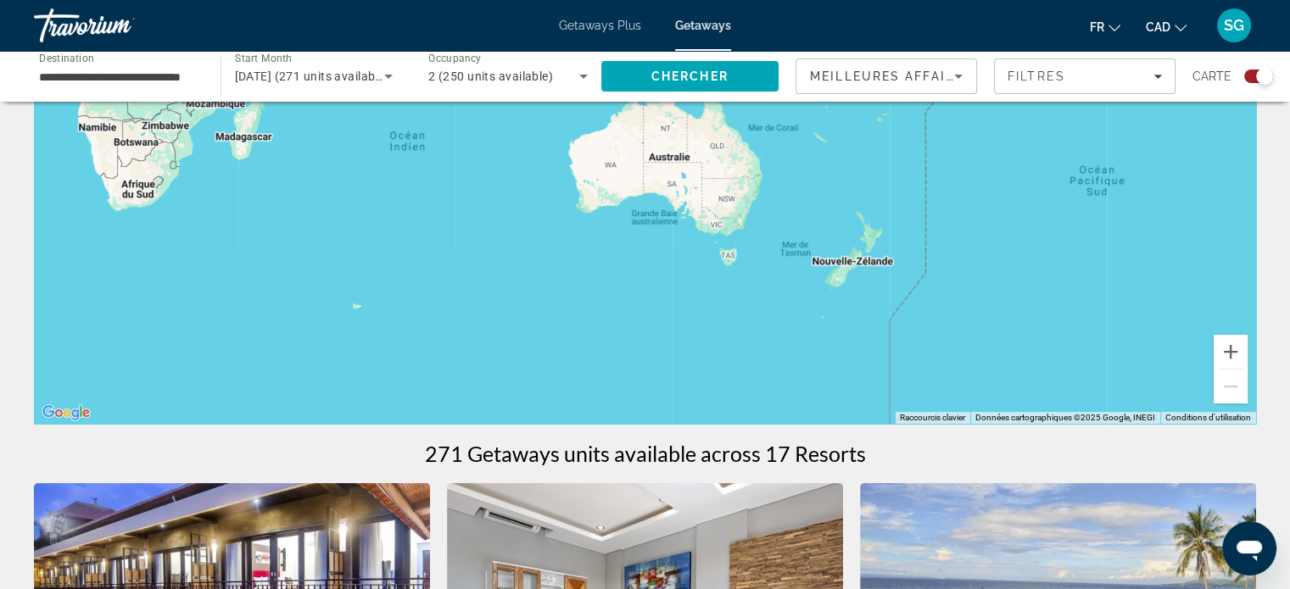
scroll to position [50, 0]
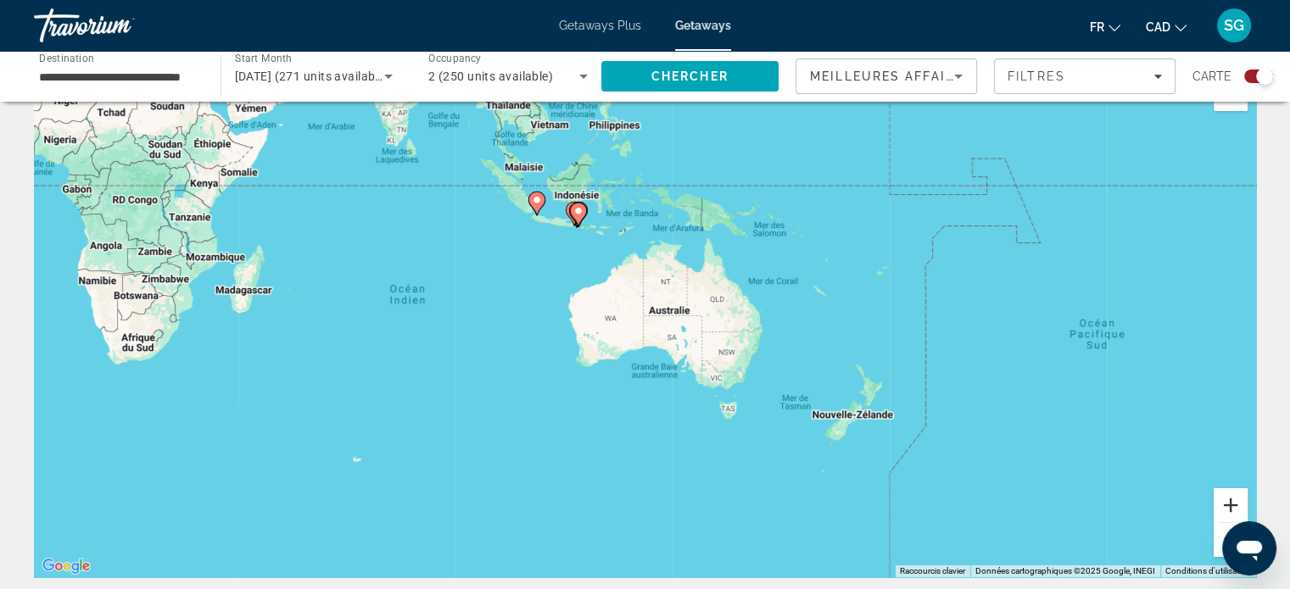
click at [1225, 505] on button "Zoom avant" at bounding box center [1231, 505] width 34 height 34
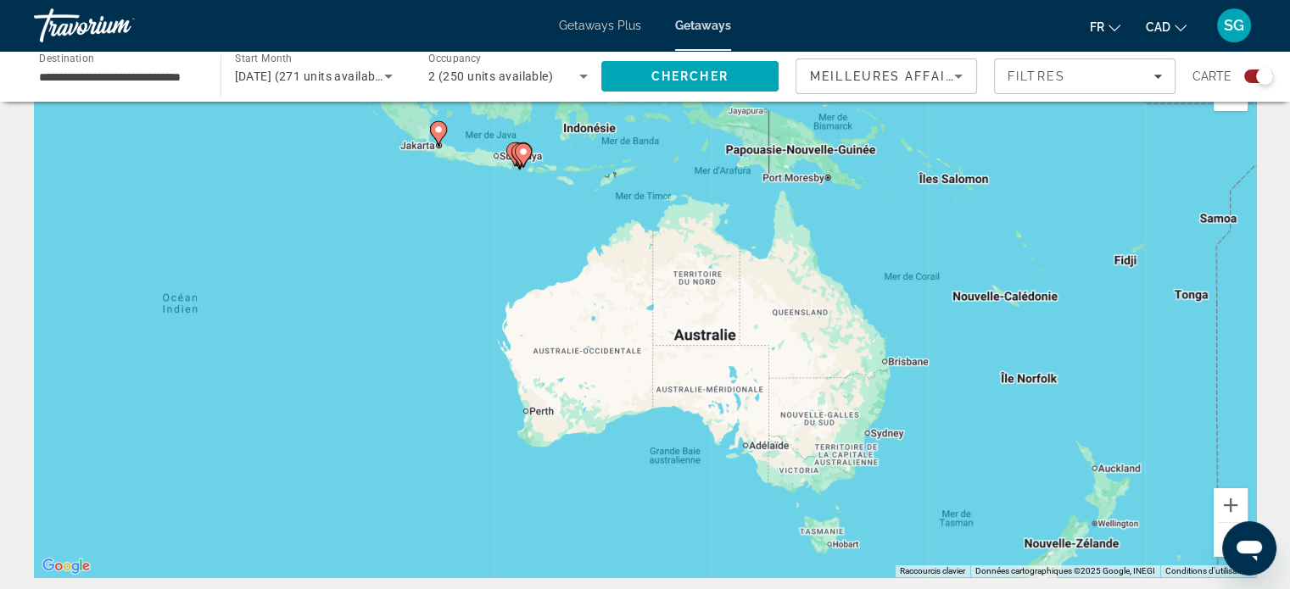
drag, startPoint x: 628, startPoint y: 287, endPoint x: 762, endPoint y: 477, distance: 232.5
click at [762, 477] on div "Pour activer le glissement avec le clavier, appuyez sur Alt+Entrée. Une fois ce…" at bounding box center [645, 323] width 1222 height 509
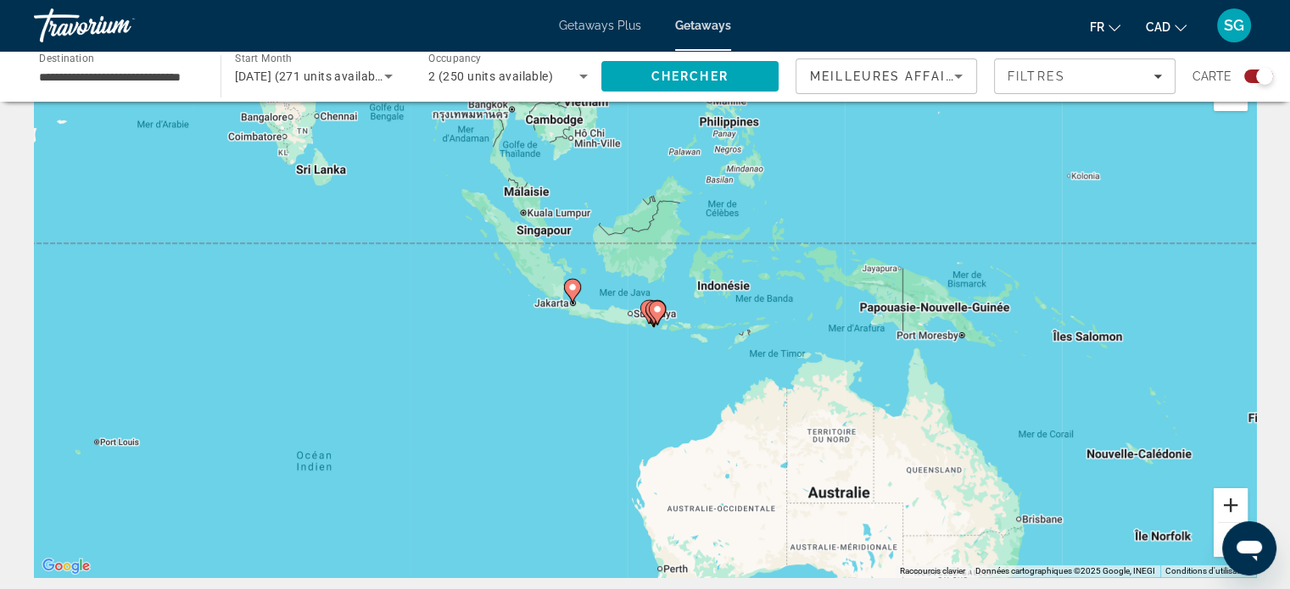
click at [1225, 492] on button "Zoom avant" at bounding box center [1231, 505] width 34 height 34
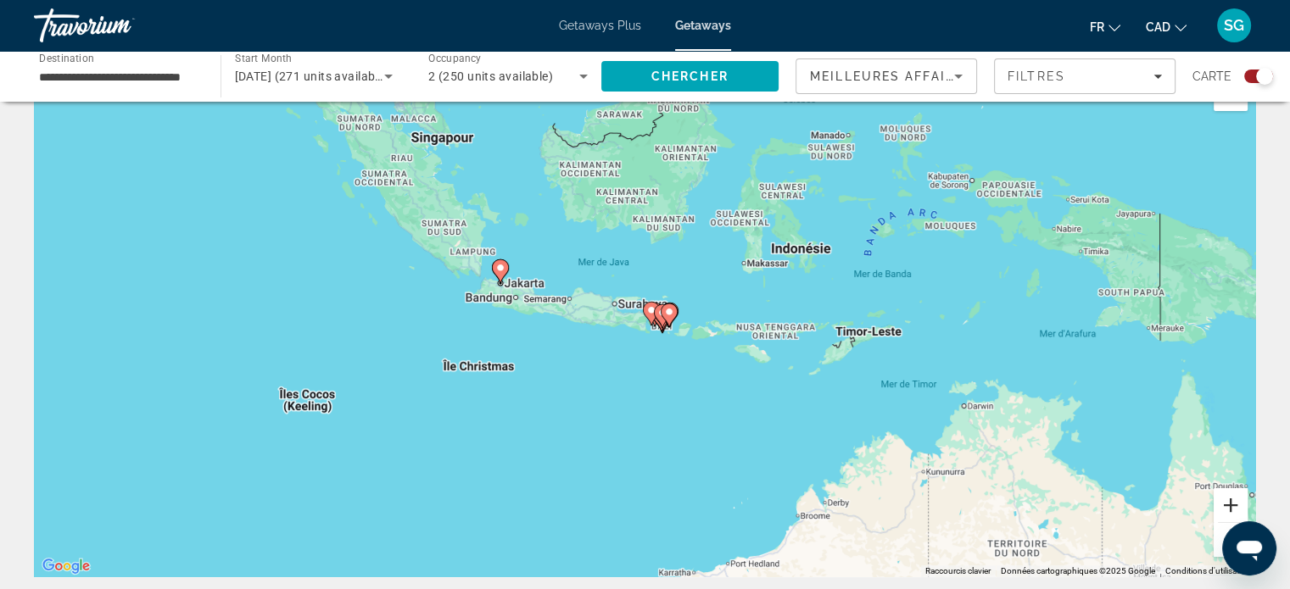
click at [1225, 492] on button "Zoom avant" at bounding box center [1231, 505] width 34 height 34
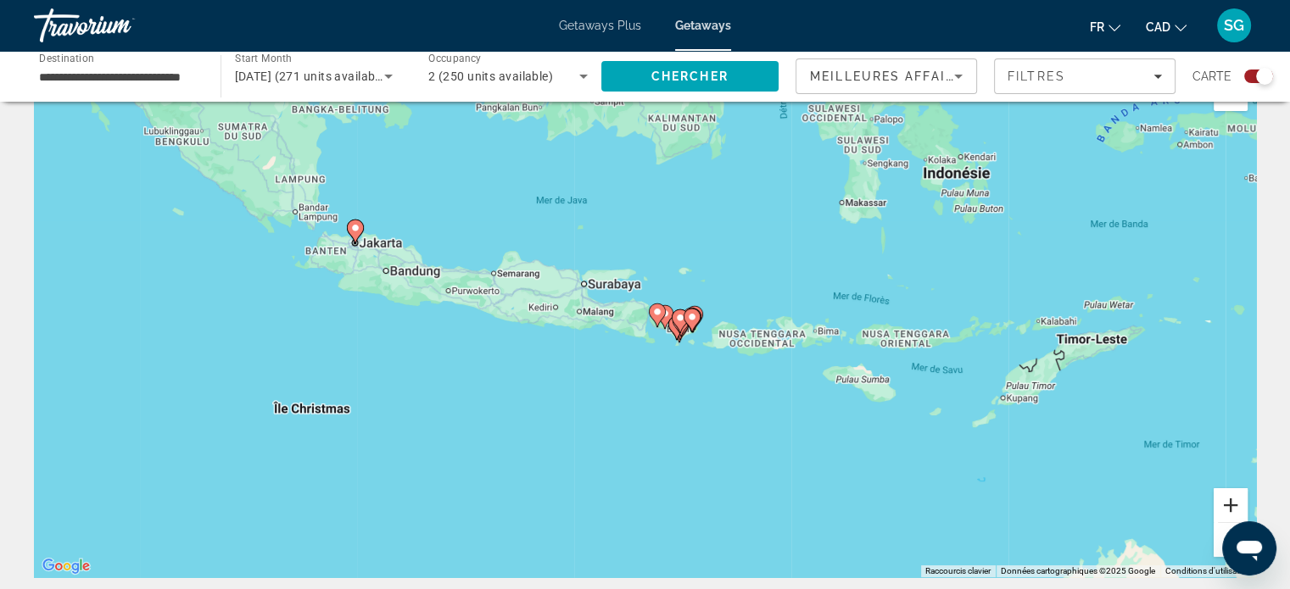
click at [1225, 492] on button "Zoom avant" at bounding box center [1231, 505] width 34 height 34
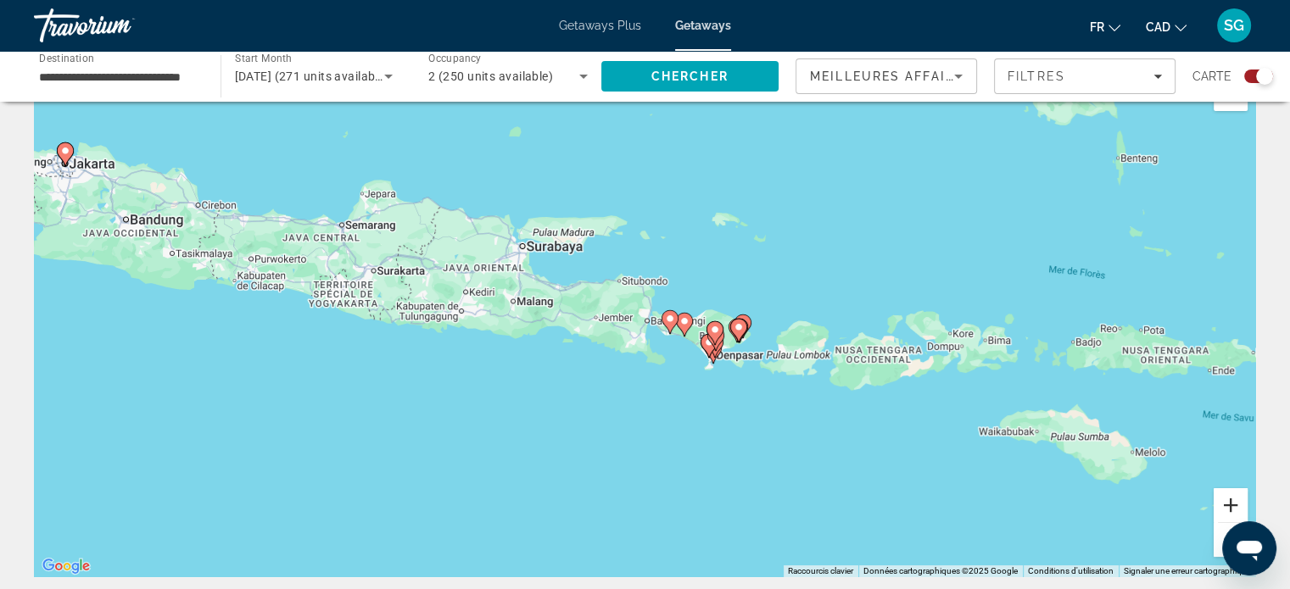
click at [1225, 492] on button "Zoom avant" at bounding box center [1231, 505] width 34 height 34
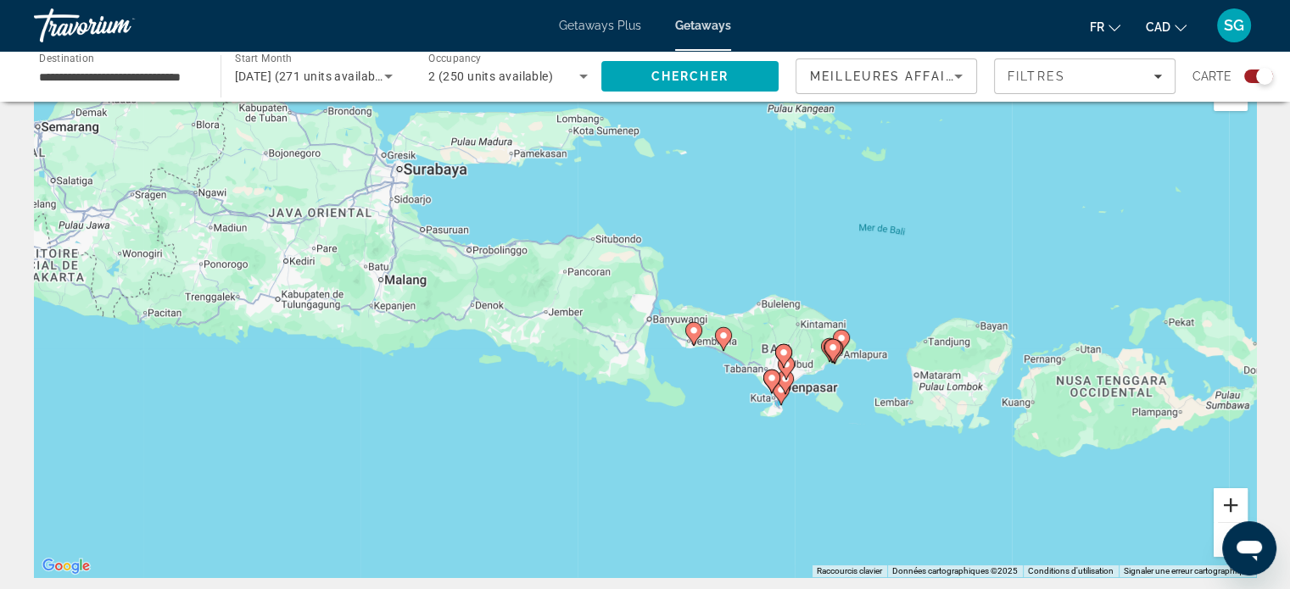
click at [1225, 492] on button "Zoom avant" at bounding box center [1231, 505] width 34 height 34
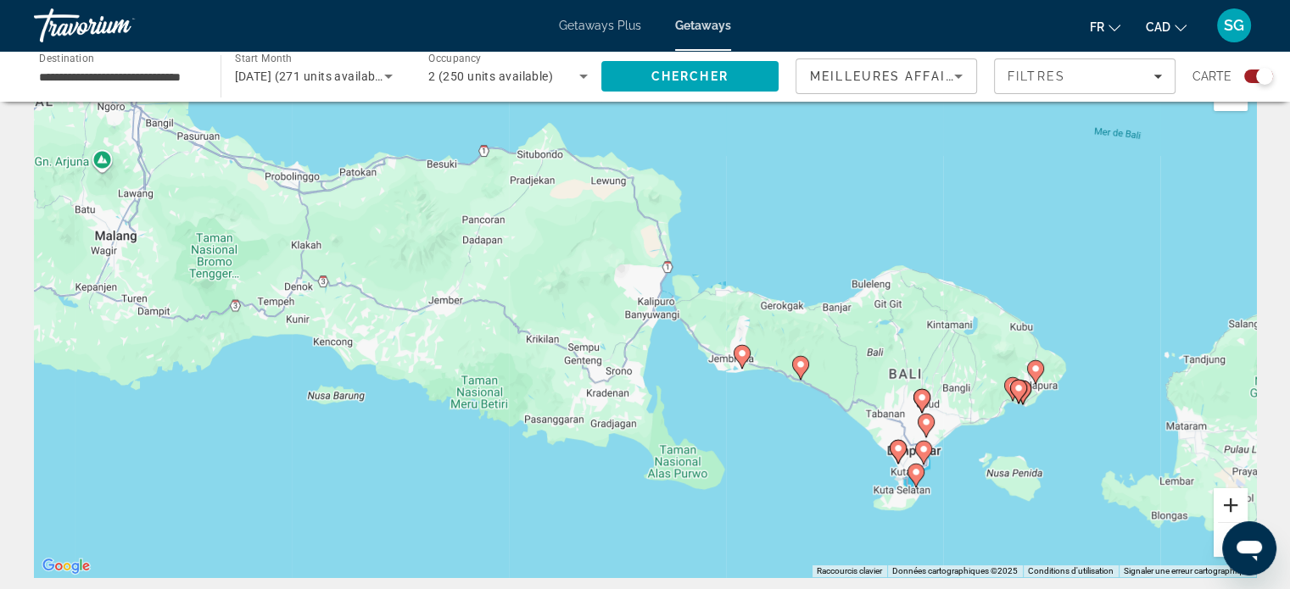
click at [1225, 492] on button "Zoom avant" at bounding box center [1231, 505] width 34 height 34
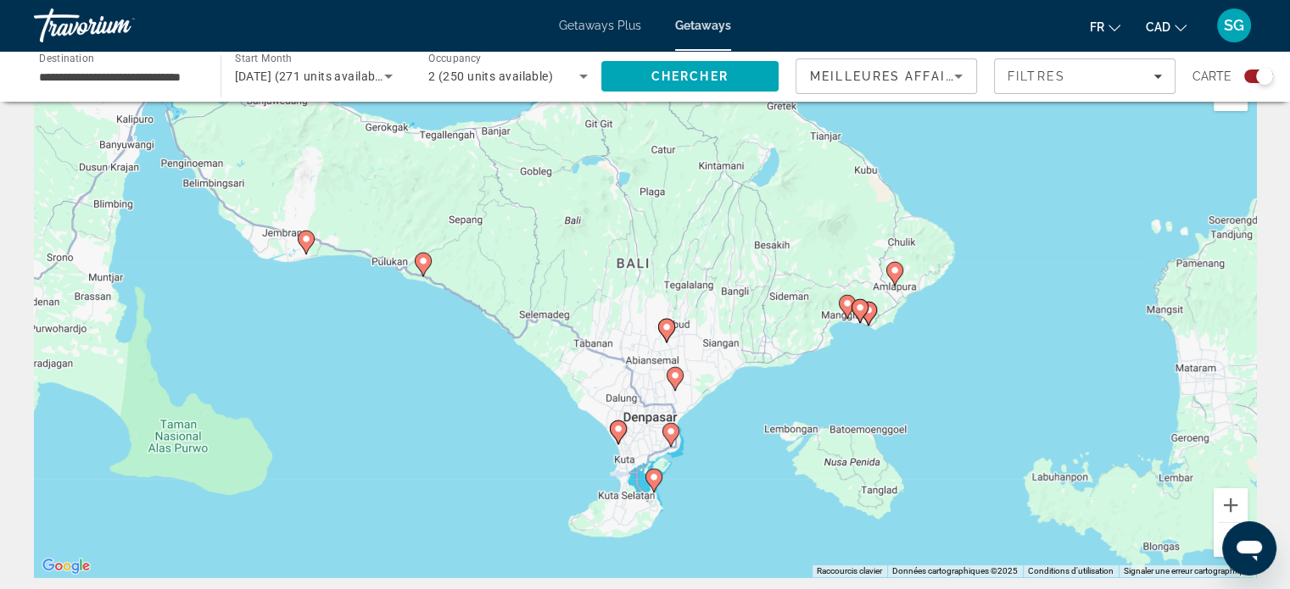
drag, startPoint x: 789, startPoint y: 343, endPoint x: 469, endPoint y: 318, distance: 320.7
click at [469, 318] on div "Pour activer le glissement avec le clavier, appuyez sur Alt+Entrée. Une fois ce…" at bounding box center [645, 323] width 1222 height 509
click at [1225, 505] on button "Zoom avant" at bounding box center [1231, 505] width 34 height 34
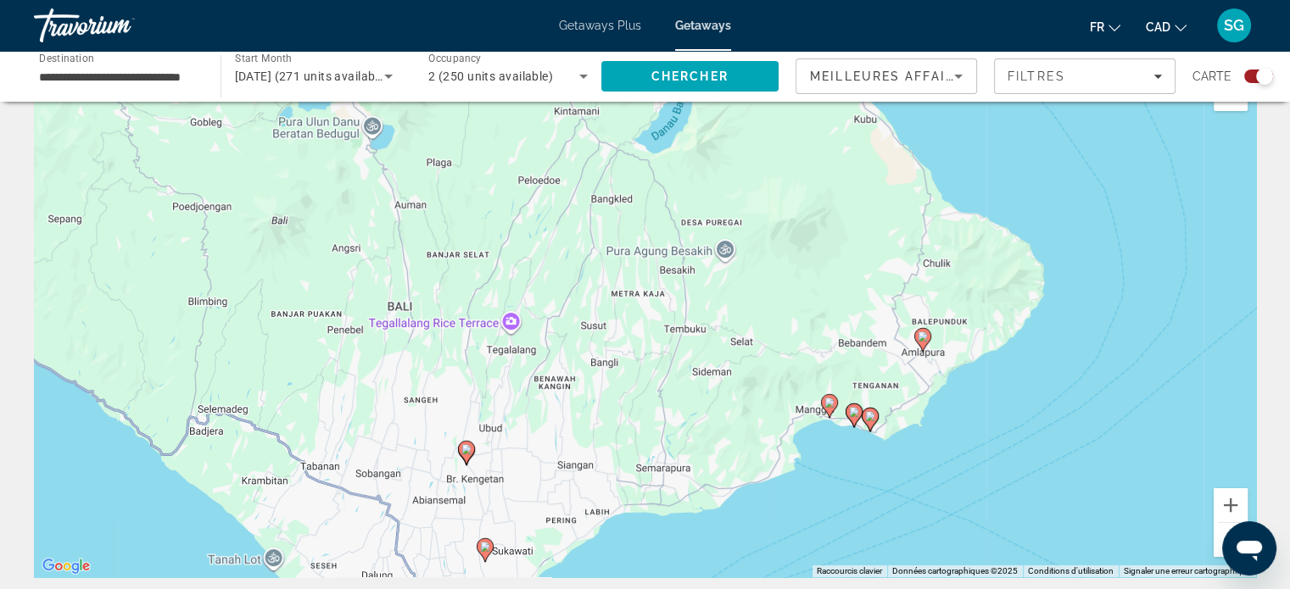
drag, startPoint x: 1074, startPoint y: 392, endPoint x: 846, endPoint y: 495, distance: 251.3
click at [846, 495] on div "Pour activer le glissement avec le clavier, appuyez sur Alt+Entrée. Une fois ce…" at bounding box center [645, 323] width 1222 height 509
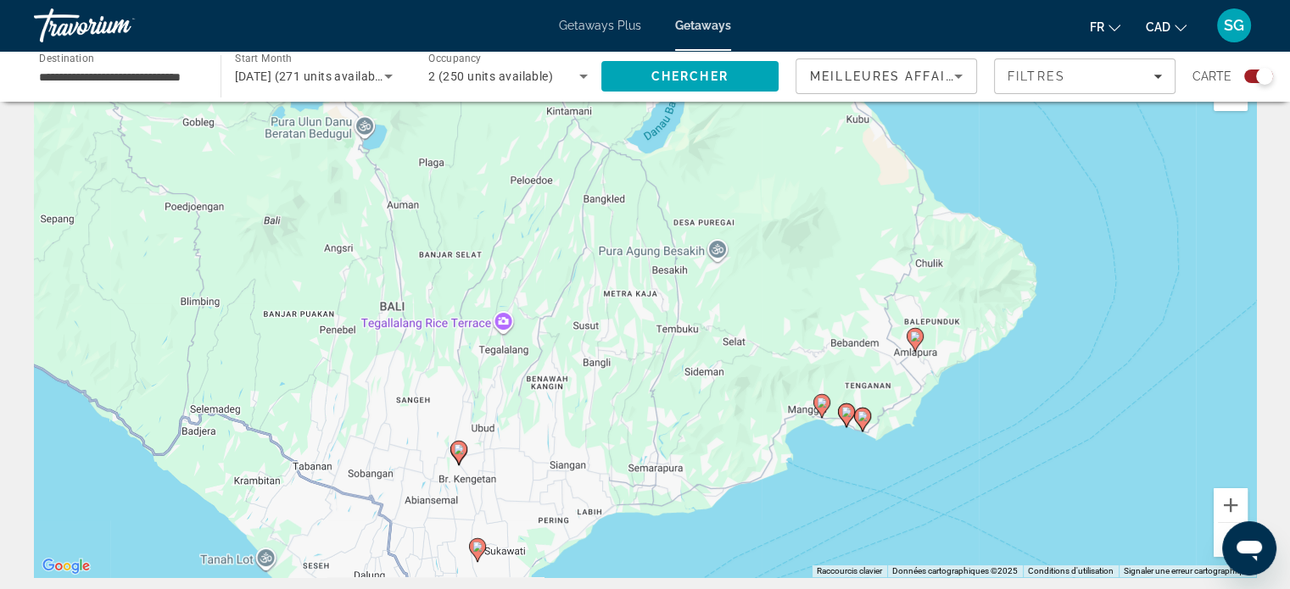
click at [865, 418] on image "Main content" at bounding box center [862, 416] width 10 height 10
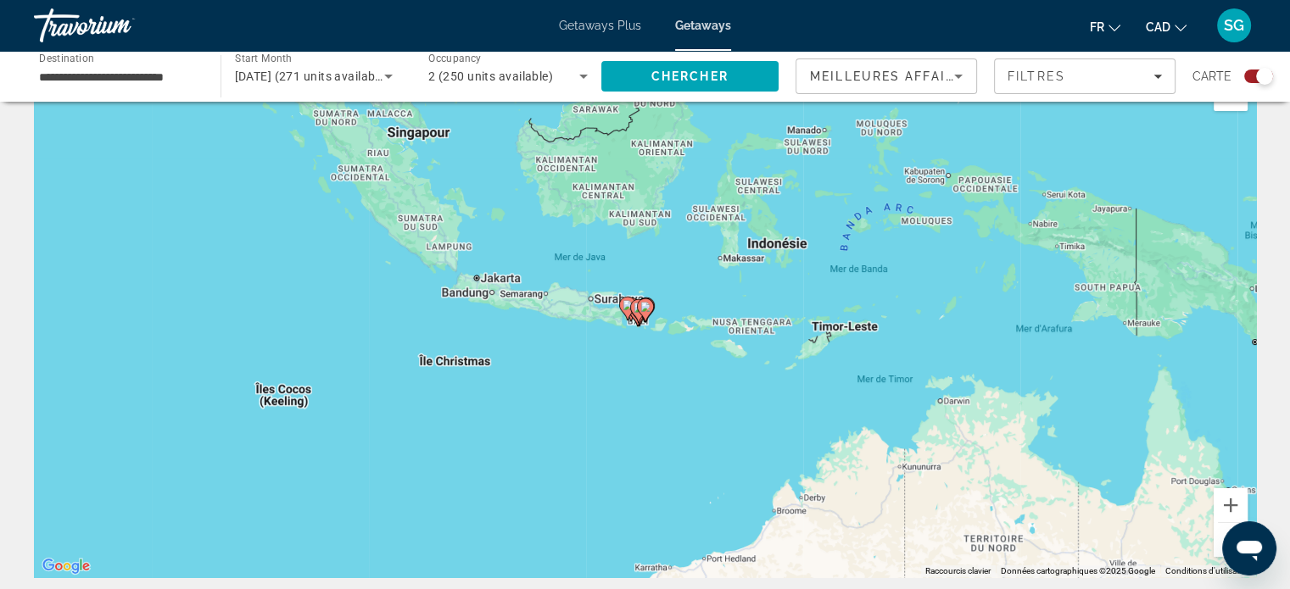
click at [640, 312] on icon "Main content" at bounding box center [644, 310] width 15 height 22
type input "**********"
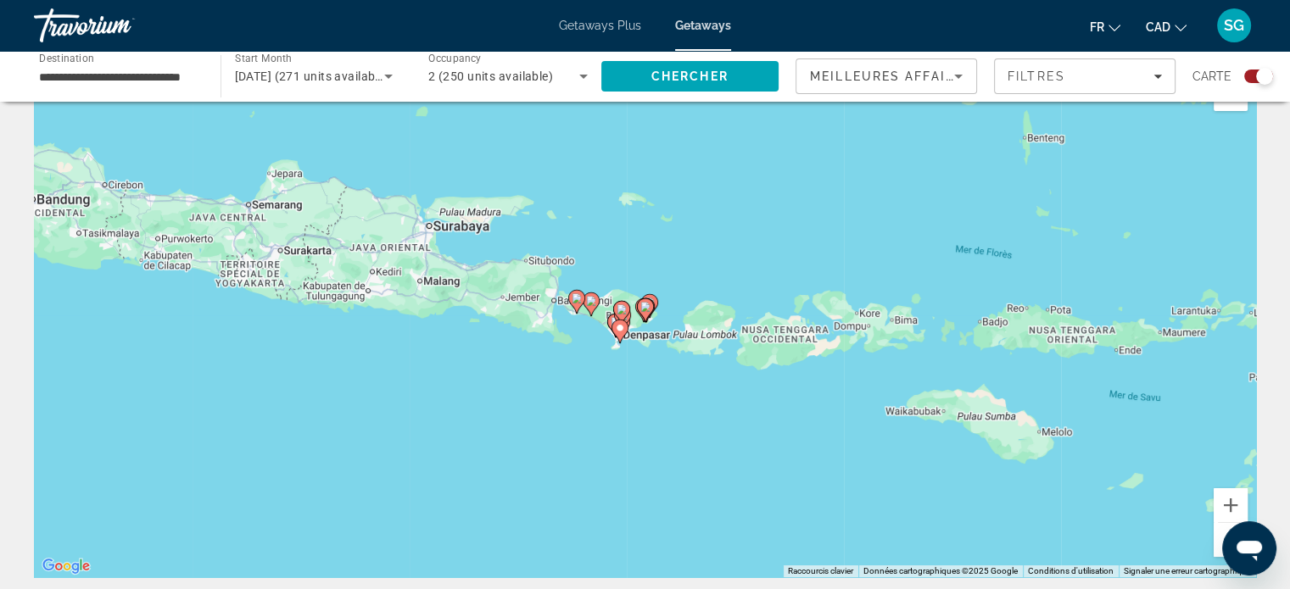
click at [640, 312] on icon "Main content" at bounding box center [644, 310] width 15 height 22
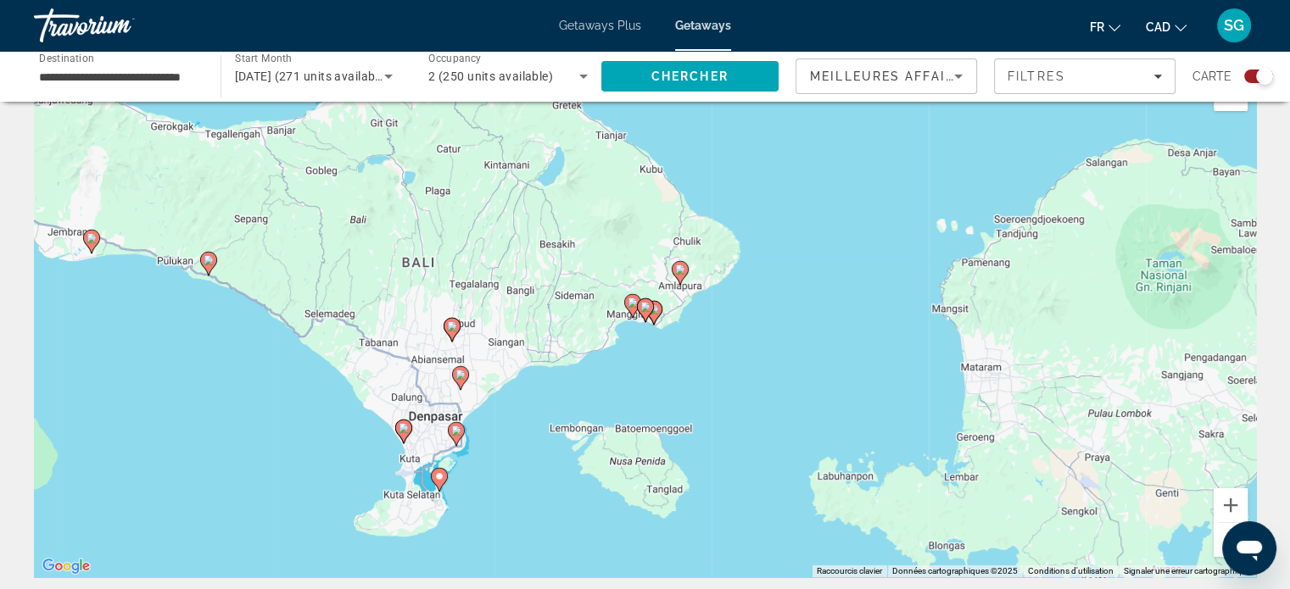
click at [651, 314] on gmp-advanced-marker "Main content" at bounding box center [645, 310] width 17 height 25
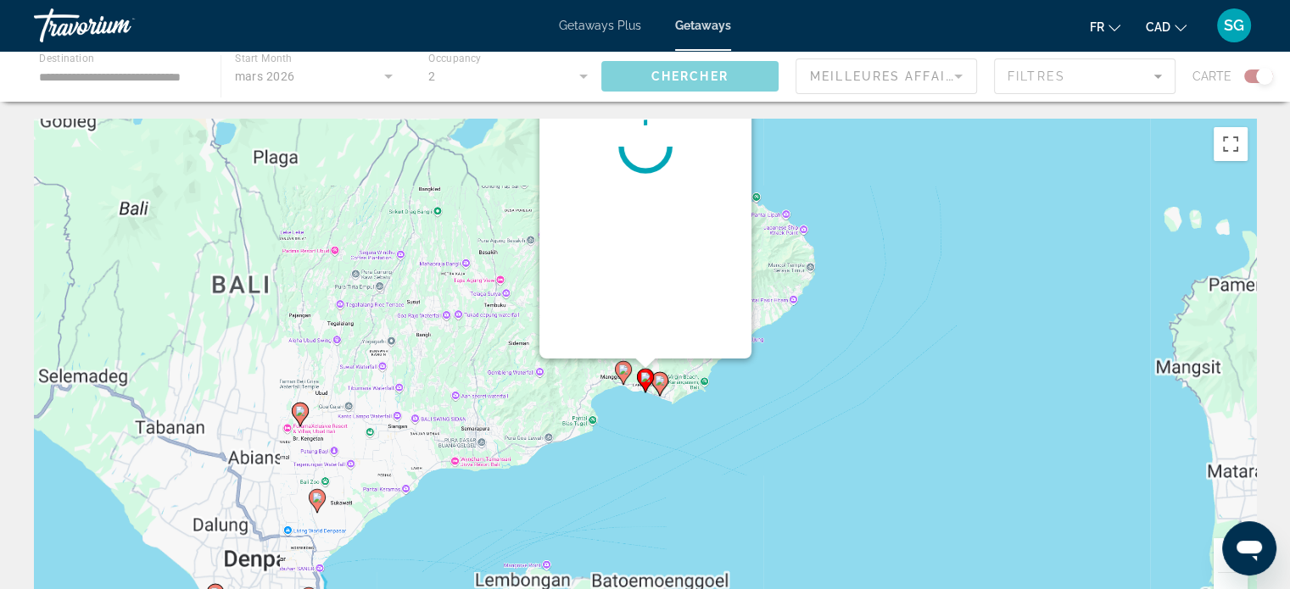
scroll to position [0, 0]
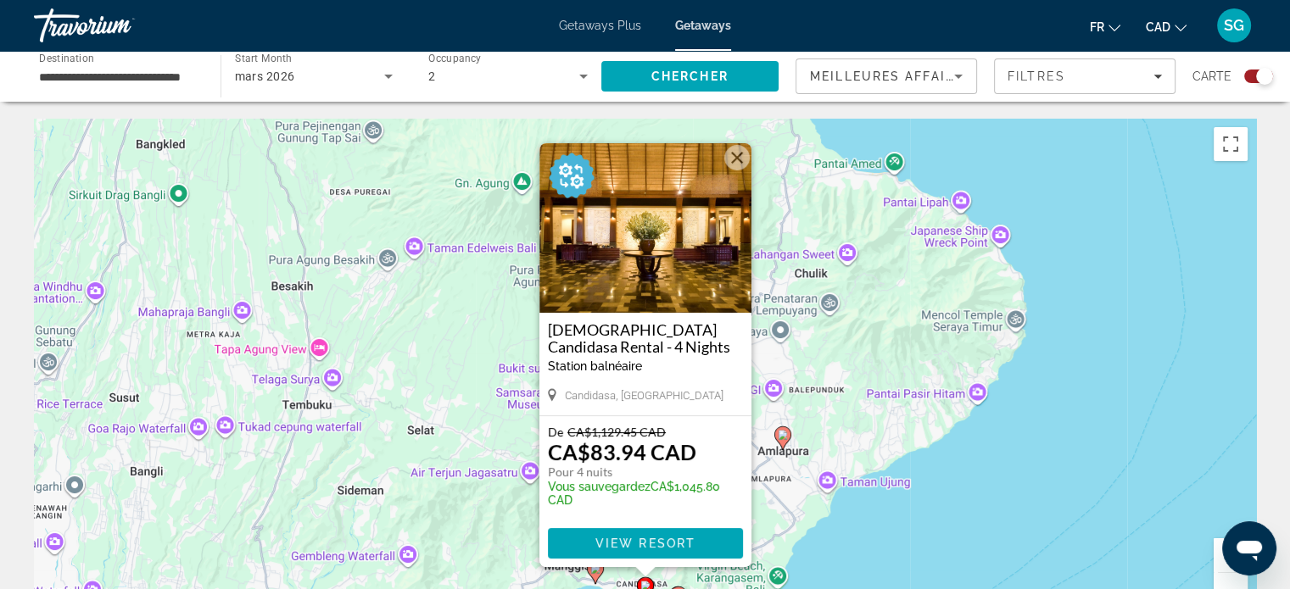
click at [780, 434] on image "Main content" at bounding box center [783, 435] width 10 height 10
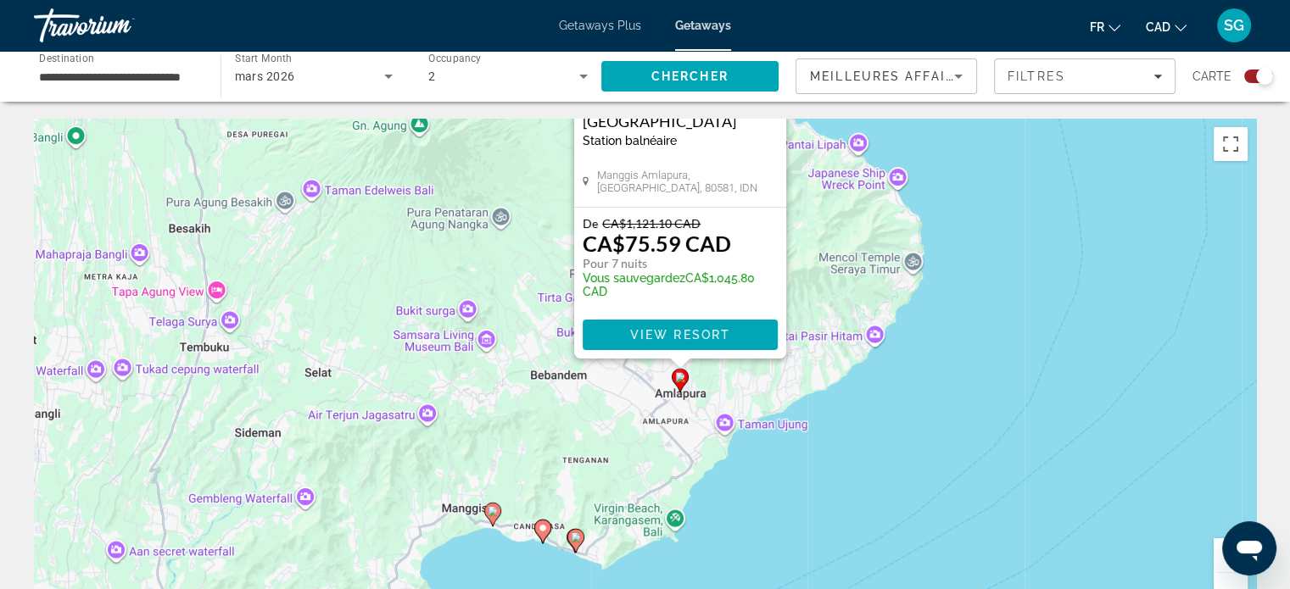
drag, startPoint x: 812, startPoint y: 521, endPoint x: 851, endPoint y: 298, distance: 226.6
click at [851, 298] on div "Pour activer le glissement avec le clavier, appuyez sur Alt+Entrée. Une fois ce…" at bounding box center [645, 373] width 1222 height 509
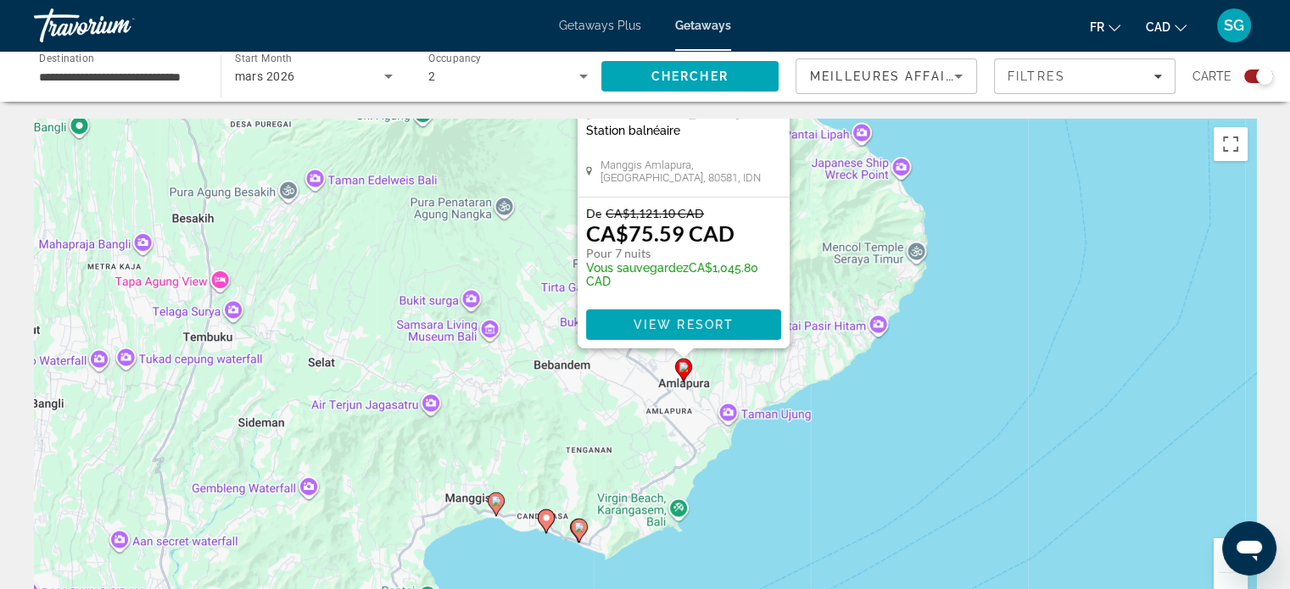
click at [494, 501] on image "Main content" at bounding box center [496, 501] width 10 height 10
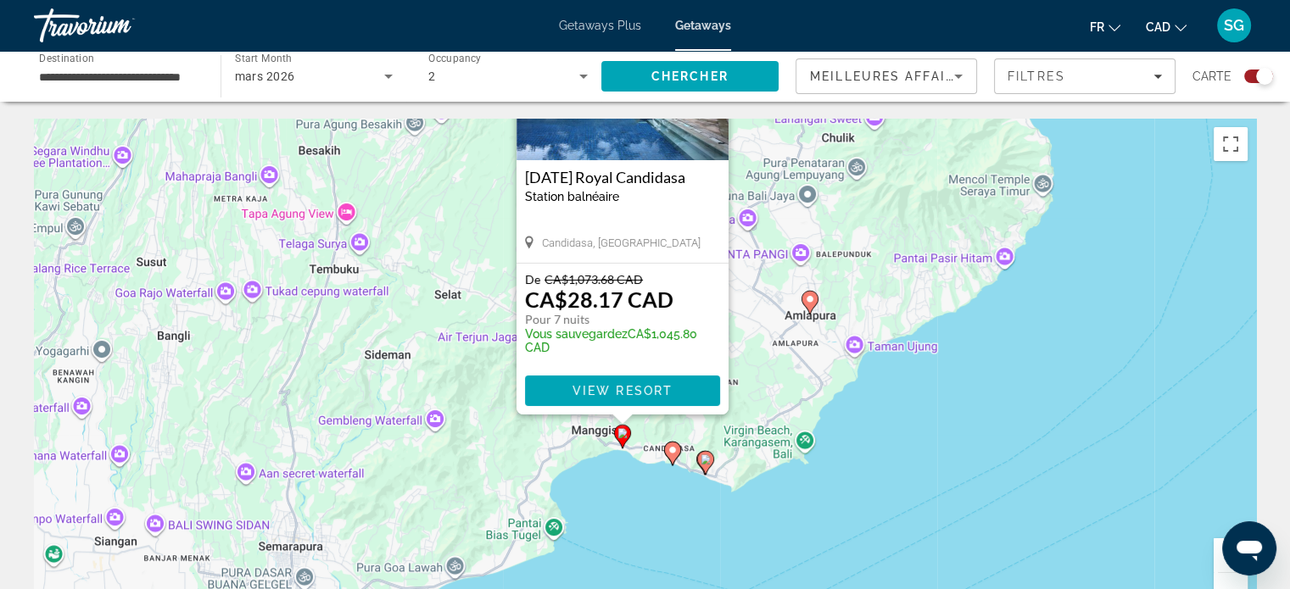
drag, startPoint x: 467, startPoint y: 543, endPoint x: 444, endPoint y: 387, distance: 157.7
click at [444, 387] on div "Pour activer le glissement avec le clavier, appuyez sur Alt+Entrée. Une fois ce…" at bounding box center [645, 373] width 1222 height 509
click at [673, 451] on image "Main content" at bounding box center [672, 450] width 10 height 10
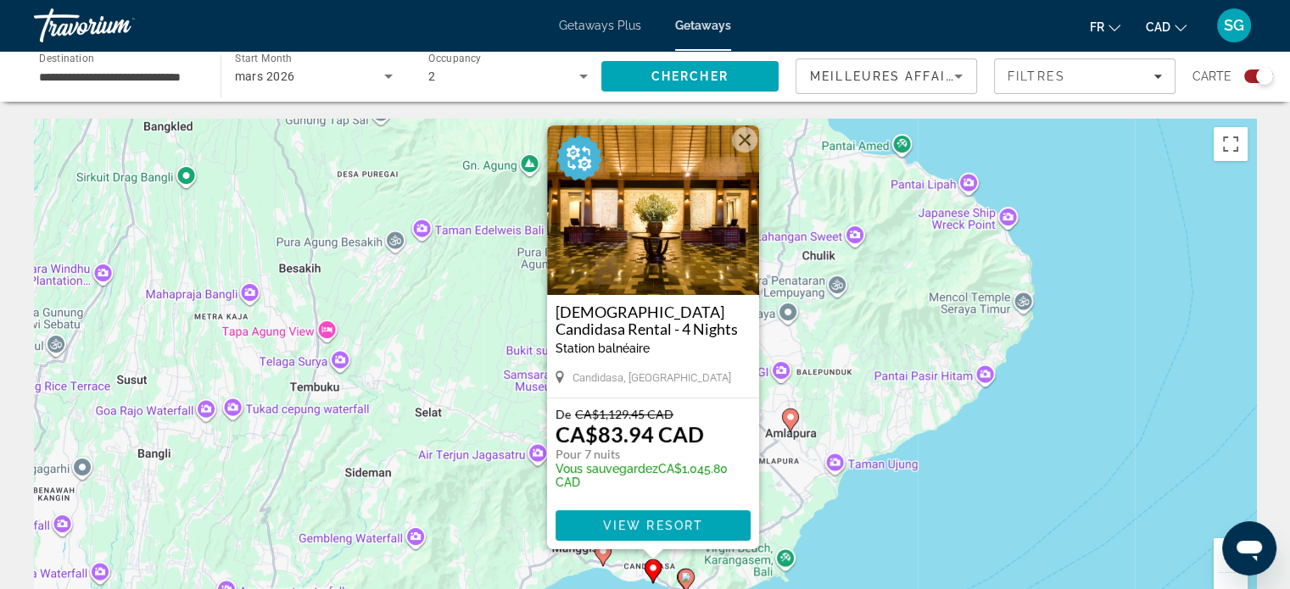
drag, startPoint x: 798, startPoint y: 542, endPoint x: 802, endPoint y: 447, distance: 95.1
click at [802, 447] on div "Pour activer le glissement avec le clavier, appuyez sur Alt+Entrée. Une fois ce…" at bounding box center [645, 373] width 1222 height 509
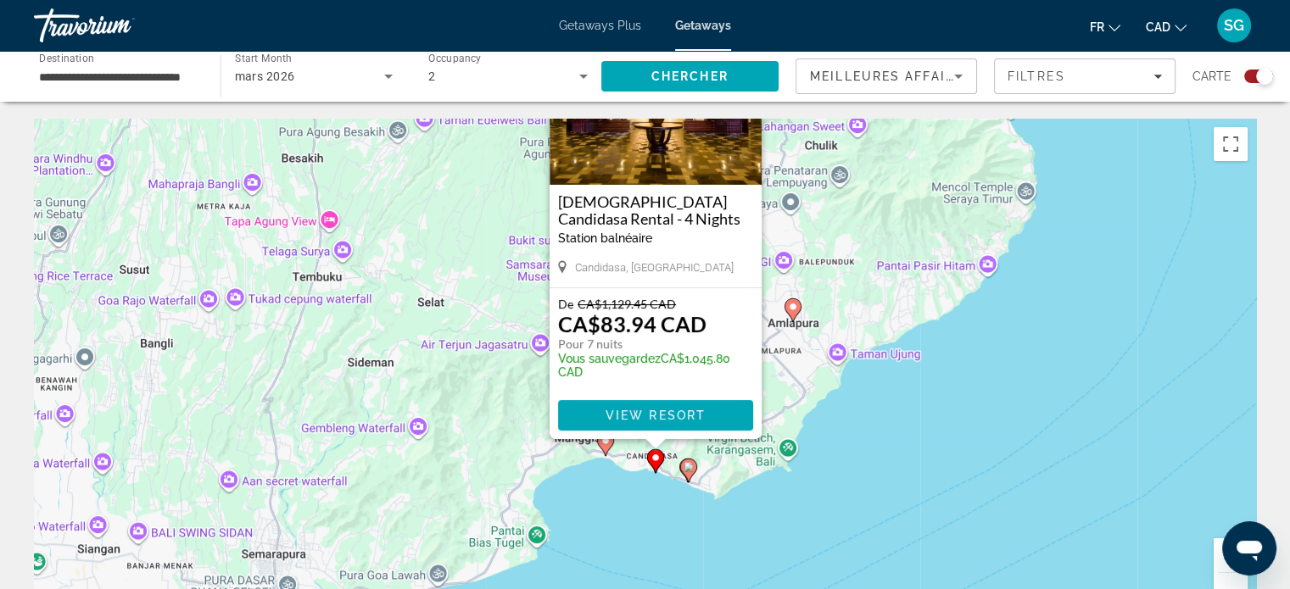
click at [692, 473] on icon "Main content" at bounding box center [687, 471] width 15 height 22
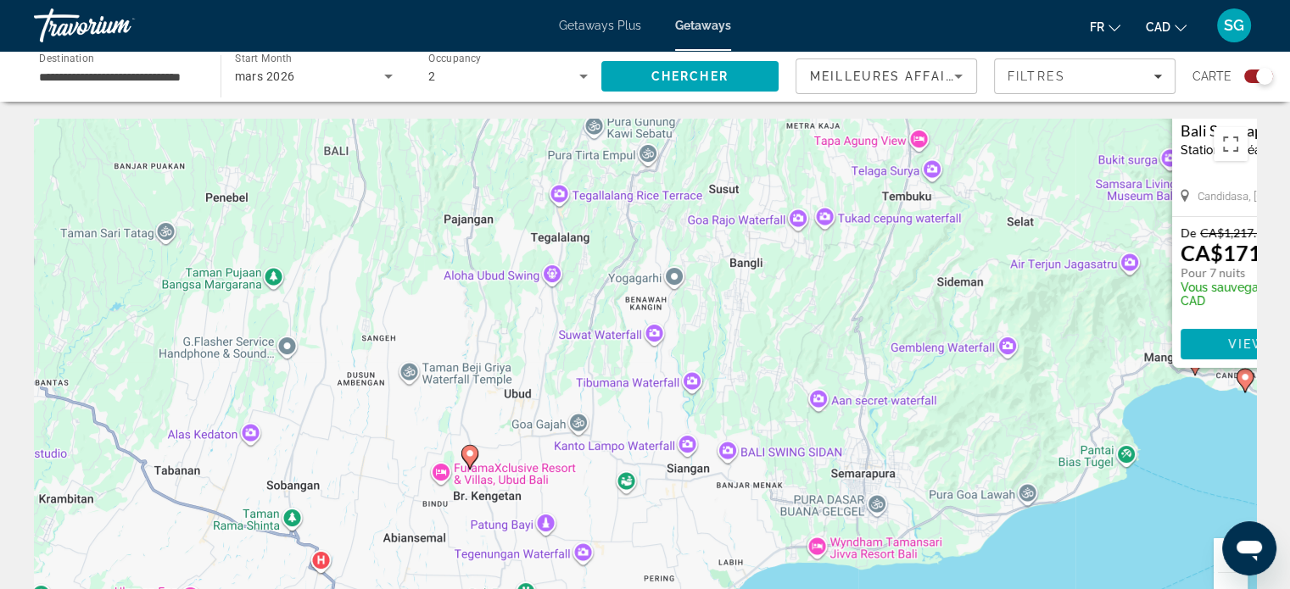
drag, startPoint x: 341, startPoint y: 467, endPoint x: 989, endPoint y: 260, distance: 680.2
click at [989, 260] on div "Pour activer le glissement avec le clavier, appuyez sur Alt+Entrée. Une fois ce…" at bounding box center [645, 373] width 1222 height 509
click at [468, 450] on image "Main content" at bounding box center [470, 454] width 10 height 10
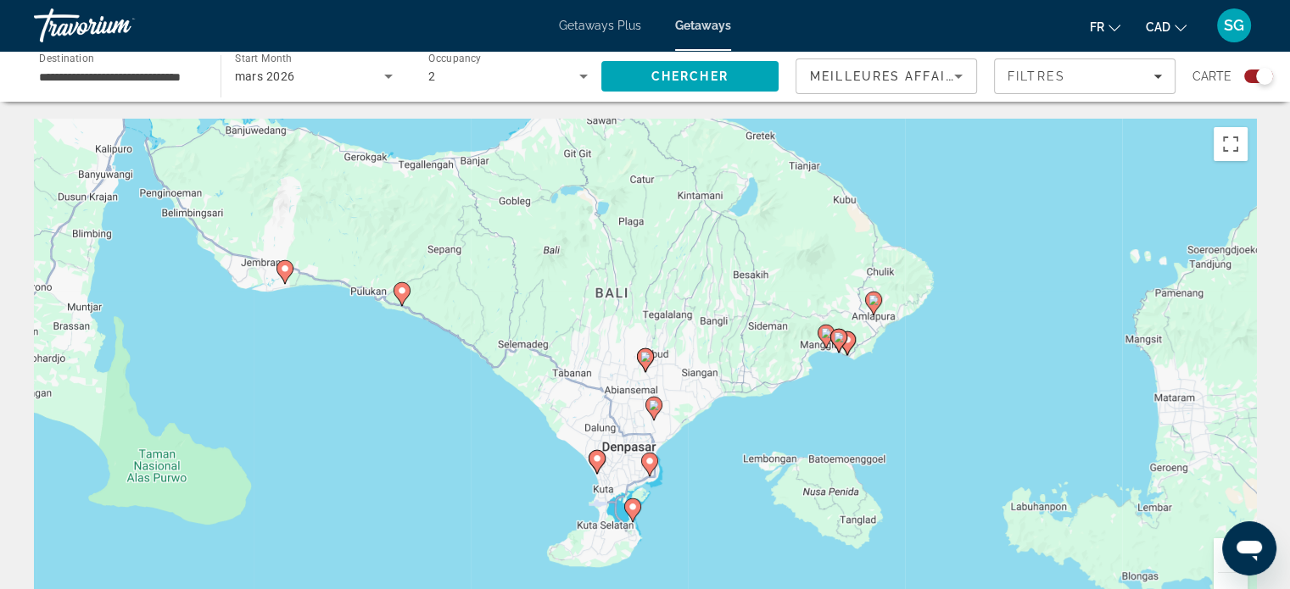
click at [644, 360] on image "Main content" at bounding box center [645, 357] width 10 height 10
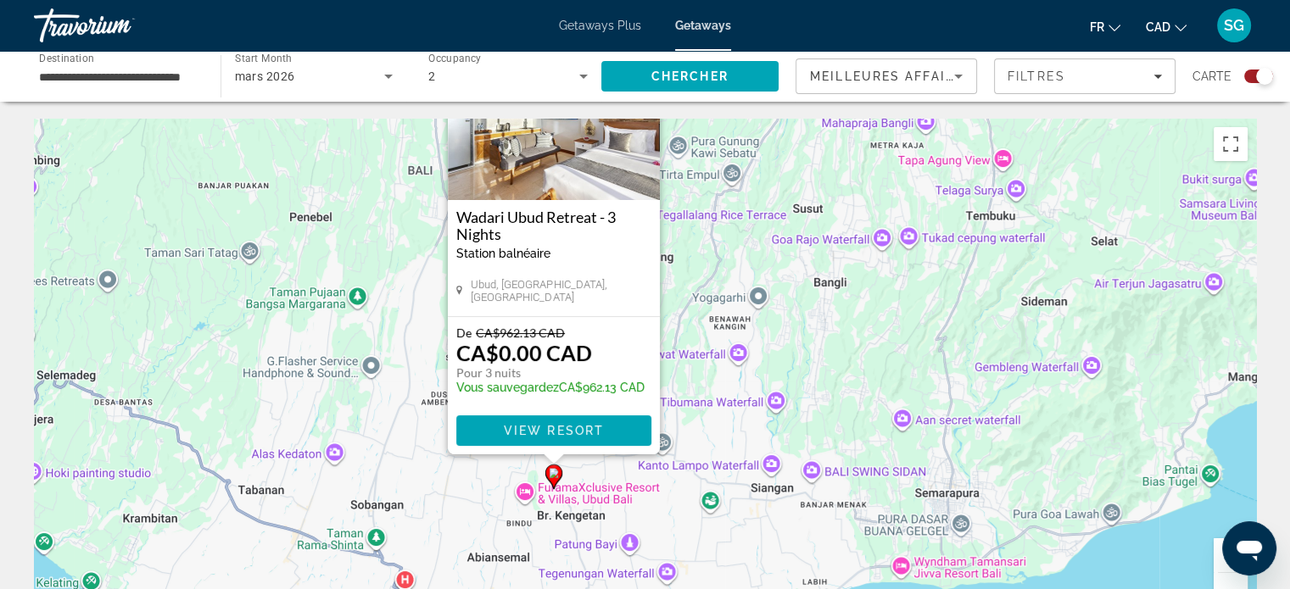
drag, startPoint x: 772, startPoint y: 460, endPoint x: 680, endPoint y: 344, distance: 147.3
click at [680, 344] on div "Pour activer le glissement avec le clavier, appuyez sur Alt+Entrée. Une fois ce…" at bounding box center [645, 373] width 1222 height 509
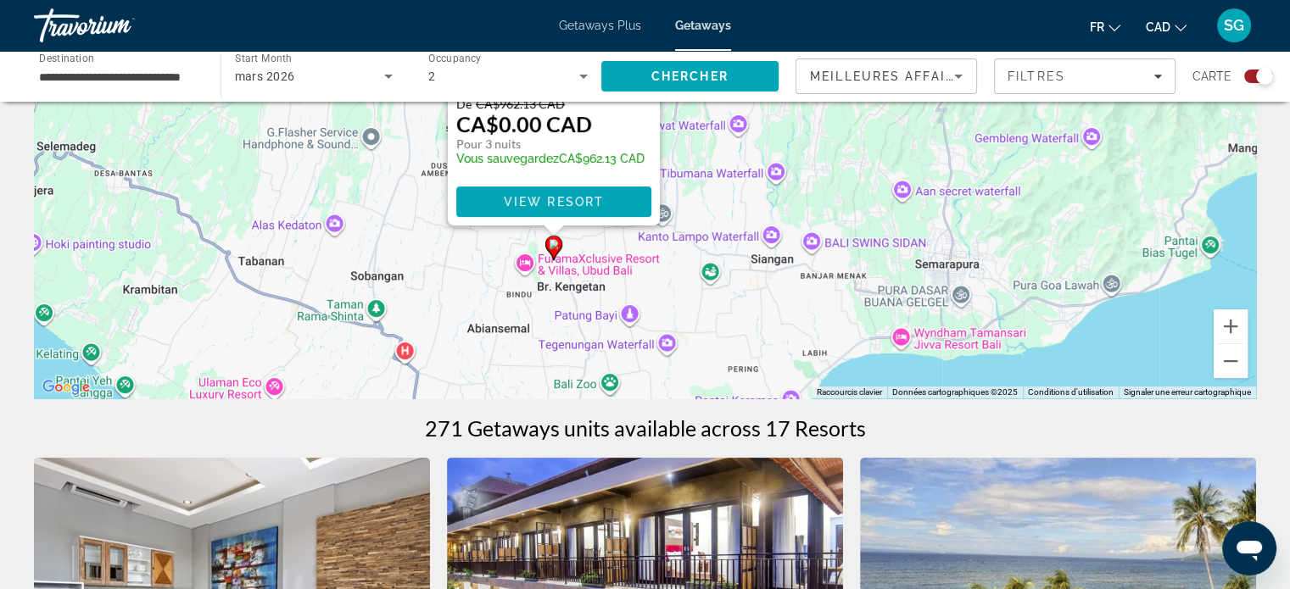
scroll to position [254, 0]
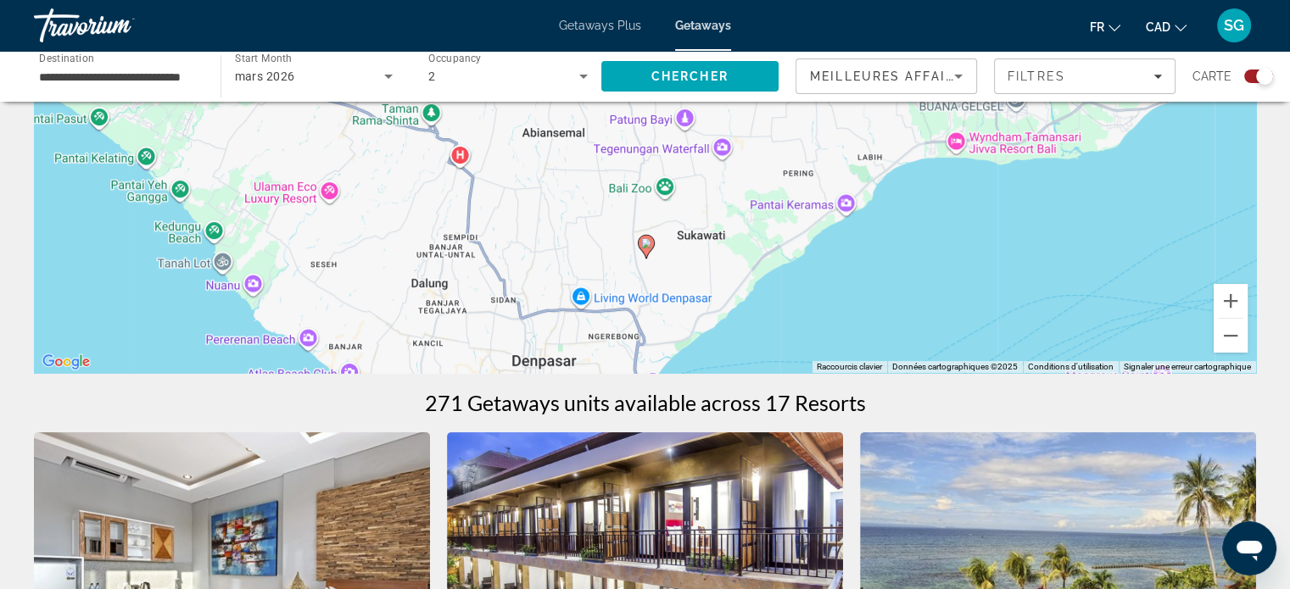
drag, startPoint x: 780, startPoint y: 326, endPoint x: 837, endPoint y: 151, distance: 183.7
click at [837, 151] on div "Pour activer le glissement avec le clavier, appuyez sur Alt+Entrée. Une fois ce…" at bounding box center [645, 118] width 1222 height 509
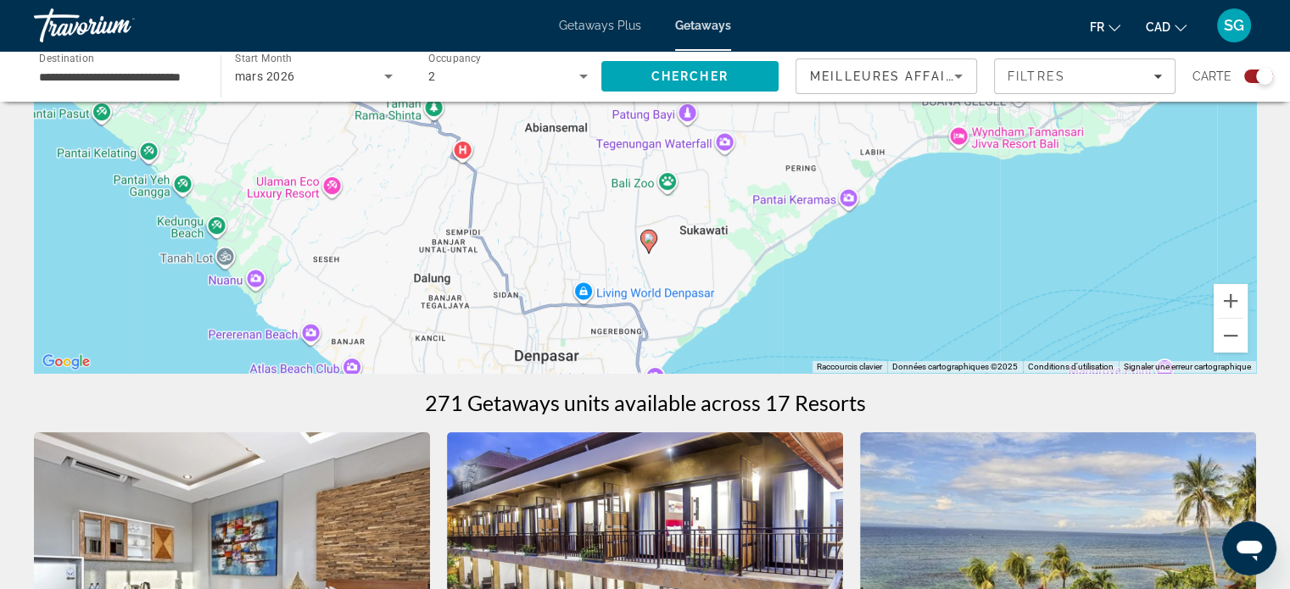
click at [645, 240] on image "Main content" at bounding box center [649, 238] width 10 height 10
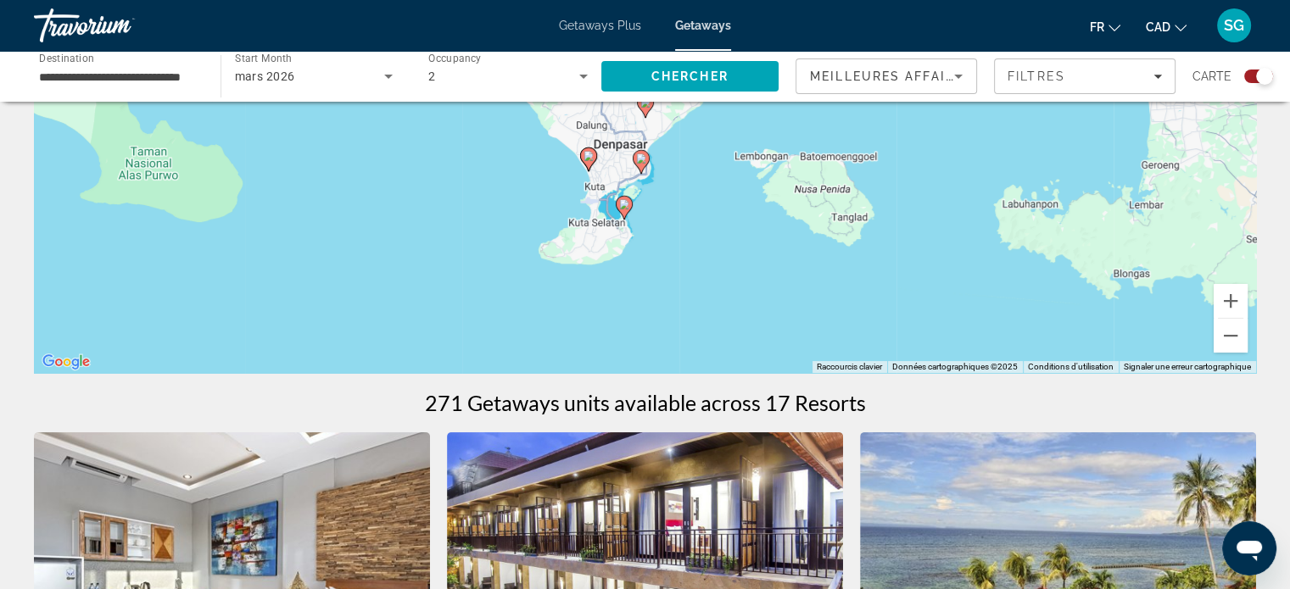
click at [639, 155] on image "Main content" at bounding box center [641, 158] width 10 height 10
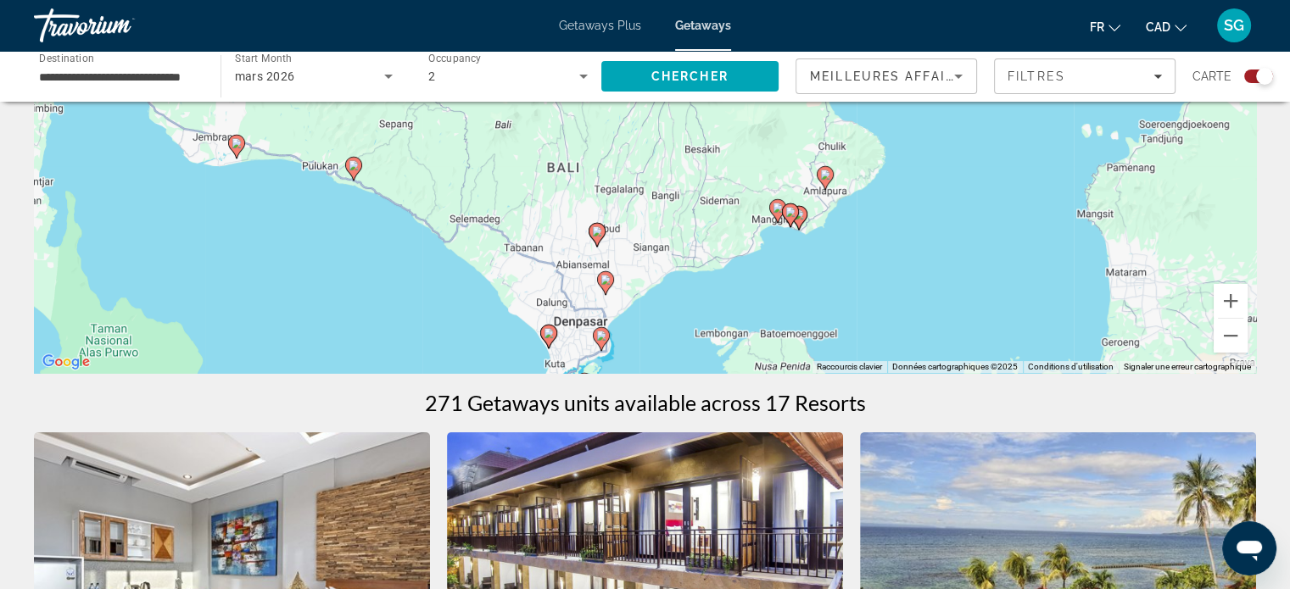
drag, startPoint x: 641, startPoint y: 268, endPoint x: 601, endPoint y: 466, distance: 202.4
click at [604, 332] on image "Main content" at bounding box center [601, 336] width 10 height 10
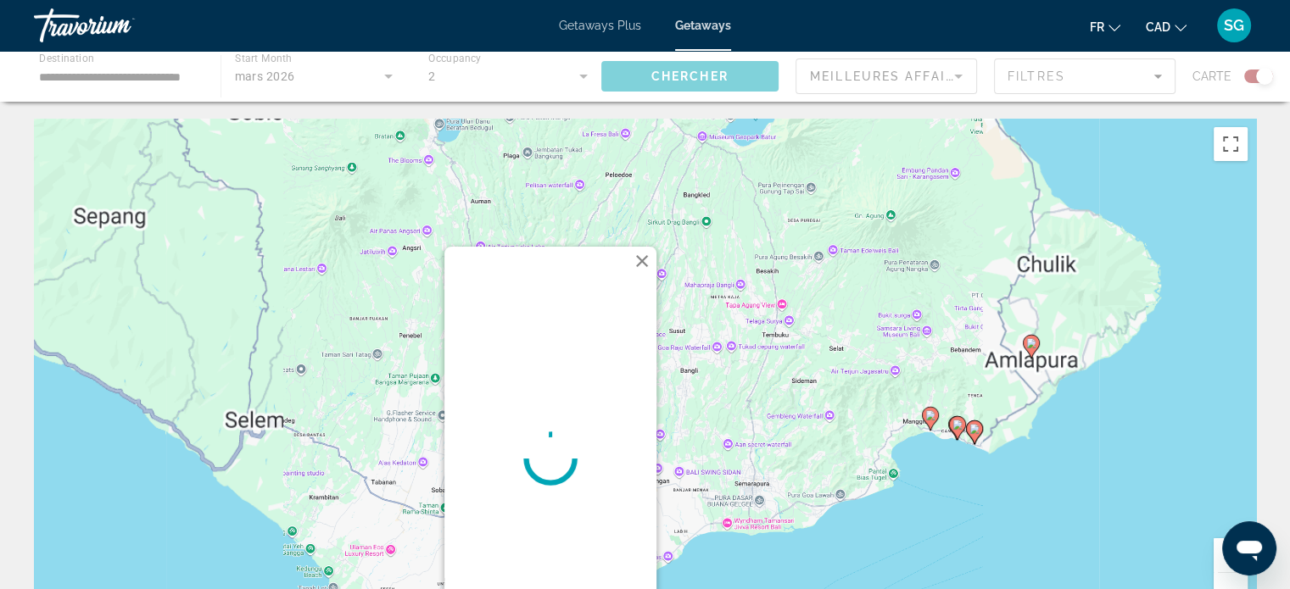
scroll to position [0, 0]
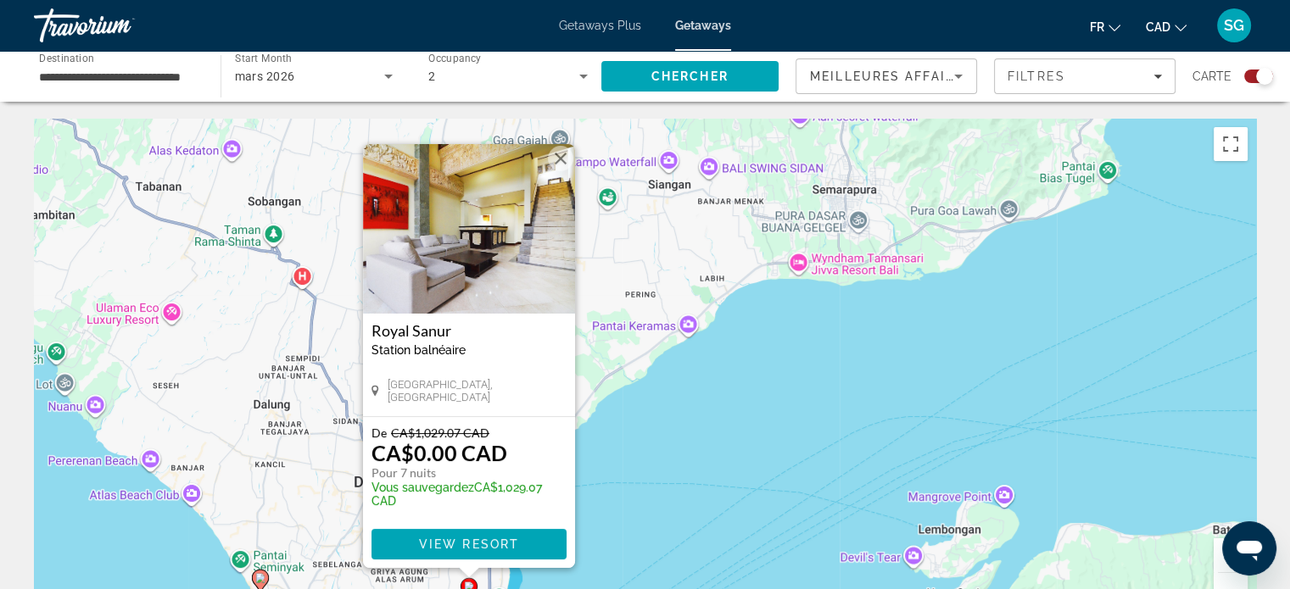
click at [657, 450] on div "Pour activer le glissement avec le clavier, appuyez sur Alt+Entrée. Une fois ce…" at bounding box center [645, 373] width 1222 height 509
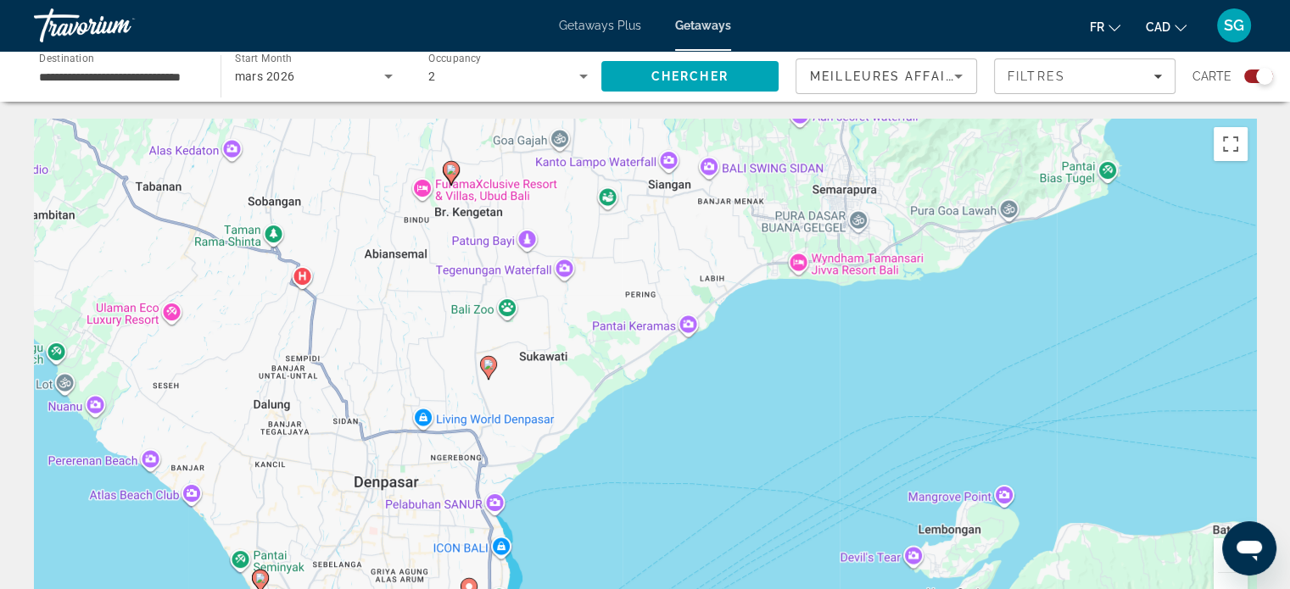
click at [260, 574] on image "Main content" at bounding box center [260, 578] width 10 height 10
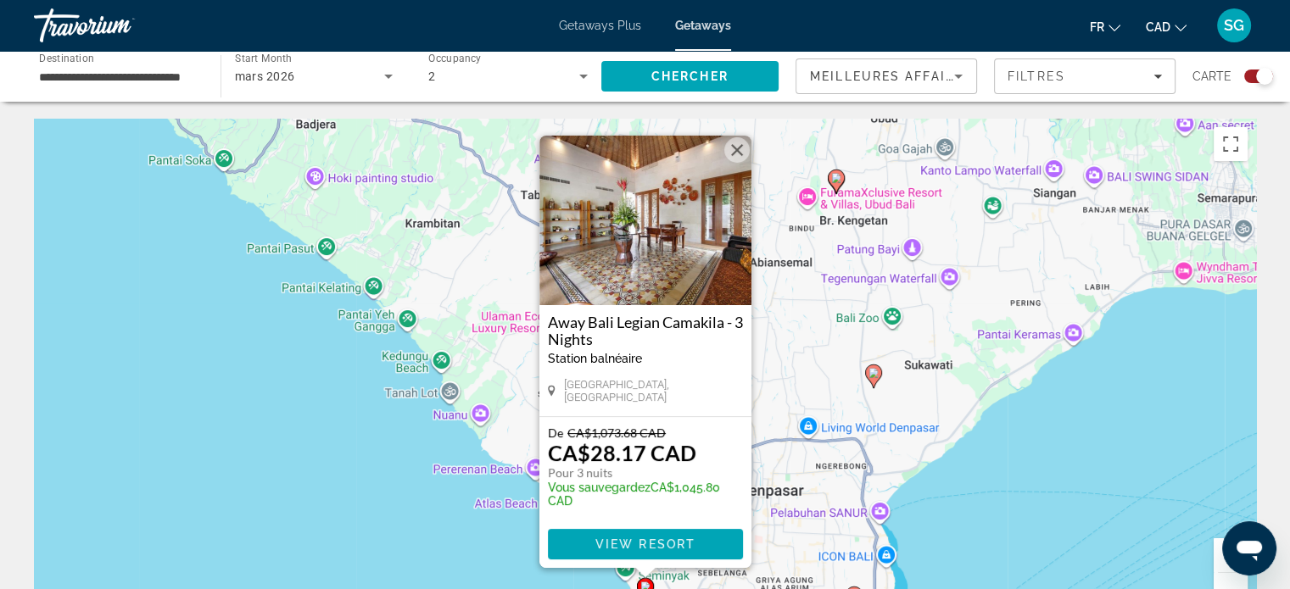
click at [781, 377] on div "Pour activer le glissement avec le clavier, appuyez sur Alt+Entrée. Une fois ce…" at bounding box center [645, 373] width 1222 height 509
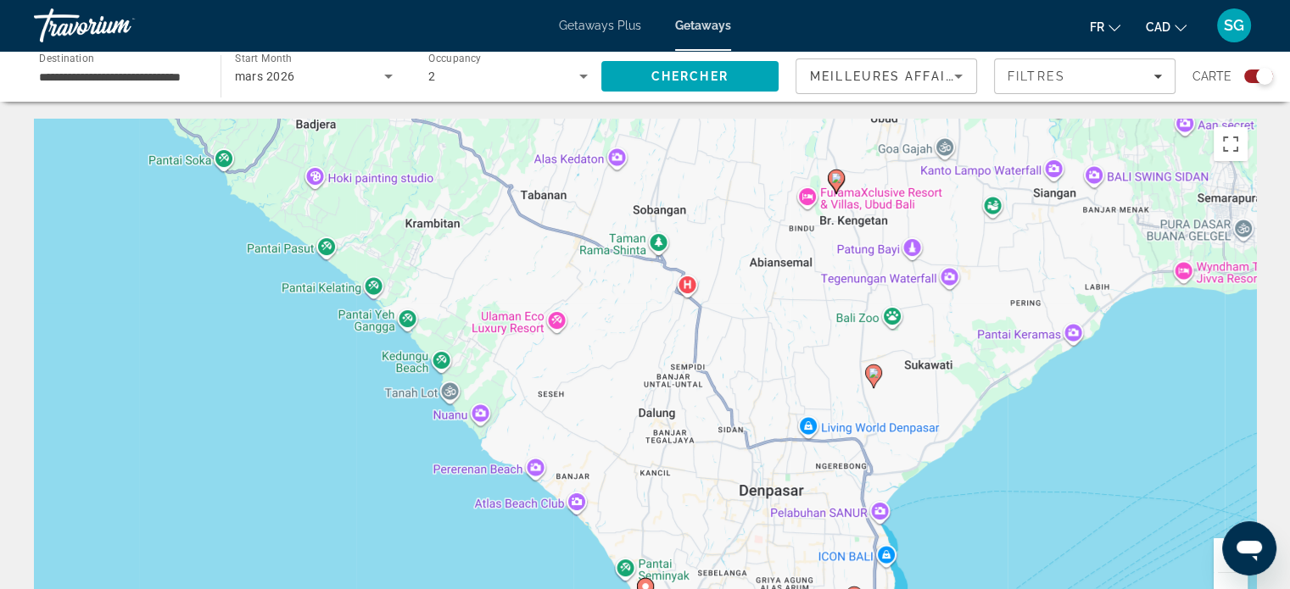
click at [834, 176] on image "Main content" at bounding box center [836, 178] width 10 height 10
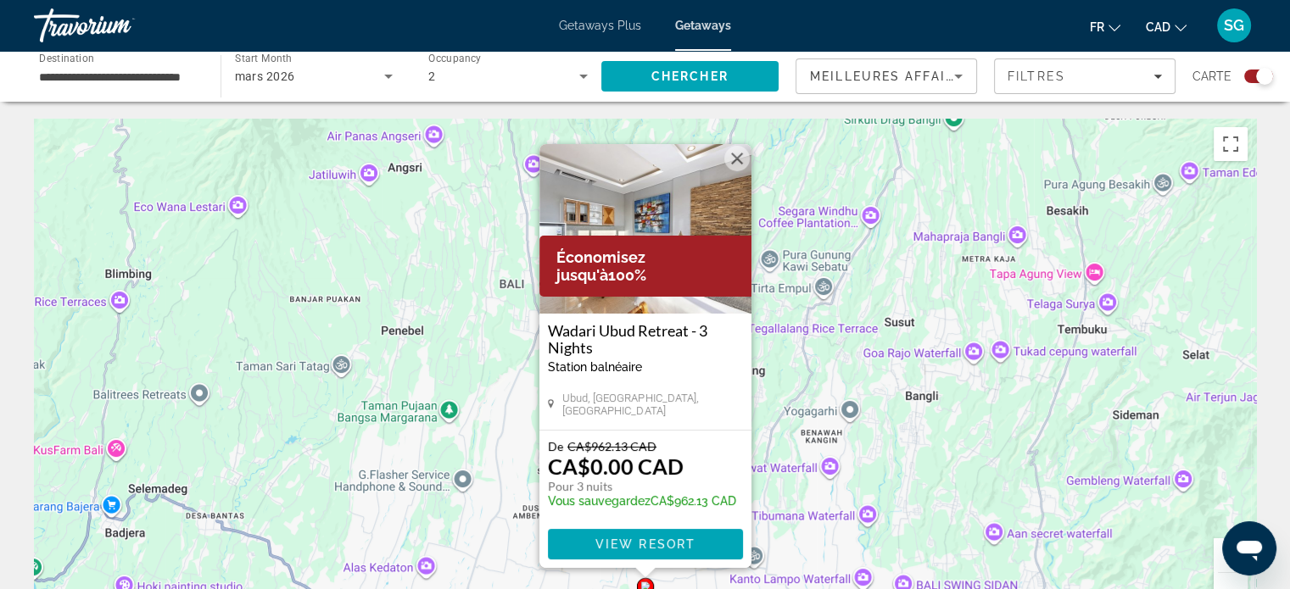
click at [654, 226] on img "Main content" at bounding box center [645, 229] width 212 height 170
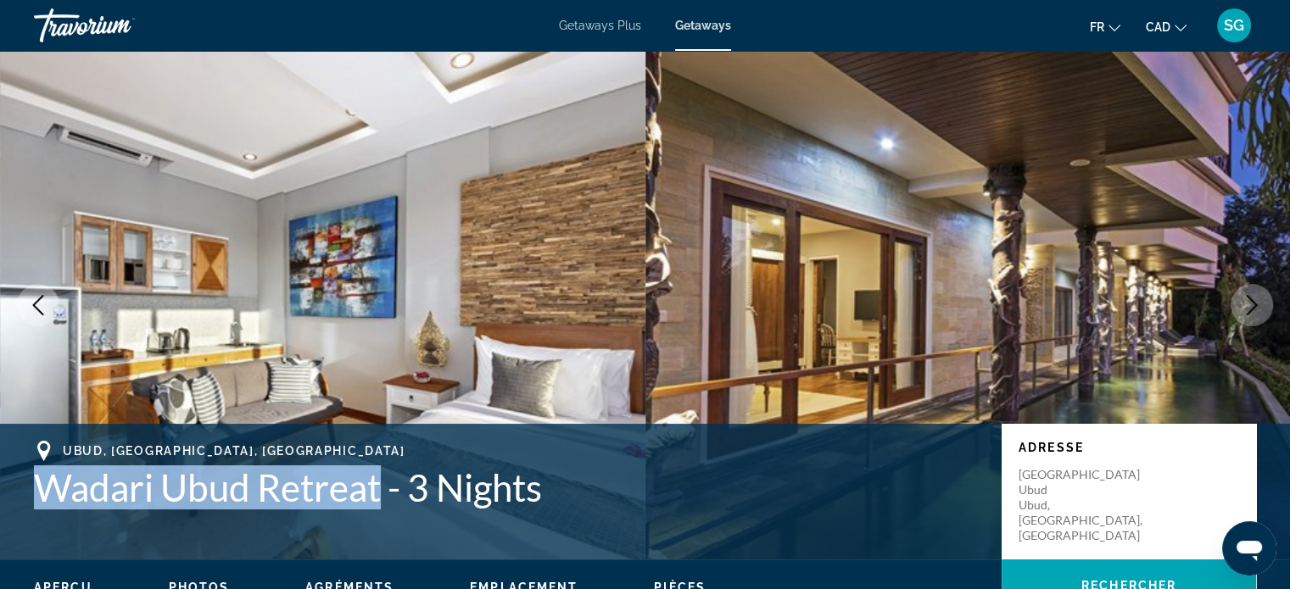
drag, startPoint x: 382, startPoint y: 493, endPoint x: 41, endPoint y: 499, distance: 341.8
click at [41, 499] on h1 "Wadari Ubud Retreat - 3 Nights" at bounding box center [509, 488] width 951 height 44
copy h1 "Wadari Ubud Retreat"
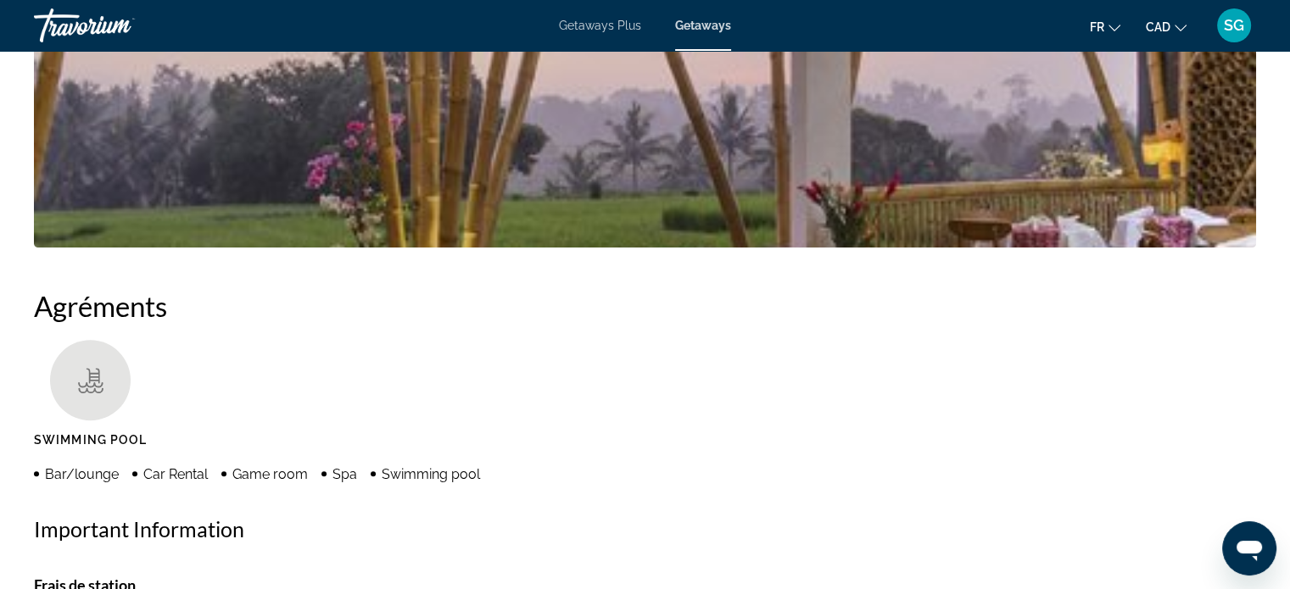
scroll to position [1187, 0]
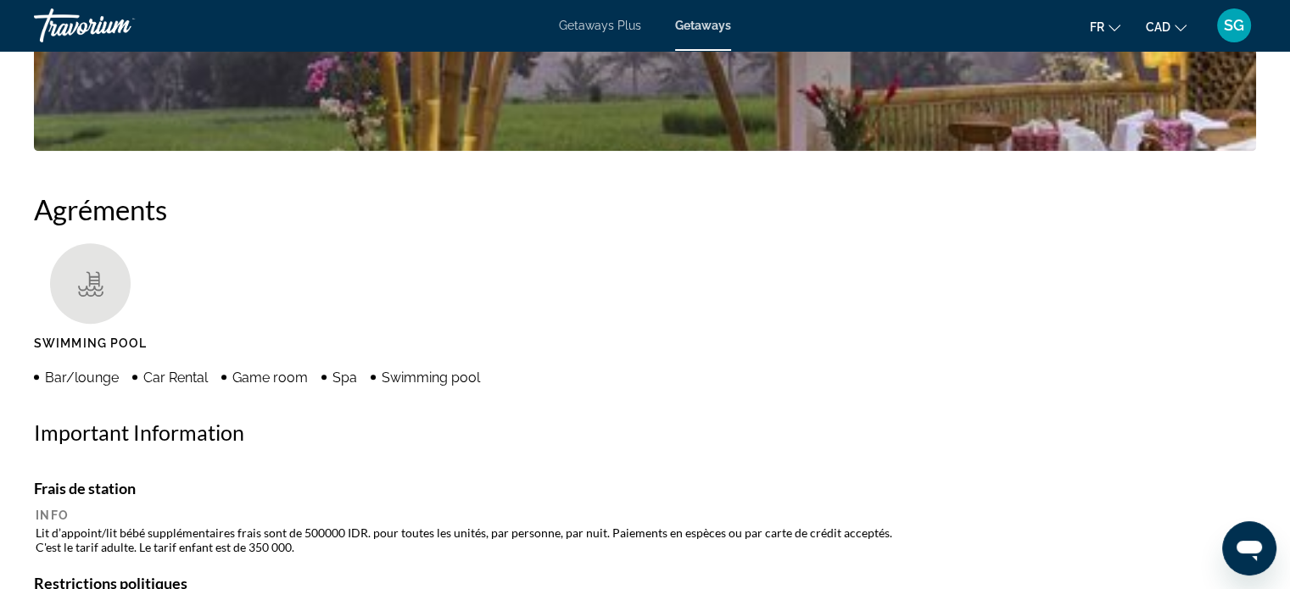
click at [495, 299] on ul "Swimming Pool" at bounding box center [645, 303] width 1222 height 120
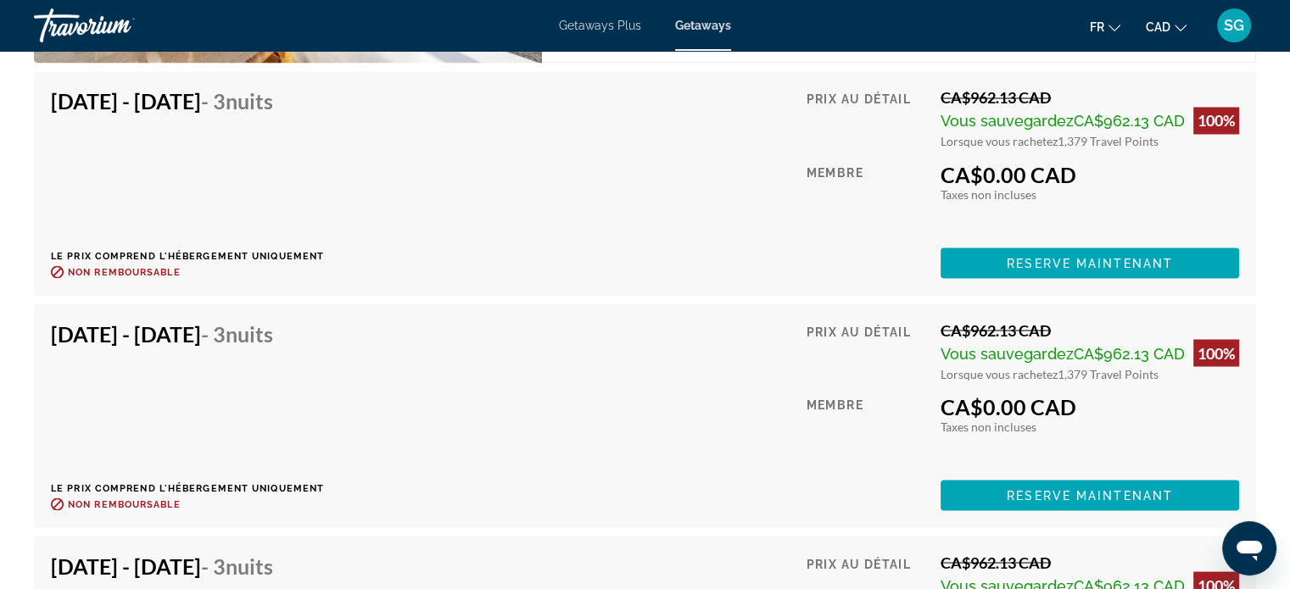
scroll to position [3044, 0]
